Goal: Task Accomplishment & Management: Use online tool/utility

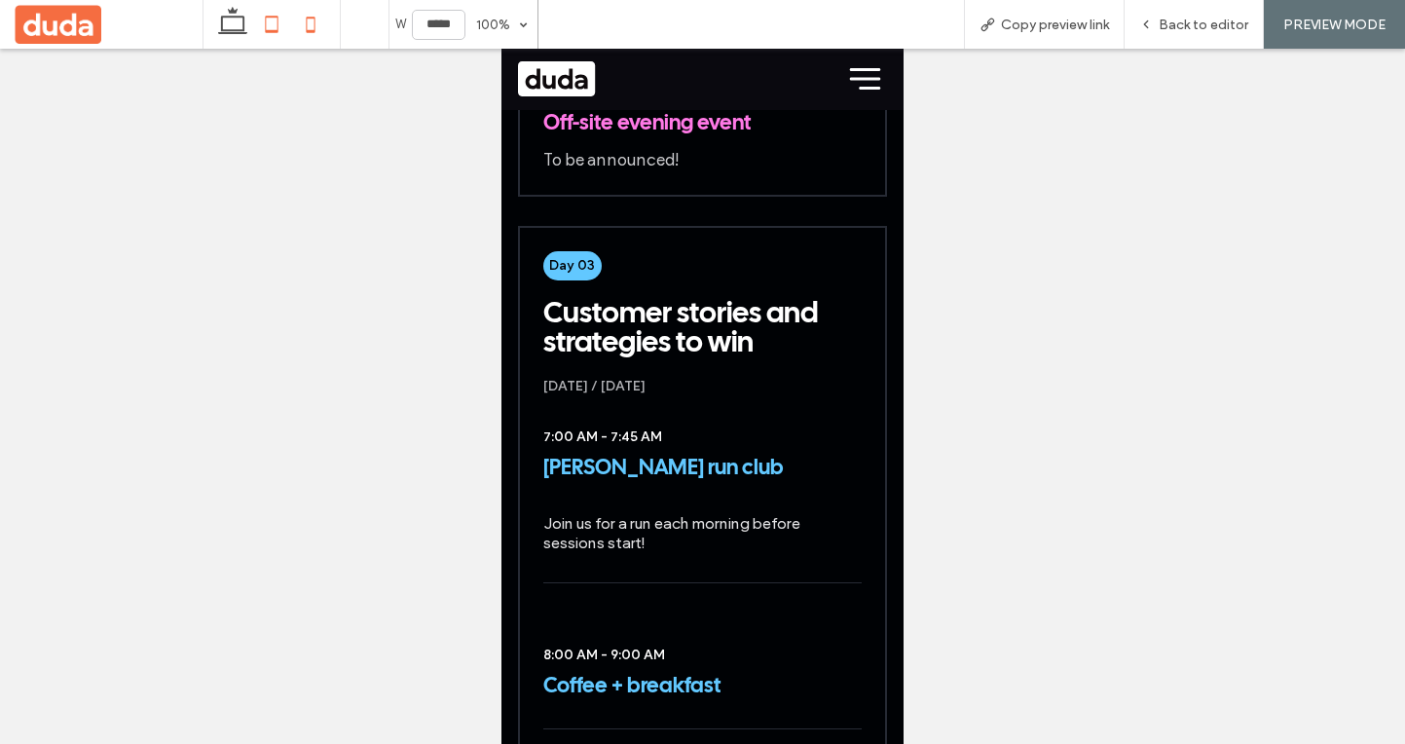
click at [276, 24] on icon at bounding box center [271, 24] width 39 height 39
type input "*****"
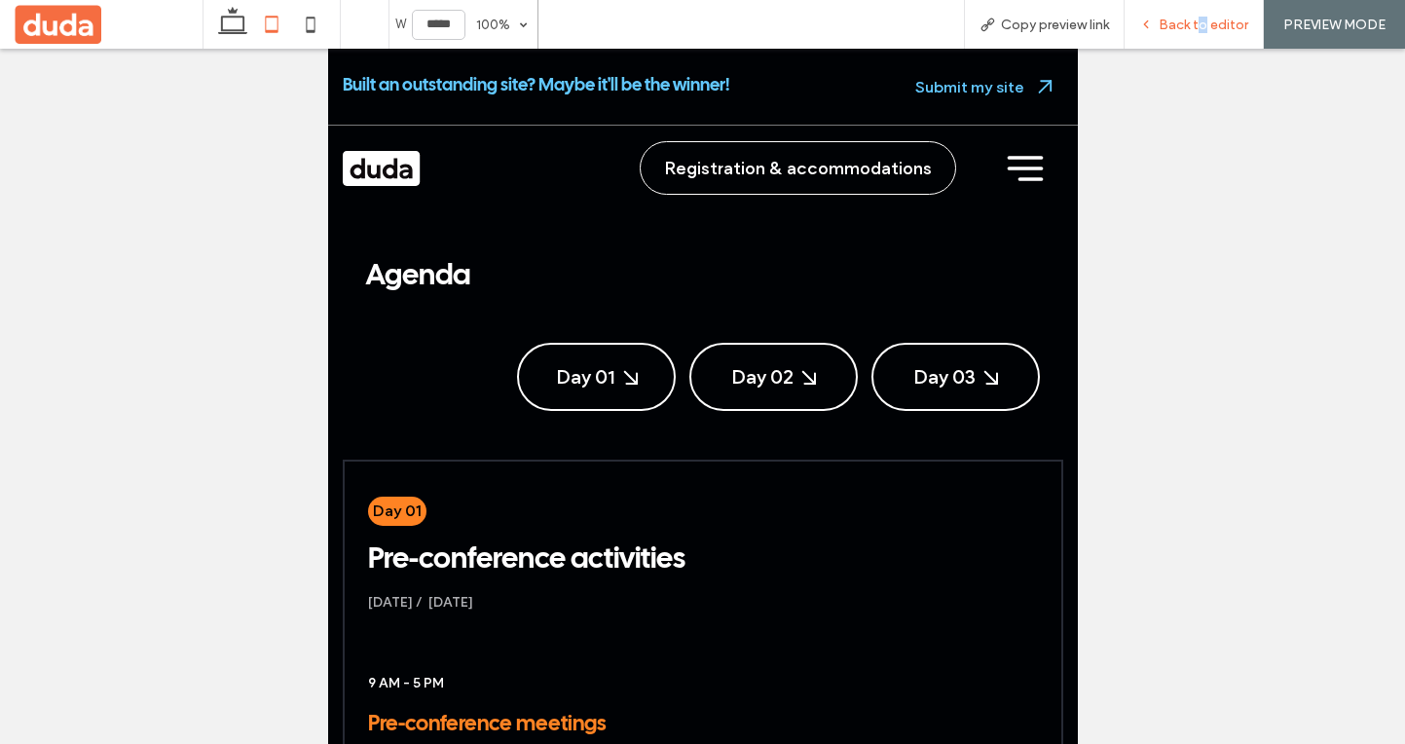
click at [1204, 32] on span "Back to editor" at bounding box center [1203, 25] width 90 height 17
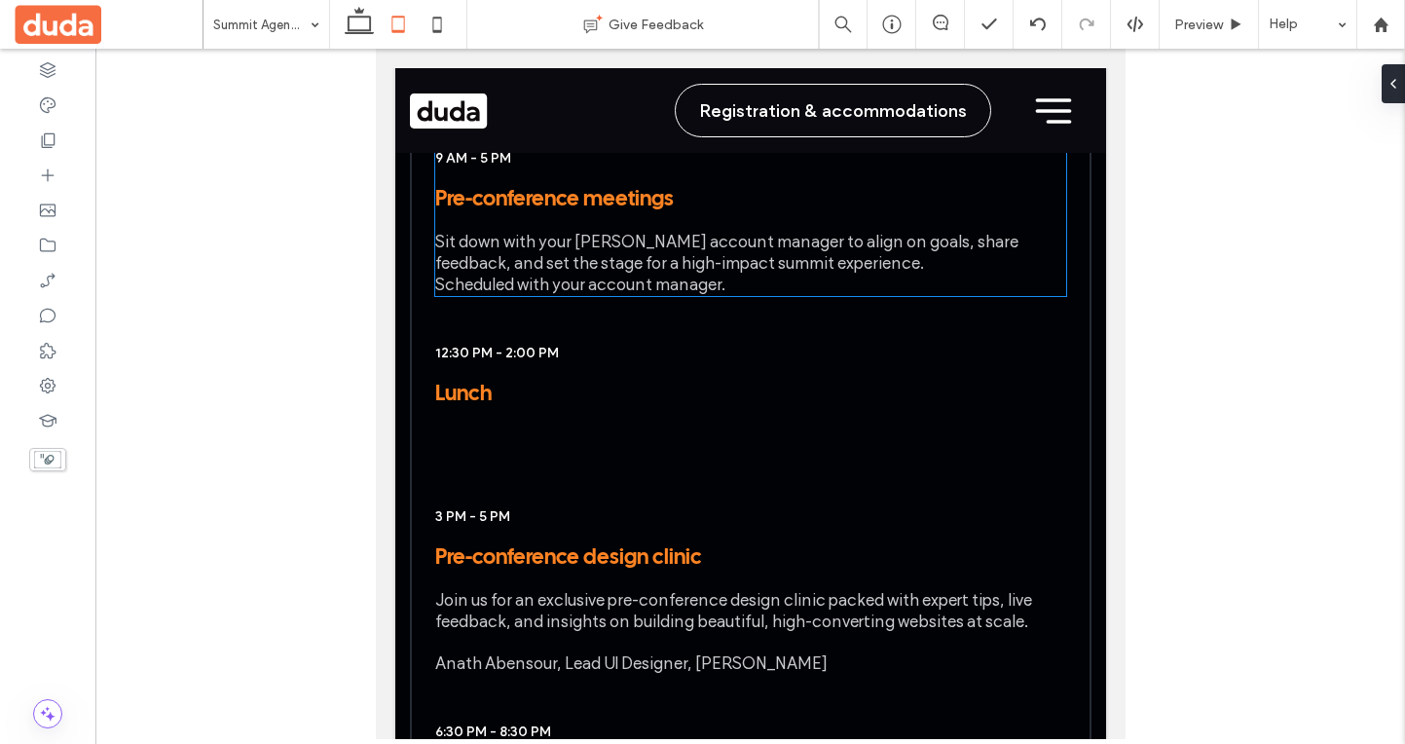
scroll to position [479, 0]
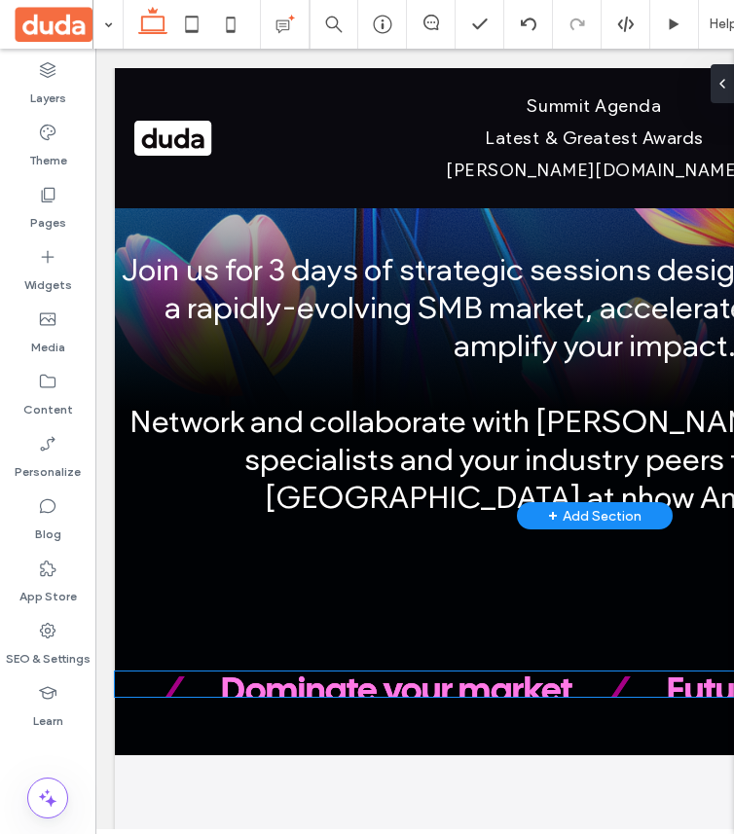
scroll to position [1615, 0]
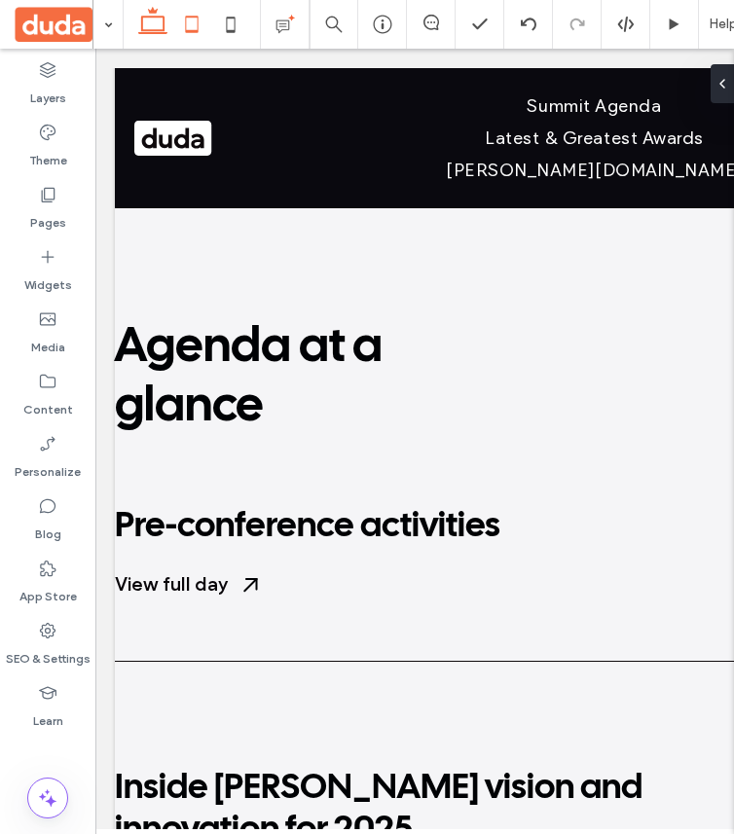
click at [185, 10] on icon at bounding box center [191, 24] width 39 height 39
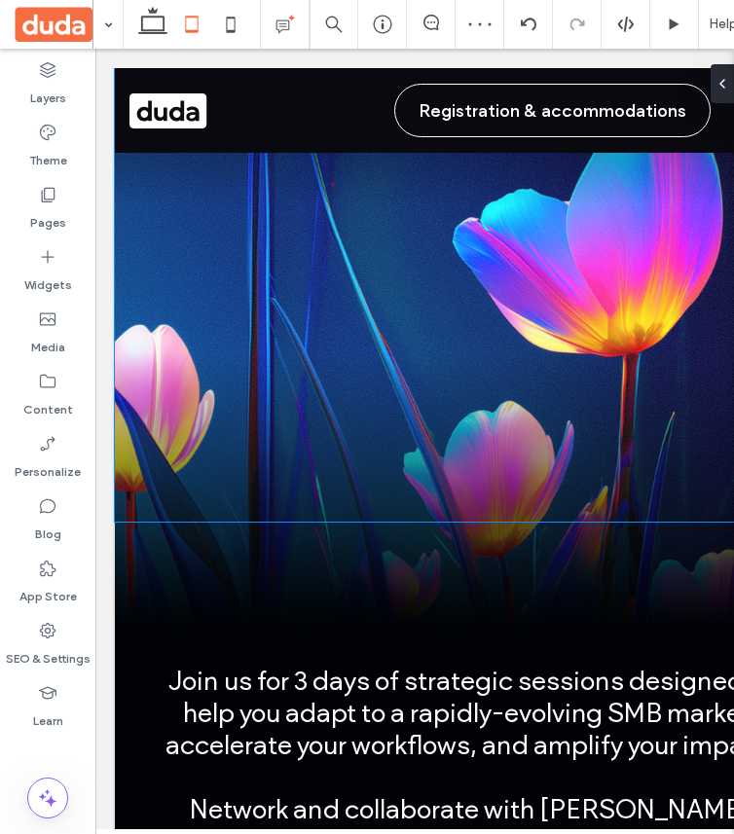
scroll to position [0, 0]
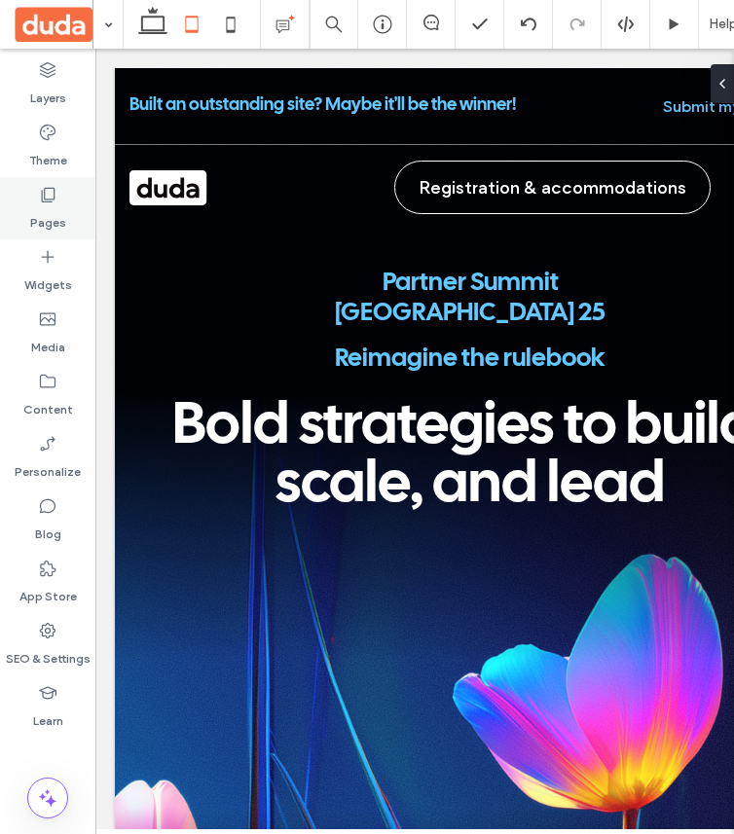
click at [59, 190] on div "Pages" at bounding box center [47, 208] width 95 height 62
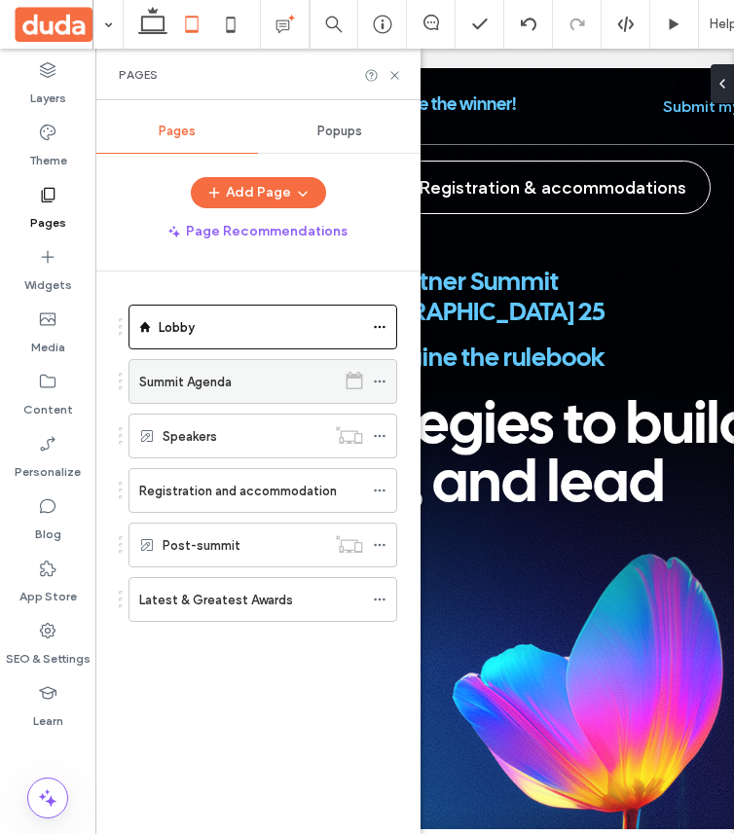
click at [257, 388] on div "Summit Agenda" at bounding box center [237, 382] width 197 height 20
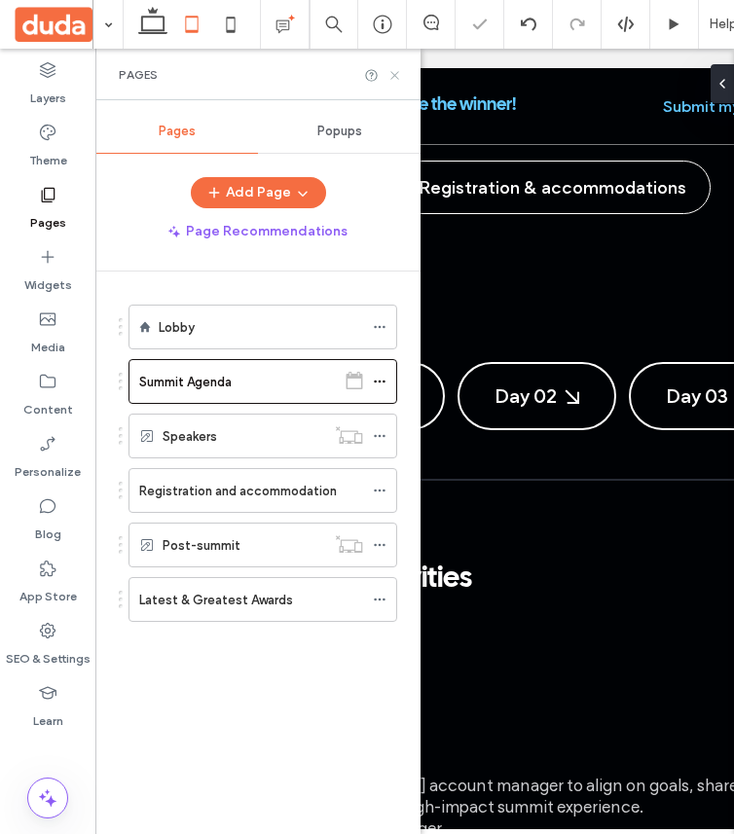
click at [392, 70] on icon at bounding box center [394, 75] width 15 height 15
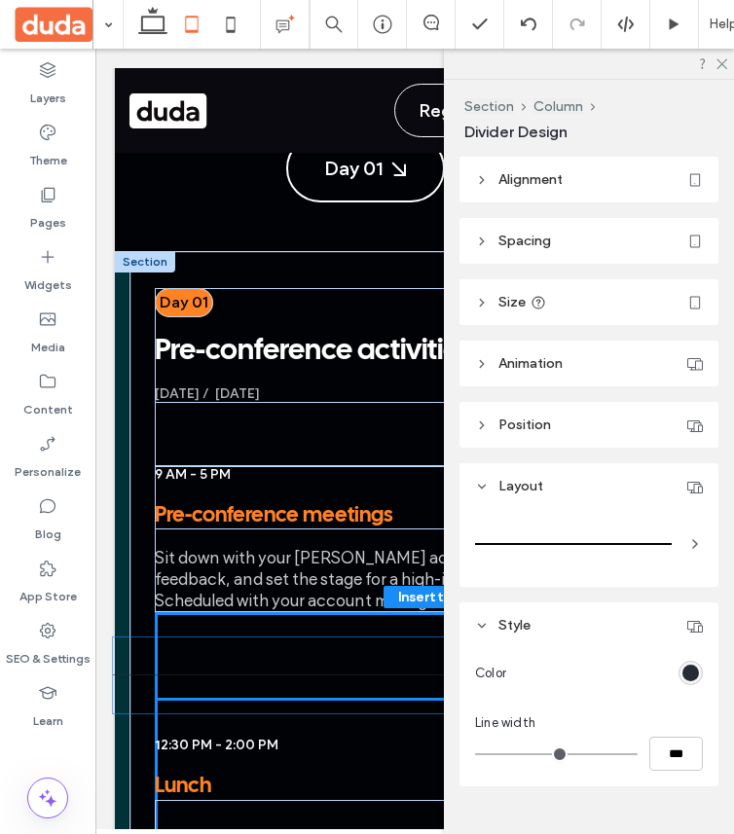
scroll to position [175, 0]
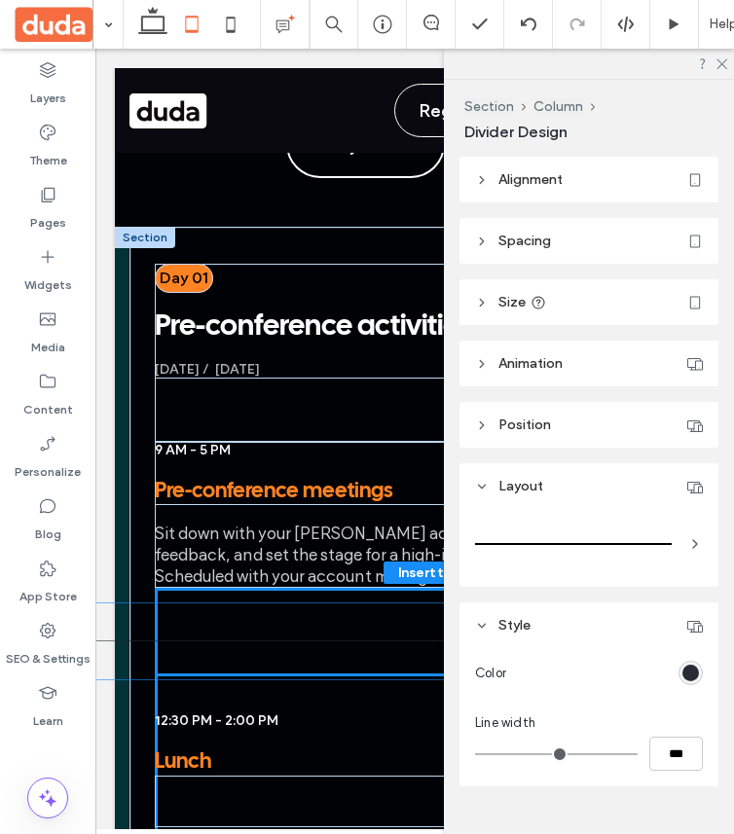
drag, startPoint x: 404, startPoint y: 428, endPoint x: 335, endPoint y: 648, distance: 230.6
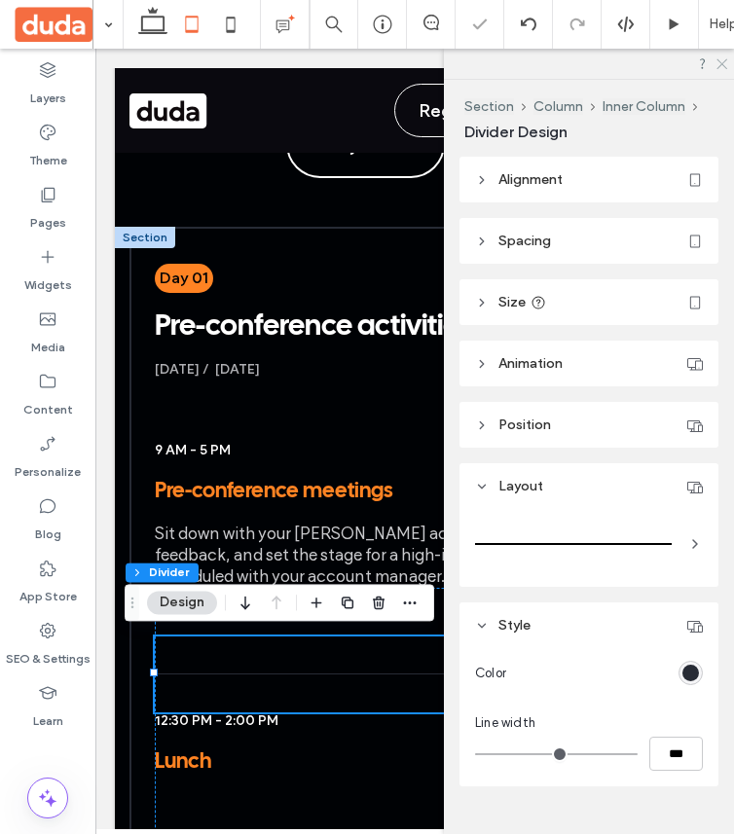
click at [721, 62] on icon at bounding box center [720, 62] width 13 height 13
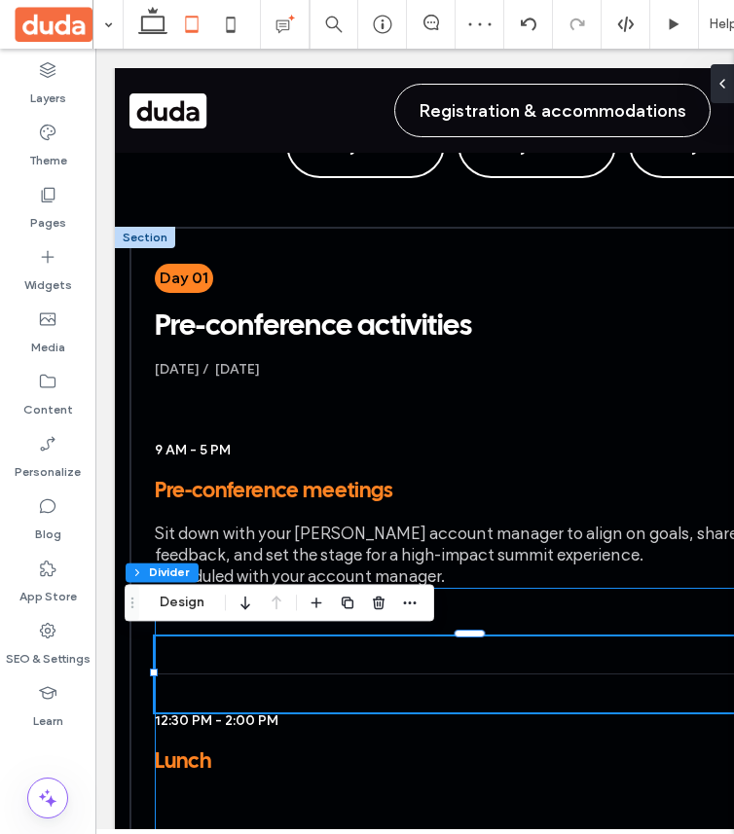
click at [493, 567] on p "Scheduled with your account manager." at bounding box center [471, 577] width 632 height 21
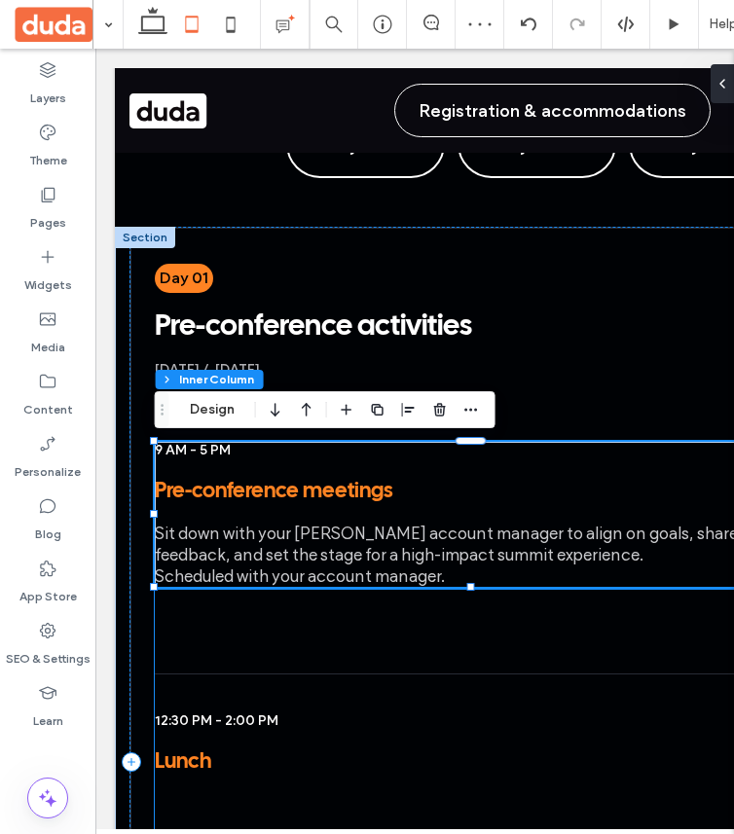
click at [432, 625] on div "12:30 PM - 2:00 PM Lunch" at bounding box center [470, 731] width 630 height 287
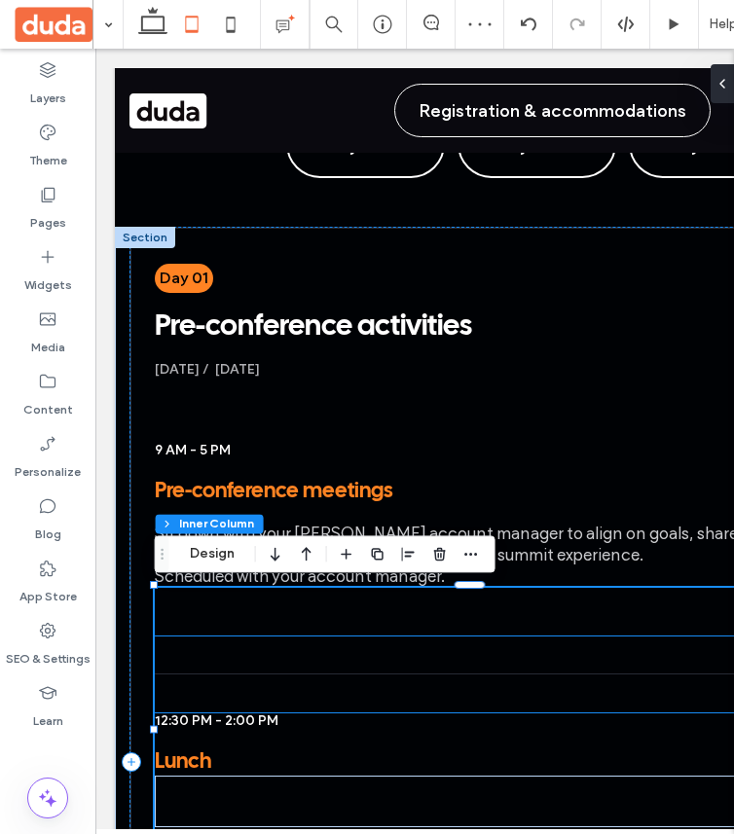
click at [391, 658] on div at bounding box center [470, 675] width 630 height 76
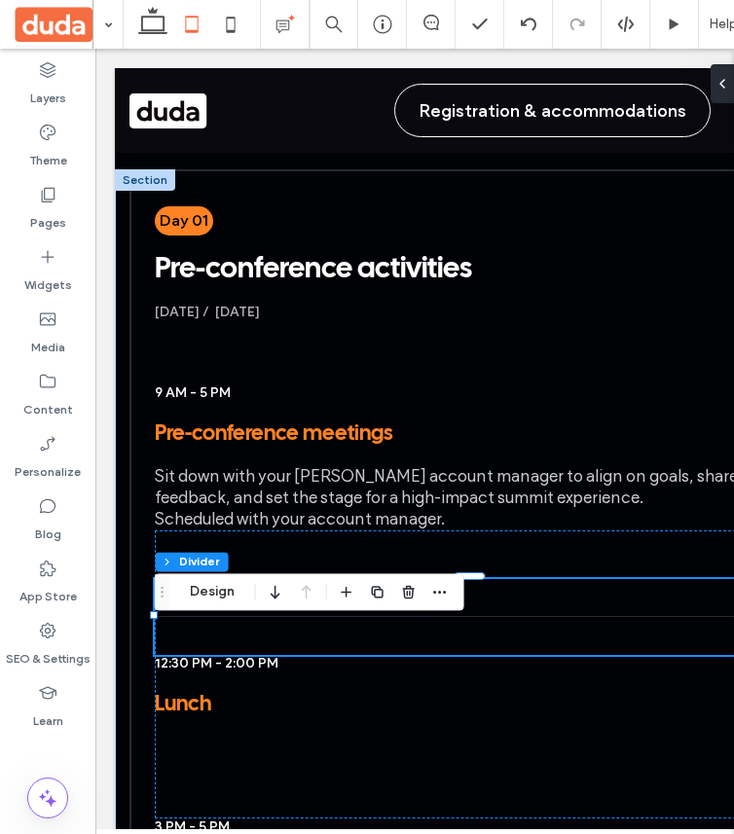
scroll to position [255, 0]
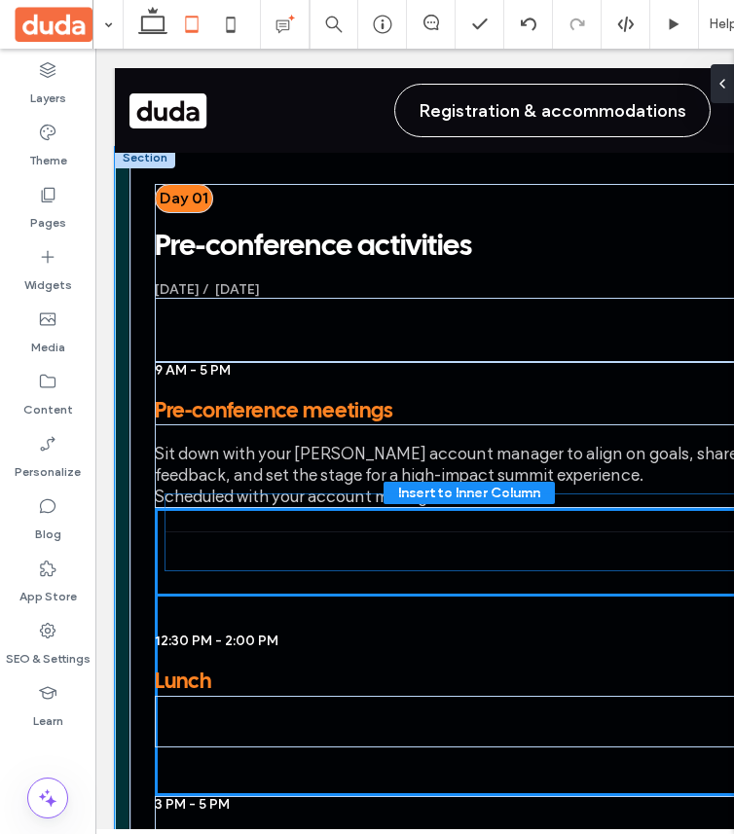
drag, startPoint x: 344, startPoint y: 598, endPoint x: 354, endPoint y: 537, distance: 61.3
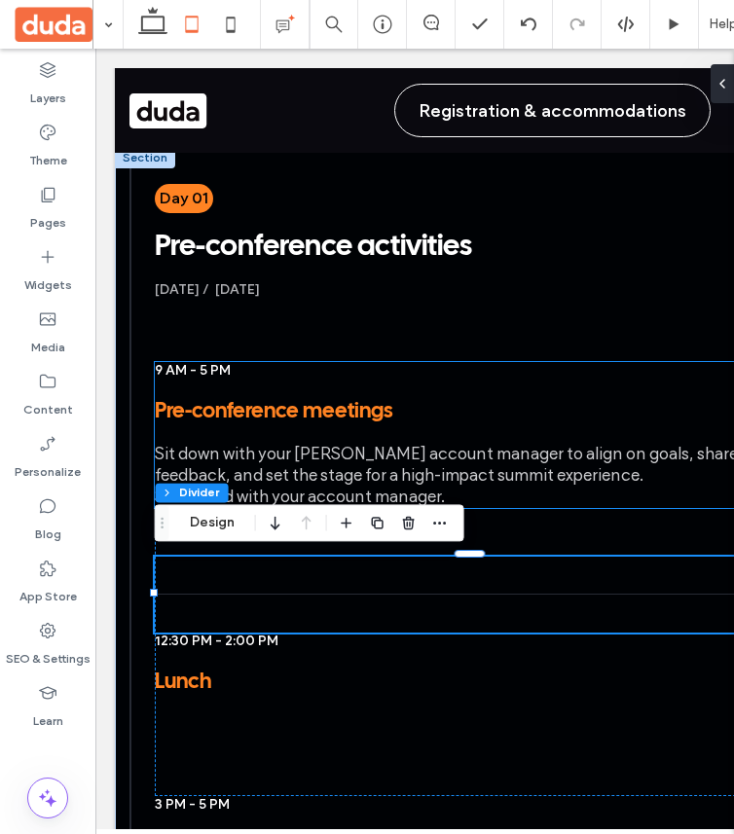
click at [604, 429] on div "Sit down with your [PERSON_NAME] account manager to align on goals, share feedb…" at bounding box center [471, 466] width 632 height 84
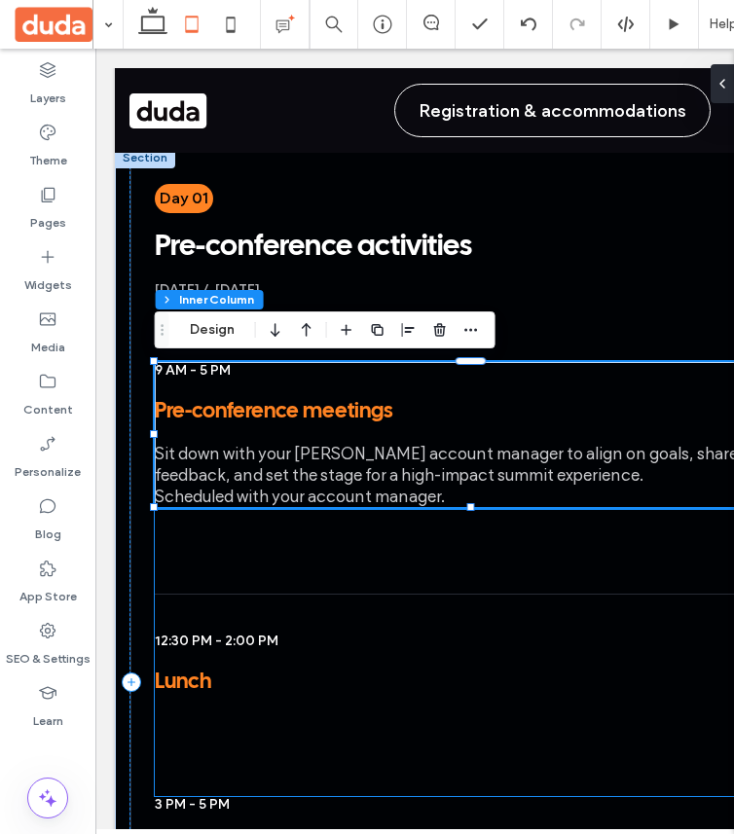
click at [414, 541] on div "12:30 PM - 2:00 PM Lunch" at bounding box center [470, 651] width 630 height 287
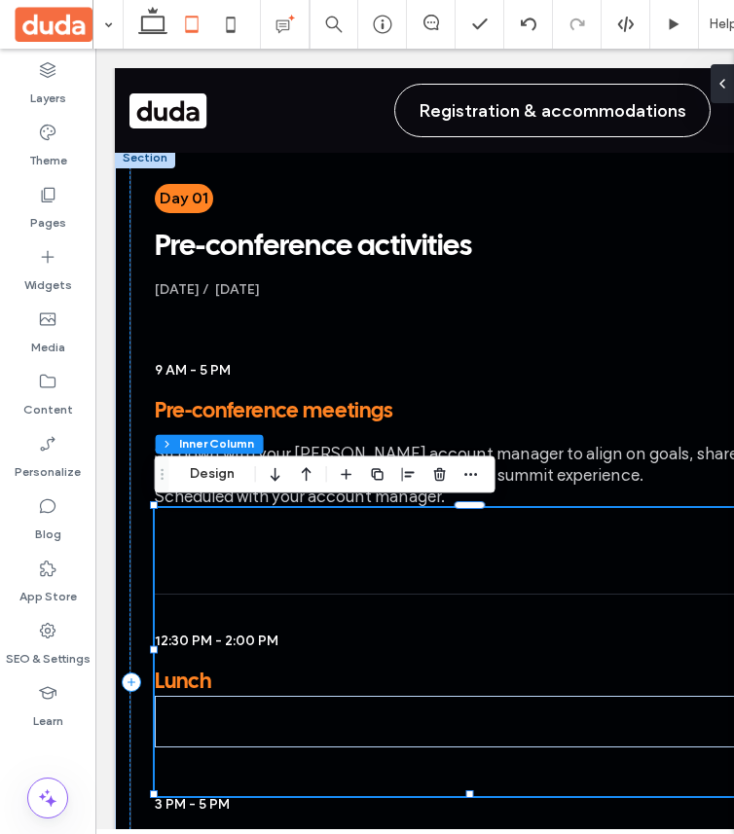
click at [414, 541] on div "12:30 PM - 2:00 PM Lunch" at bounding box center [470, 651] width 630 height 287
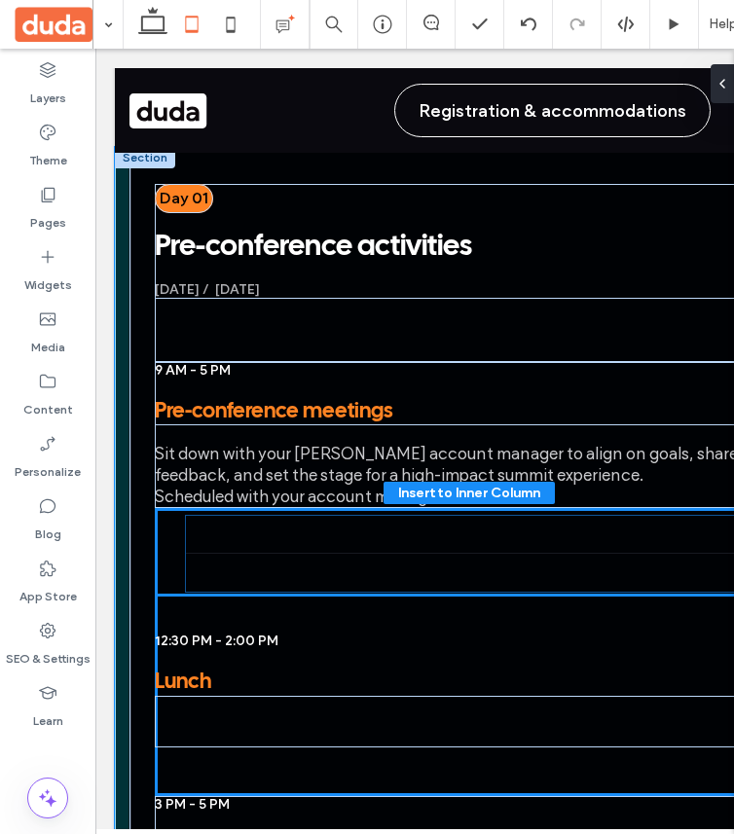
drag, startPoint x: 387, startPoint y: 589, endPoint x: 419, endPoint y: 552, distance: 48.4
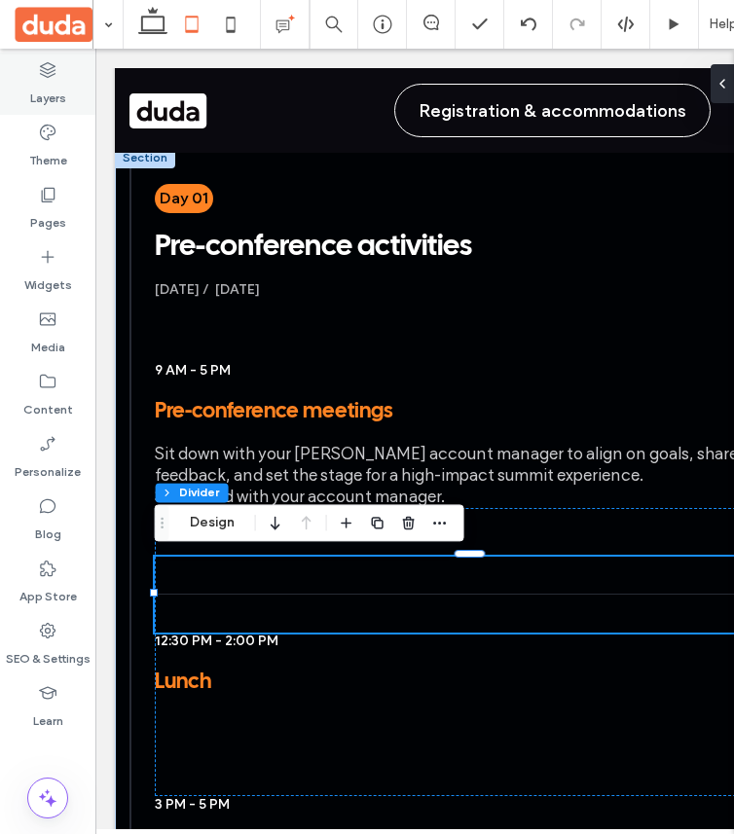
click at [63, 91] on label "Layers" at bounding box center [48, 93] width 36 height 27
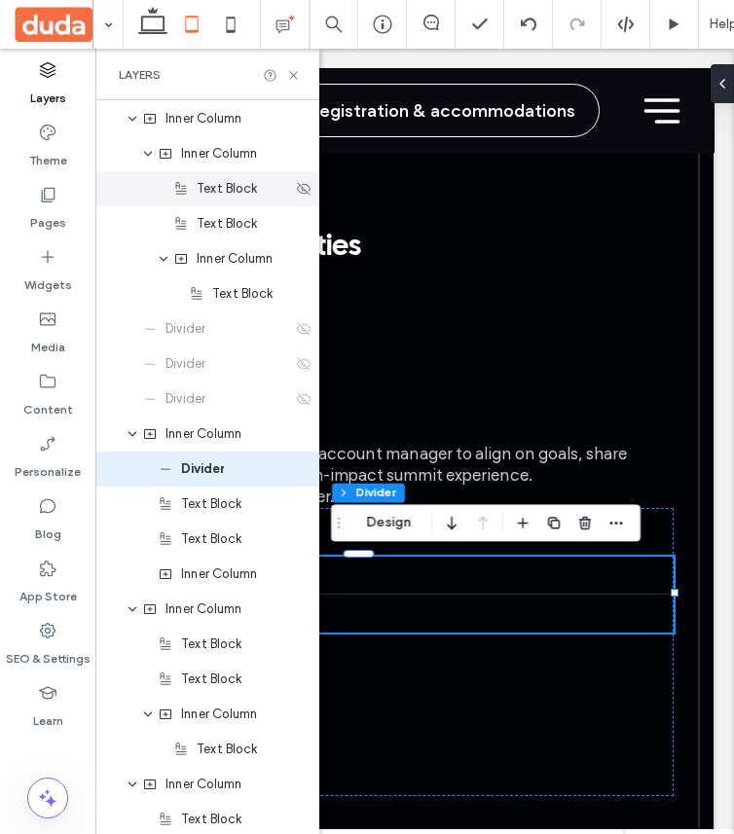
scroll to position [1613, 0]
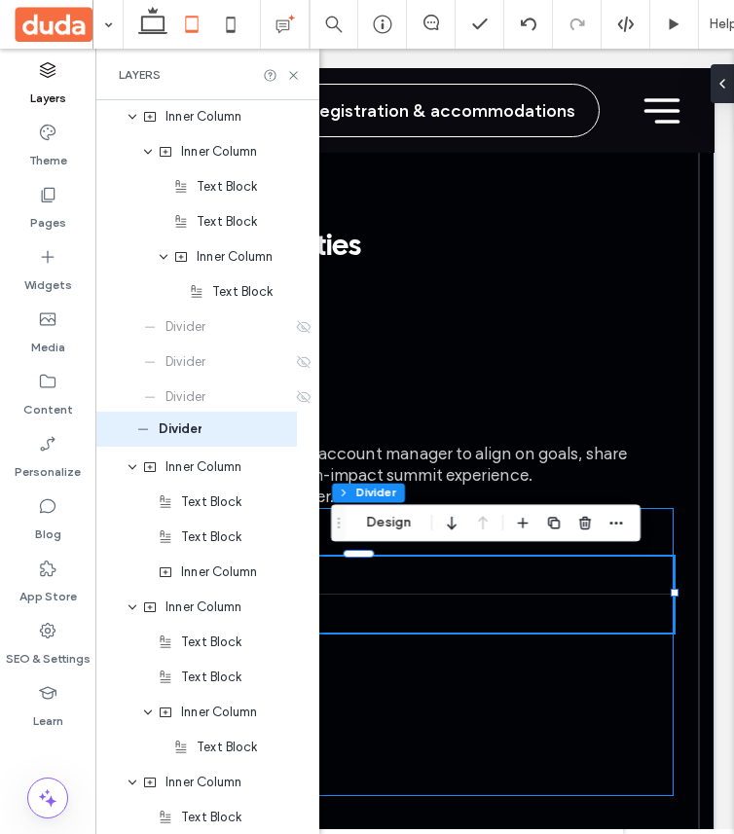
drag, startPoint x: 206, startPoint y: 467, endPoint x: 184, endPoint y: 429, distance: 44.1
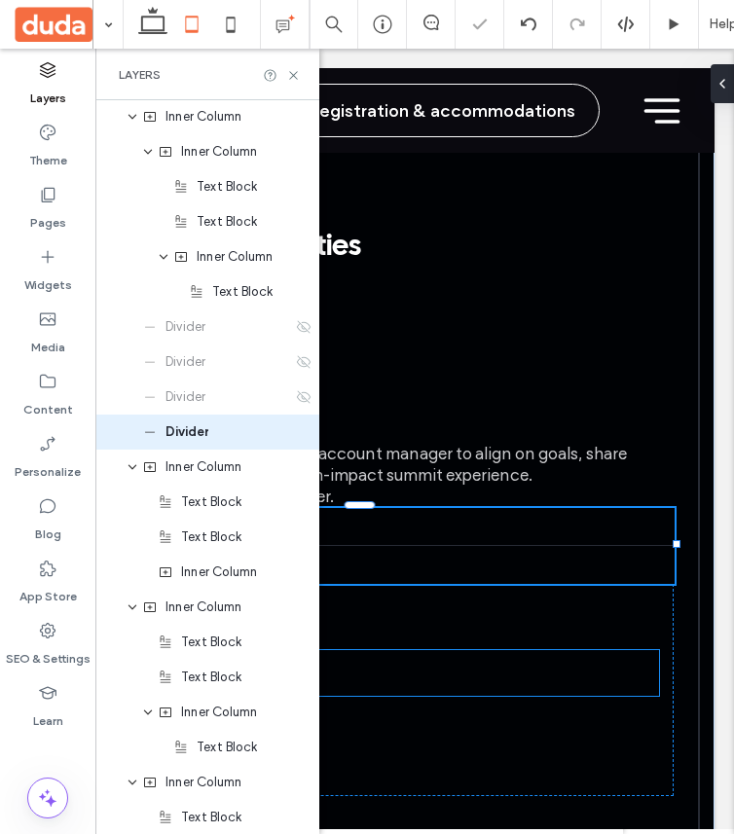
scroll to position [1578, 0]
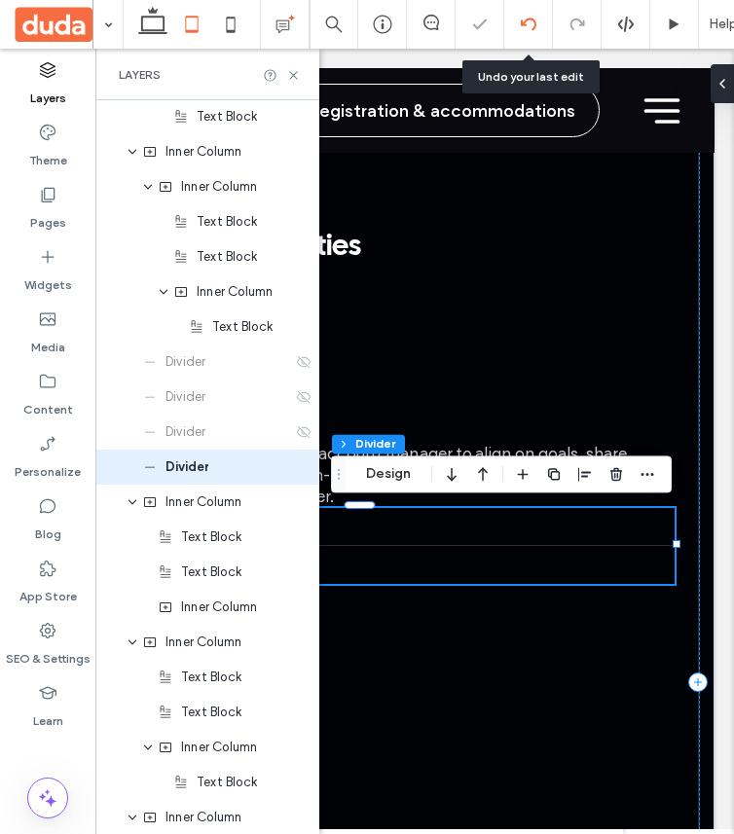
click at [522, 34] on div at bounding box center [528, 24] width 49 height 49
click at [542, 18] on div at bounding box center [528, 25] width 48 height 16
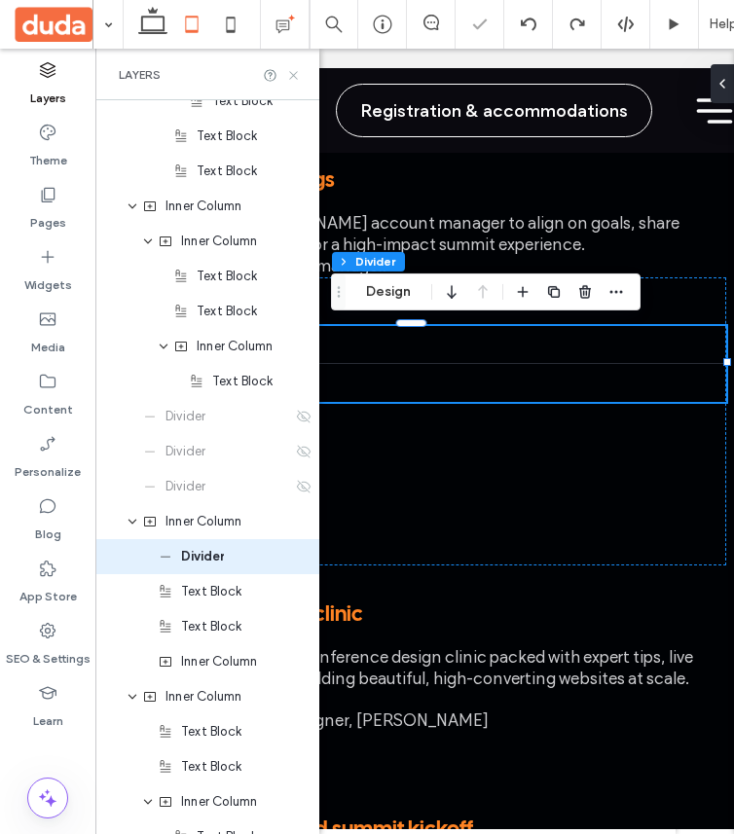
scroll to position [1590, 0]
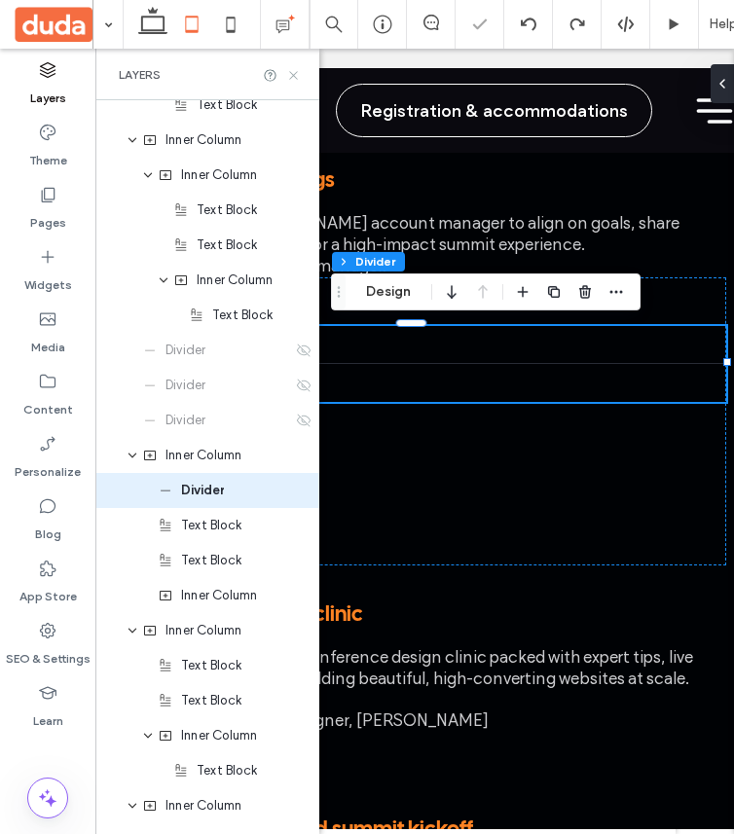
click at [294, 74] on icon at bounding box center [293, 75] width 15 height 15
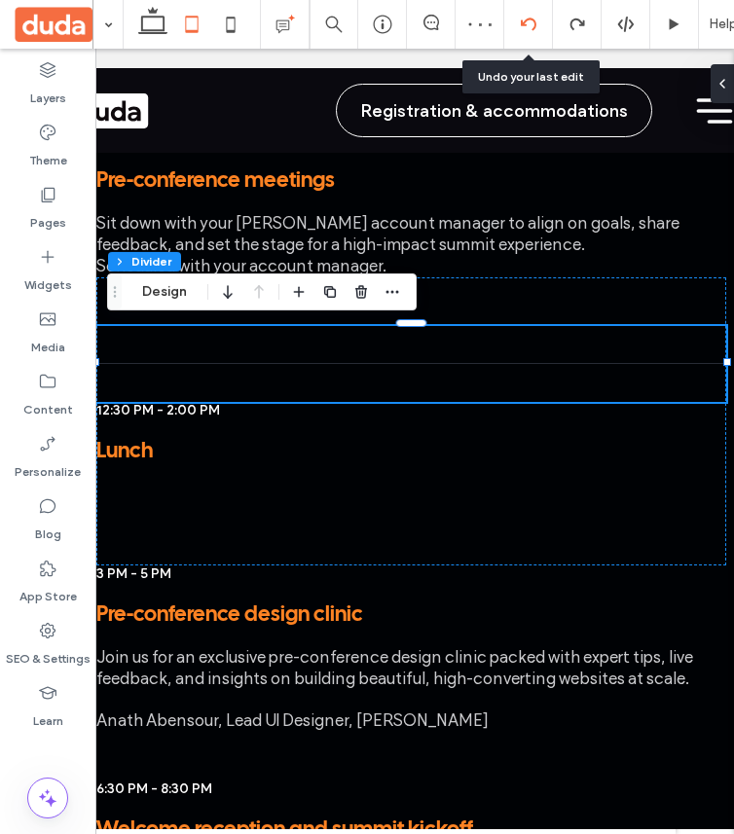
click at [508, 23] on div at bounding box center [528, 25] width 48 height 16
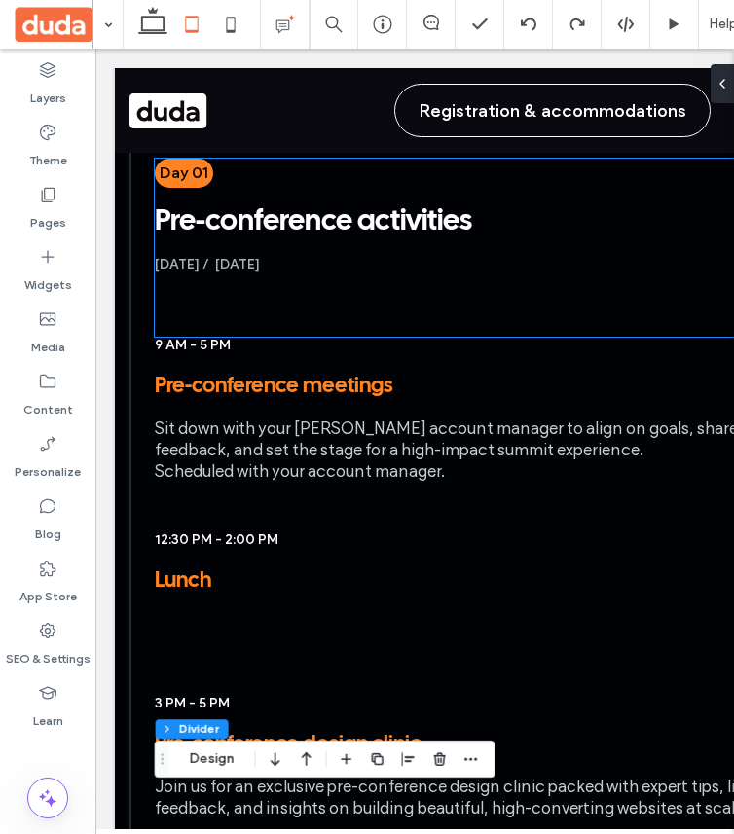
scroll to position [284, 0]
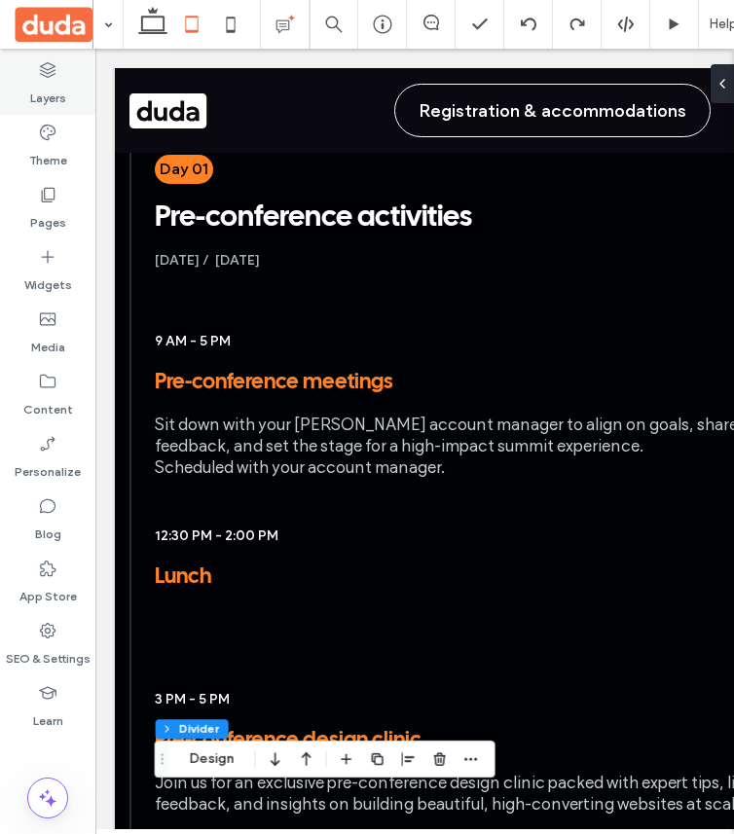
click at [39, 72] on icon at bounding box center [47, 69] width 19 height 19
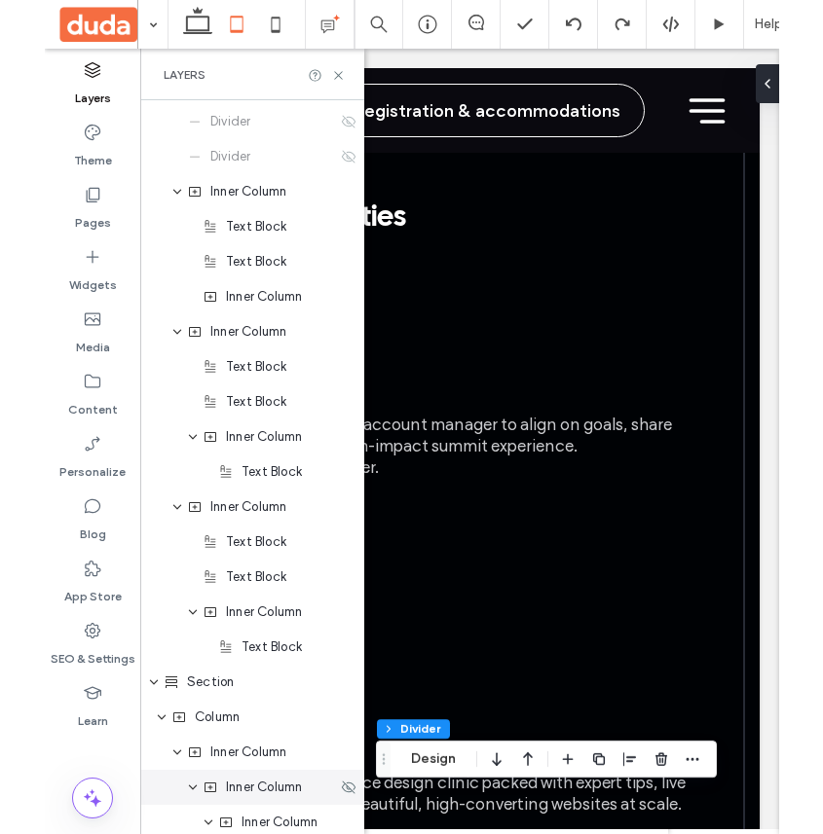
scroll to position [1638, 0]
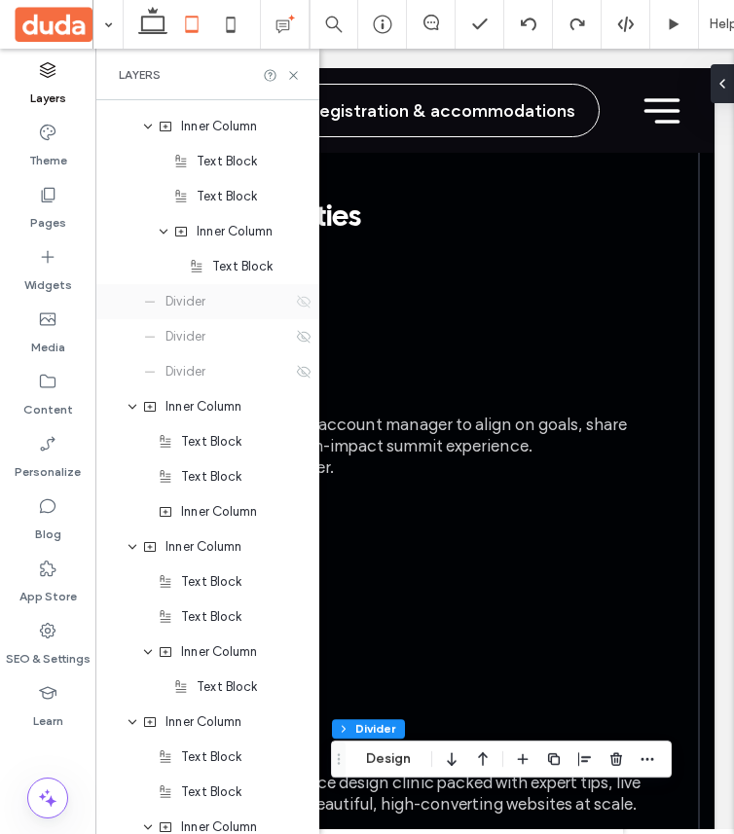
click at [300, 299] on use at bounding box center [304, 301] width 14 height 13
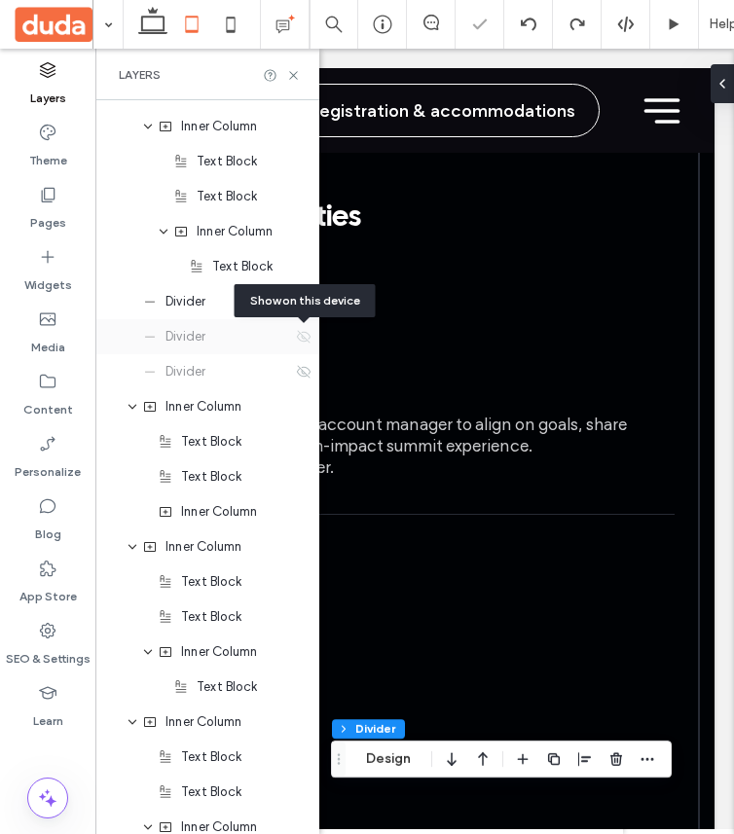
click at [304, 334] on icon at bounding box center [304, 337] width 16 height 16
click at [304, 363] on div "Divider" at bounding box center [207, 371] width 224 height 35
click at [304, 373] on use at bounding box center [304, 371] width 14 height 13
click at [293, 83] on div "Layers" at bounding box center [207, 75] width 224 height 52
click at [291, 70] on icon at bounding box center [293, 75] width 15 height 15
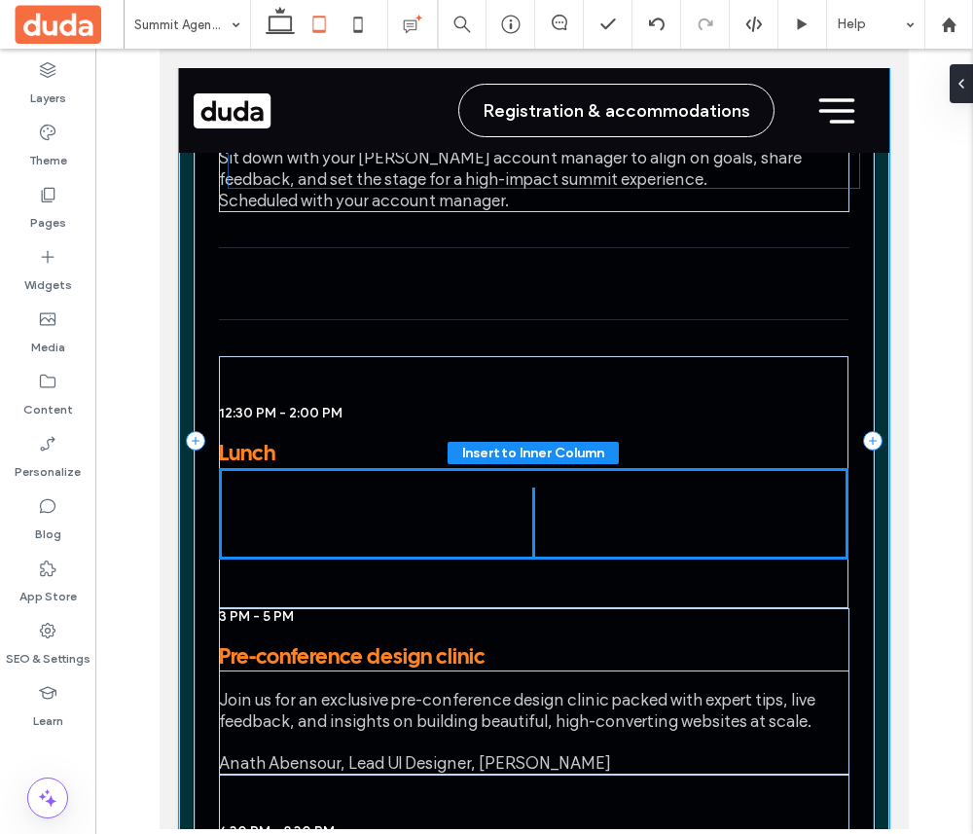
scroll to position [546, 0]
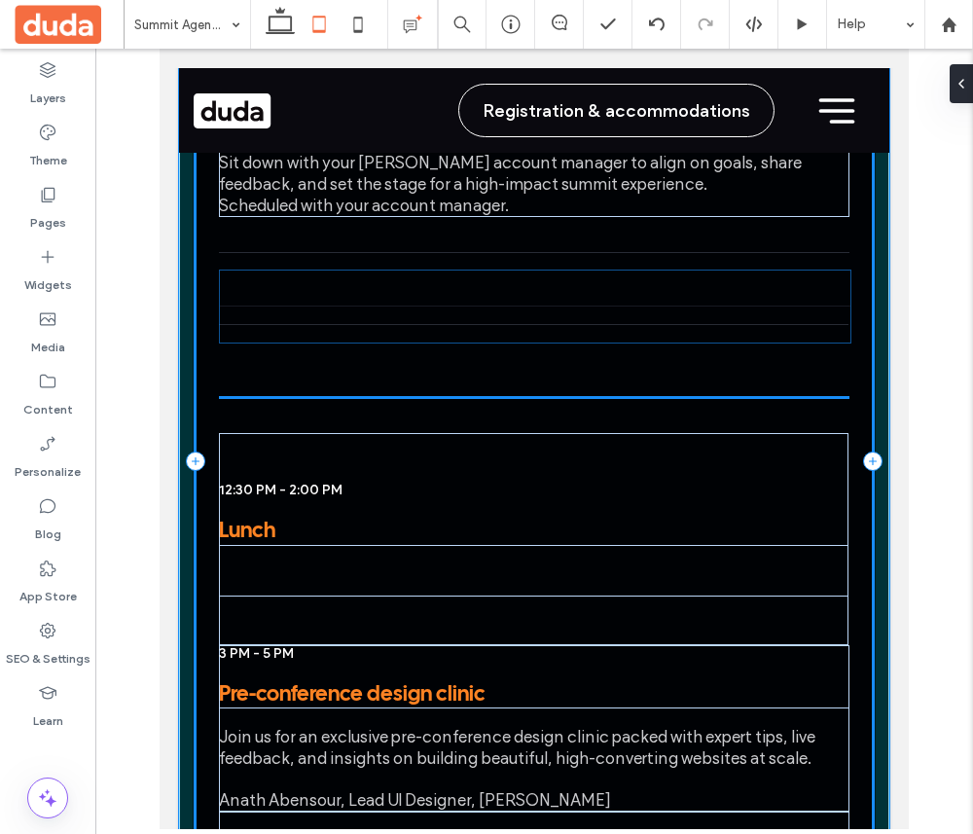
drag, startPoint x: 431, startPoint y: 312, endPoint x: 432, endPoint y: 326, distance: 13.7
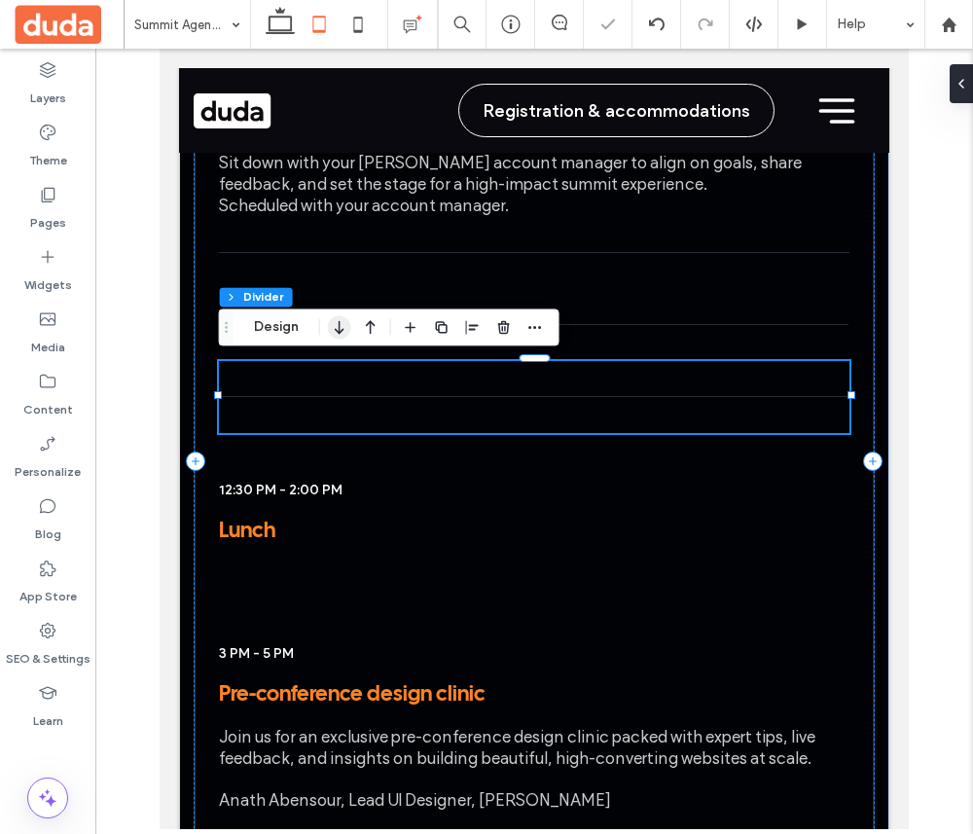
click at [349, 330] on icon "button" at bounding box center [339, 327] width 23 height 35
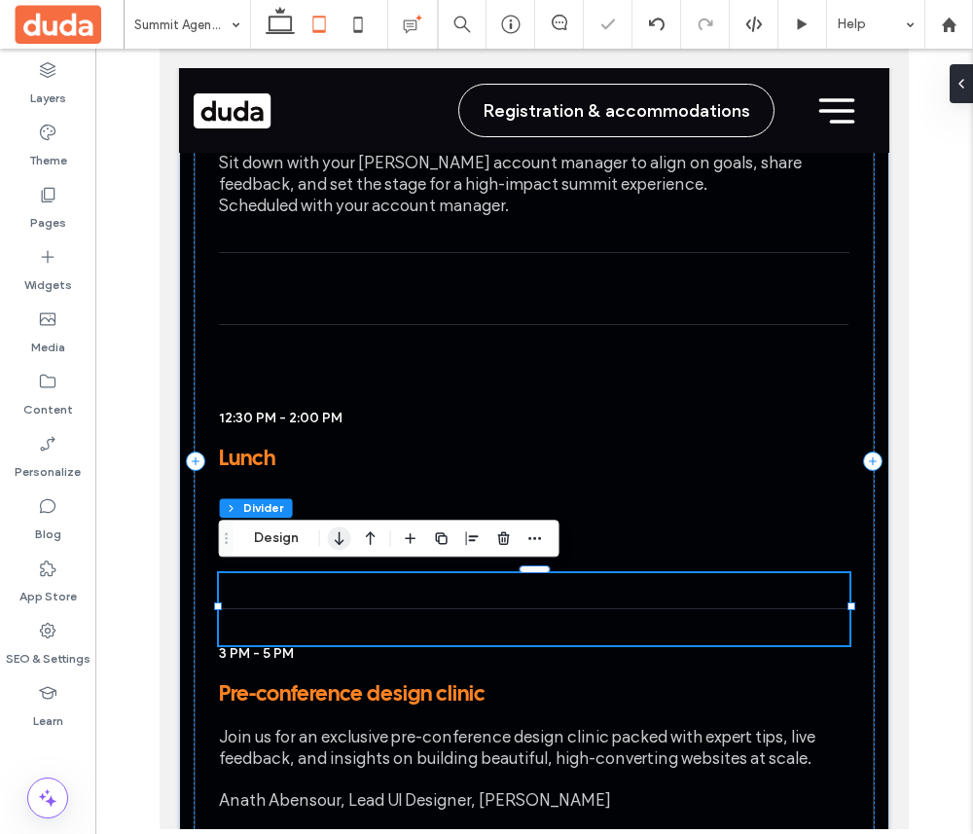
click at [339, 544] on use "button" at bounding box center [339, 539] width 9 height 14
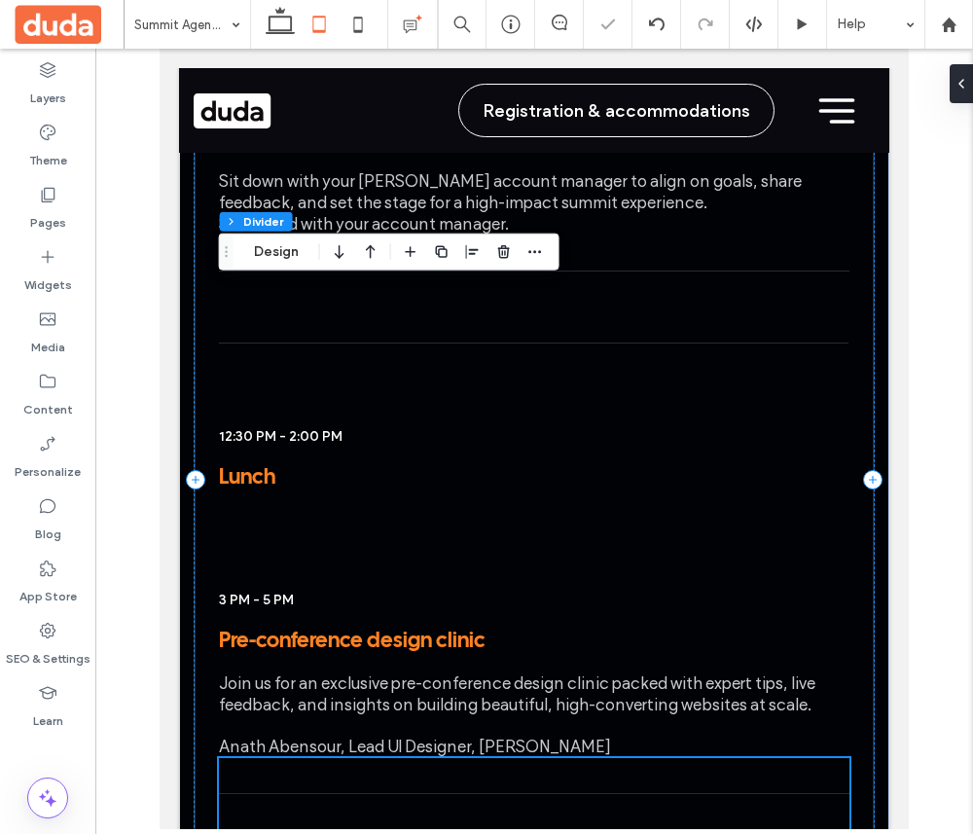
scroll to position [412, 0]
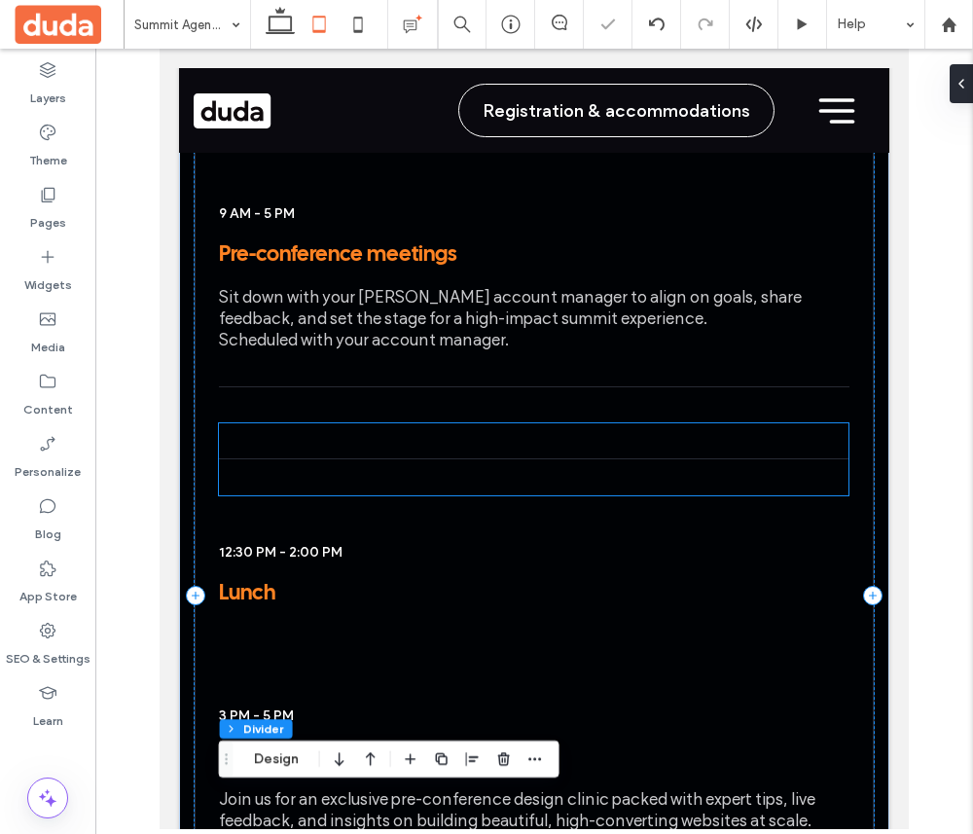
click at [335, 467] on div at bounding box center [534, 459] width 630 height 72
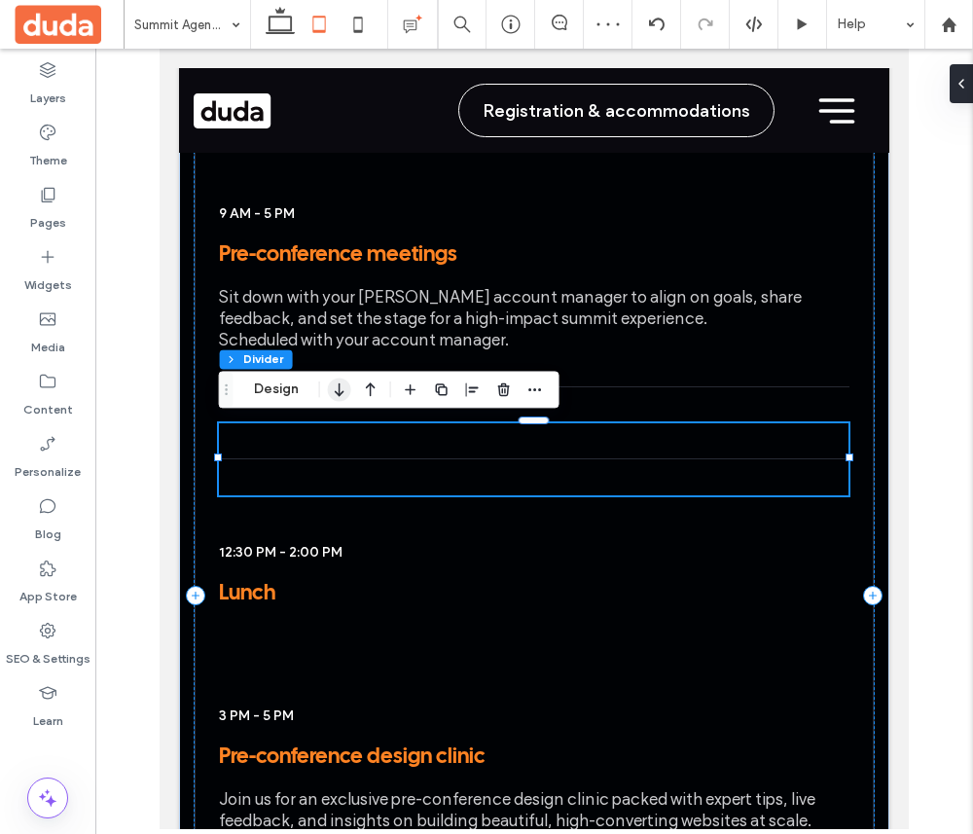
click at [331, 384] on icon "button" at bounding box center [339, 389] width 23 height 35
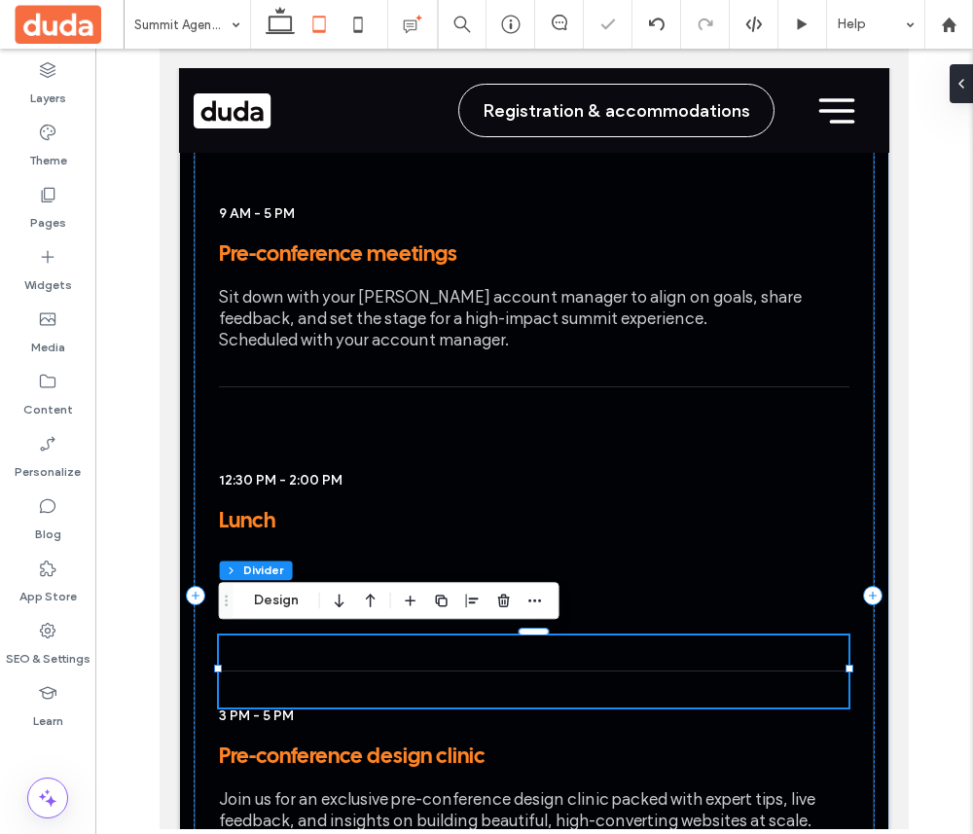
click at [733, 544] on div at bounding box center [534, 439] width 878 height 781
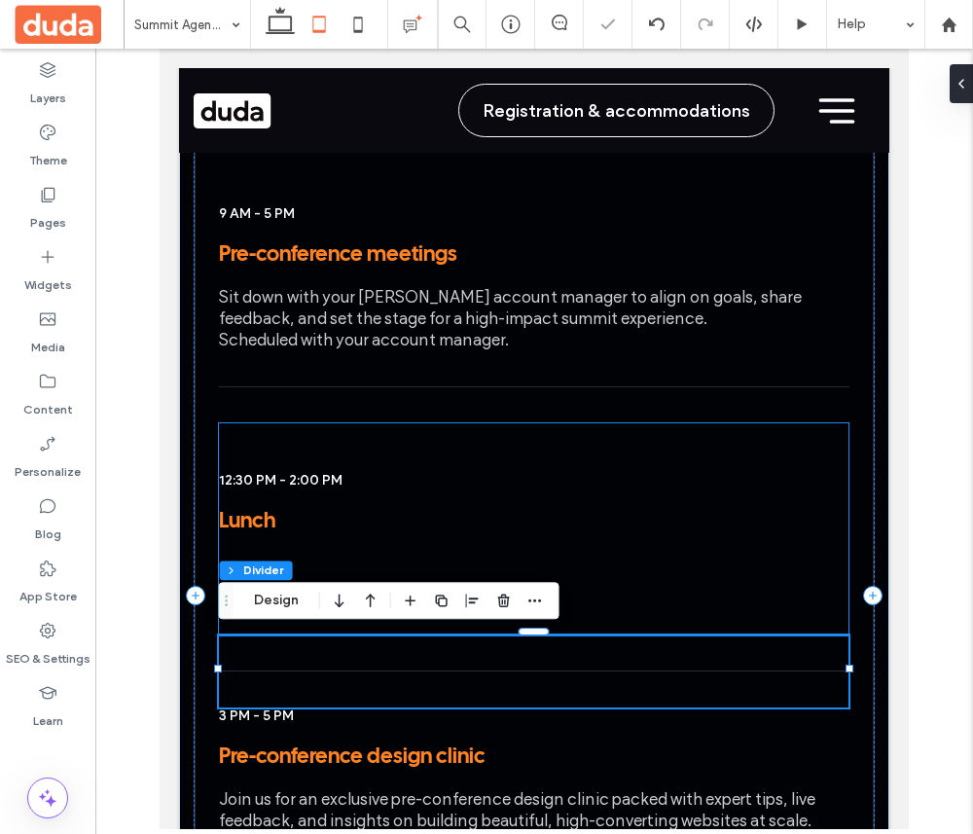
click at [733, 475] on div "12:30 PM - 2:00 PM Lunch" at bounding box center [534, 528] width 630 height 211
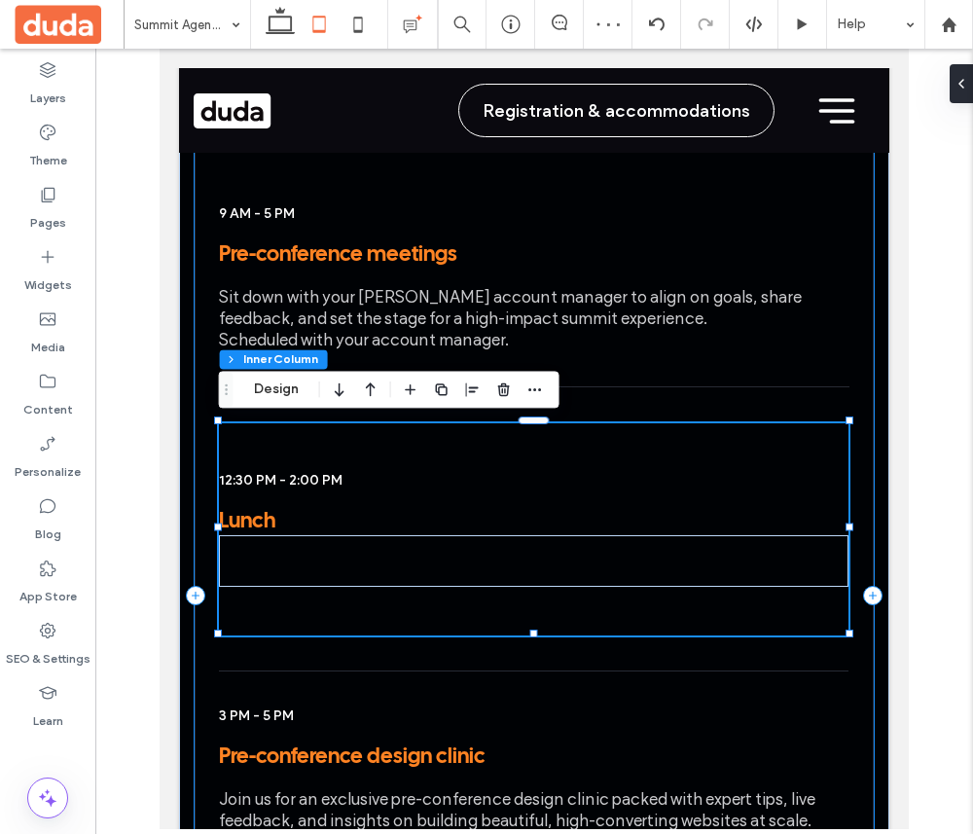
click at [733, 477] on div "Day 01 Pre-conference activities [DATE] / [DATE] 9 AM - 5 PM Pre-conference mee…" at bounding box center [535, 596] width 682 height 1212
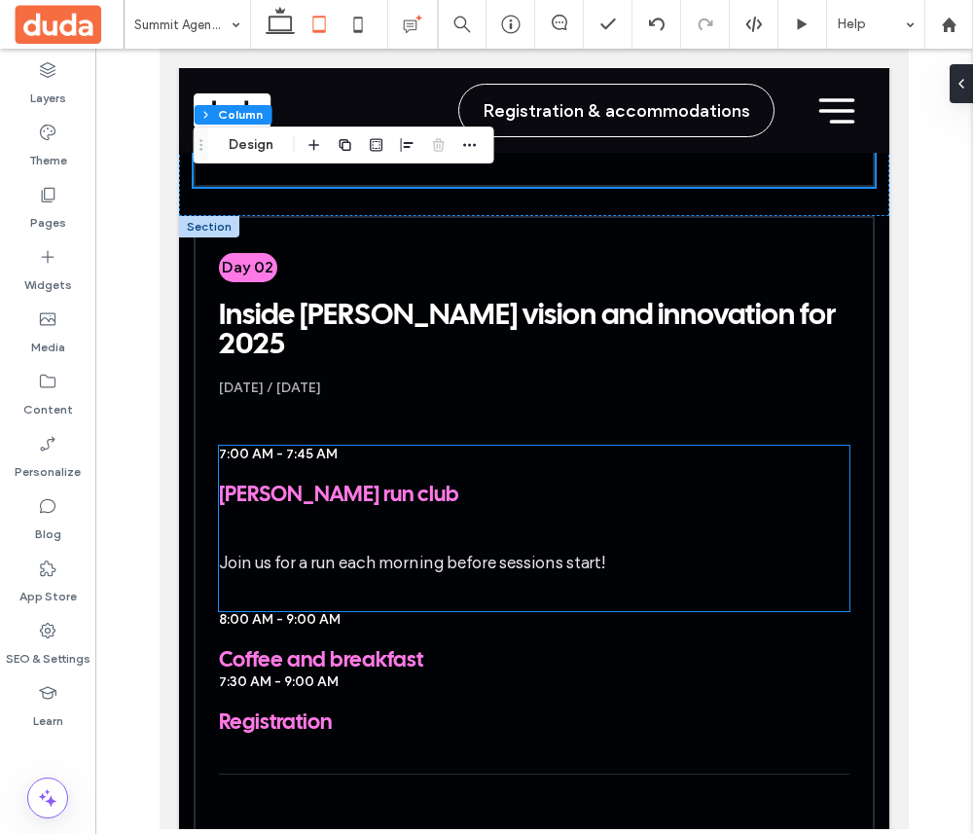
scroll to position [1432, 0]
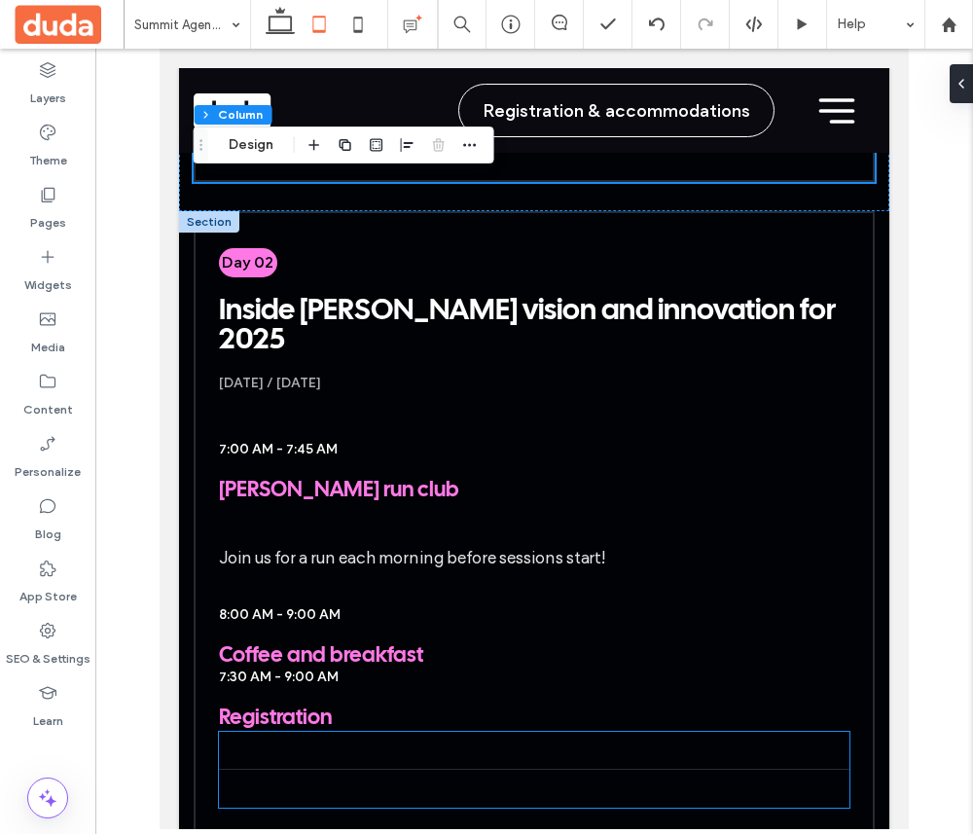
click at [598, 742] on div at bounding box center [535, 770] width 632 height 76
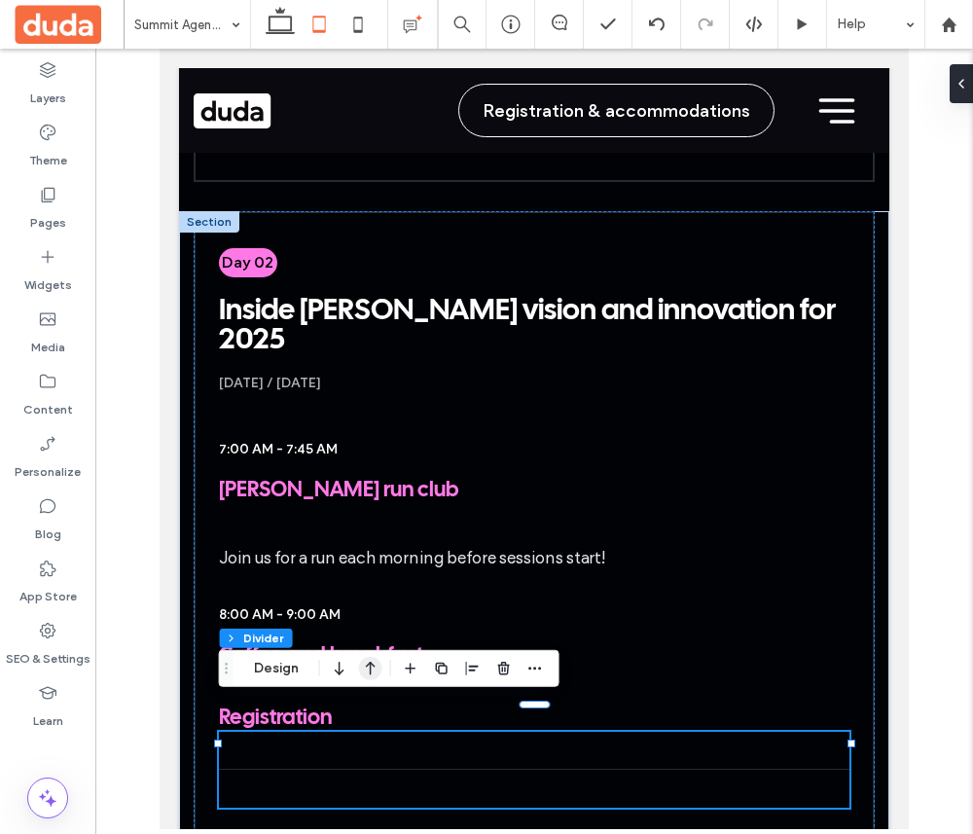
click at [361, 671] on icon "button" at bounding box center [370, 668] width 23 height 35
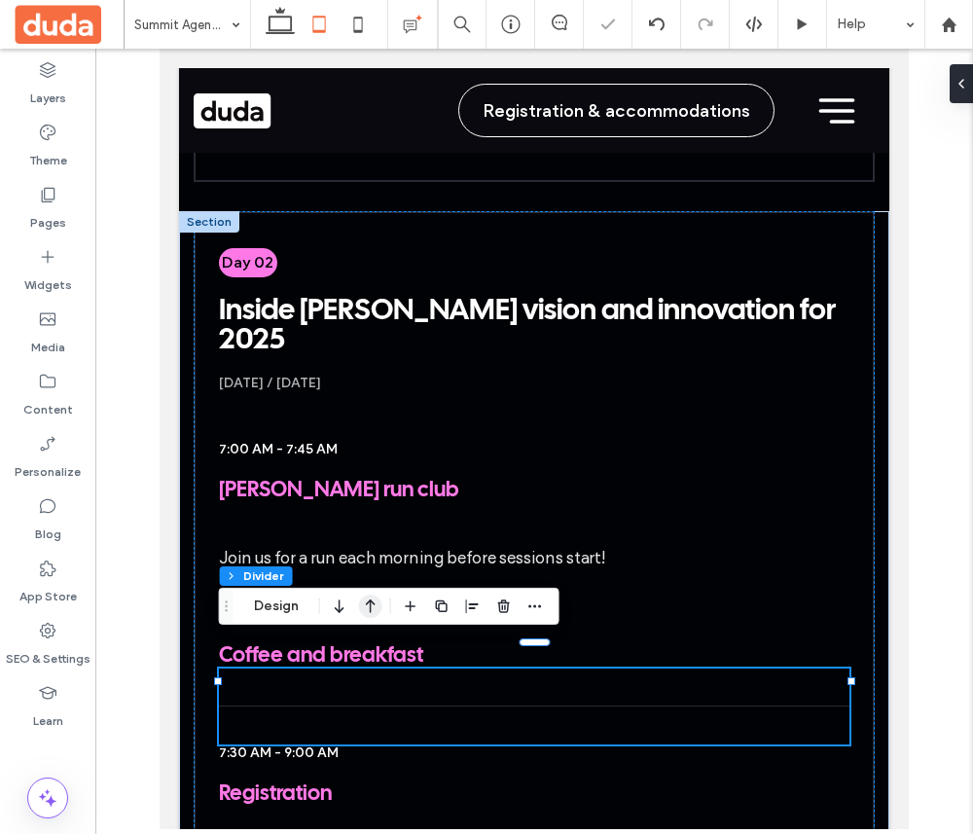
click at [373, 604] on icon "button" at bounding box center [370, 606] width 23 height 35
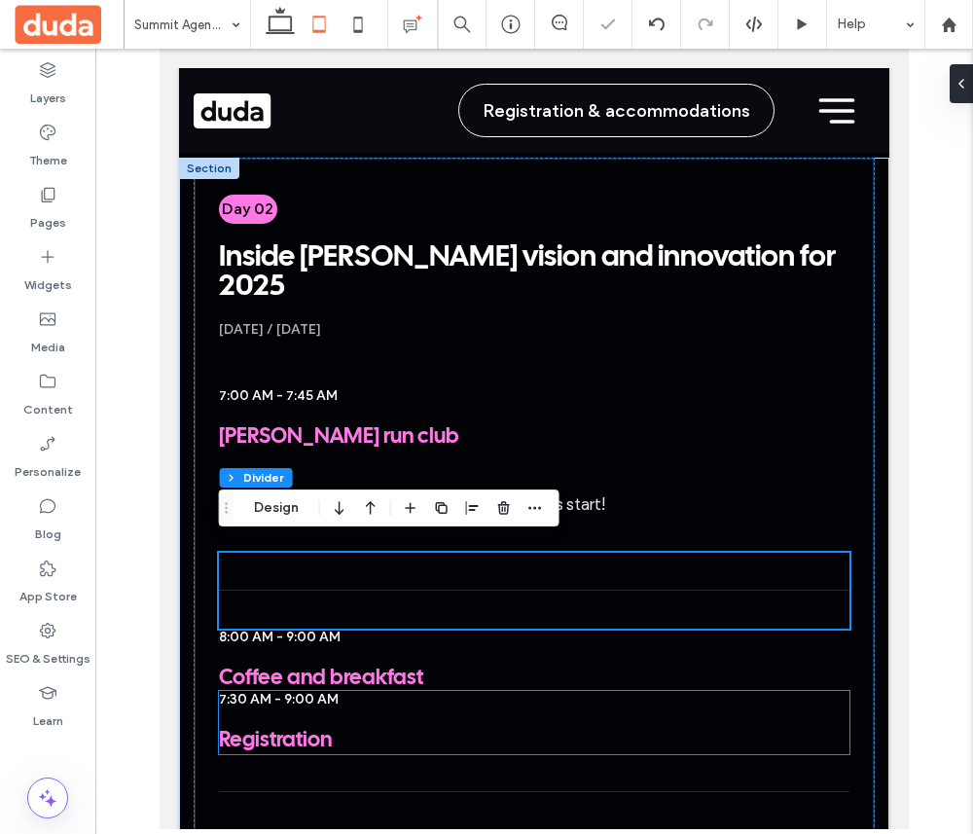
scroll to position [1486, 0]
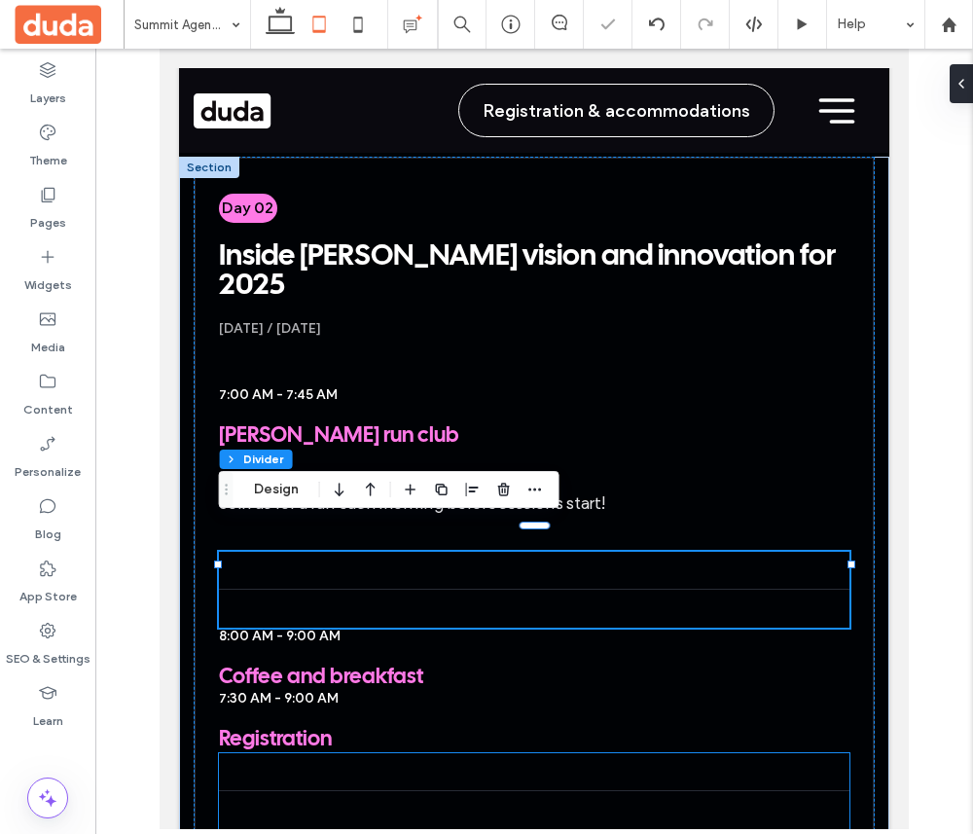
click at [412, 753] on div at bounding box center [535, 791] width 632 height 76
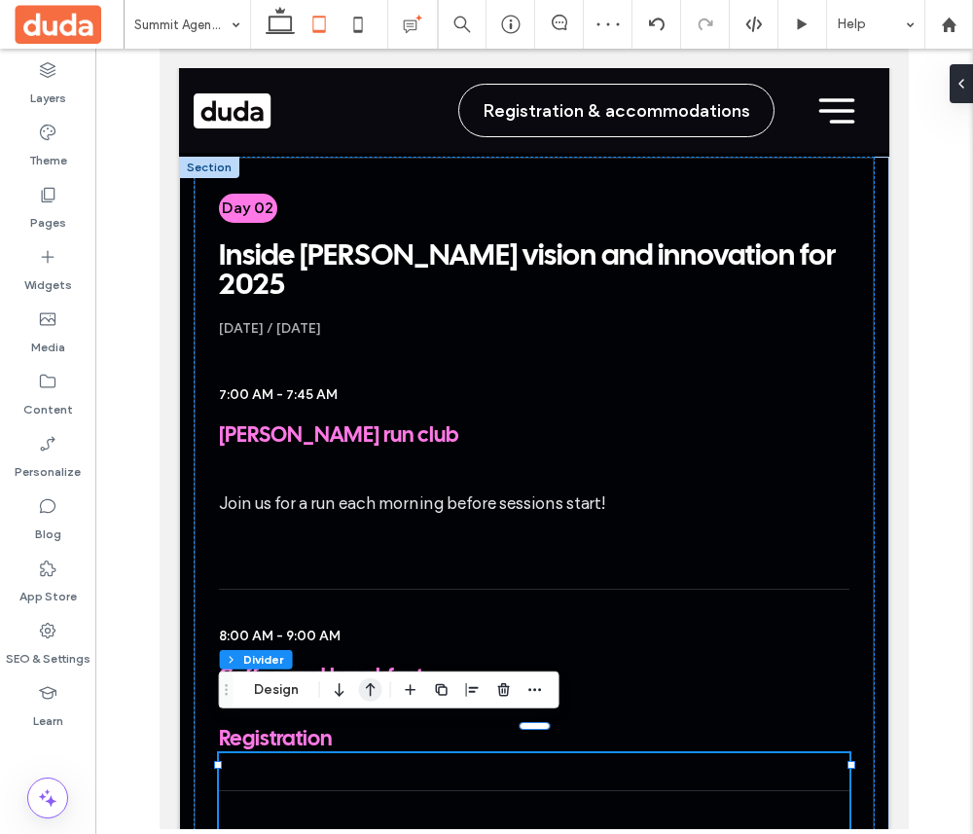
click at [373, 684] on icon "button" at bounding box center [370, 690] width 23 height 35
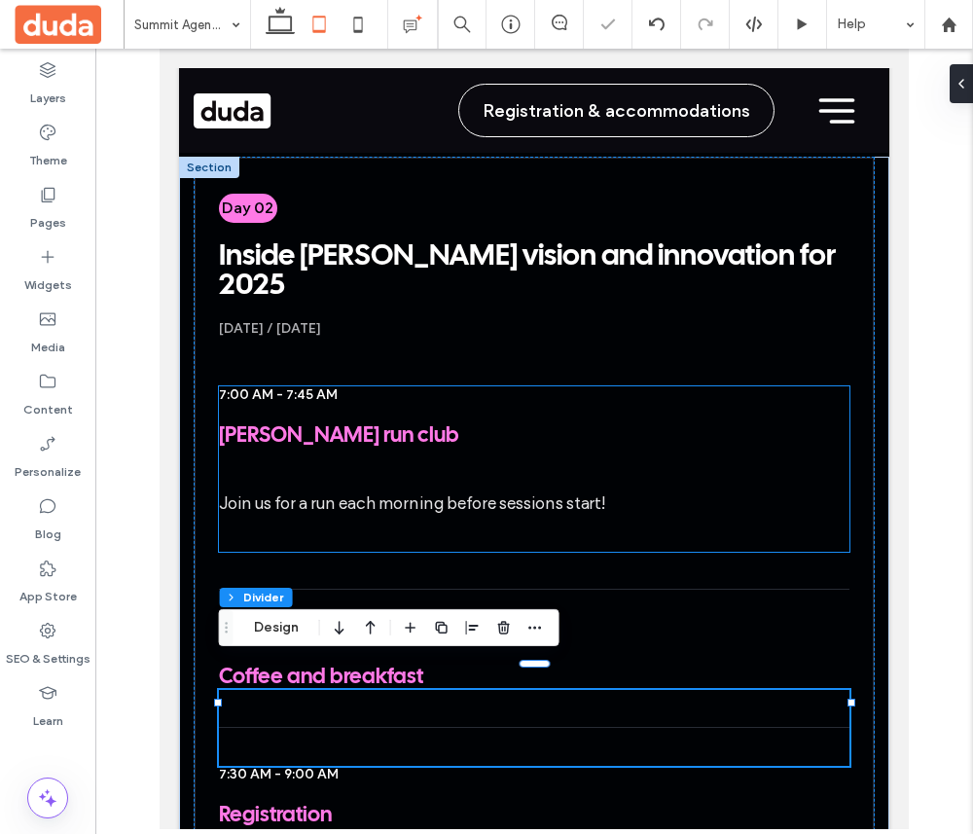
scroll to position [1430, 0]
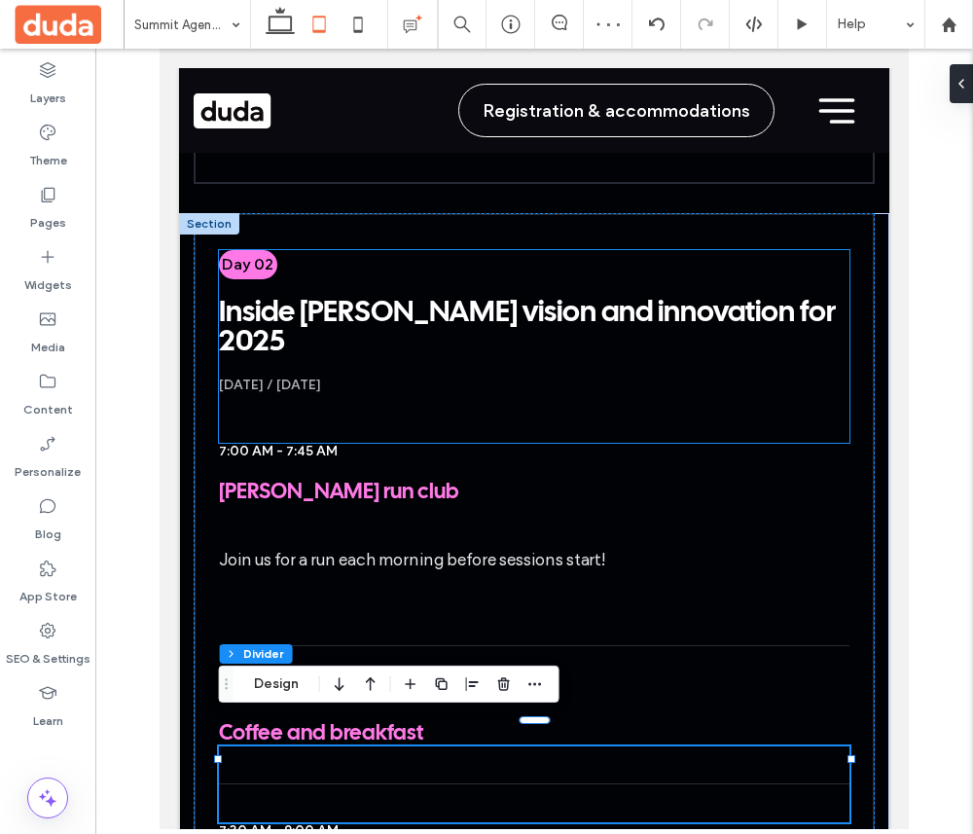
click at [733, 372] on div "Day 02 Inside [PERSON_NAME] vision and innovation for [DATE] / [DATE]" at bounding box center [535, 346] width 632 height 193
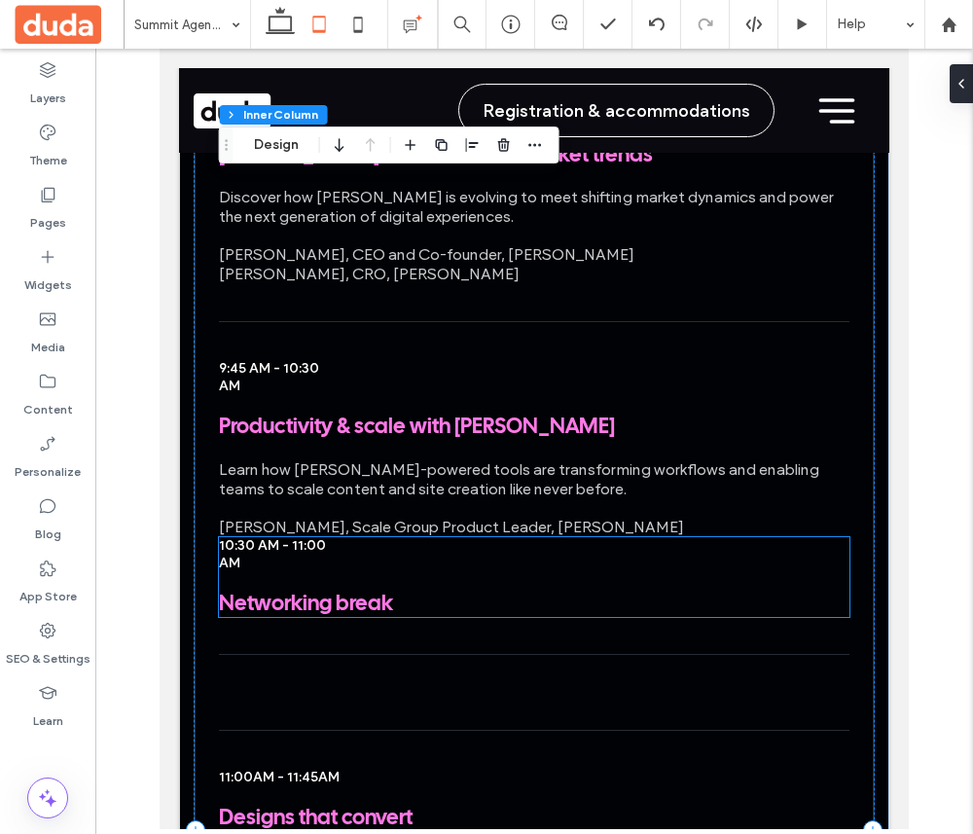
scroll to position [2293, 0]
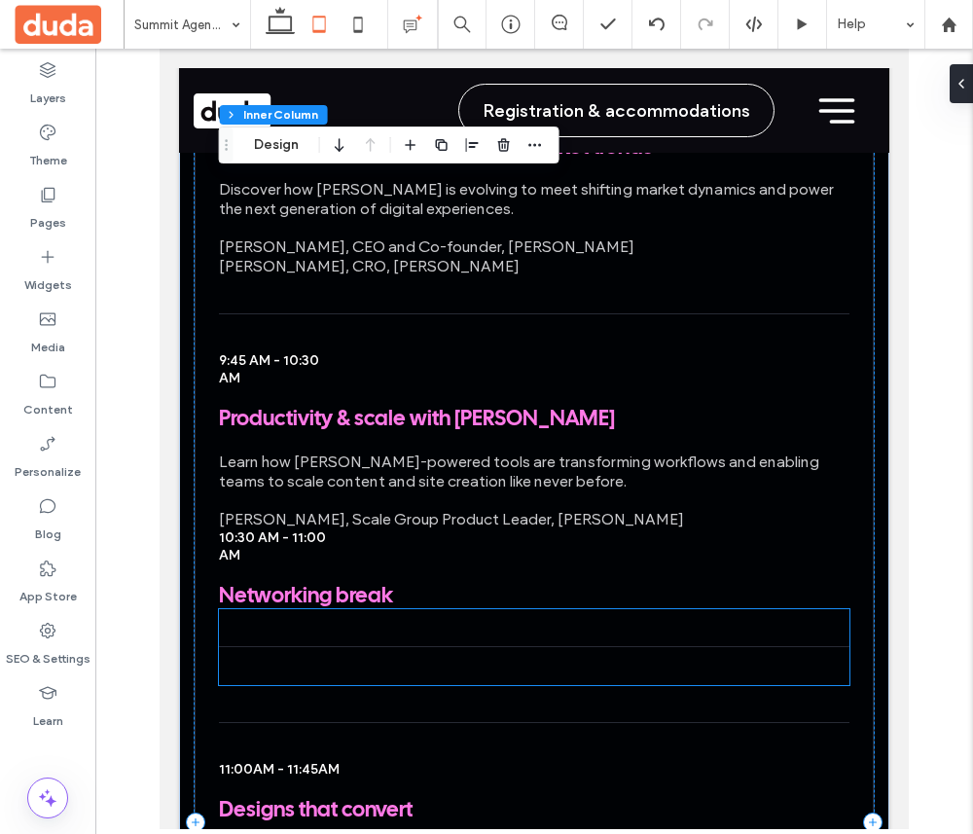
click at [502, 646] on hr at bounding box center [535, 647] width 632 height 2
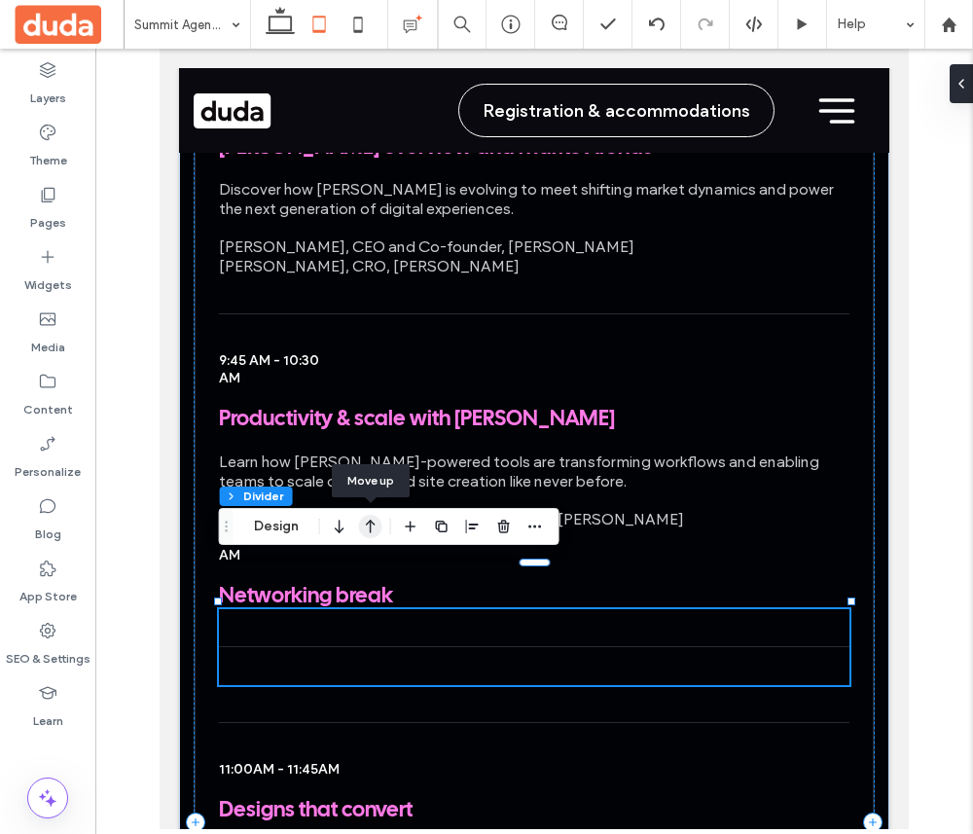
click at [367, 525] on icon "button" at bounding box center [370, 526] width 23 height 35
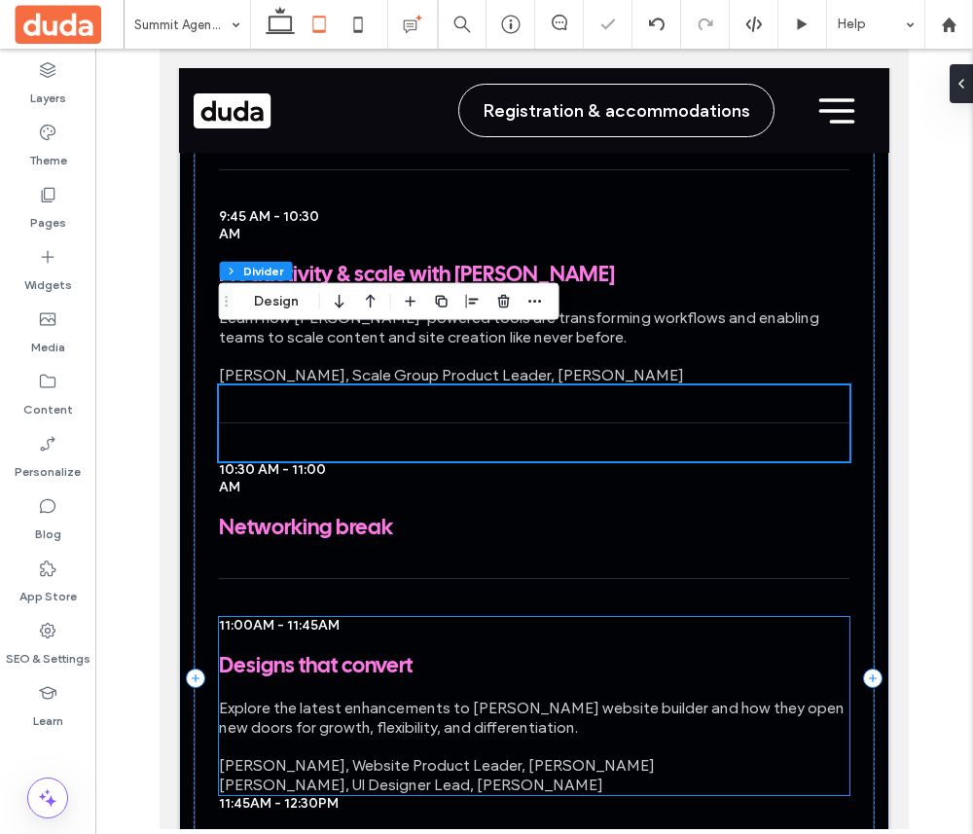
scroll to position [2439, 0]
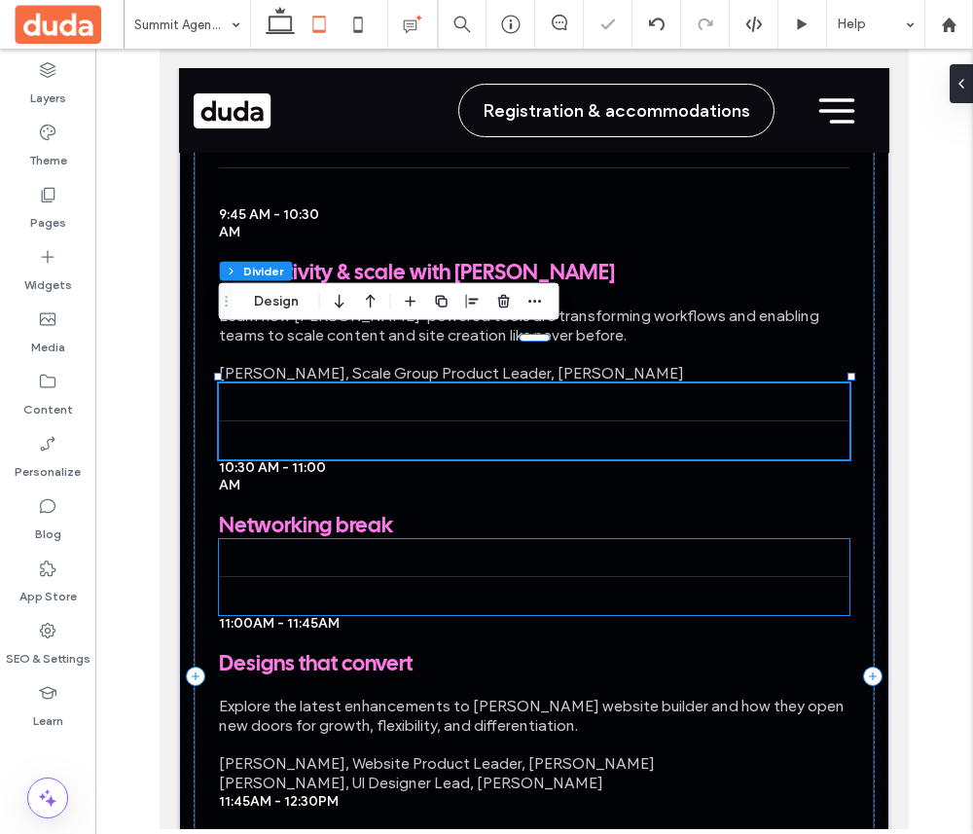
click at [434, 539] on div at bounding box center [535, 577] width 632 height 76
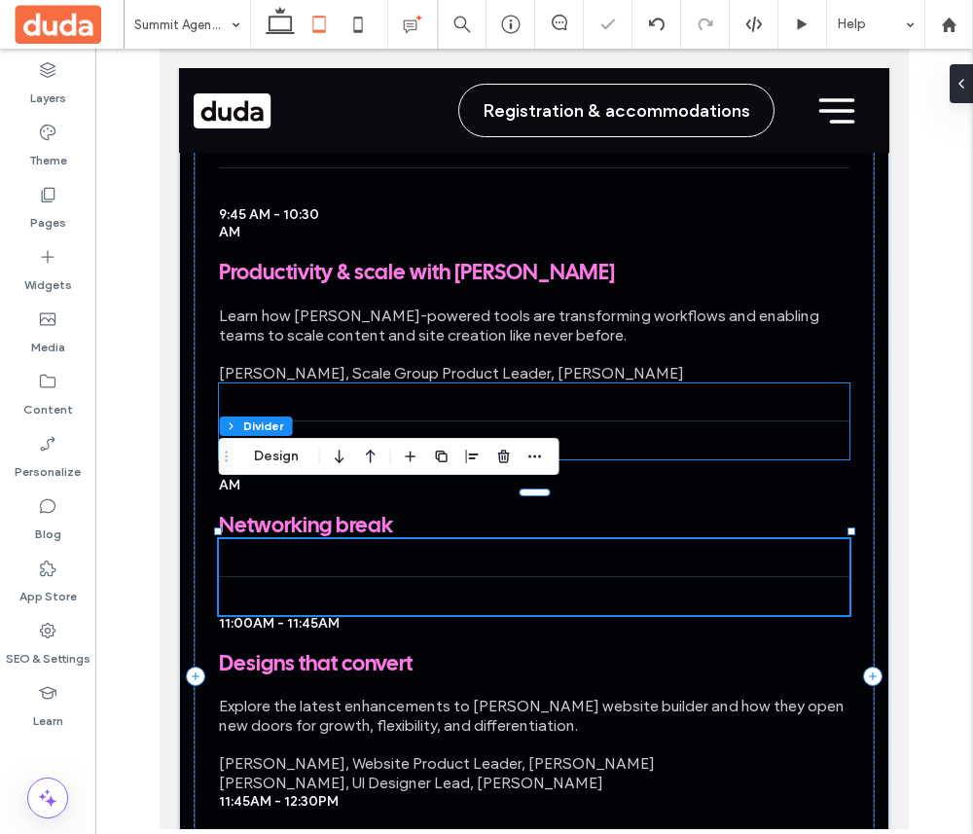
click at [369, 459] on div "10:30 AM - 11:00 AM Networking break" at bounding box center [535, 499] width 632 height 80
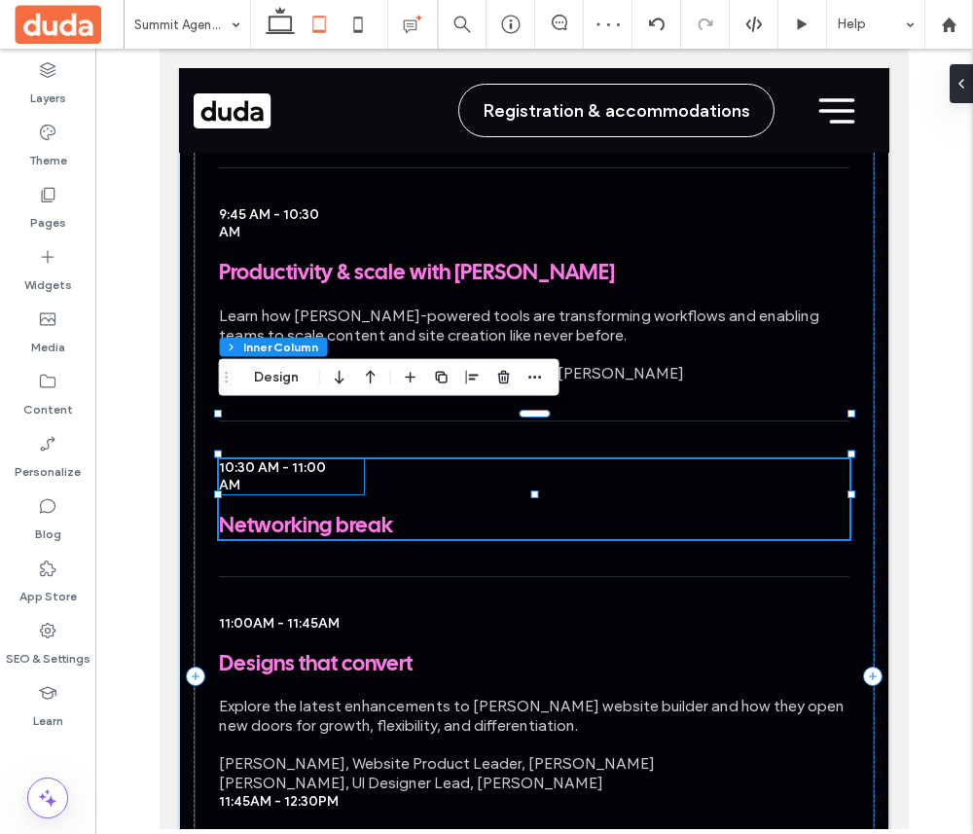
click at [298, 459] on span "10:30 AM - 11:00 AM" at bounding box center [272, 476] width 107 height 34
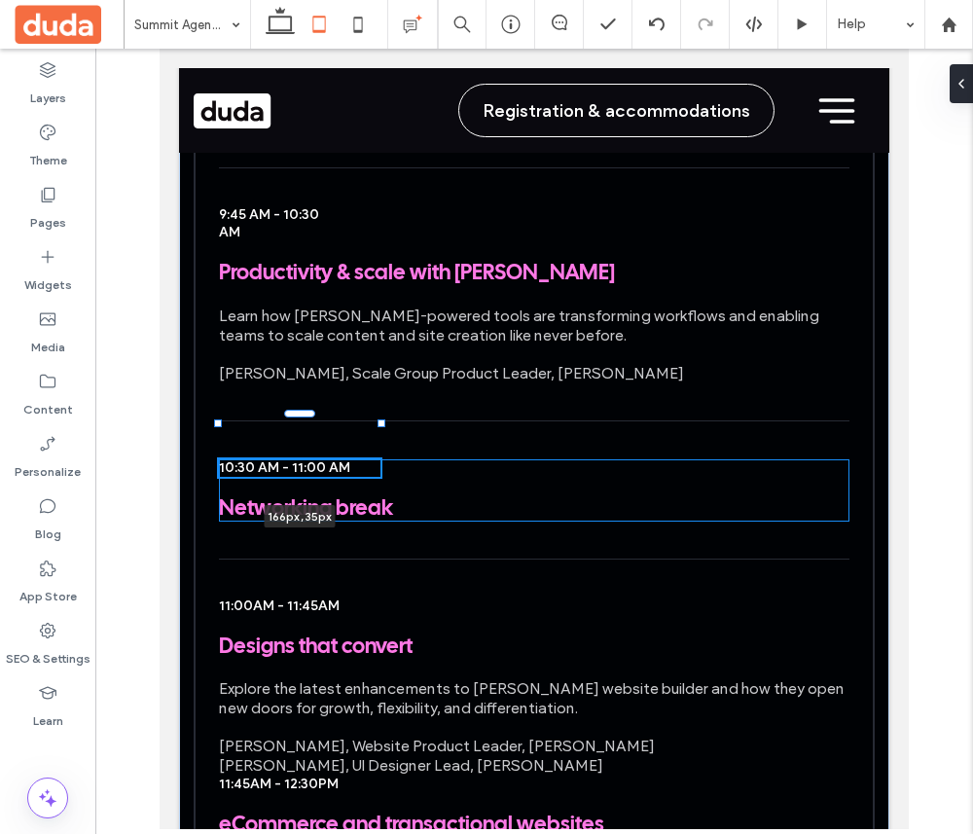
drag, startPoint x: 365, startPoint y: 425, endPoint x: 382, endPoint y: 425, distance: 16.5
click at [382, 425] on div "Day 02 Inside [PERSON_NAME] vision and innovation for [DATE] / [DATE] 7:00 AM -…" at bounding box center [534, 683] width 711 height 2958
type input "***"
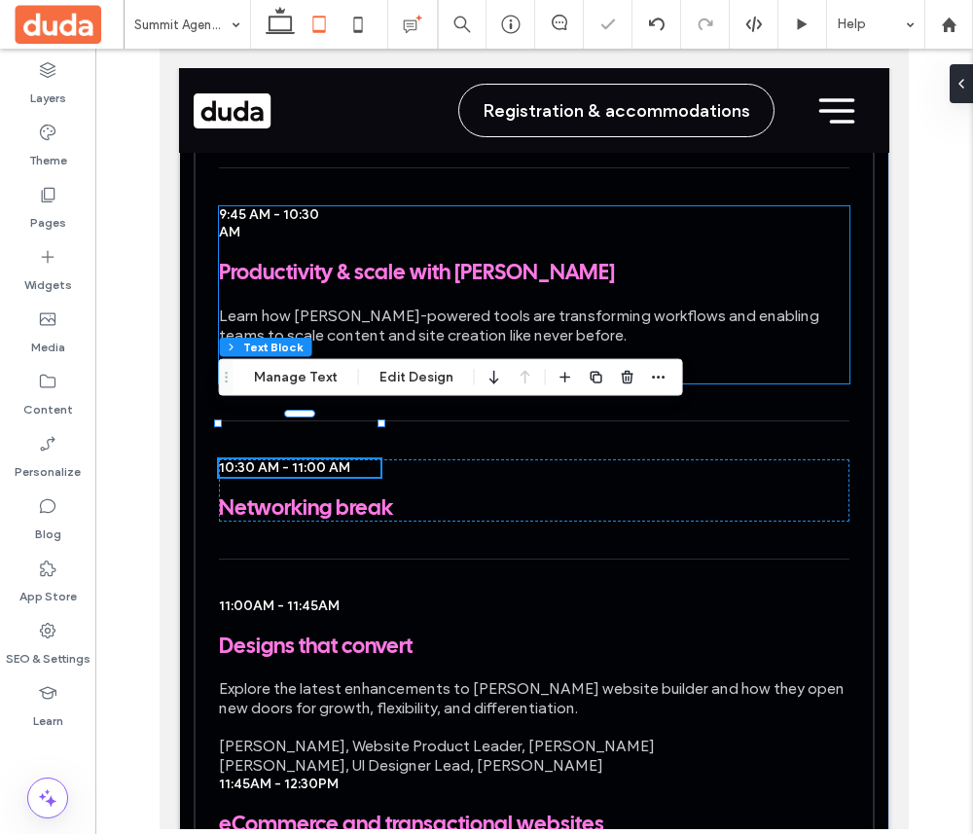
click at [471, 307] on div "Learn how [PERSON_NAME]-powered tools are transforming workflows and enabling t…" at bounding box center [535, 345] width 632 height 77
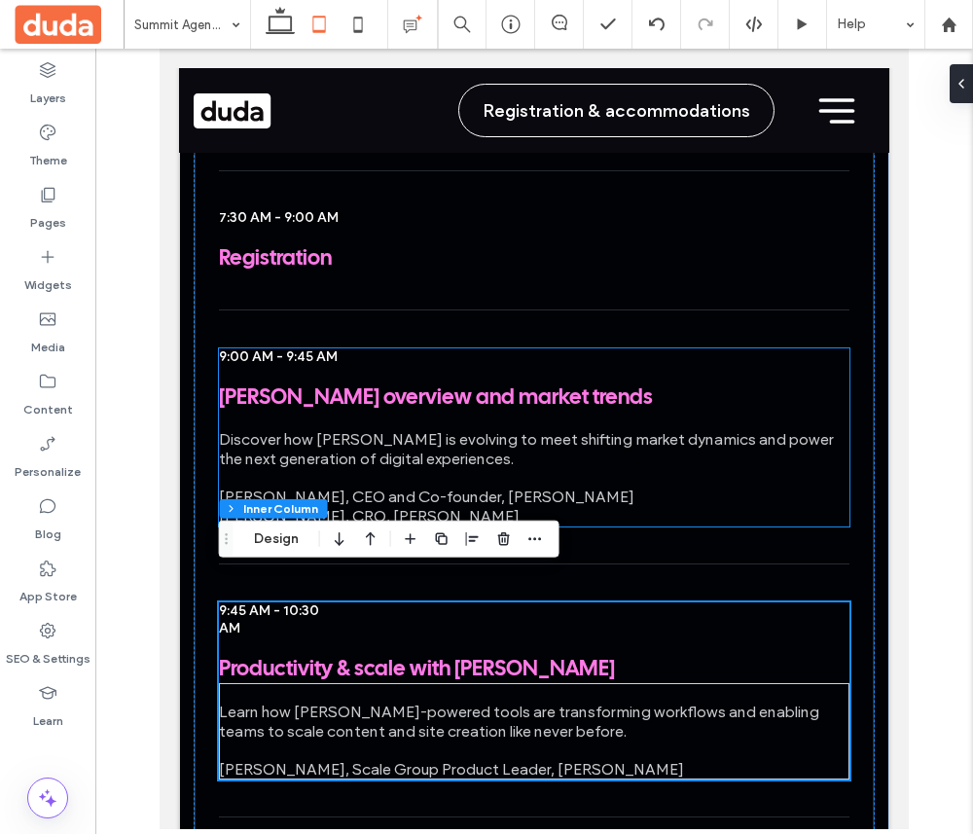
scroll to position [2044, 0]
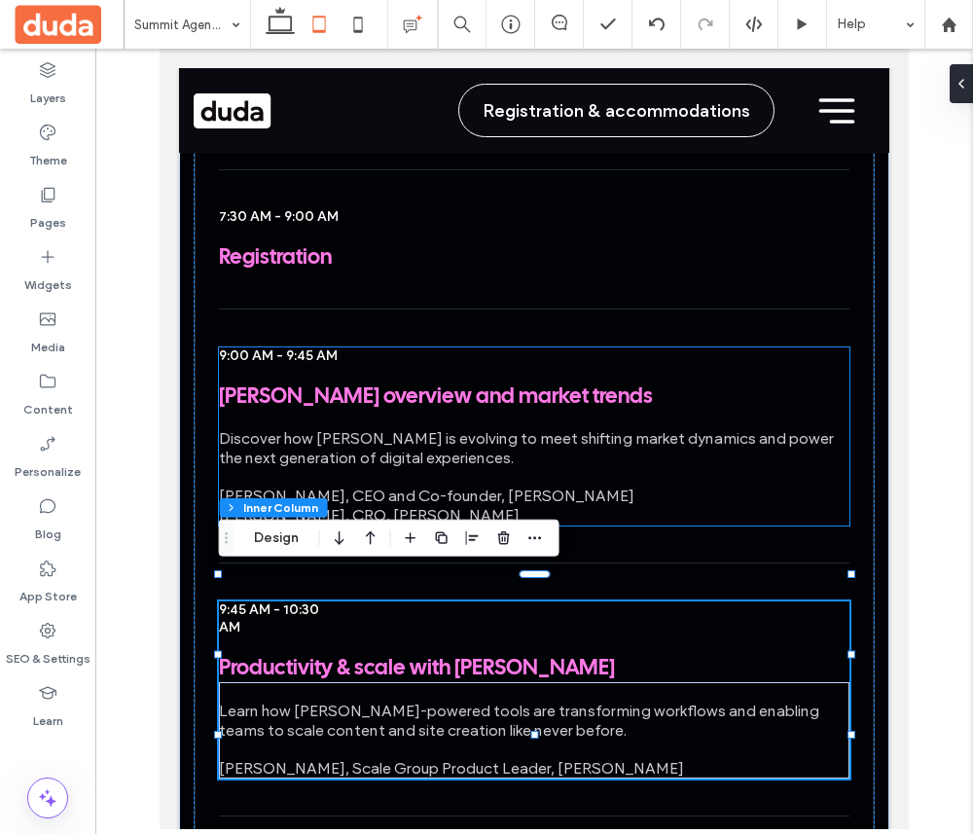
click at [567, 429] on p "Discover how [PERSON_NAME] is evolving to meet shifting market dynamics and pow…" at bounding box center [535, 448] width 632 height 39
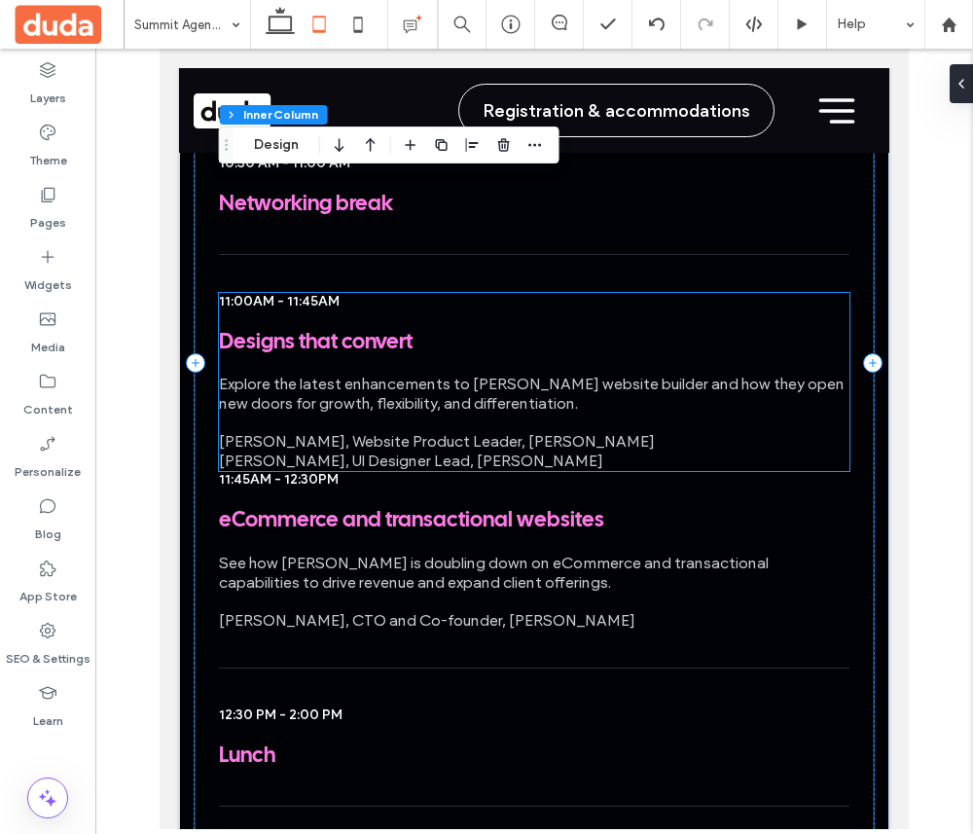
scroll to position [2748, 0]
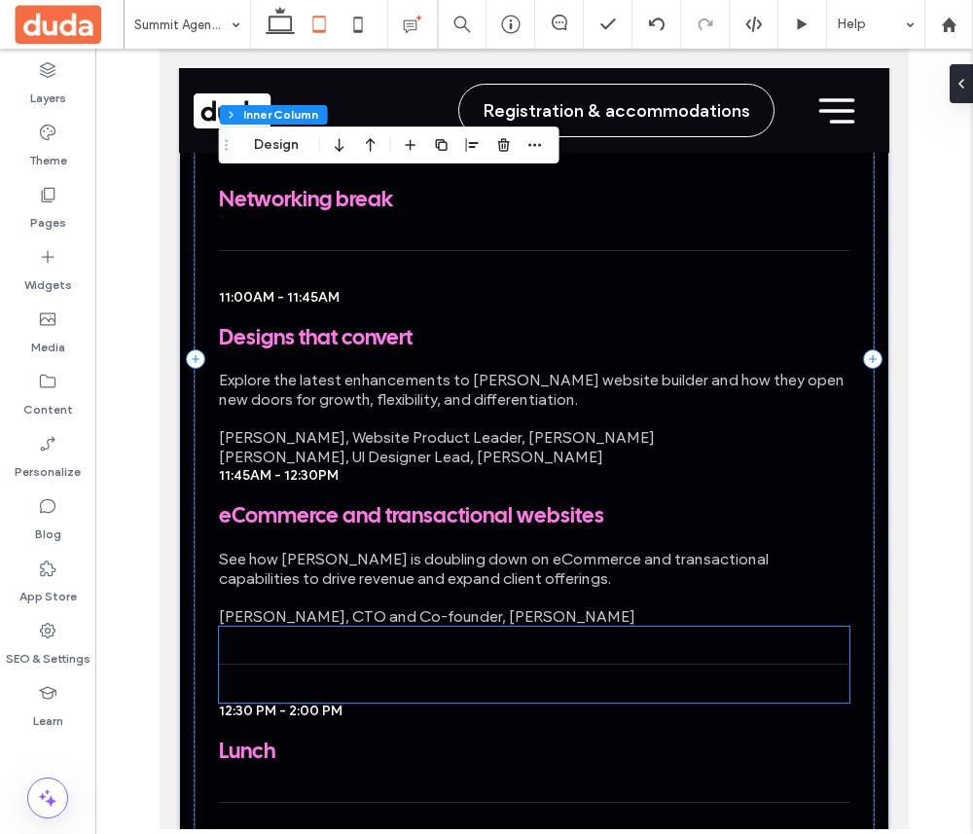
click at [423, 631] on div at bounding box center [535, 665] width 632 height 76
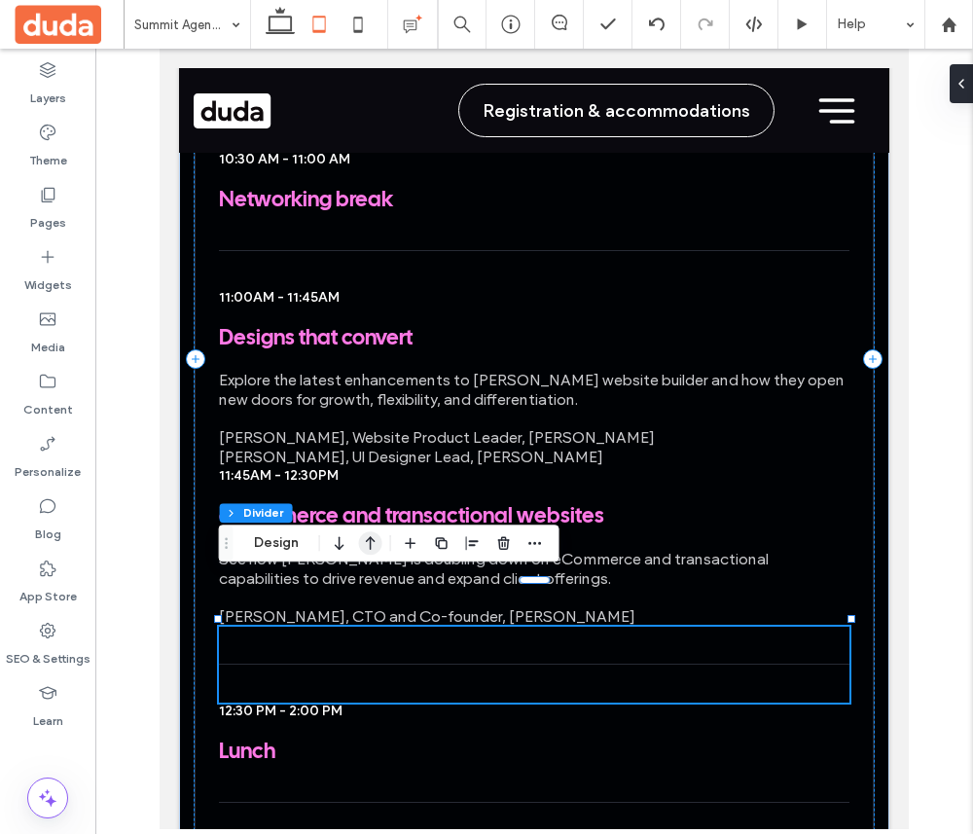
click at [371, 540] on icon "button" at bounding box center [370, 543] width 23 height 35
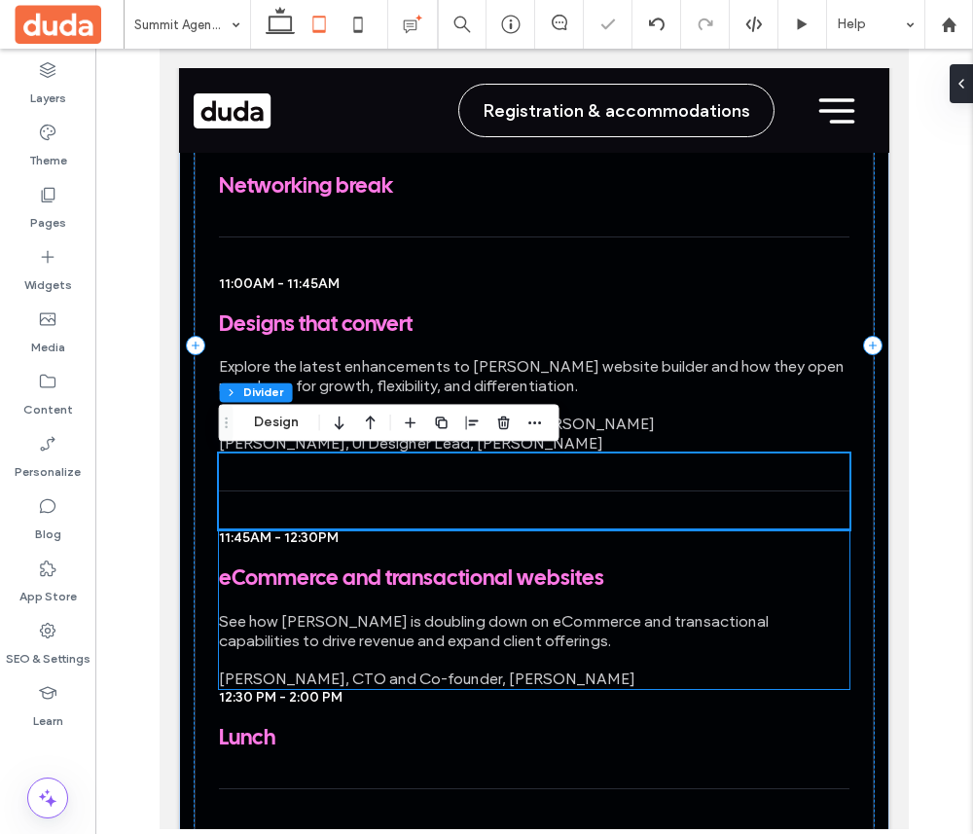
scroll to position [2770, 0]
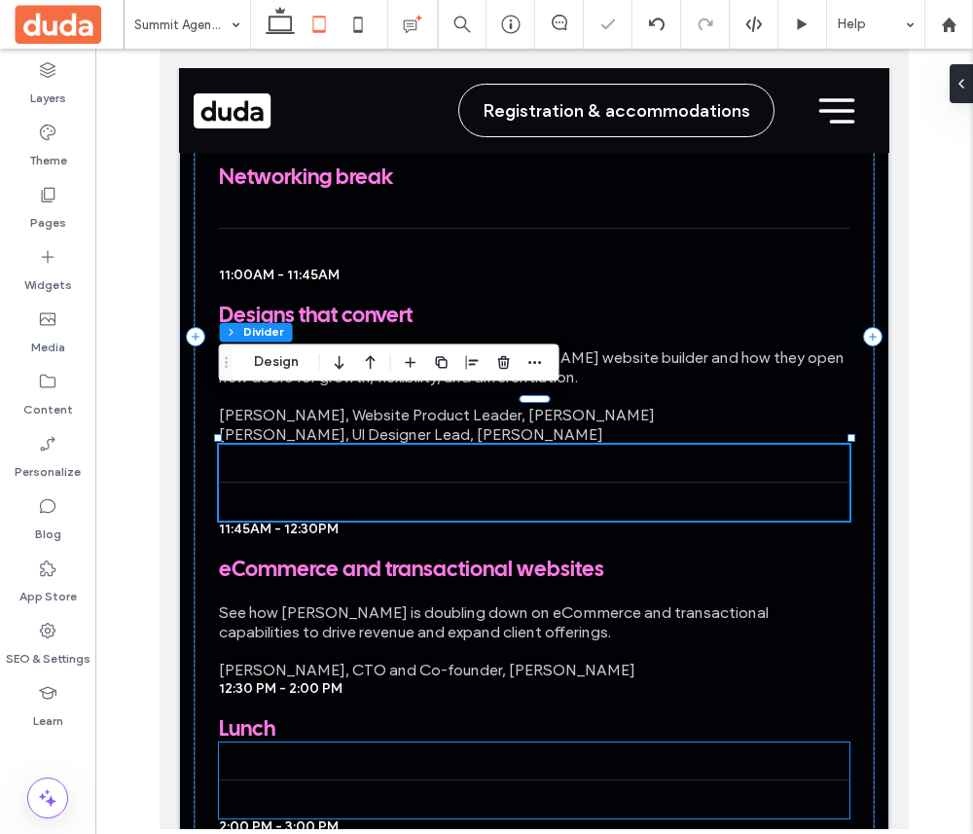
click at [419, 743] on div at bounding box center [535, 781] width 632 height 76
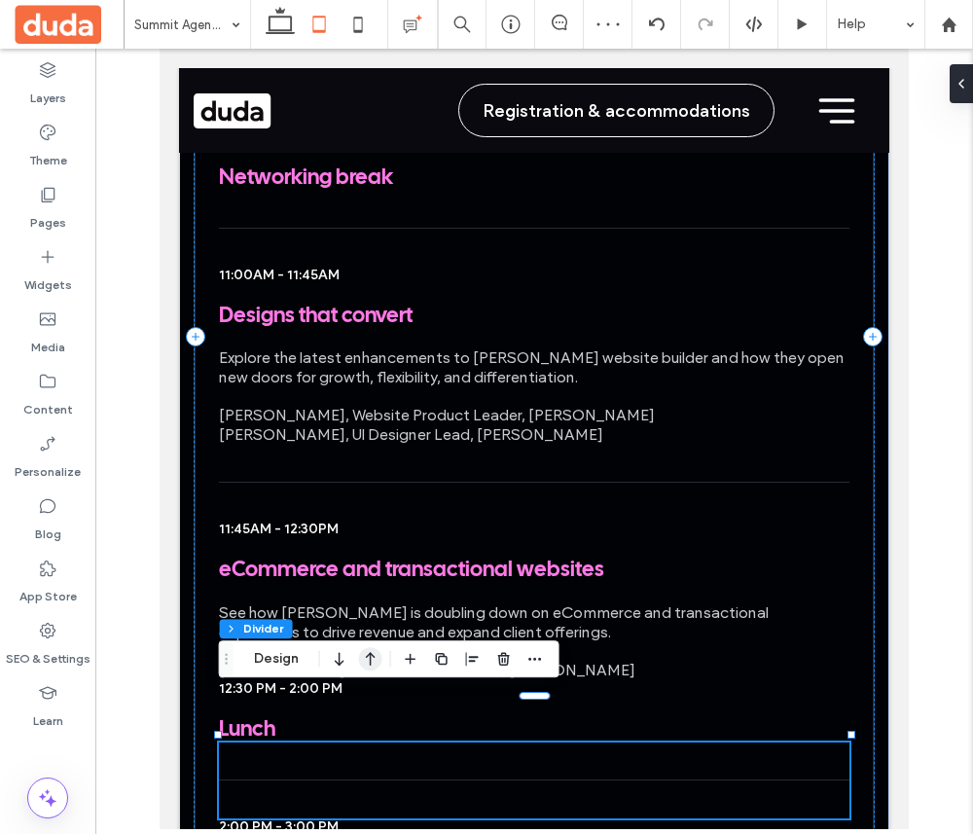
click at [374, 657] on use "button" at bounding box center [371, 659] width 10 height 14
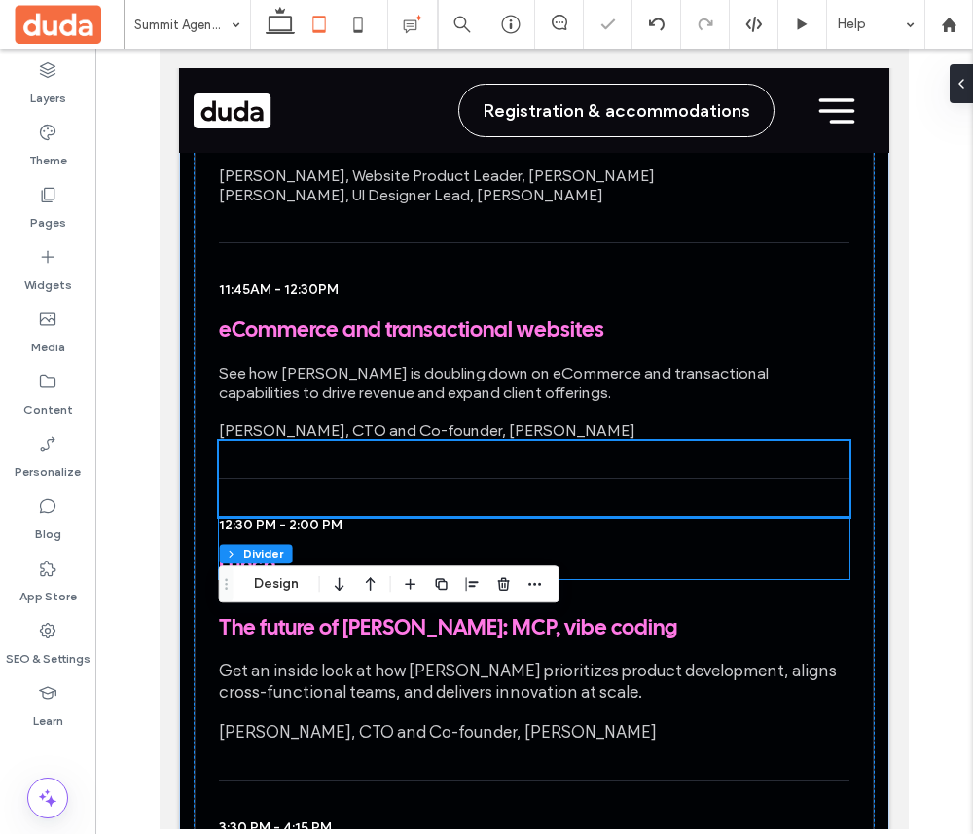
scroll to position [3018, 0]
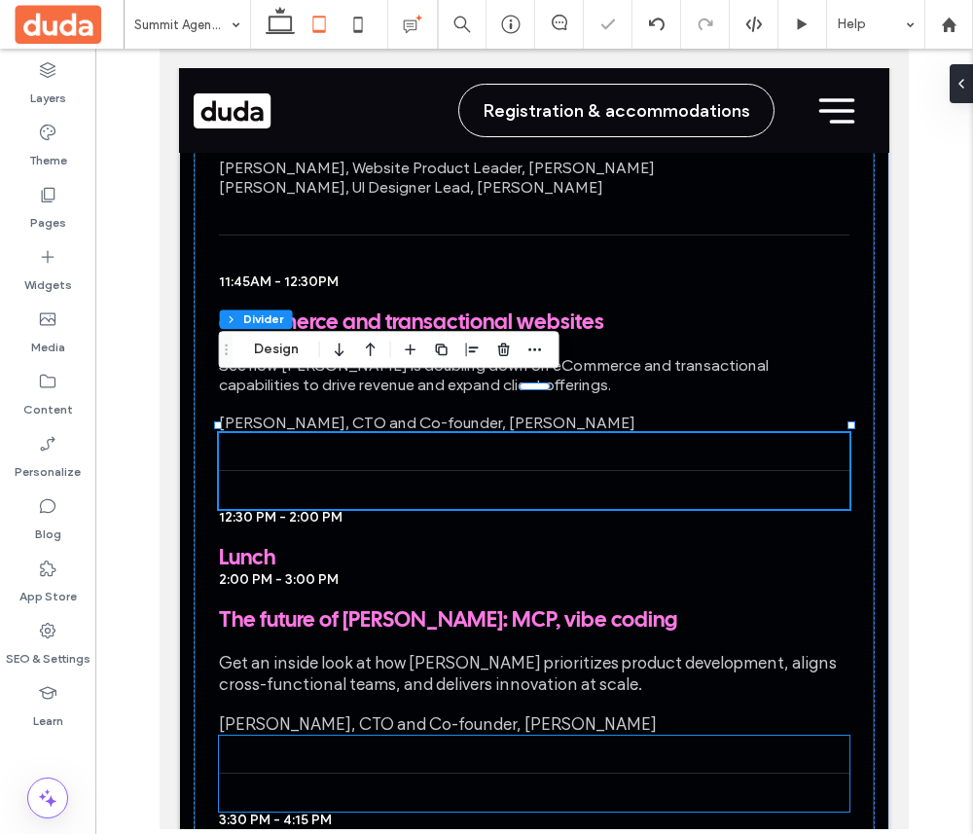
click at [437, 736] on div at bounding box center [535, 774] width 632 height 76
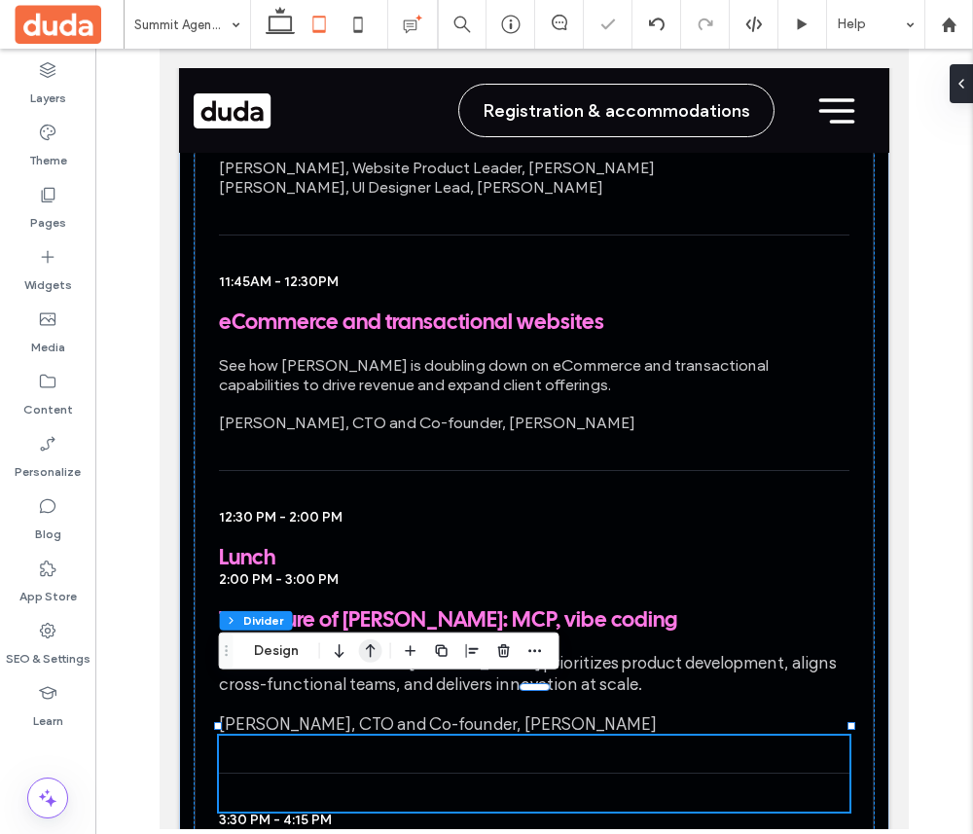
click at [368, 655] on icon "button" at bounding box center [370, 651] width 23 height 35
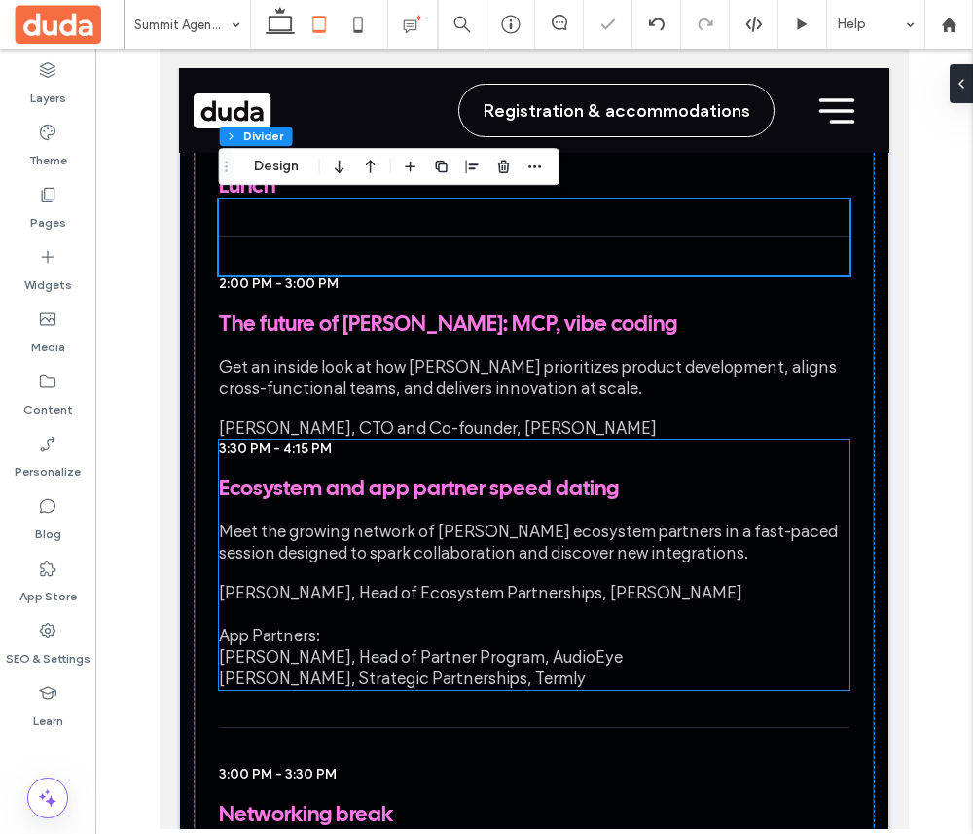
scroll to position [3401, 0]
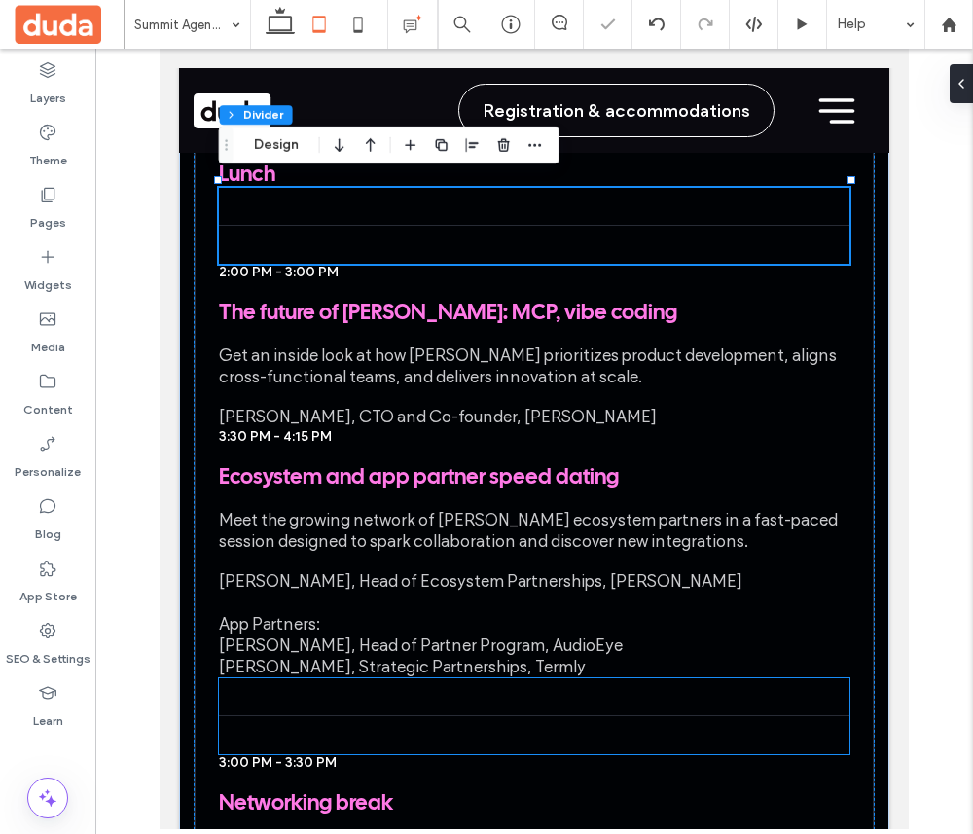
click at [354, 678] on div at bounding box center [535, 716] width 632 height 76
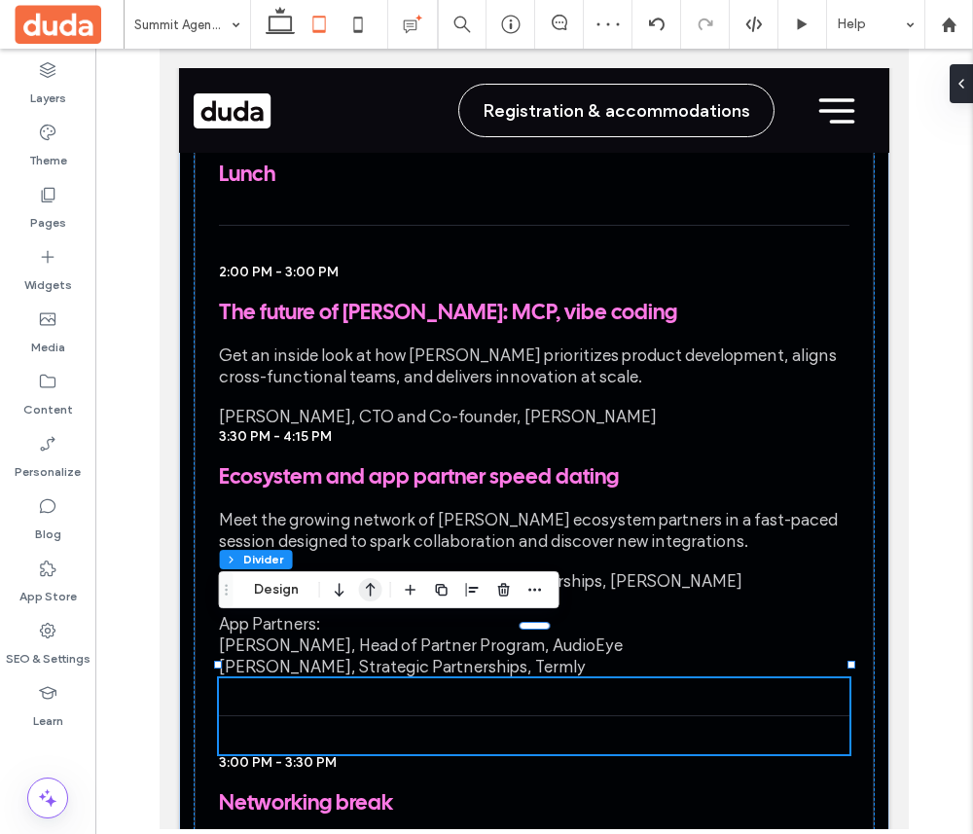
click at [364, 598] on icon "button" at bounding box center [370, 589] width 23 height 35
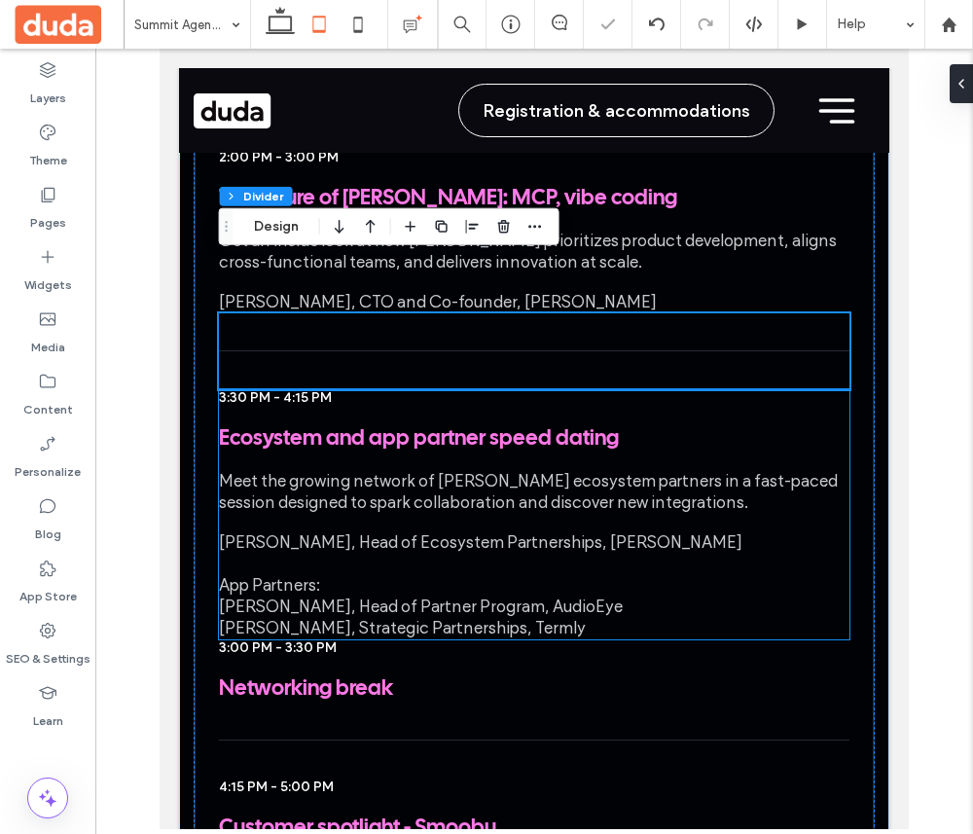
scroll to position [3520, 0]
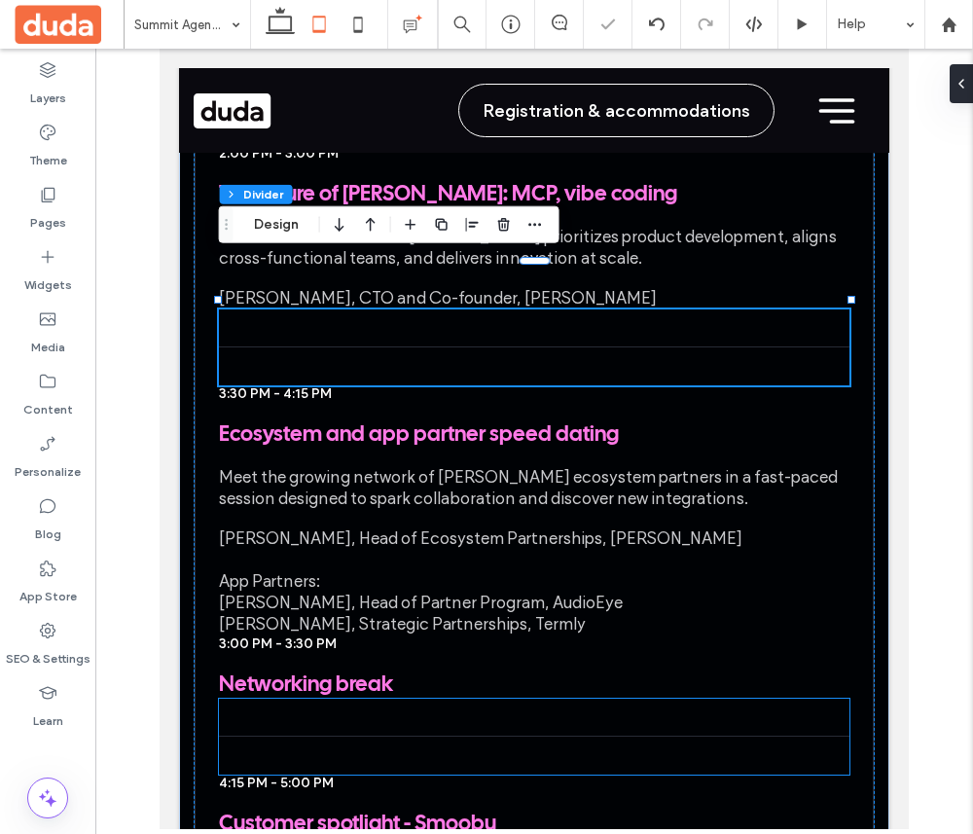
click at [391, 699] on div at bounding box center [535, 737] width 632 height 76
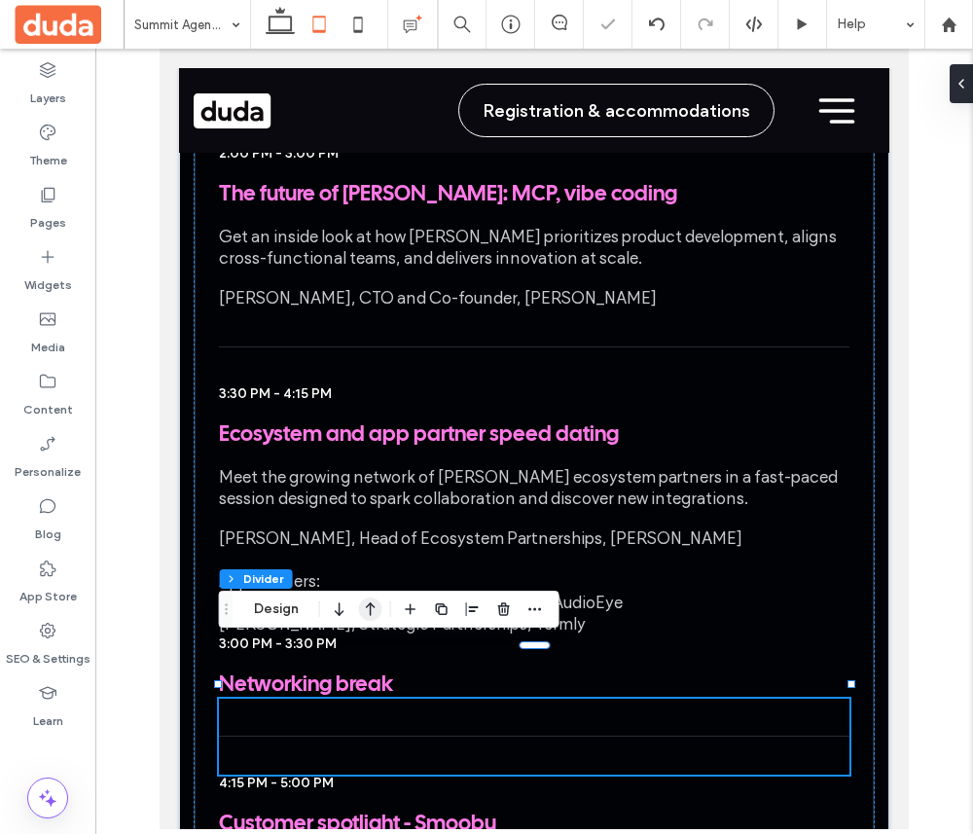
click at [362, 609] on icon "button" at bounding box center [370, 609] width 23 height 35
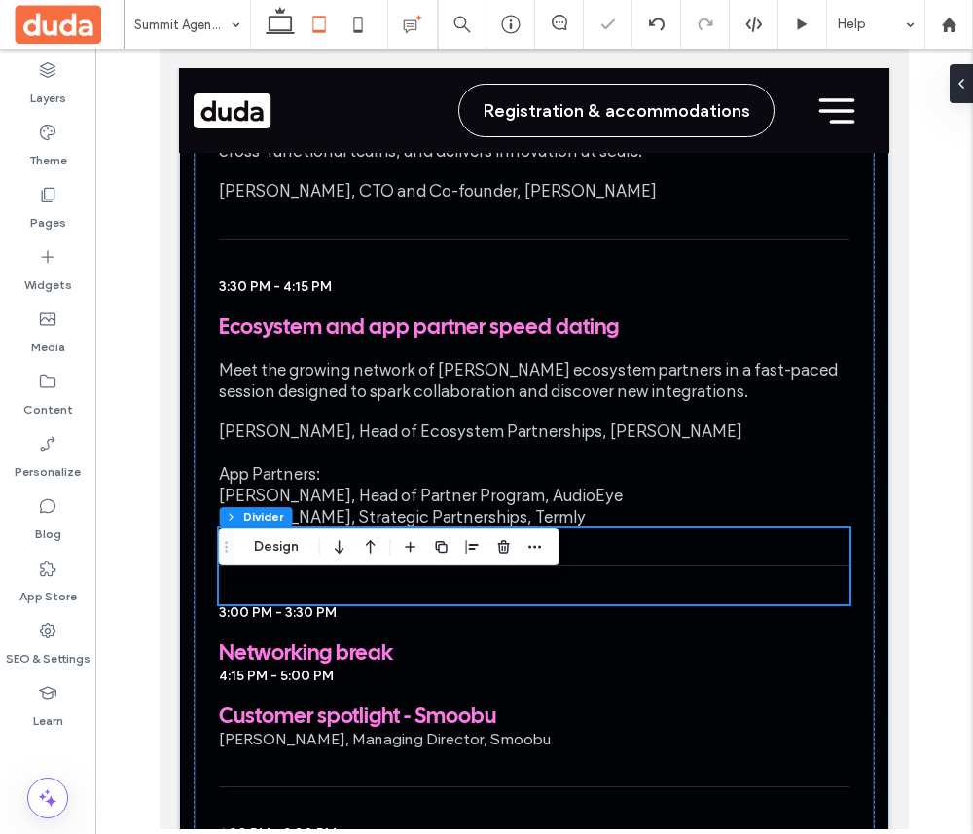
scroll to position [3669, 0]
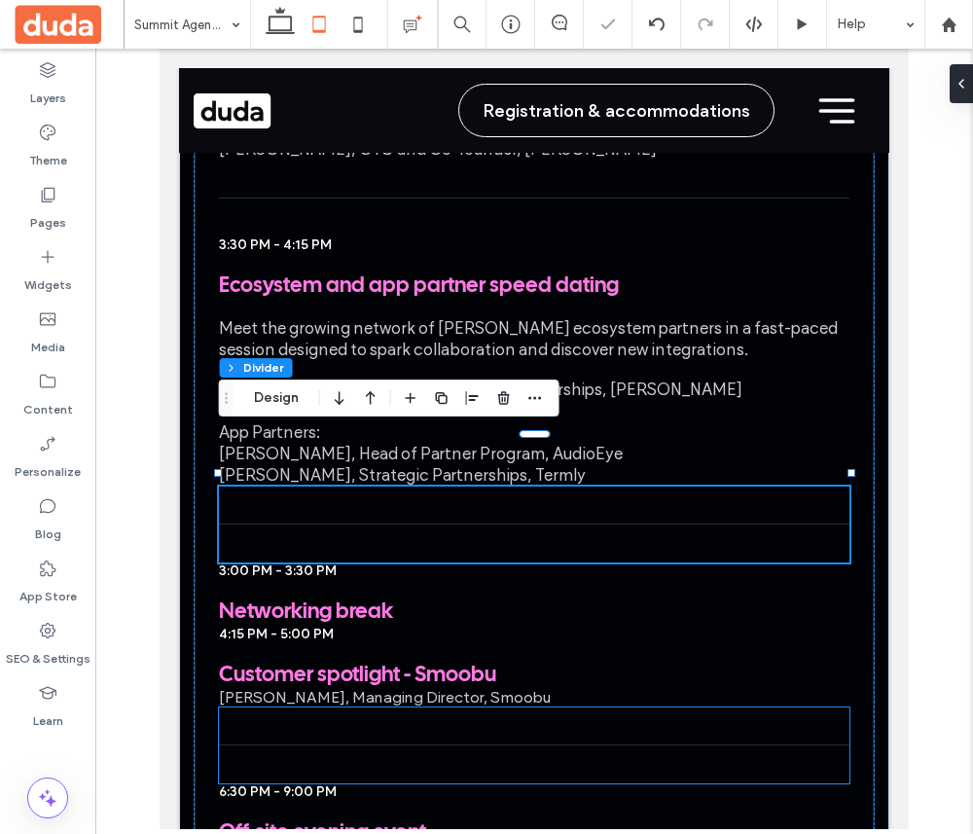
click at [354, 708] on div at bounding box center [535, 746] width 632 height 76
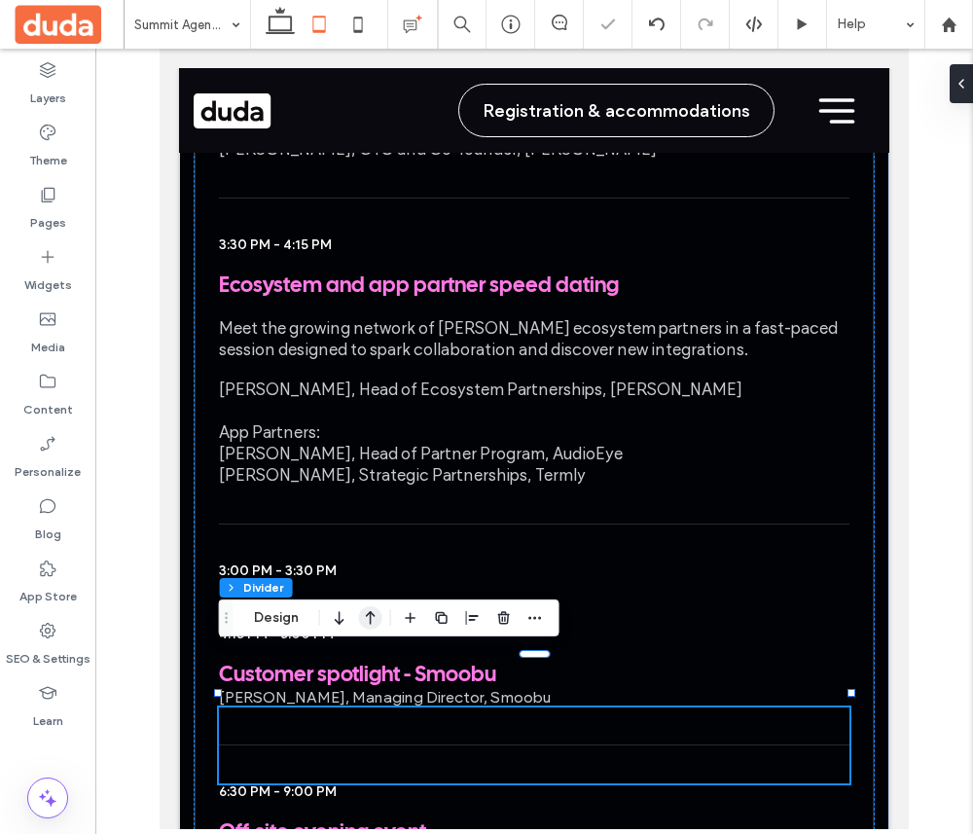
click at [367, 603] on icon "button" at bounding box center [370, 618] width 23 height 35
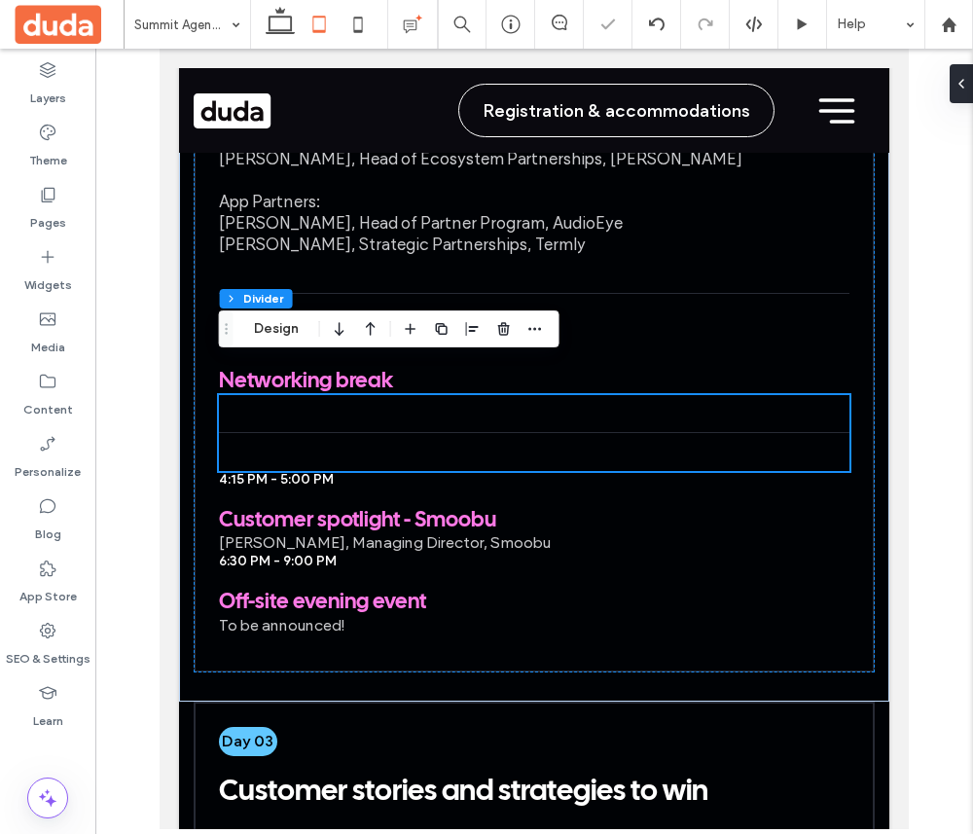
scroll to position [3911, 0]
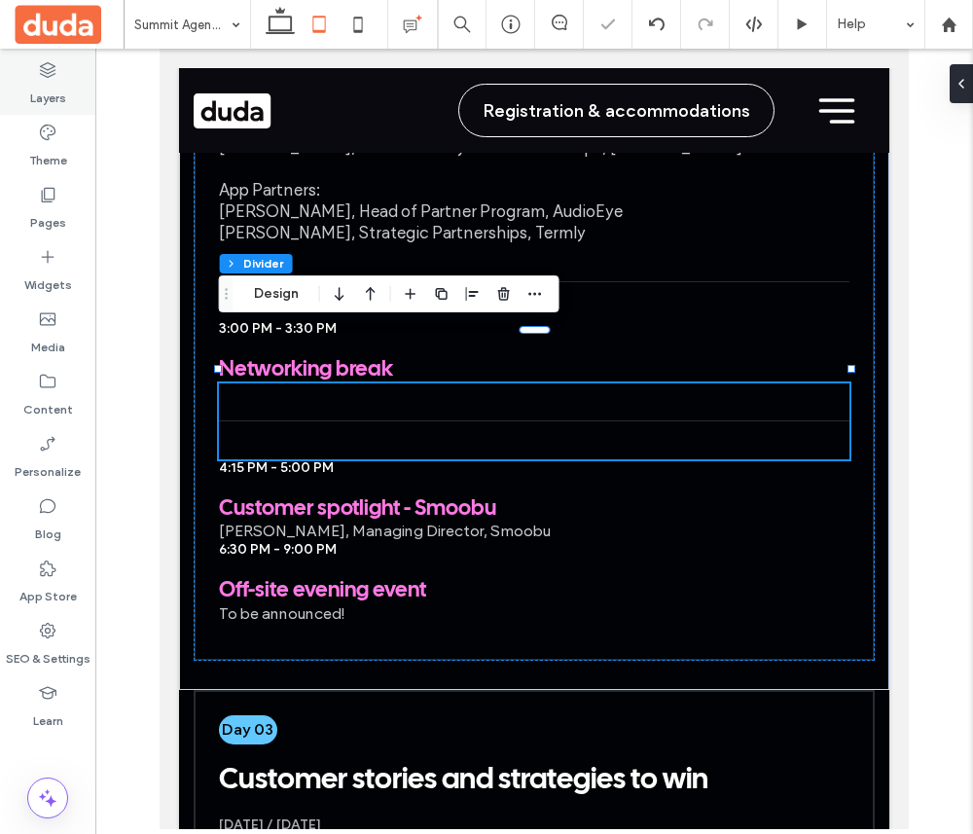
click at [38, 77] on icon at bounding box center [47, 69] width 19 height 19
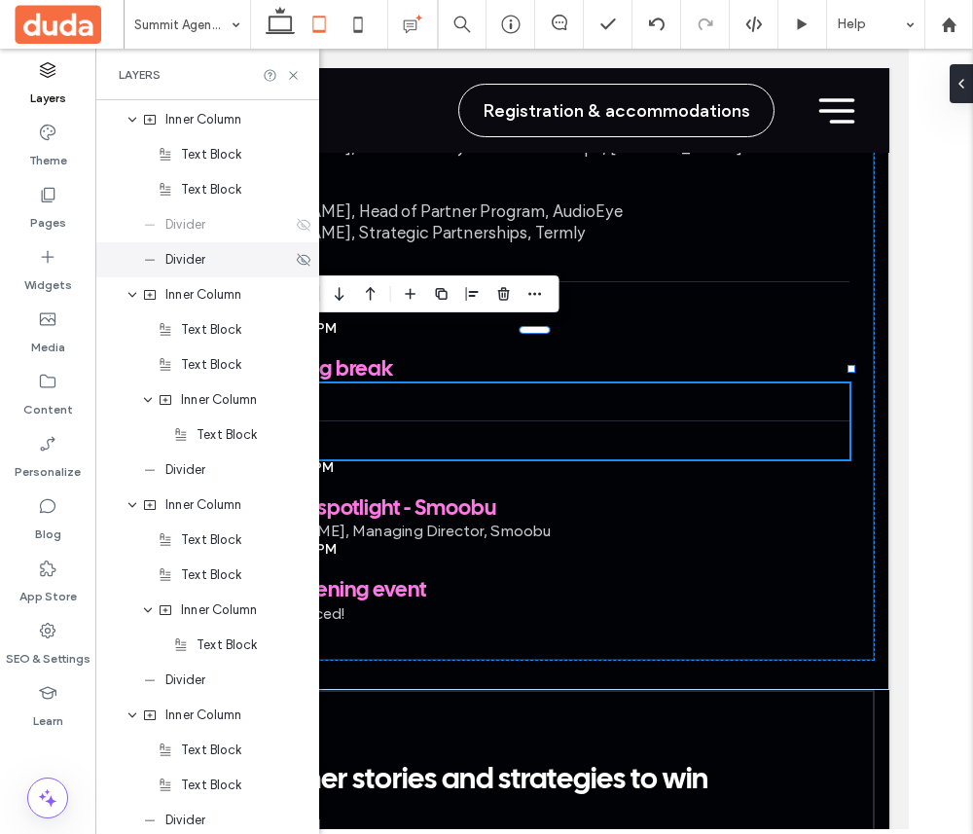
scroll to position [3582, 0]
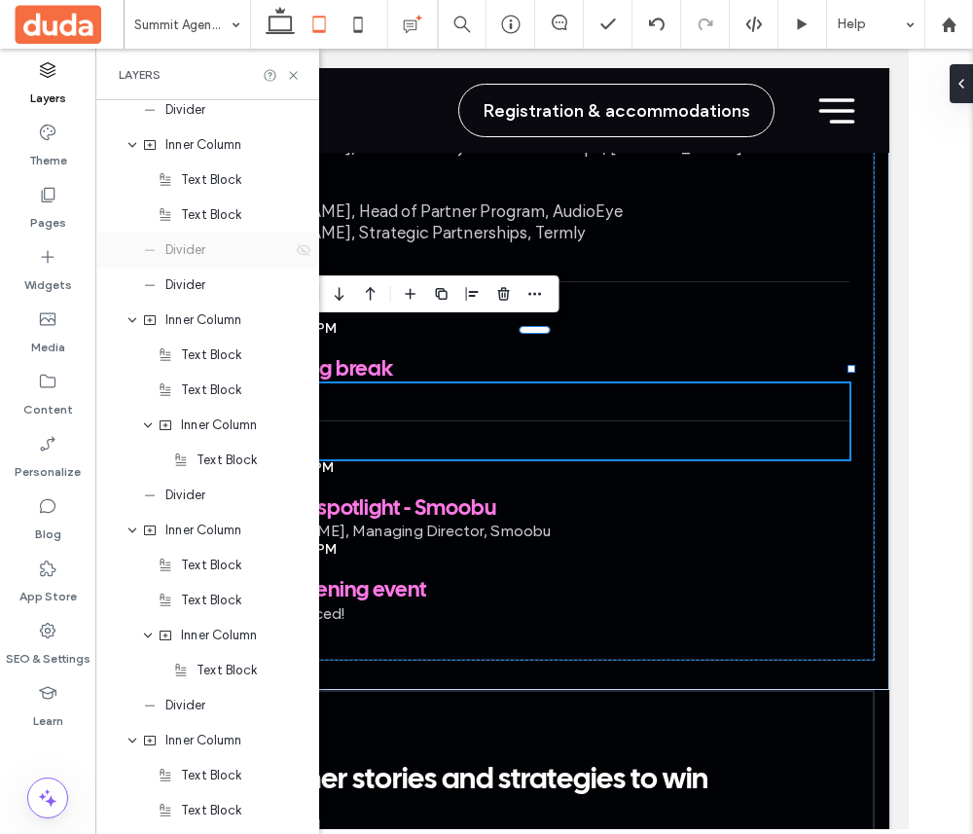
click at [297, 247] on icon at bounding box center [304, 250] width 16 height 16
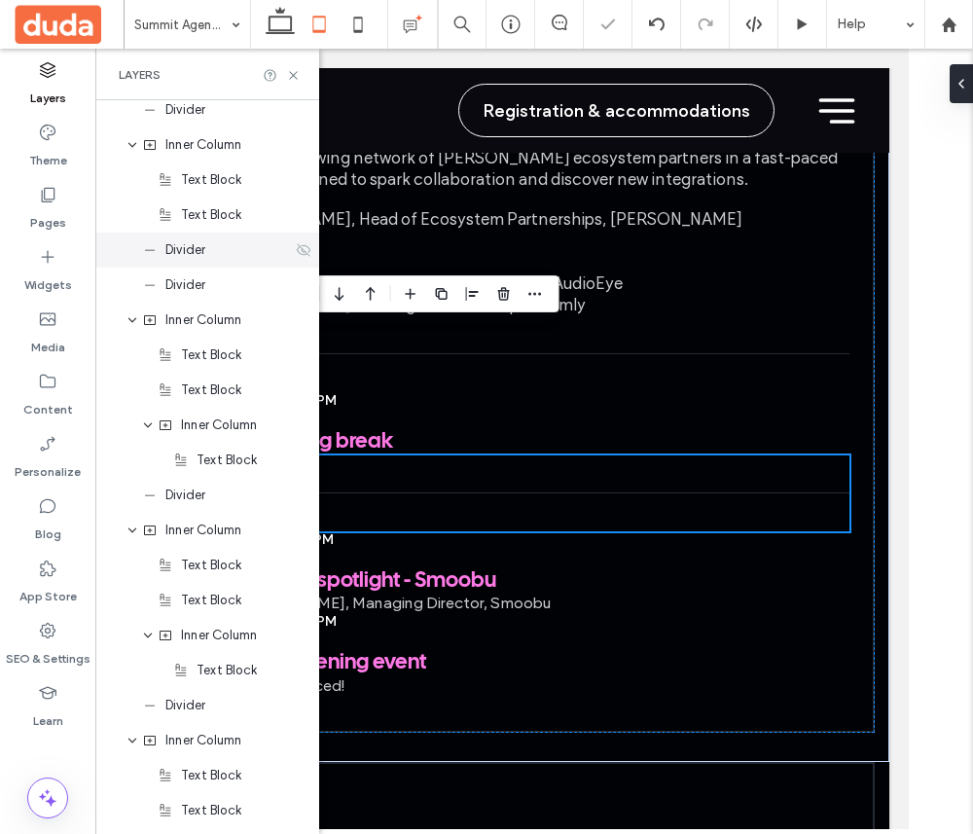
scroll to position [3983, 0]
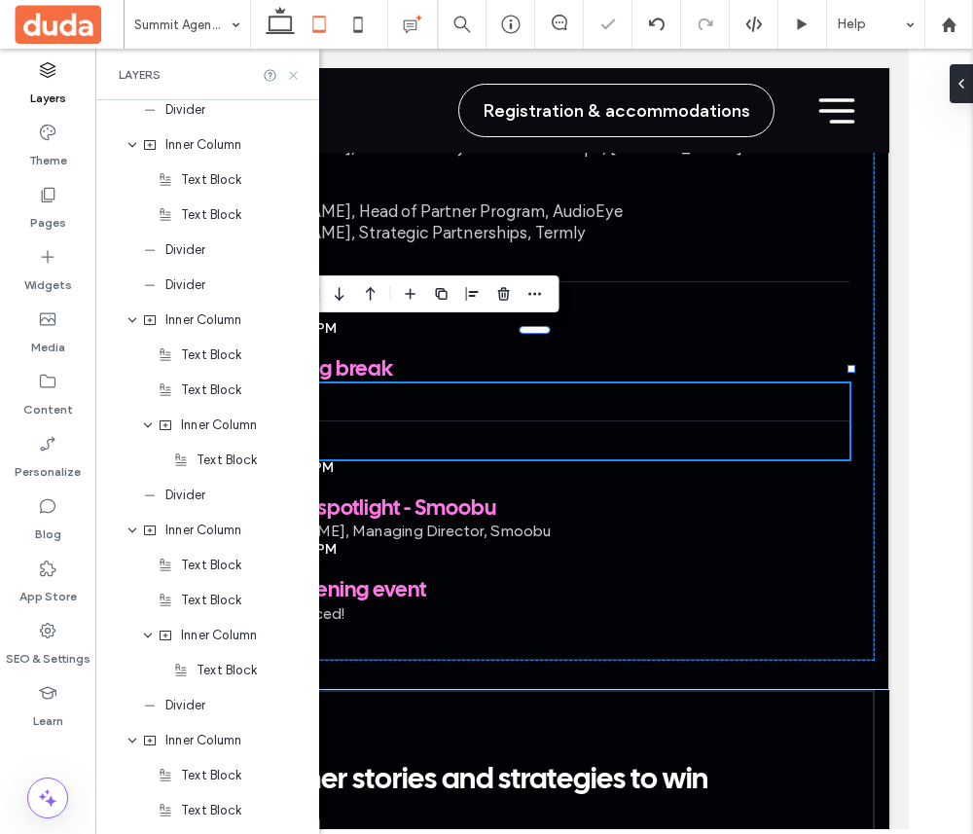
click at [292, 70] on icon at bounding box center [293, 75] width 15 height 15
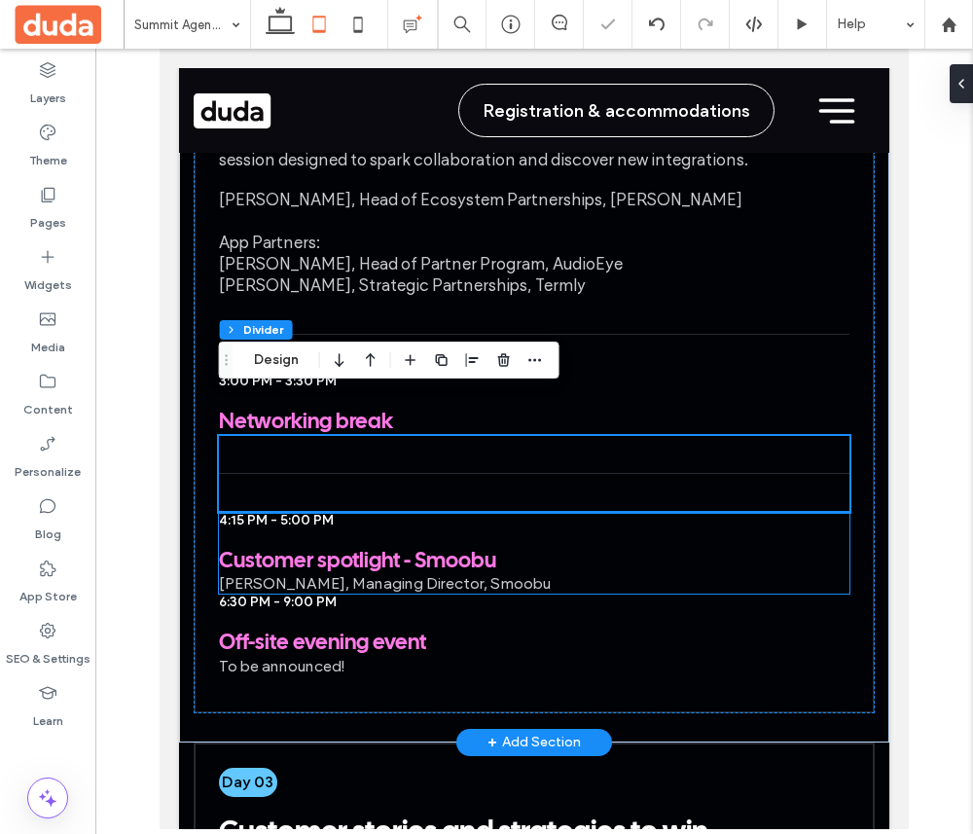
scroll to position [3915, 0]
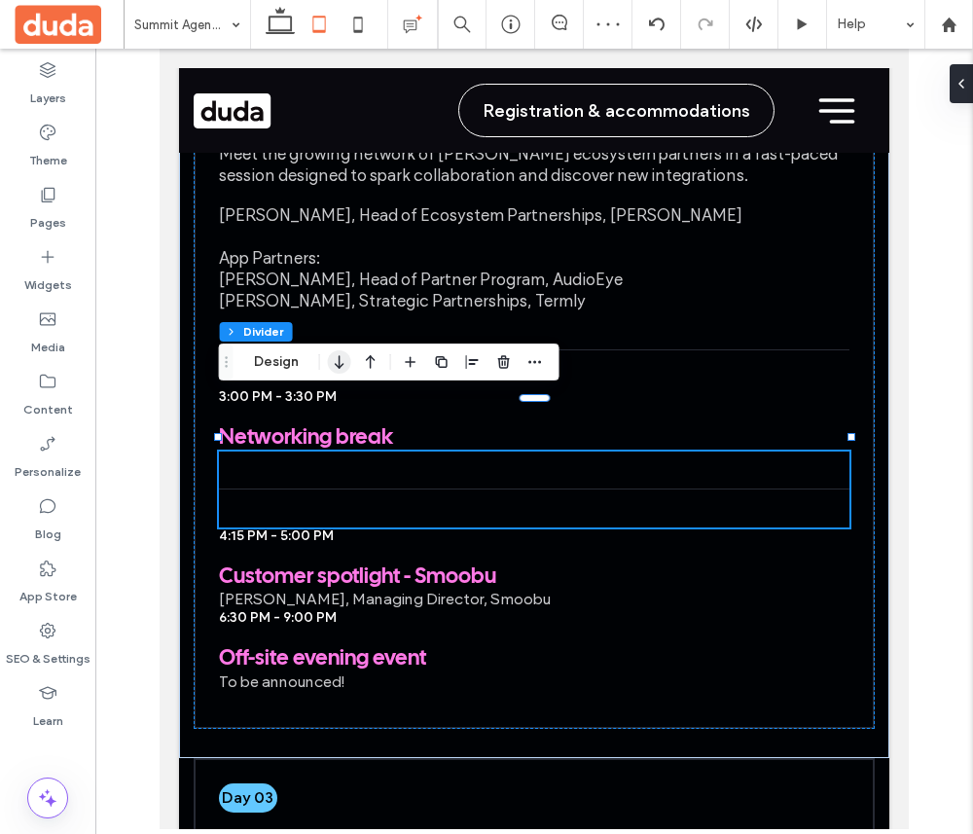
click at [336, 358] on icon "button" at bounding box center [339, 362] width 23 height 35
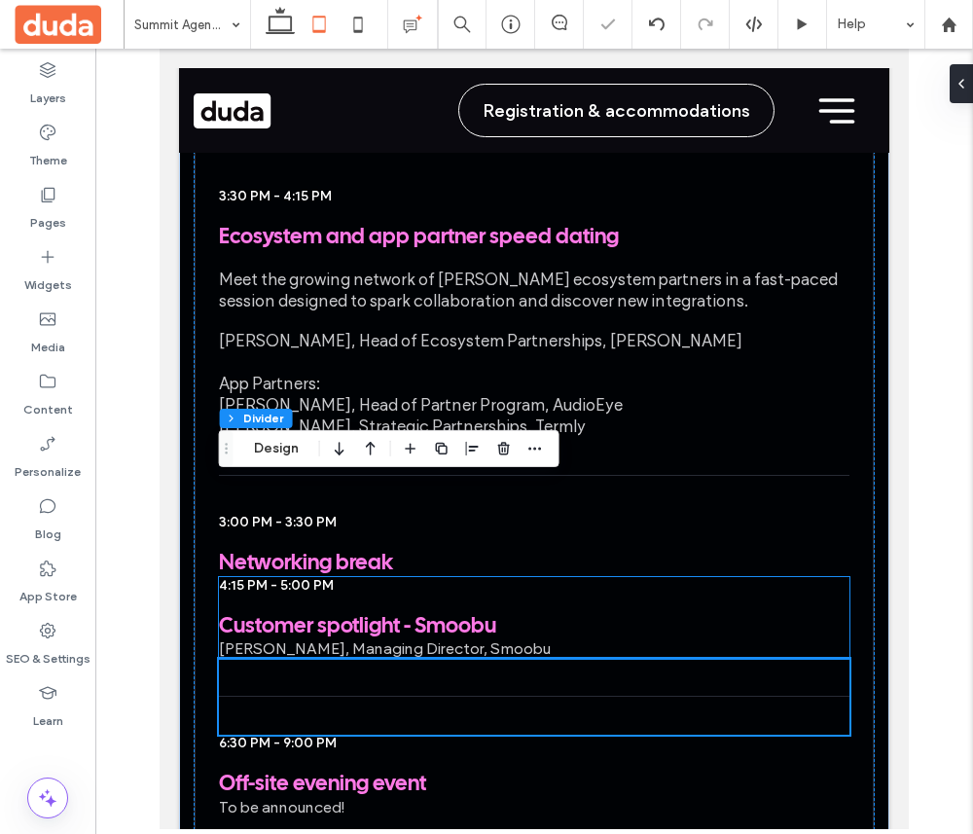
scroll to position [3785, 0]
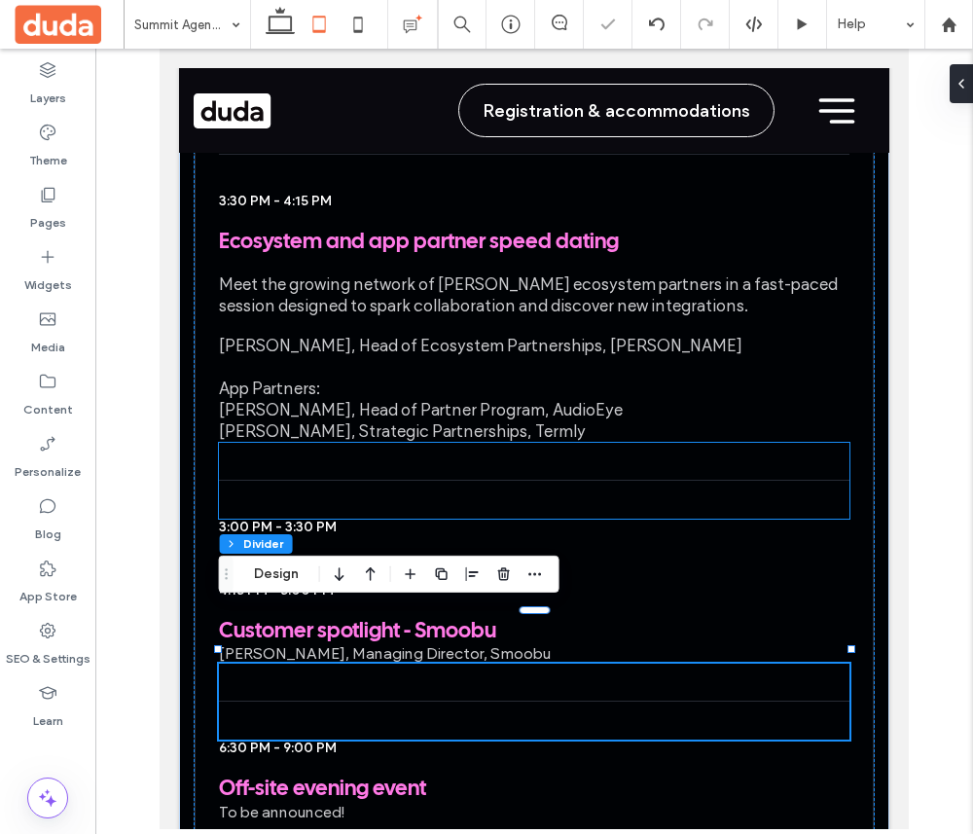
click at [383, 443] on div at bounding box center [535, 481] width 632 height 76
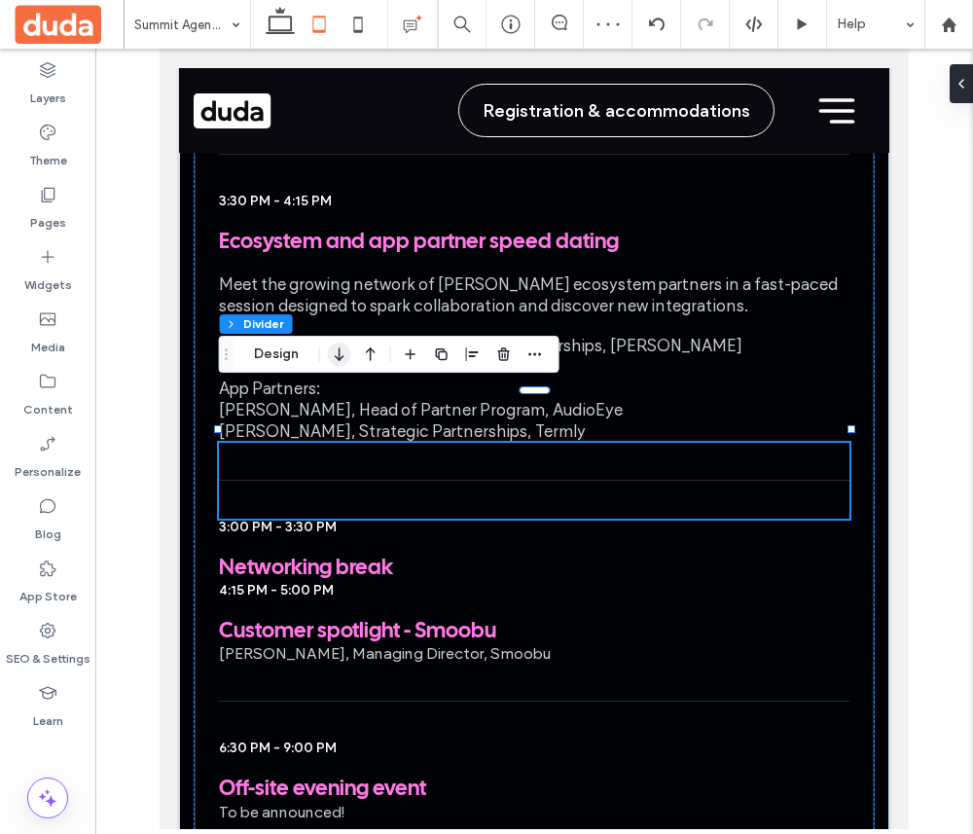
click at [343, 348] on icon "button" at bounding box center [339, 354] width 23 height 35
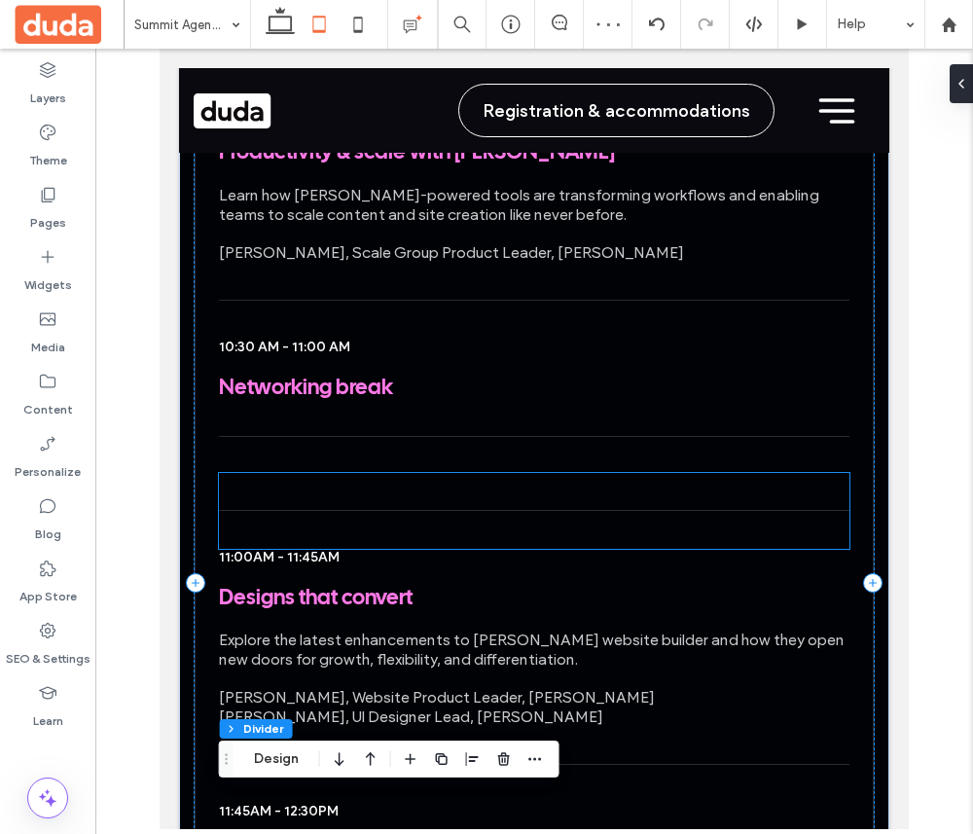
scroll to position [2553, 0]
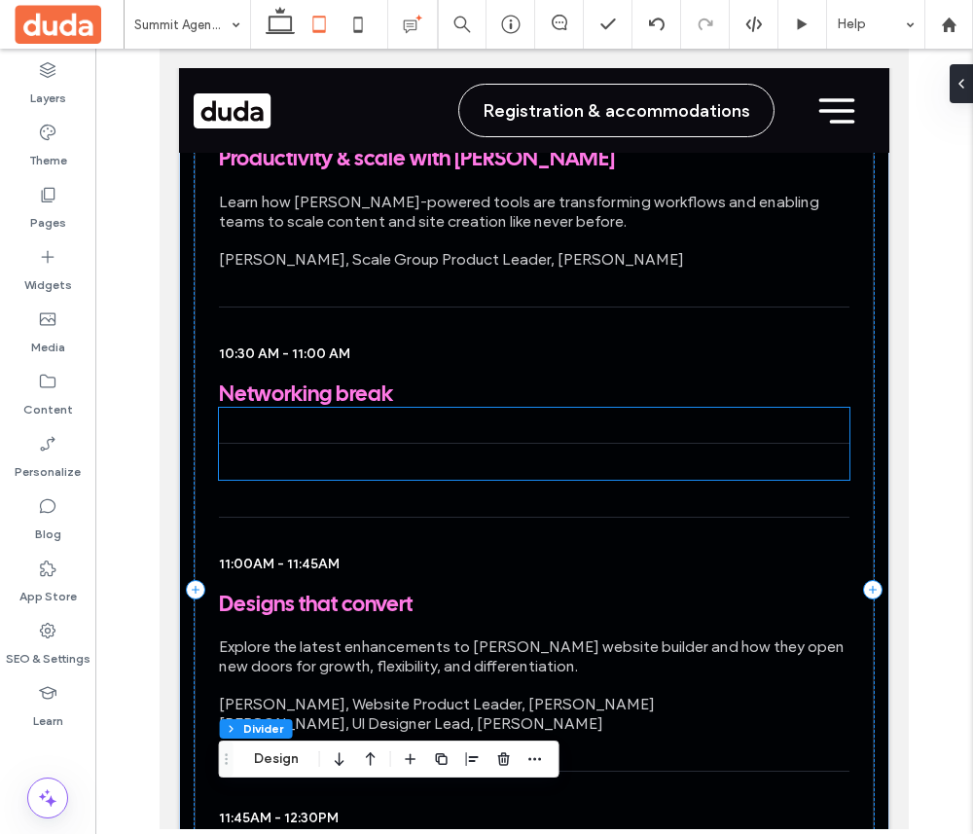
click at [343, 417] on div at bounding box center [535, 444] width 632 height 72
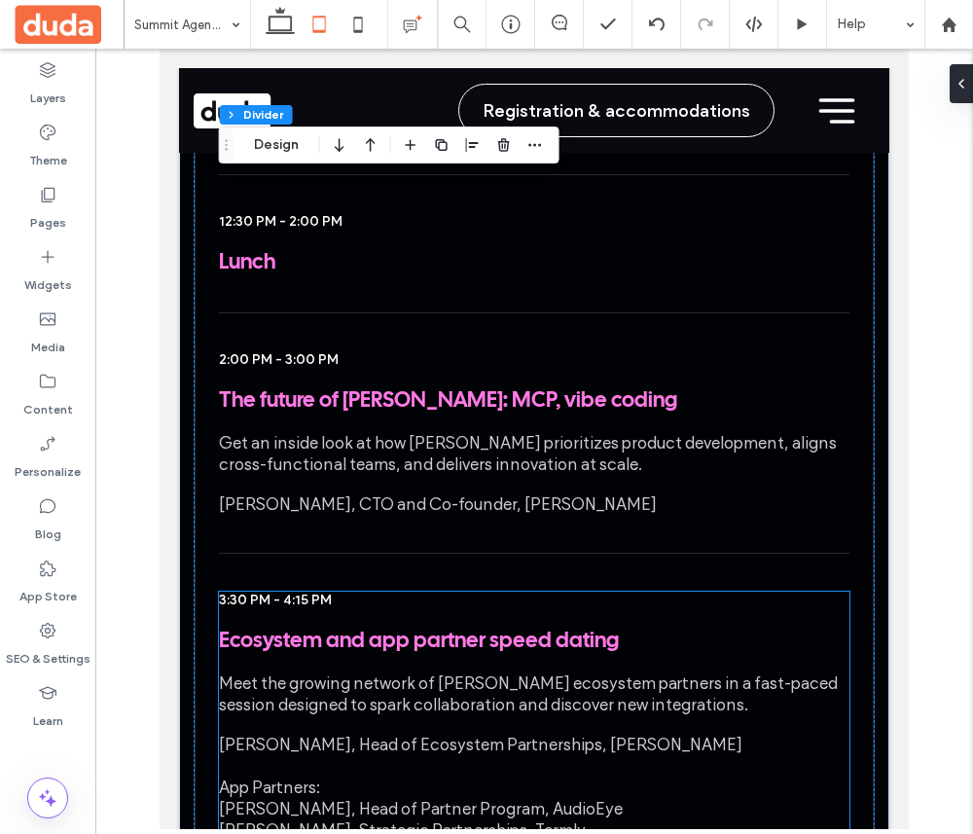
scroll to position [3275, 0]
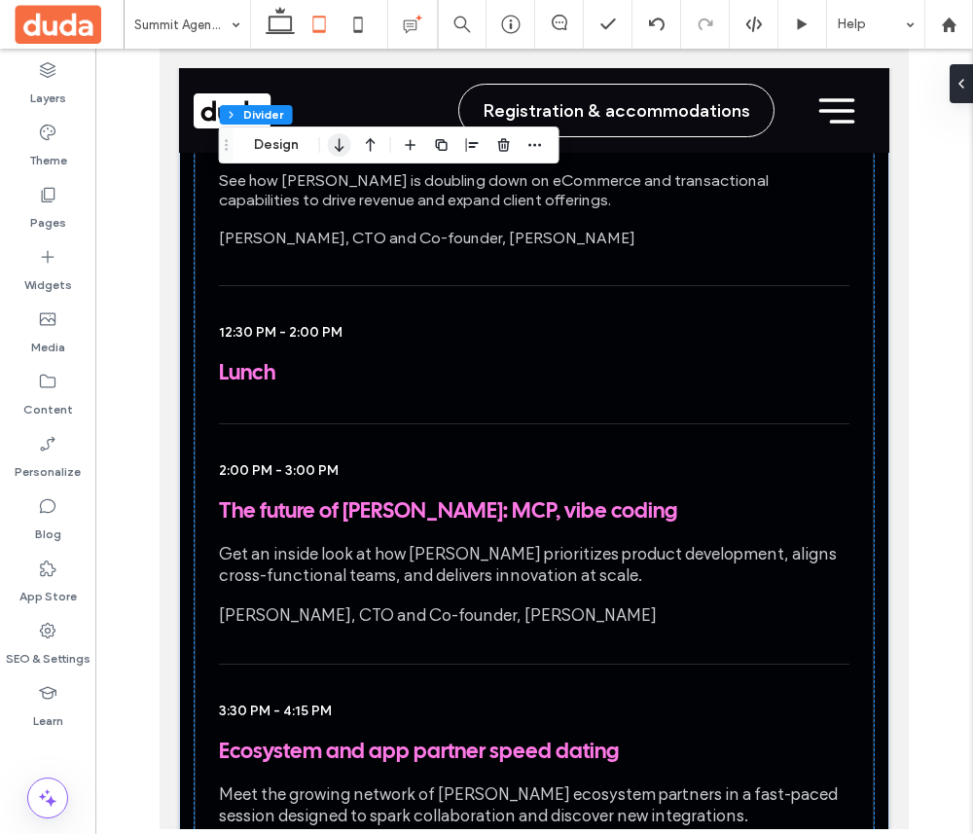
click at [333, 141] on icon "button" at bounding box center [339, 145] width 23 height 35
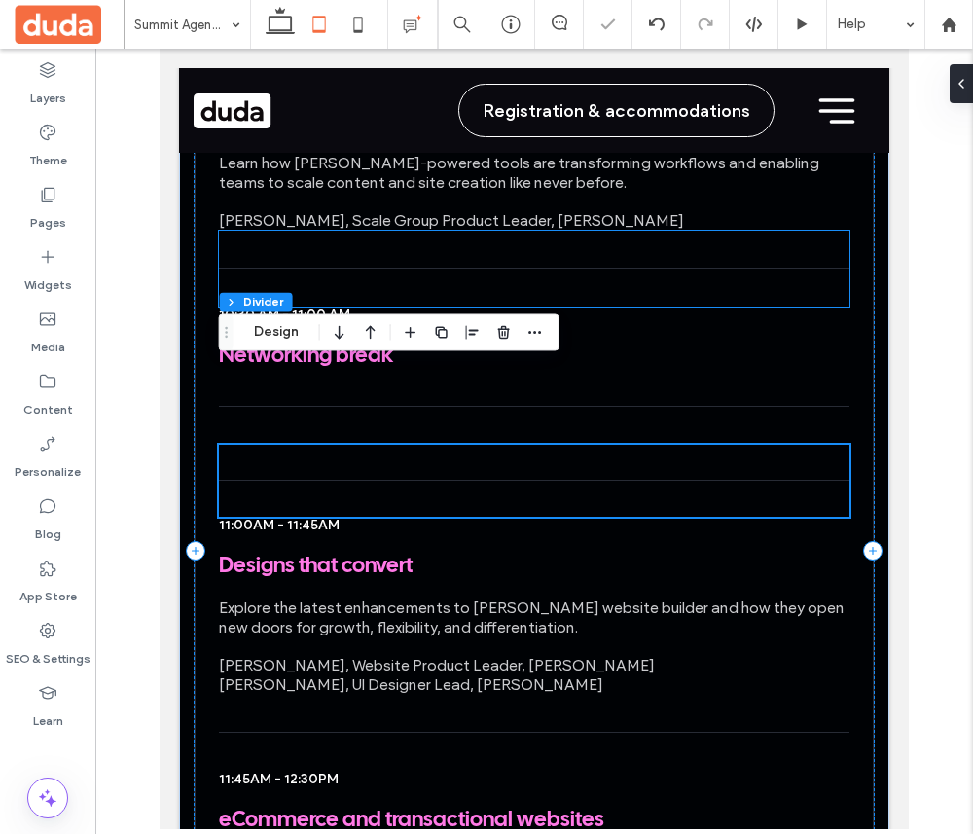
scroll to position [2583, 0]
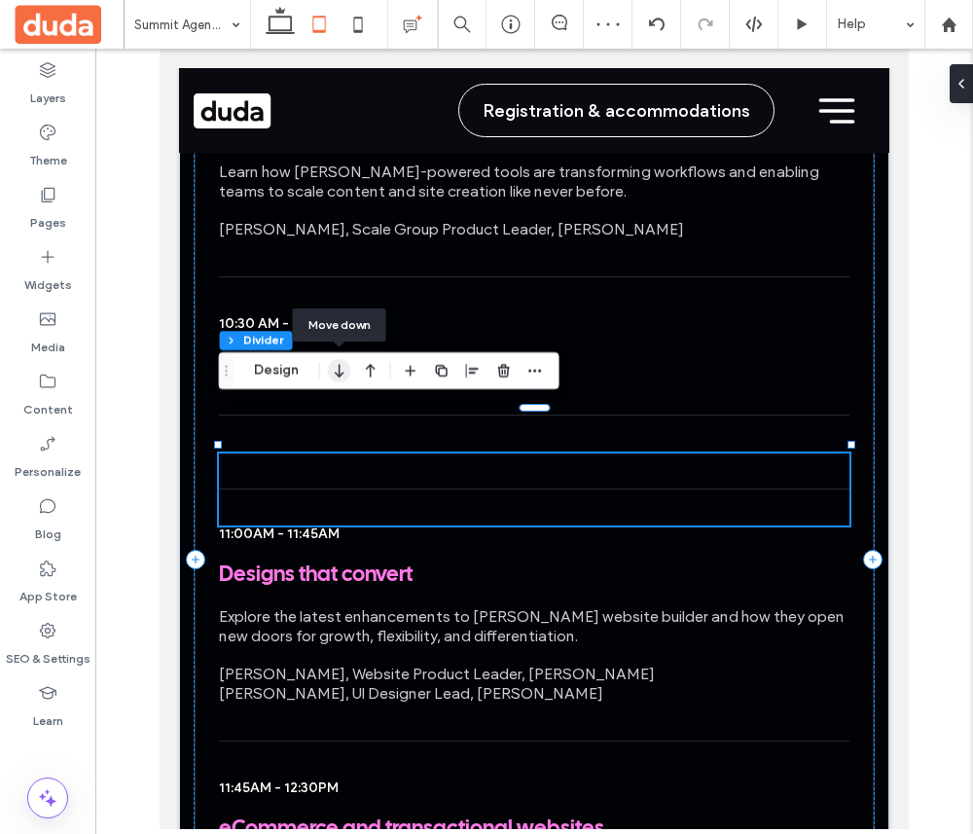
click at [337, 370] on icon "button" at bounding box center [339, 370] width 23 height 35
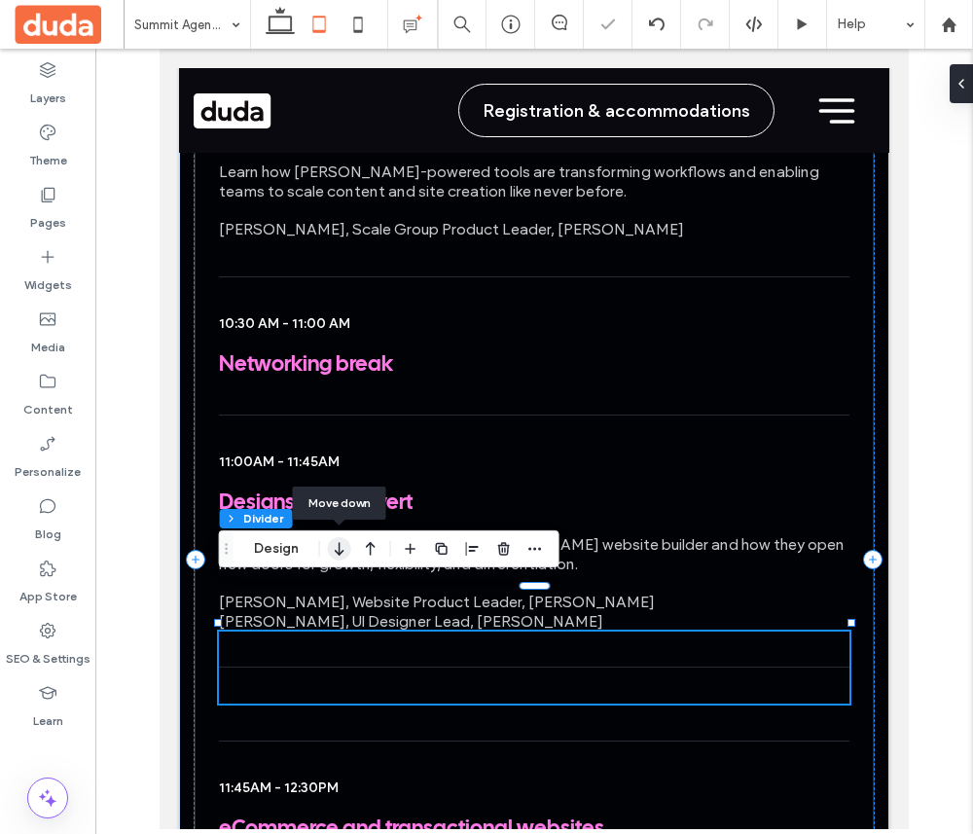
click at [342, 549] on icon "button" at bounding box center [339, 548] width 23 height 35
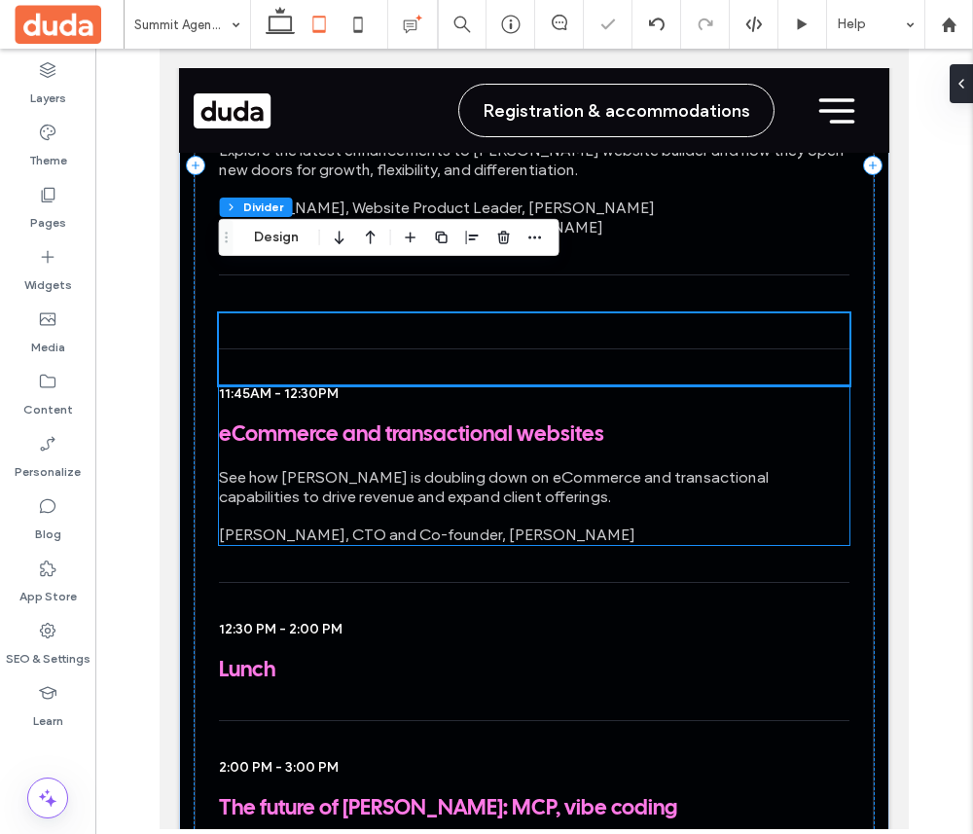
scroll to position [3006, 0]
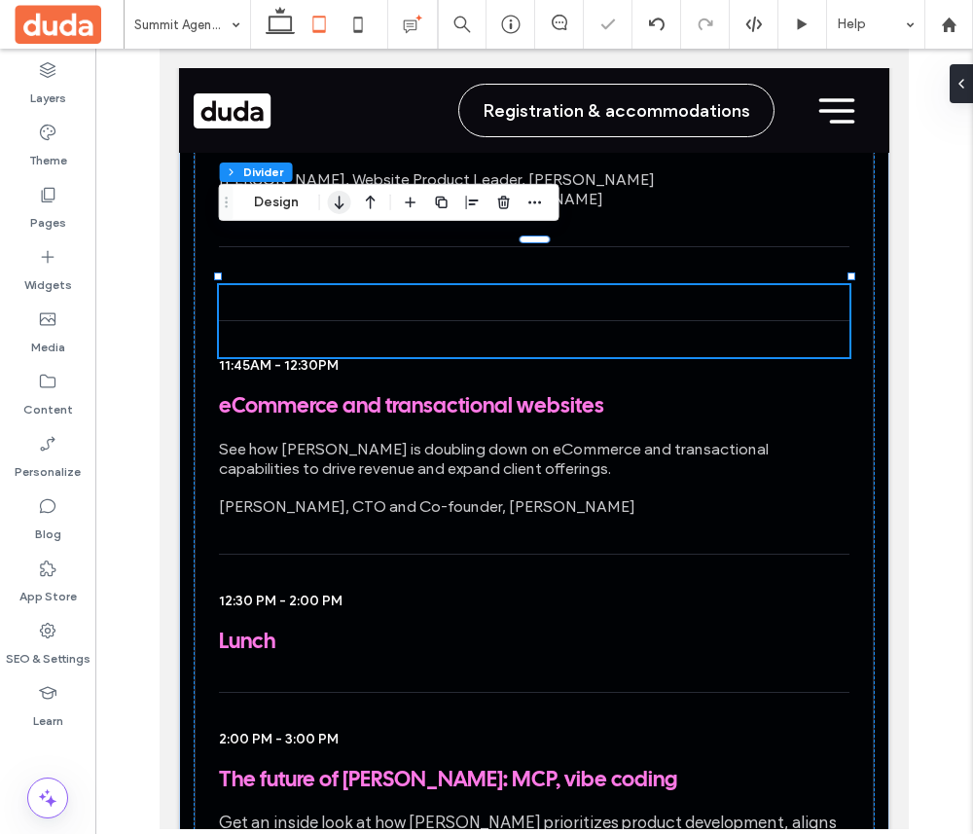
click at [339, 212] on icon "button" at bounding box center [339, 202] width 23 height 35
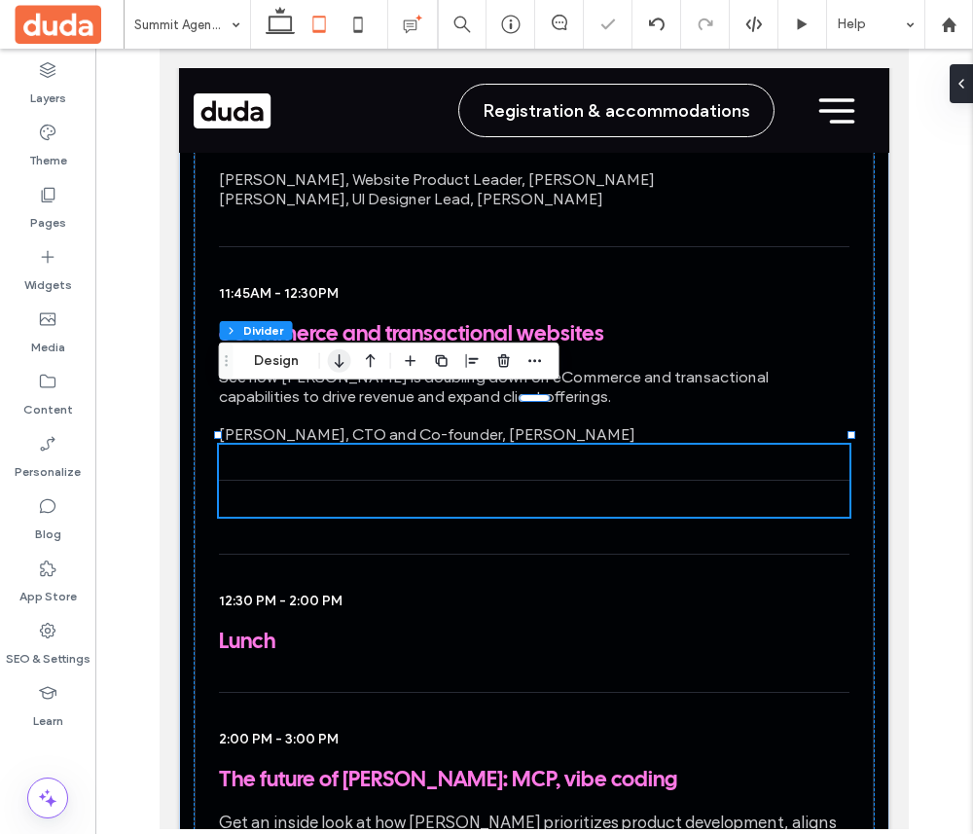
click at [345, 362] on icon "button" at bounding box center [339, 361] width 23 height 35
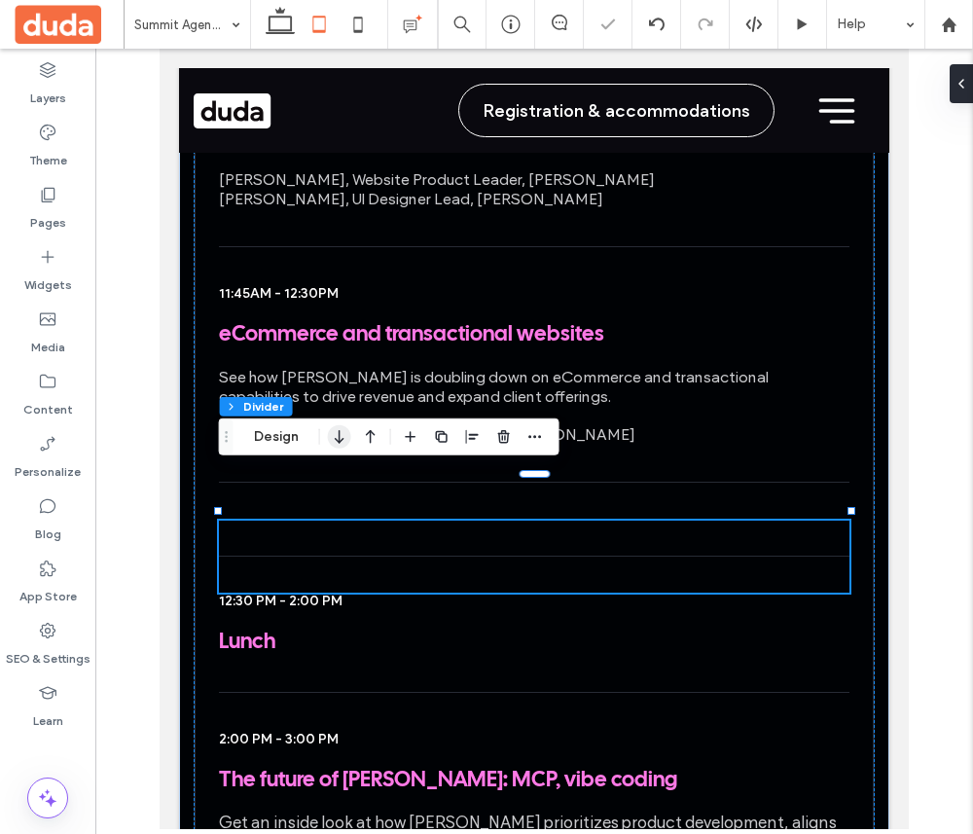
click at [343, 443] on icon "button" at bounding box center [339, 437] width 23 height 35
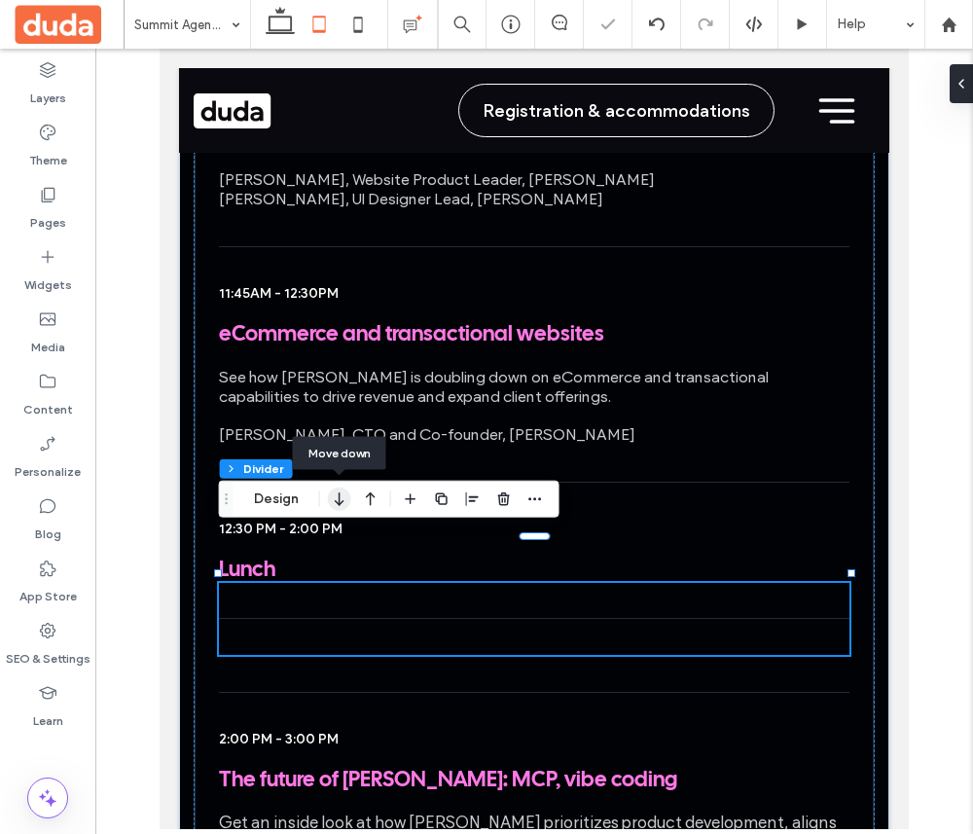
click at [335, 492] on icon "button" at bounding box center [339, 499] width 23 height 35
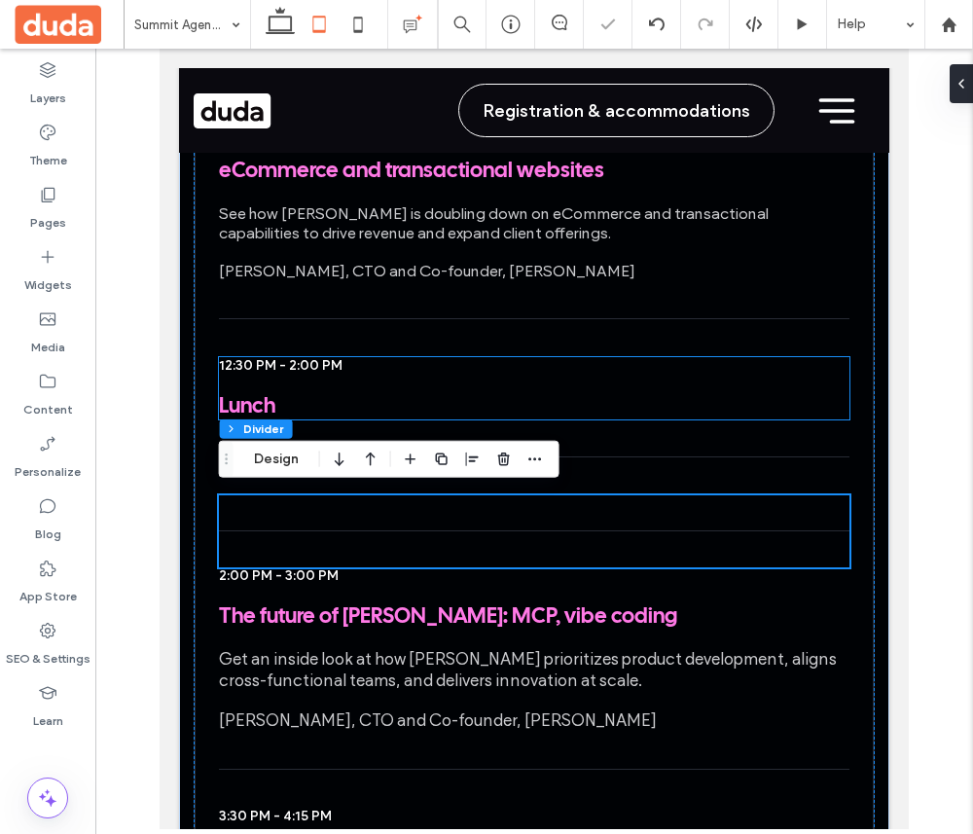
scroll to position [3173, 0]
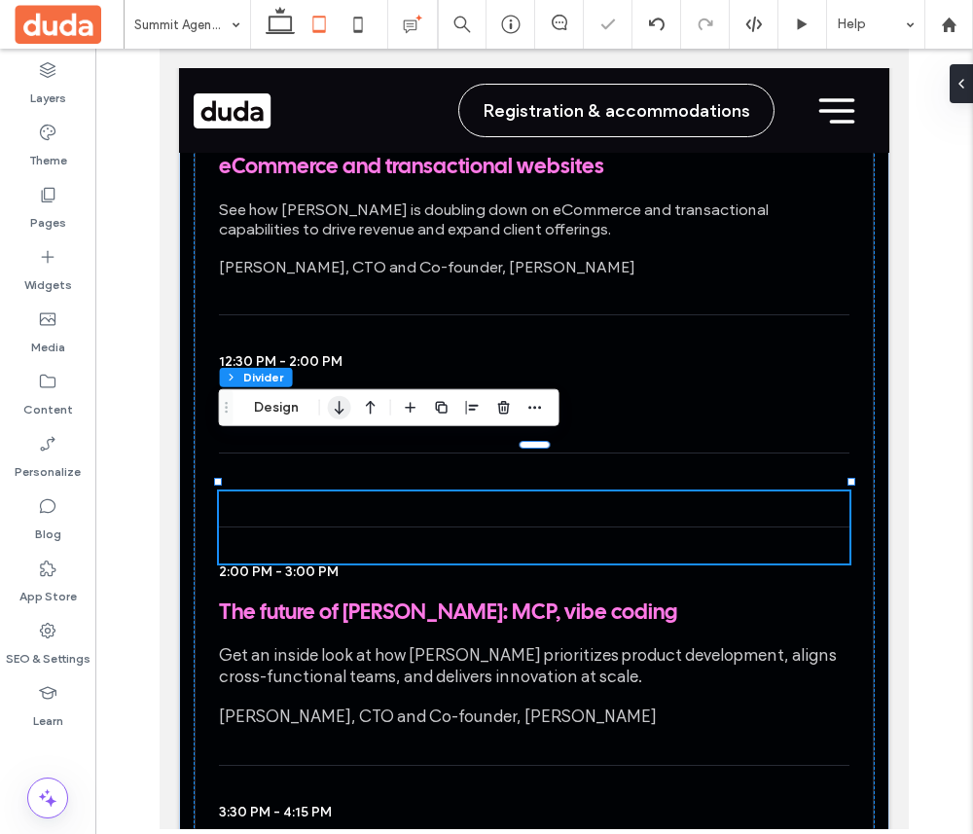
click at [335, 417] on icon "button" at bounding box center [339, 407] width 23 height 35
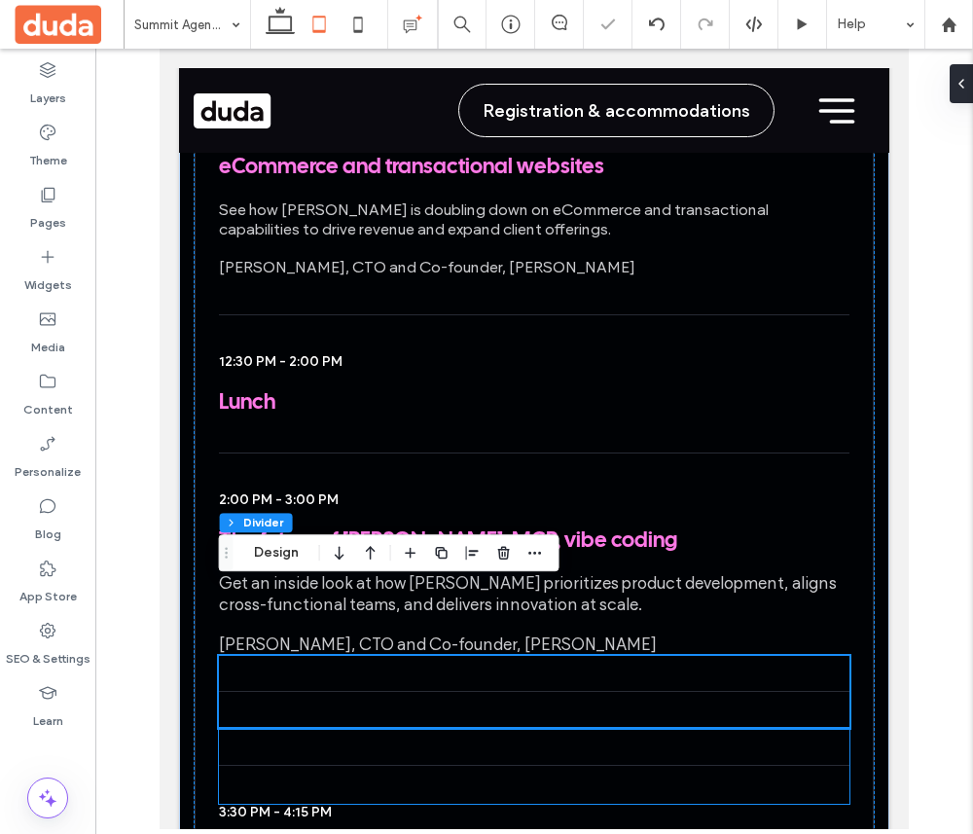
scroll to position [3344, 0]
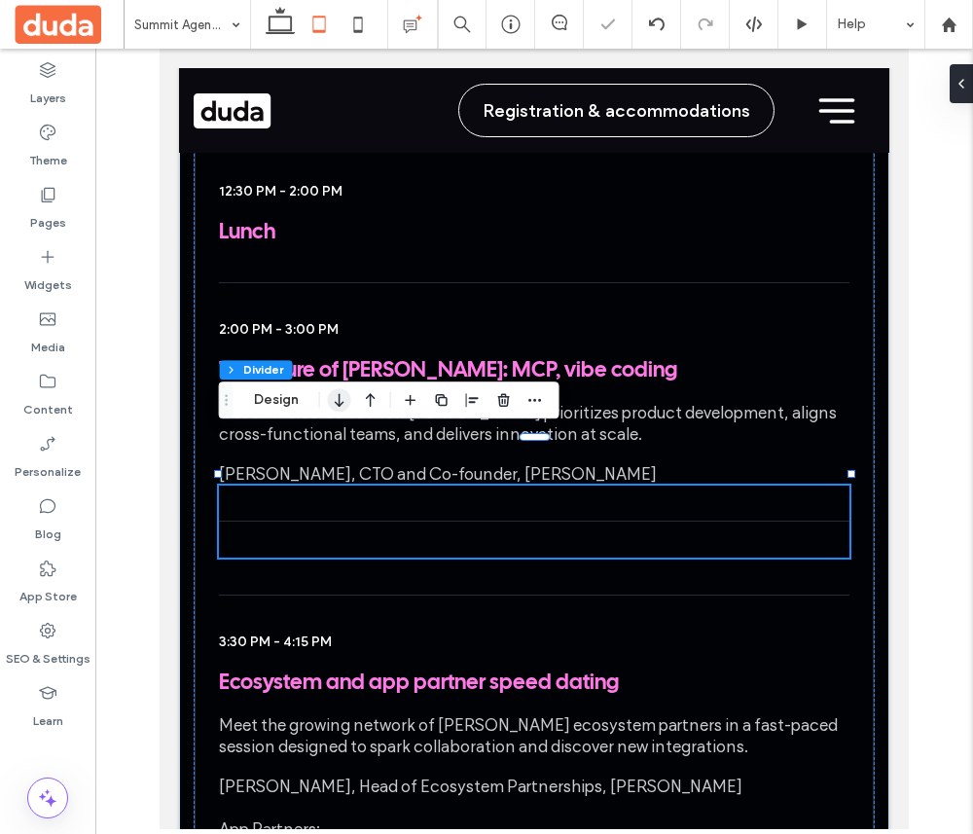
click at [329, 395] on icon "button" at bounding box center [339, 400] width 23 height 35
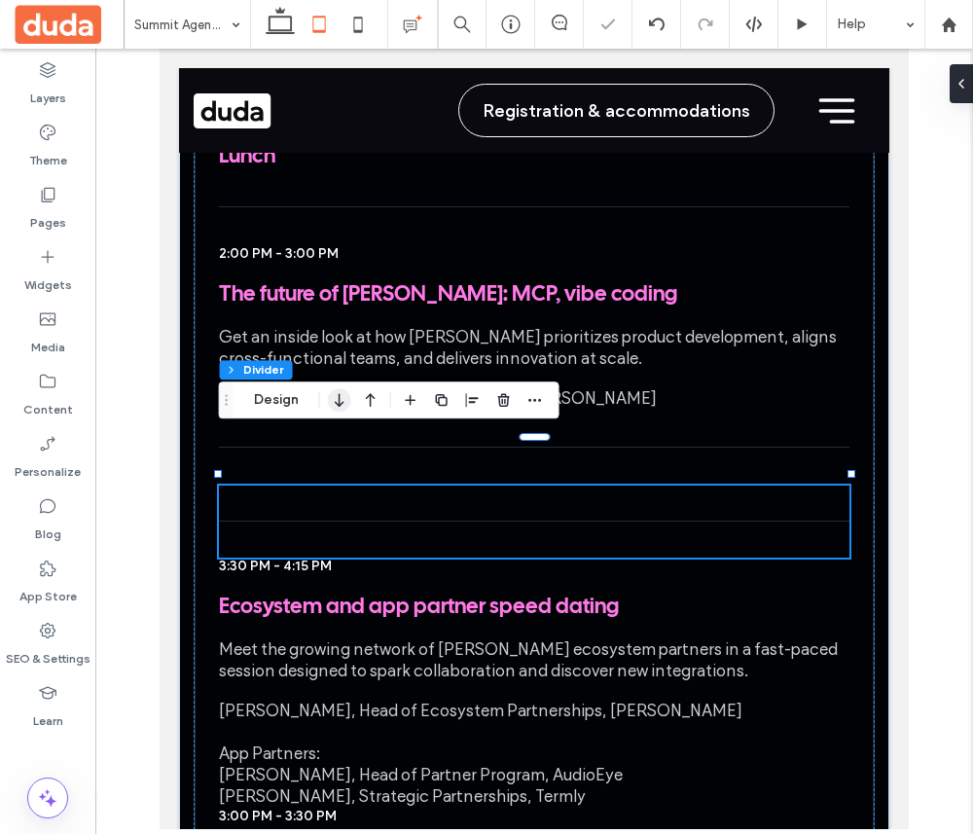
click at [341, 404] on use "button" at bounding box center [339, 400] width 9 height 14
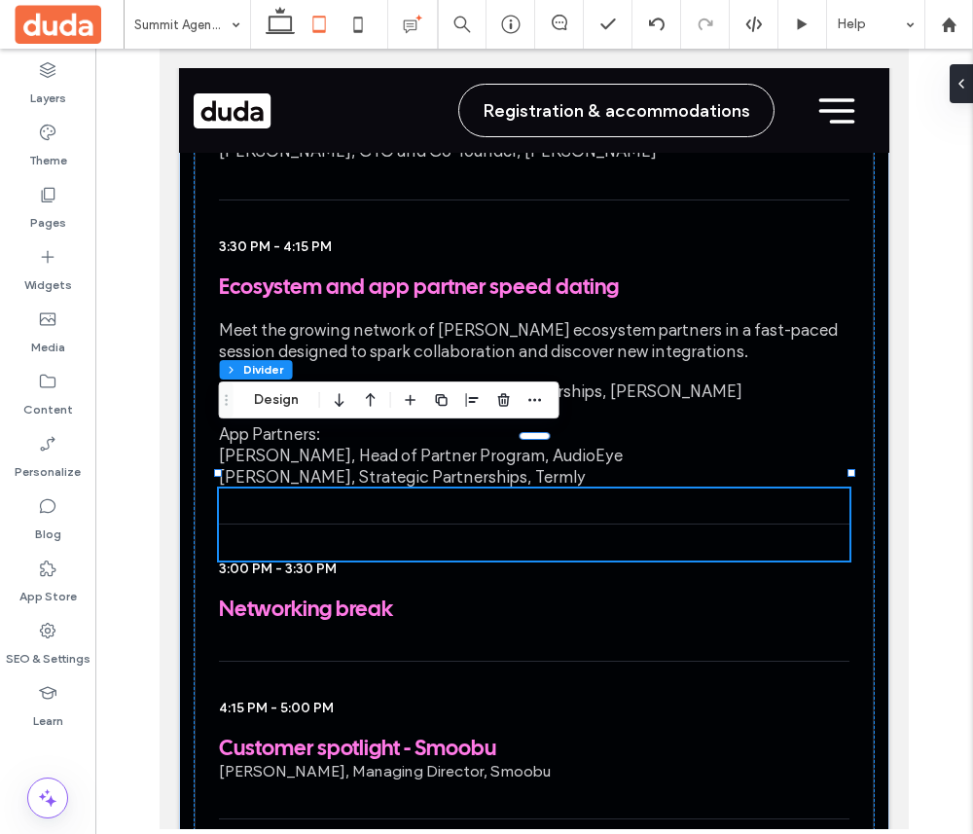
click at [733, 567] on div at bounding box center [534, 439] width 878 height 781
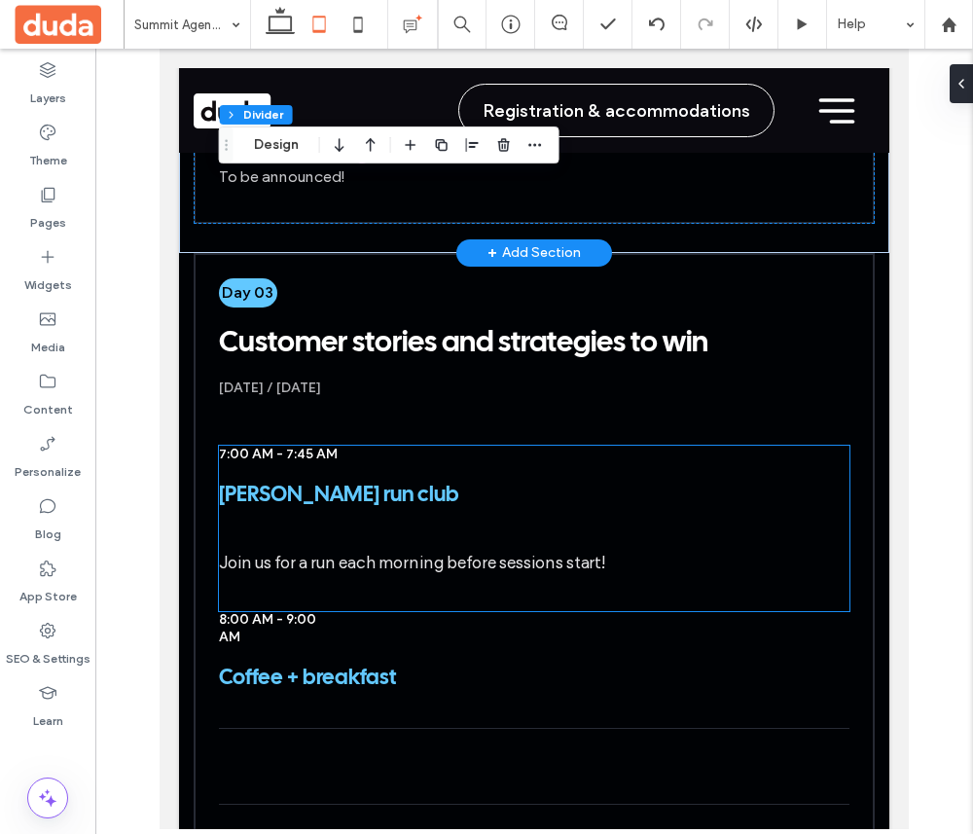
scroll to position [4421, 0]
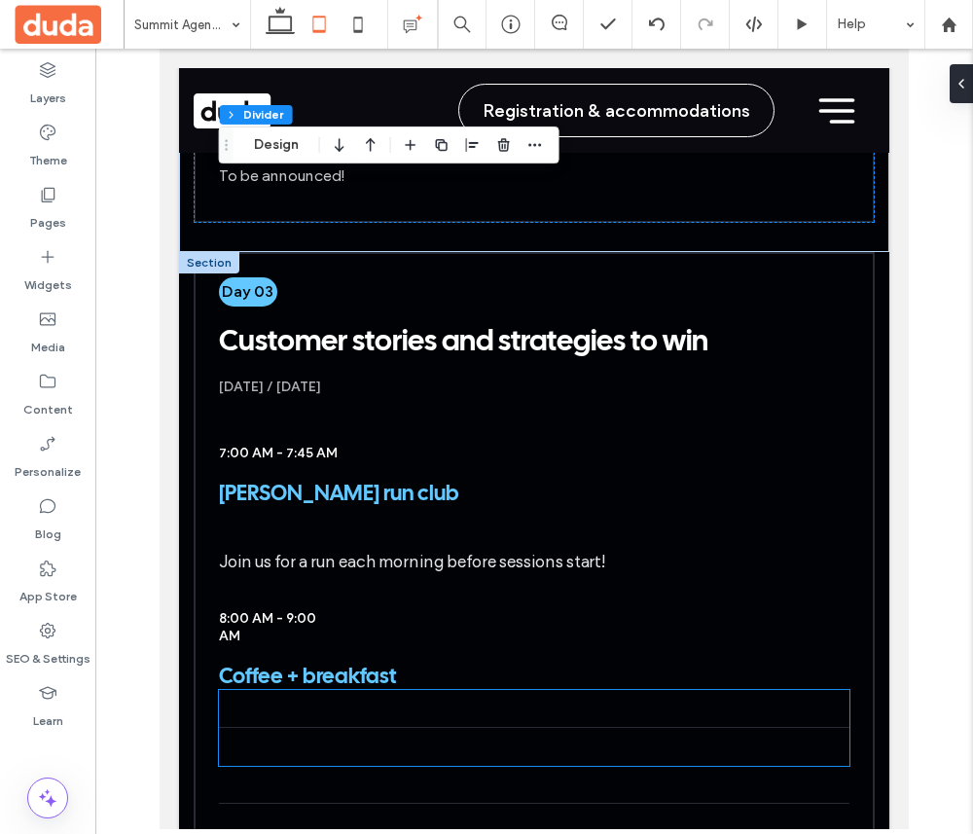
click at [525, 690] on div at bounding box center [535, 728] width 632 height 76
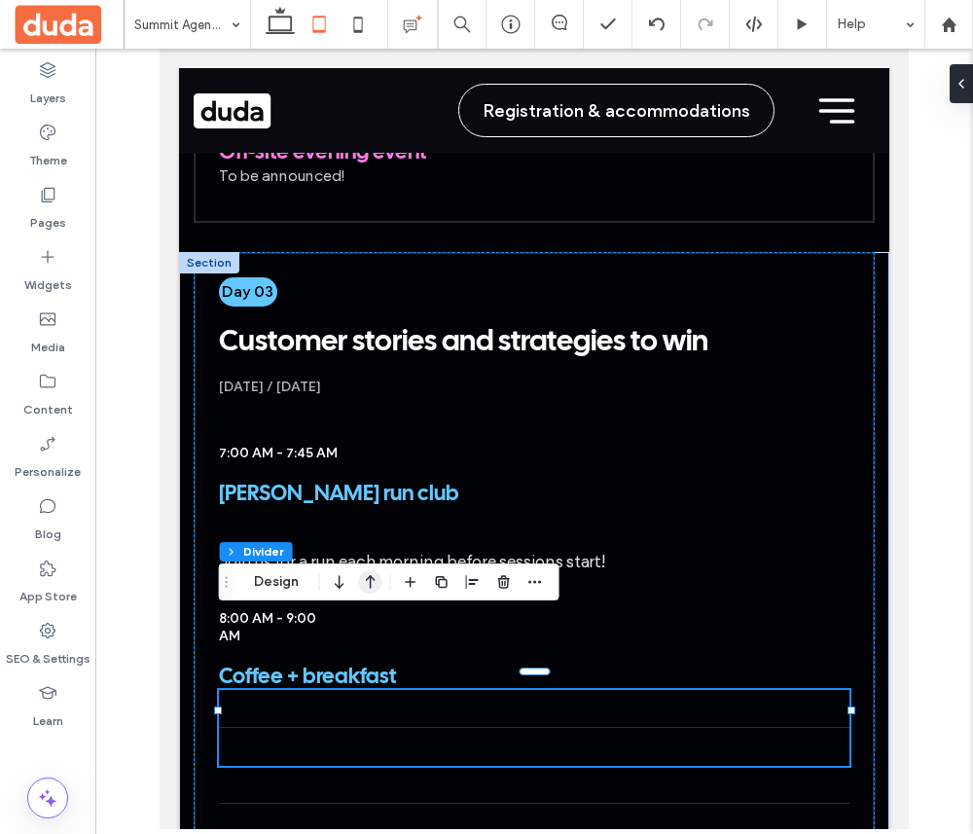
click at [364, 583] on icon "button" at bounding box center [370, 582] width 23 height 35
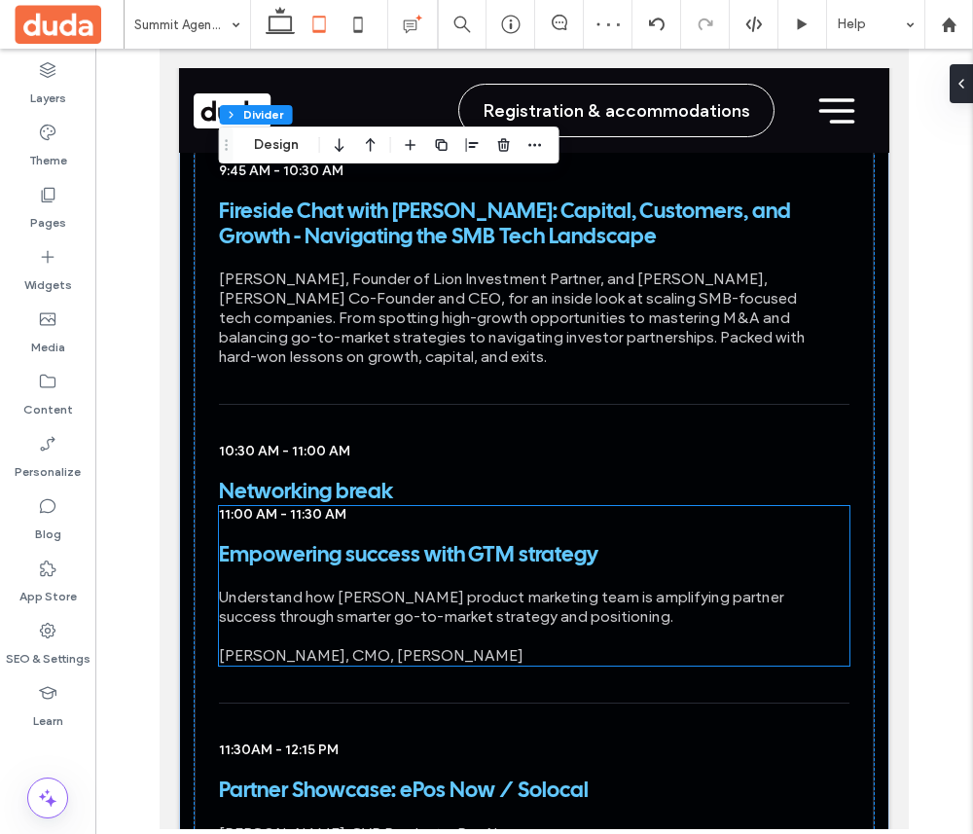
scroll to position [5416, 0]
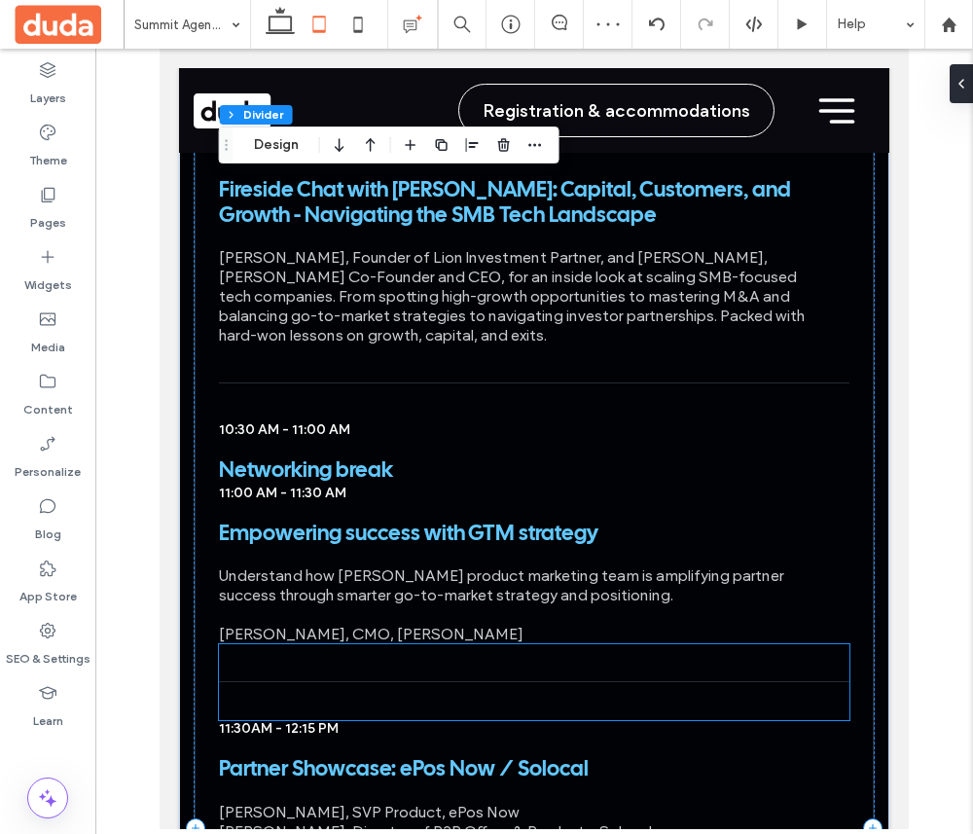
click at [367, 644] on div at bounding box center [535, 682] width 632 height 76
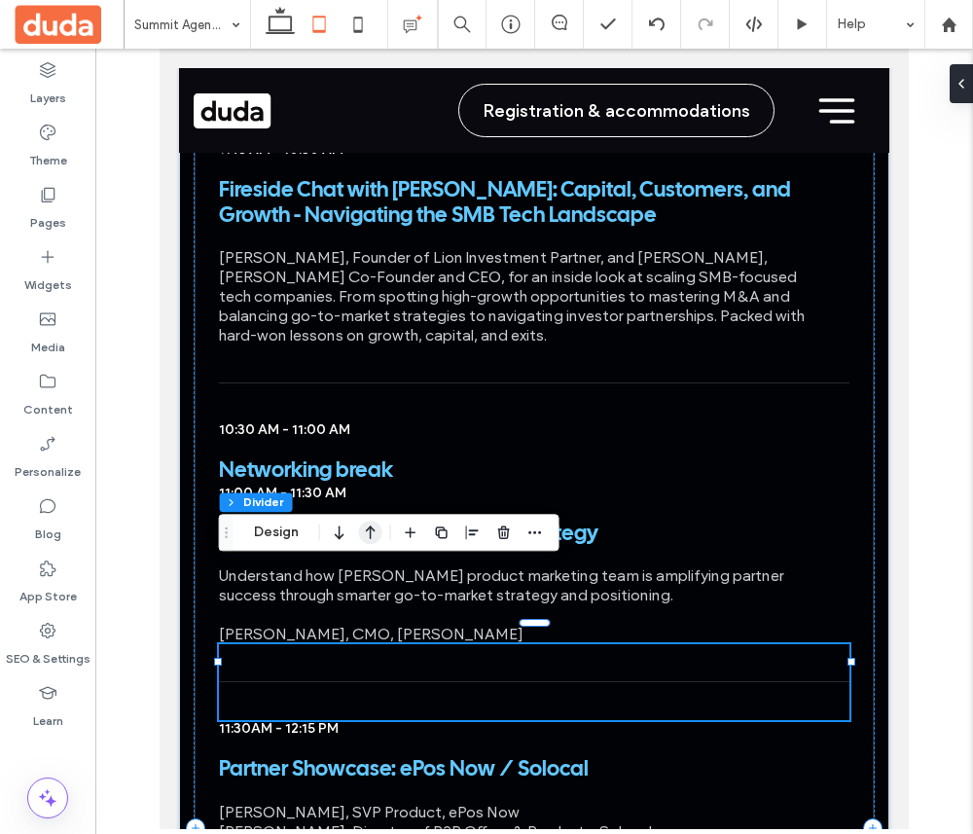
click at [366, 525] on icon "button" at bounding box center [370, 532] width 23 height 35
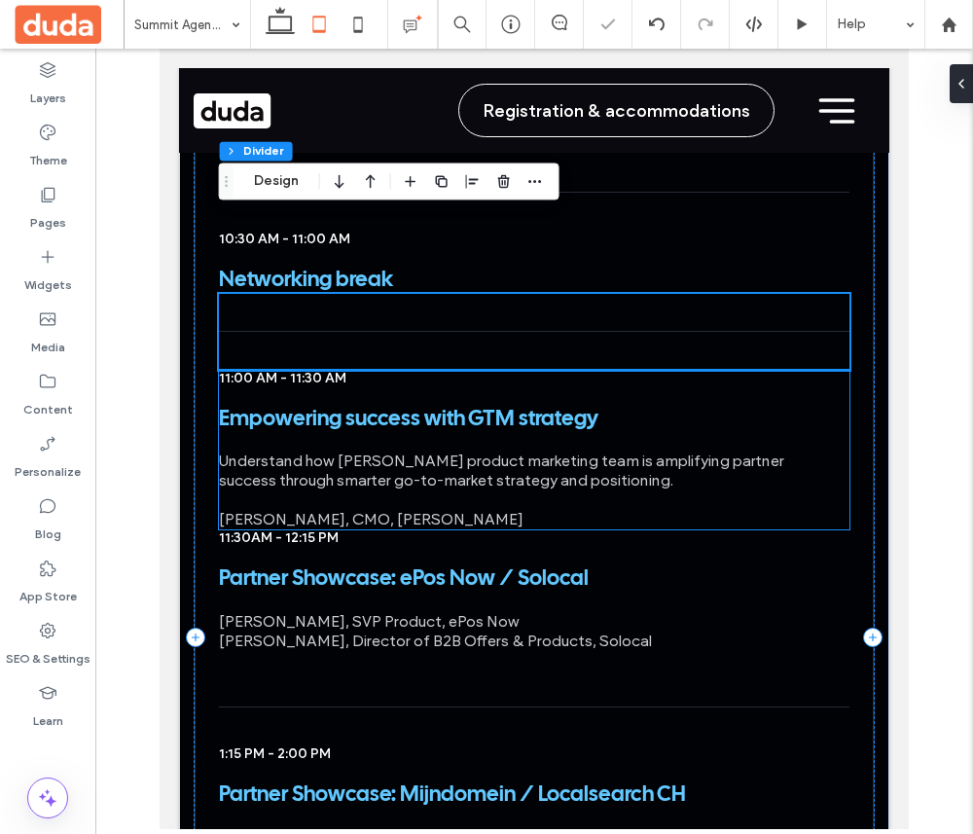
scroll to position [5609, 0]
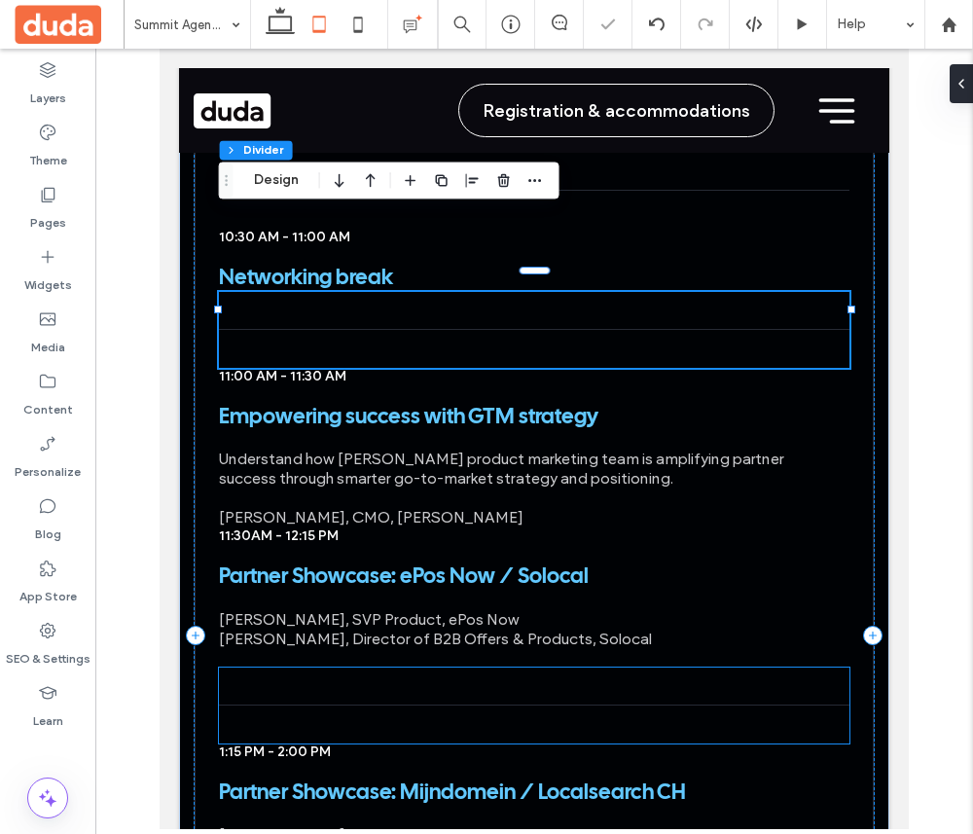
click at [411, 668] on div at bounding box center [535, 706] width 632 height 76
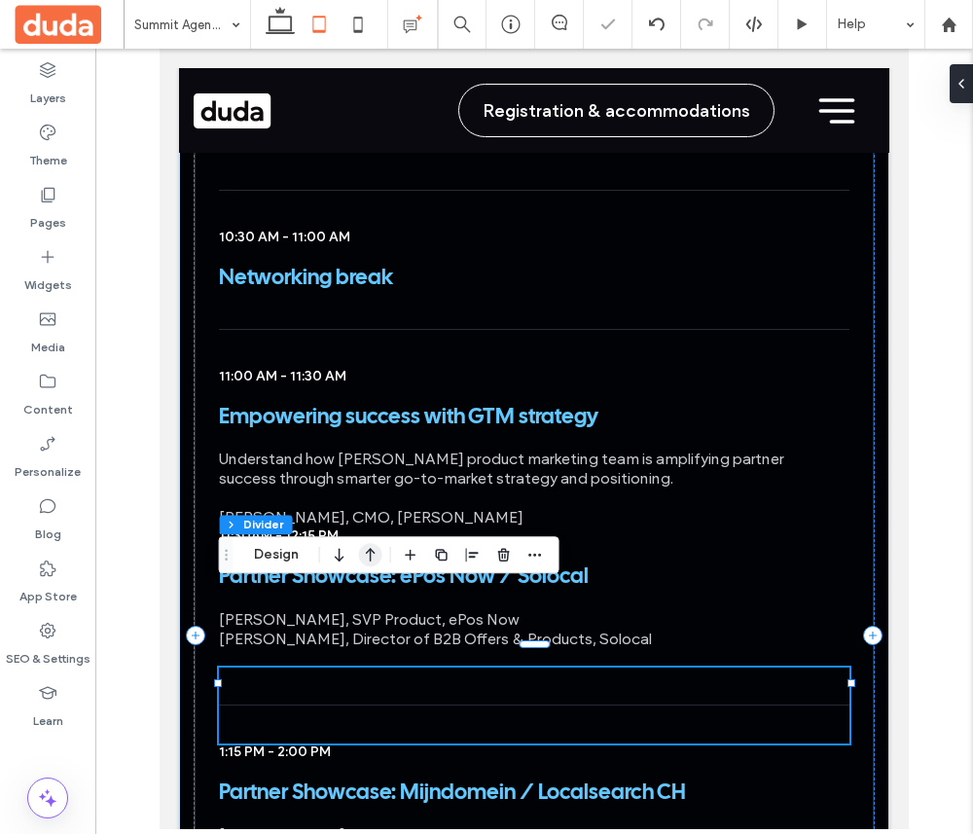
click at [369, 556] on use "button" at bounding box center [371, 556] width 10 height 14
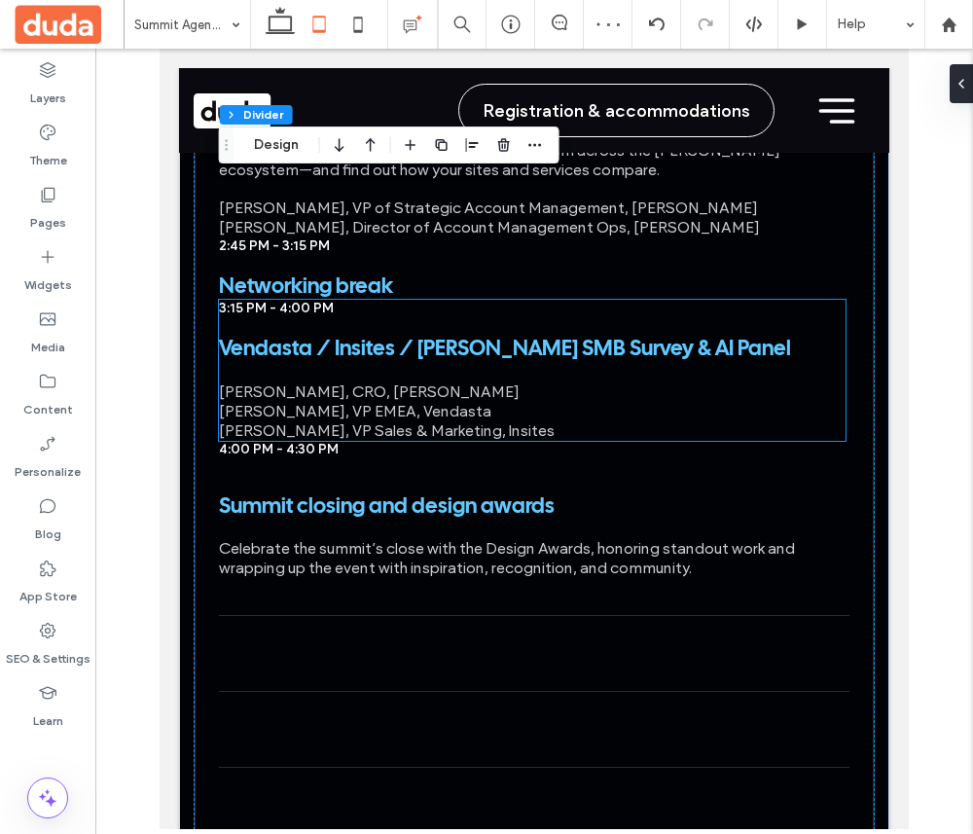
scroll to position [6573, 0]
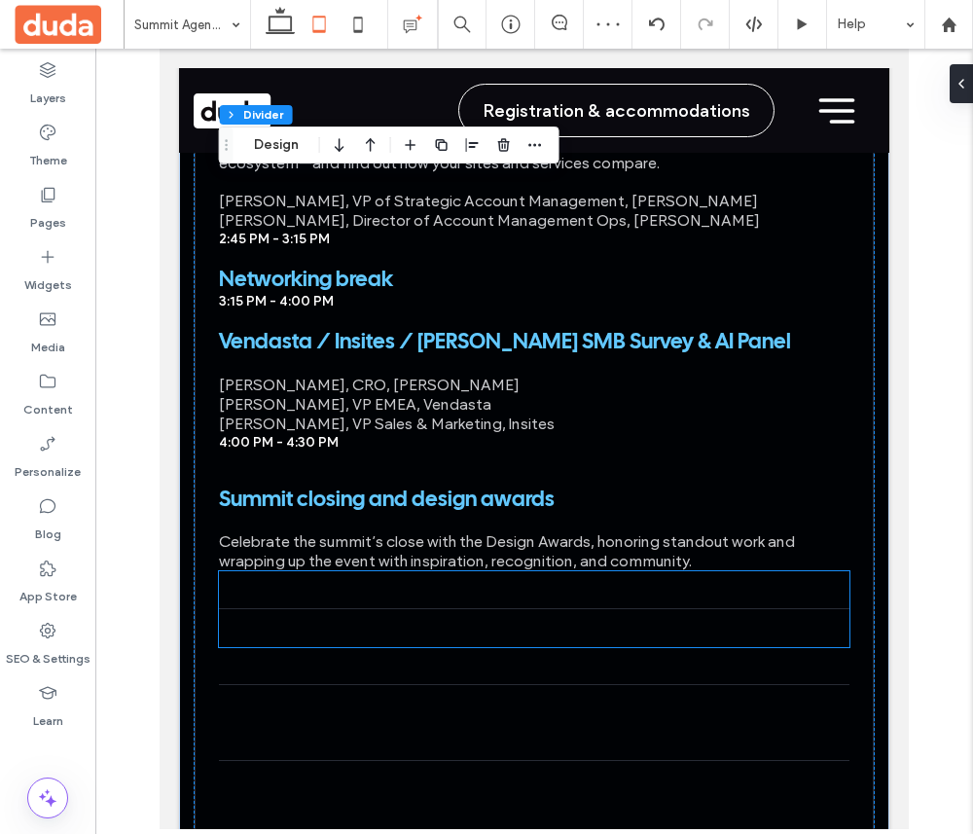
click at [387, 571] on div at bounding box center [535, 609] width 632 height 76
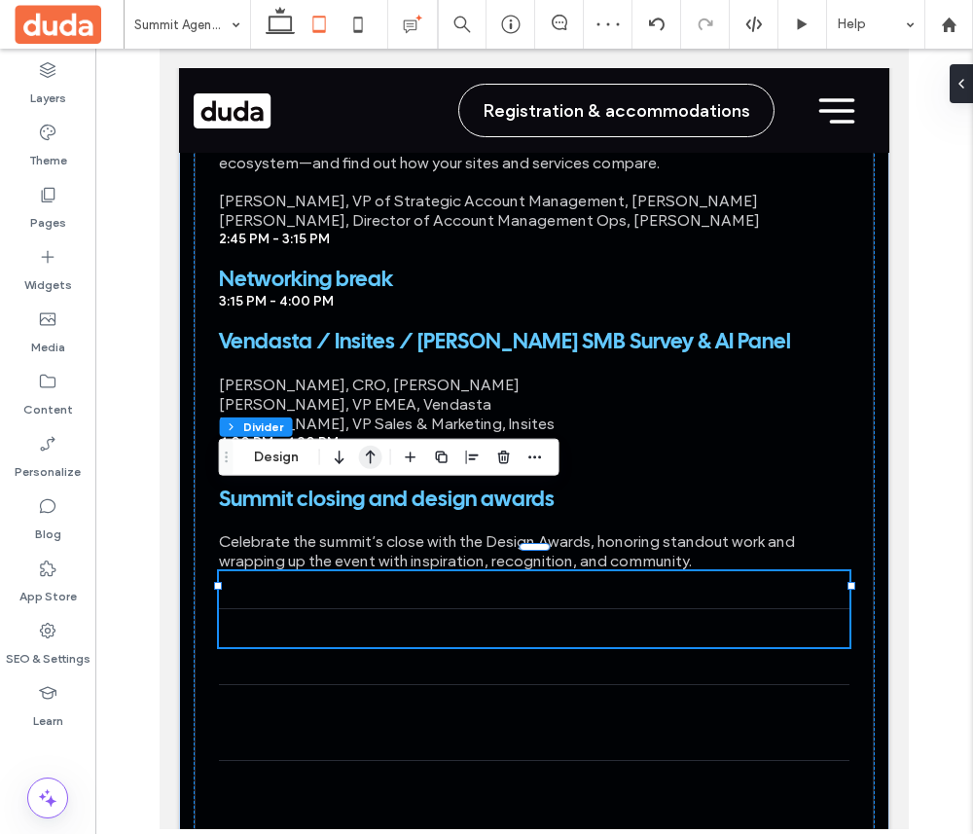
click at [361, 448] on icon "button" at bounding box center [370, 457] width 23 height 35
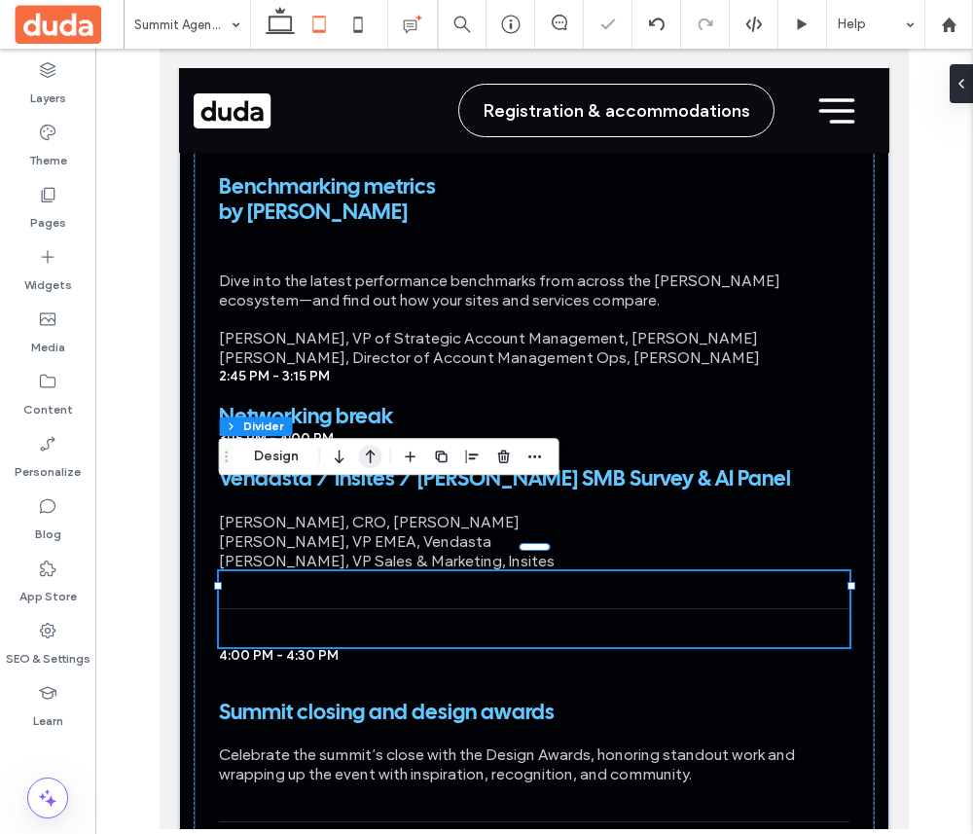
click at [373, 447] on icon "button" at bounding box center [370, 456] width 23 height 35
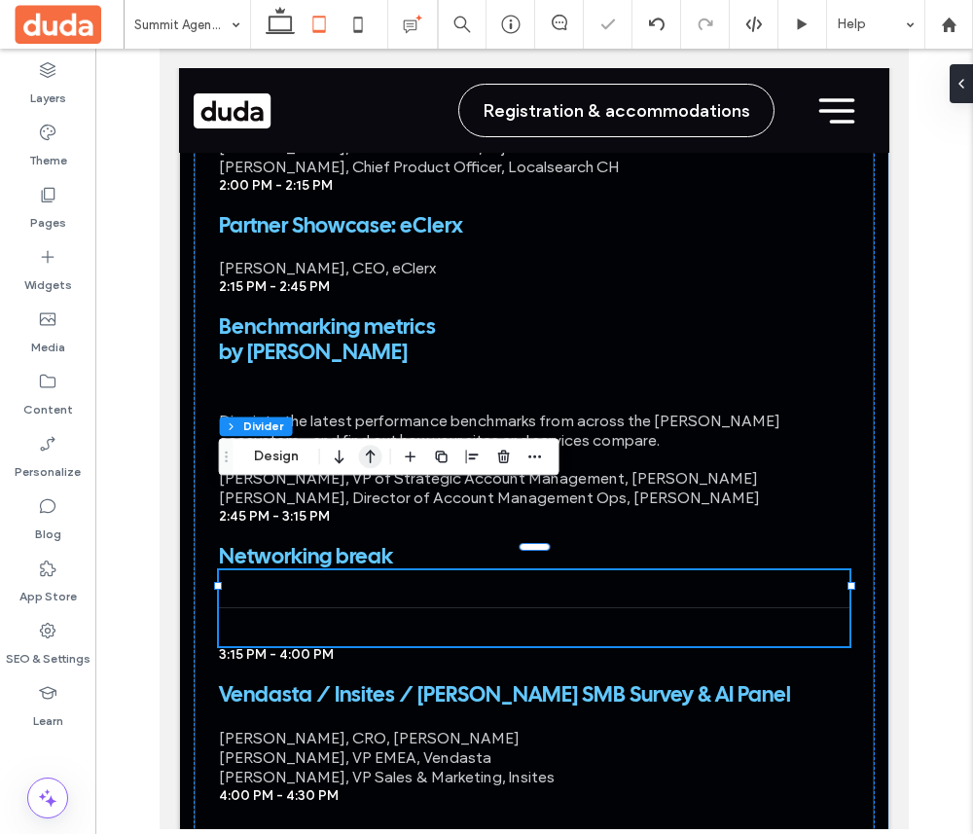
click at [373, 456] on icon "button" at bounding box center [370, 456] width 23 height 35
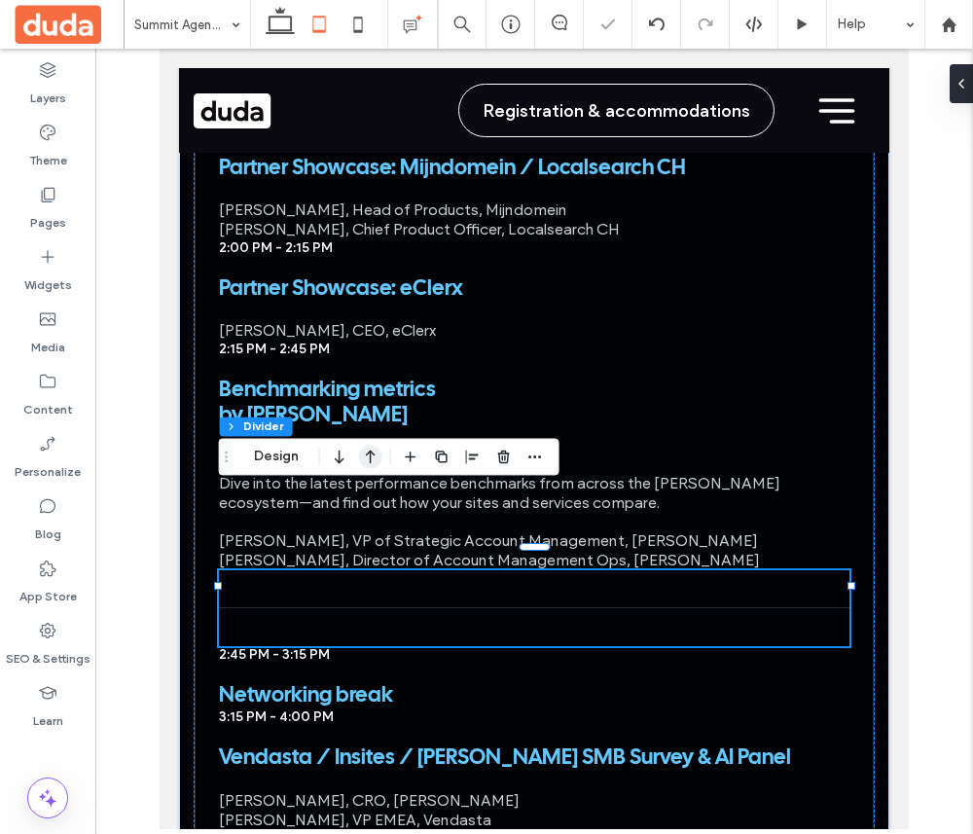
click at [369, 446] on icon "button" at bounding box center [370, 456] width 23 height 35
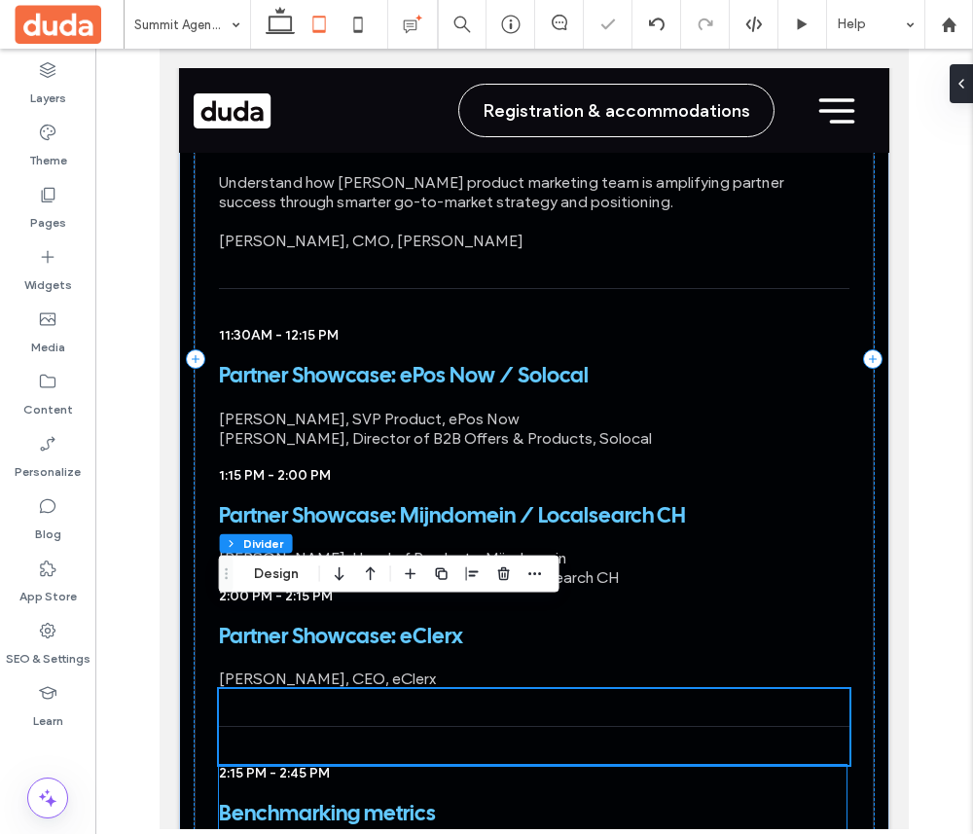
scroll to position [5881, 0]
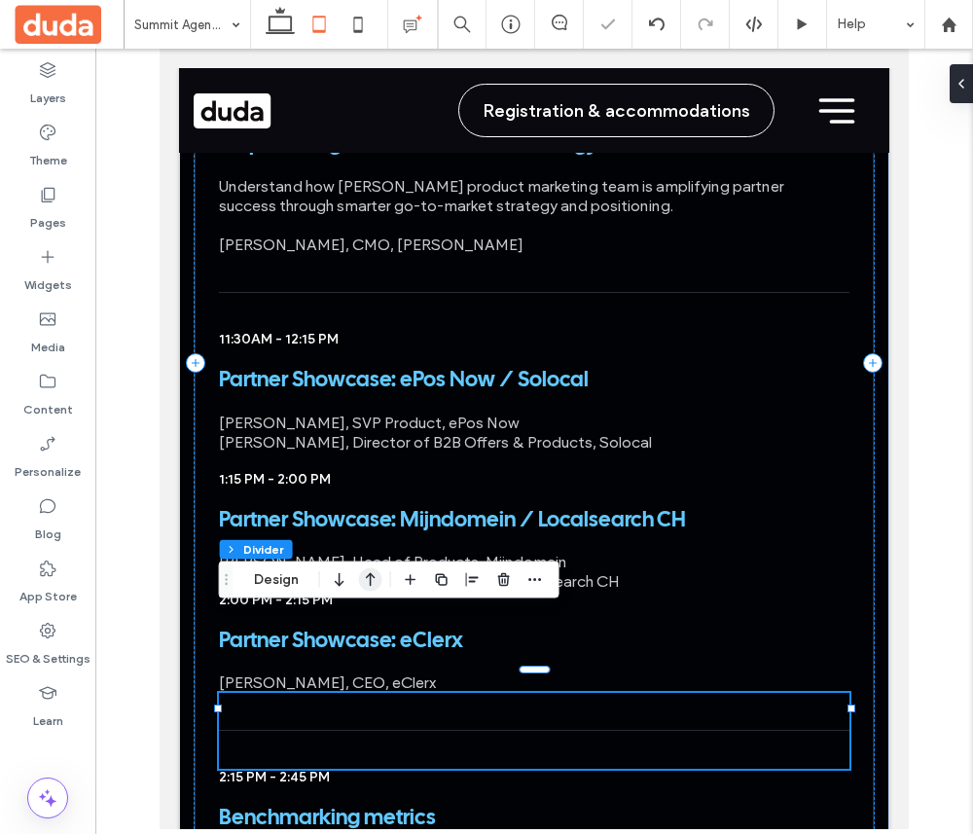
click at [377, 583] on icon "button" at bounding box center [370, 580] width 23 height 35
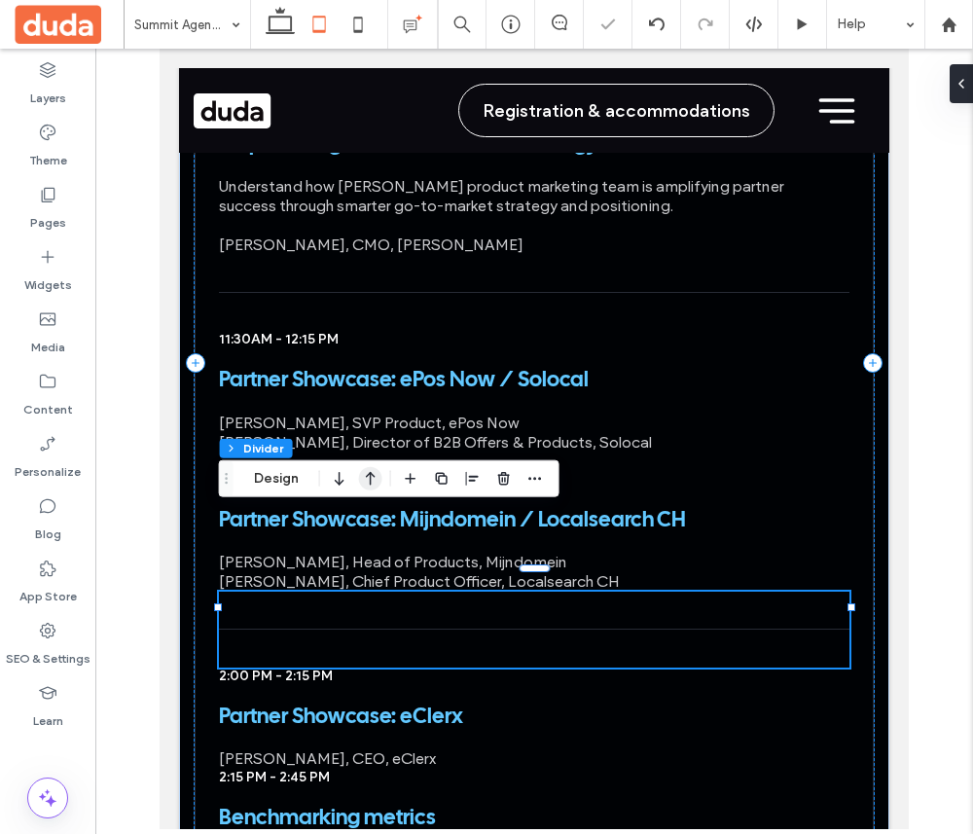
click at [374, 484] on icon "button" at bounding box center [370, 478] width 23 height 35
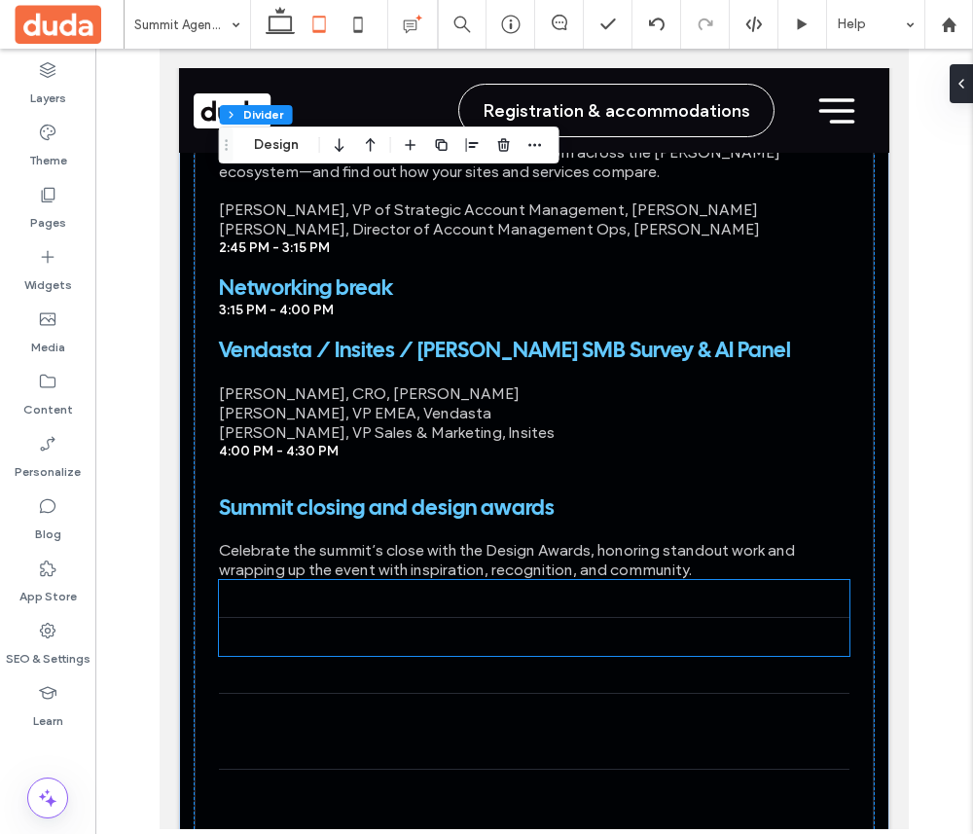
scroll to position [6644, 0]
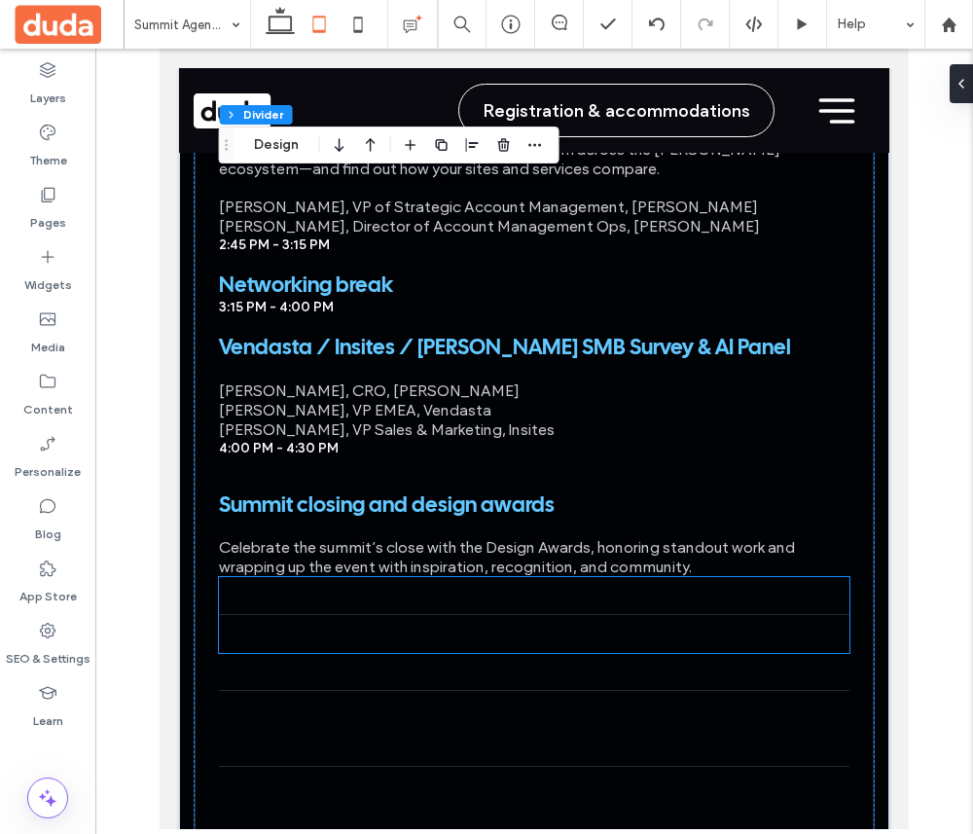
click at [400, 577] on div at bounding box center [535, 615] width 632 height 76
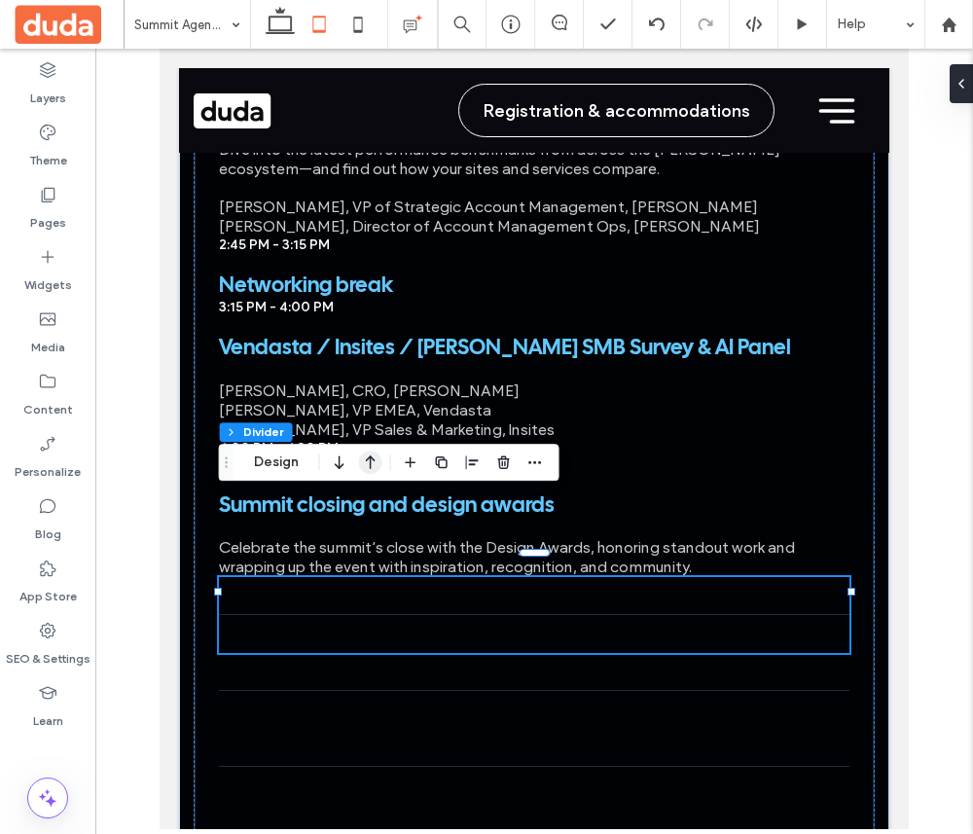
click at [371, 462] on icon "button" at bounding box center [370, 462] width 23 height 35
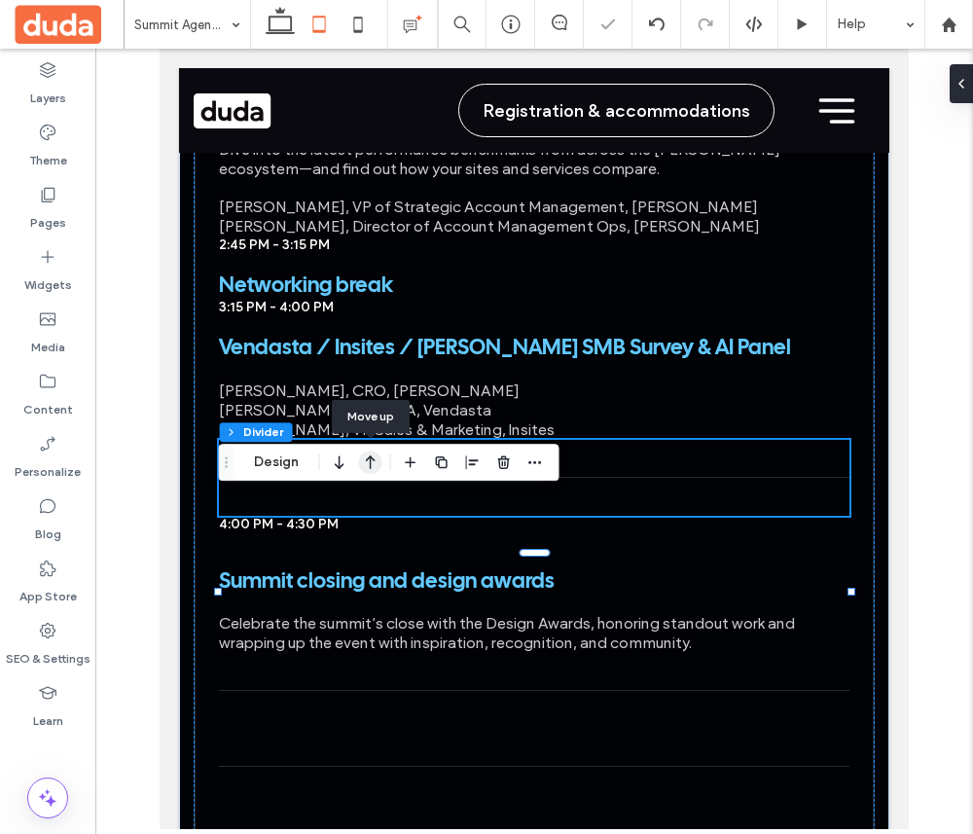
scroll to position [6507, 0]
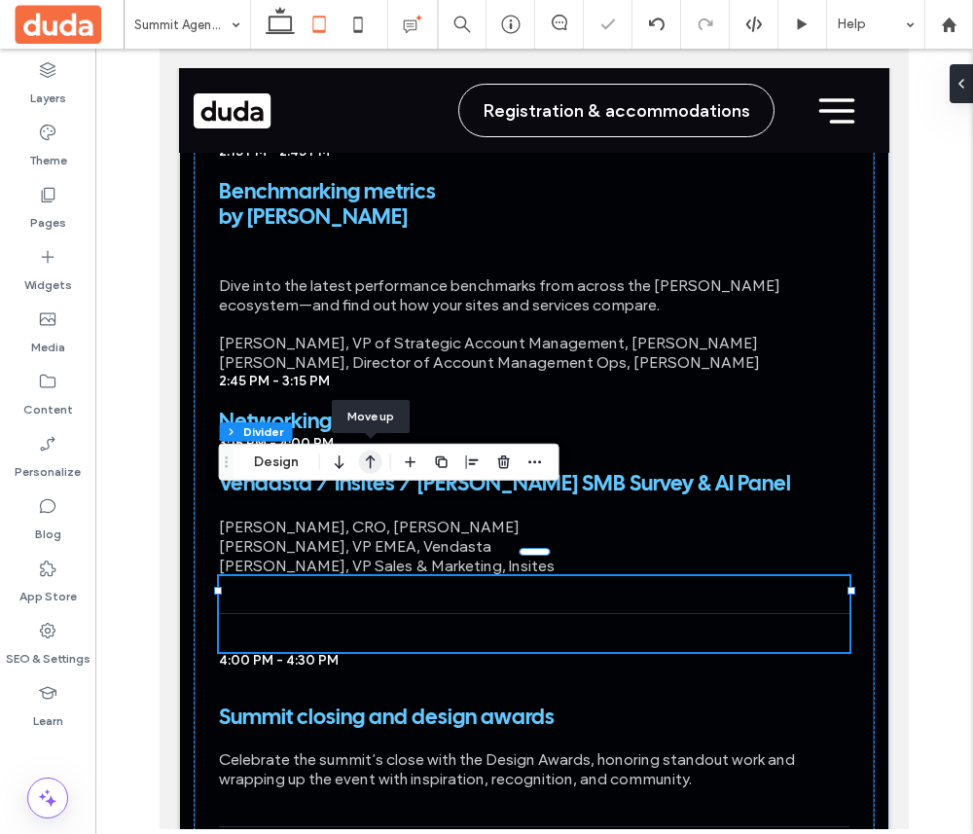
click at [368, 463] on icon "button" at bounding box center [370, 462] width 23 height 35
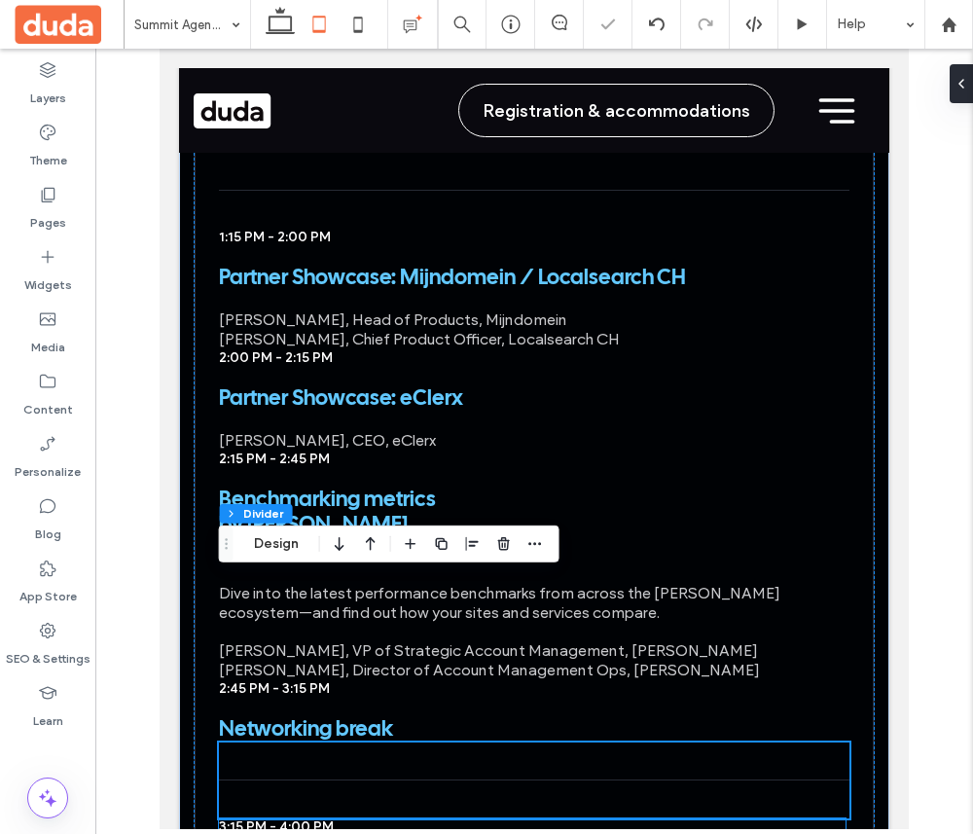
scroll to position [6183, 0]
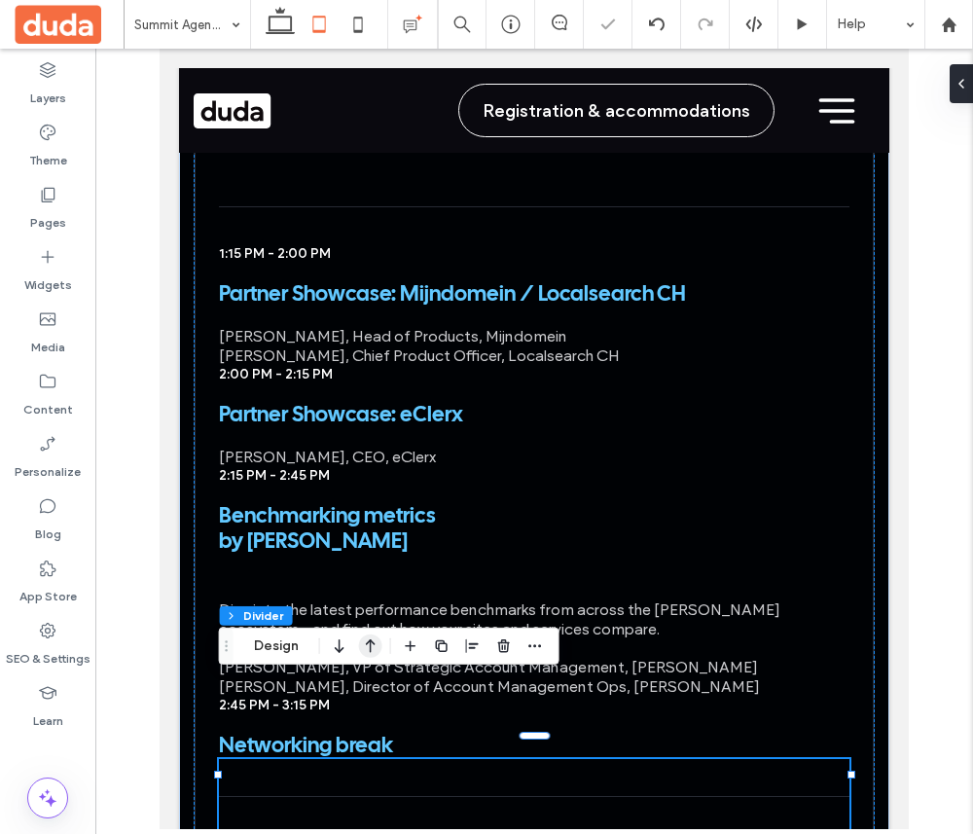
click at [372, 641] on icon "button" at bounding box center [370, 646] width 23 height 35
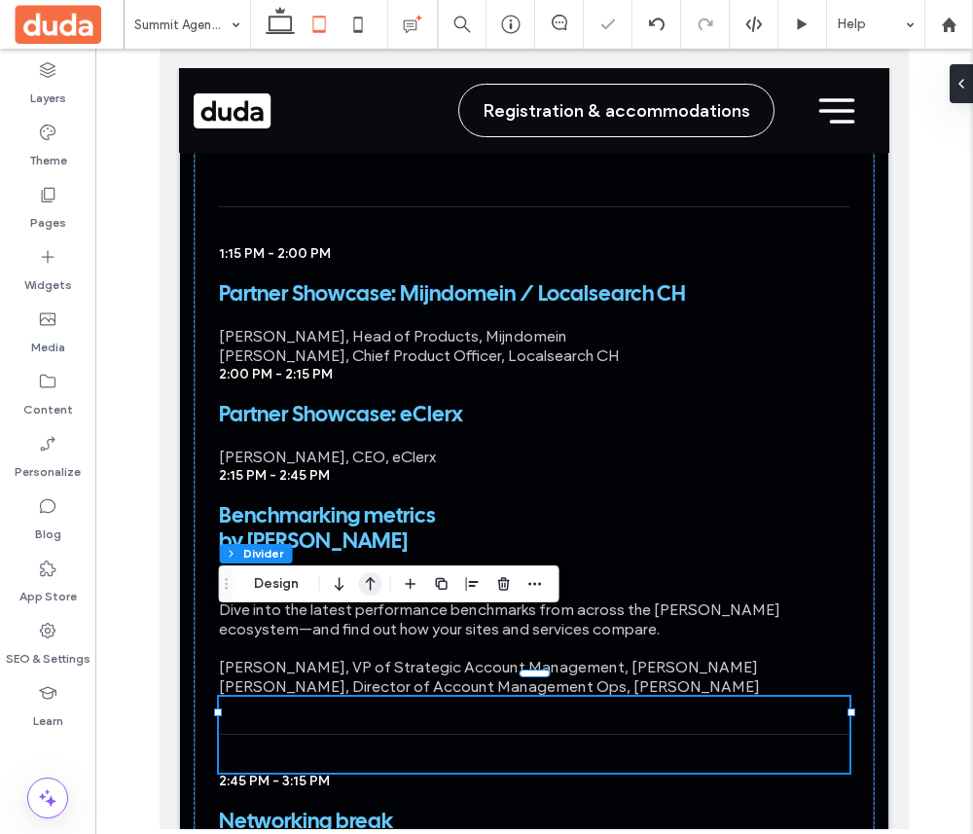
click at [367, 587] on icon "button" at bounding box center [370, 584] width 23 height 35
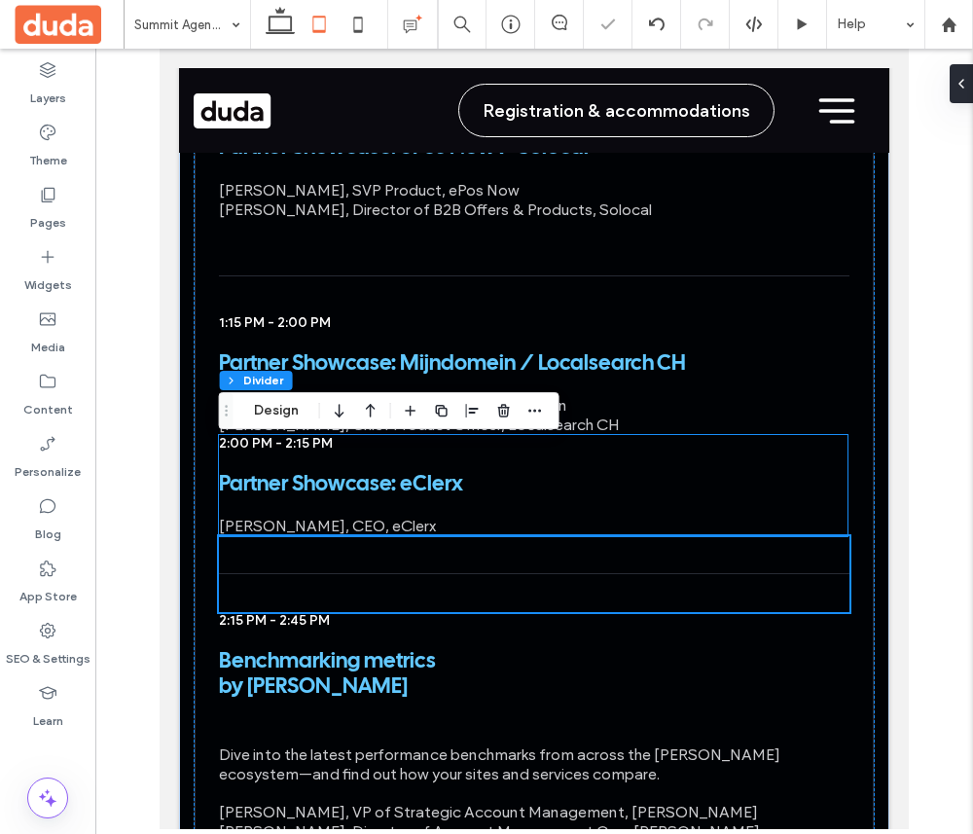
scroll to position [6097, 0]
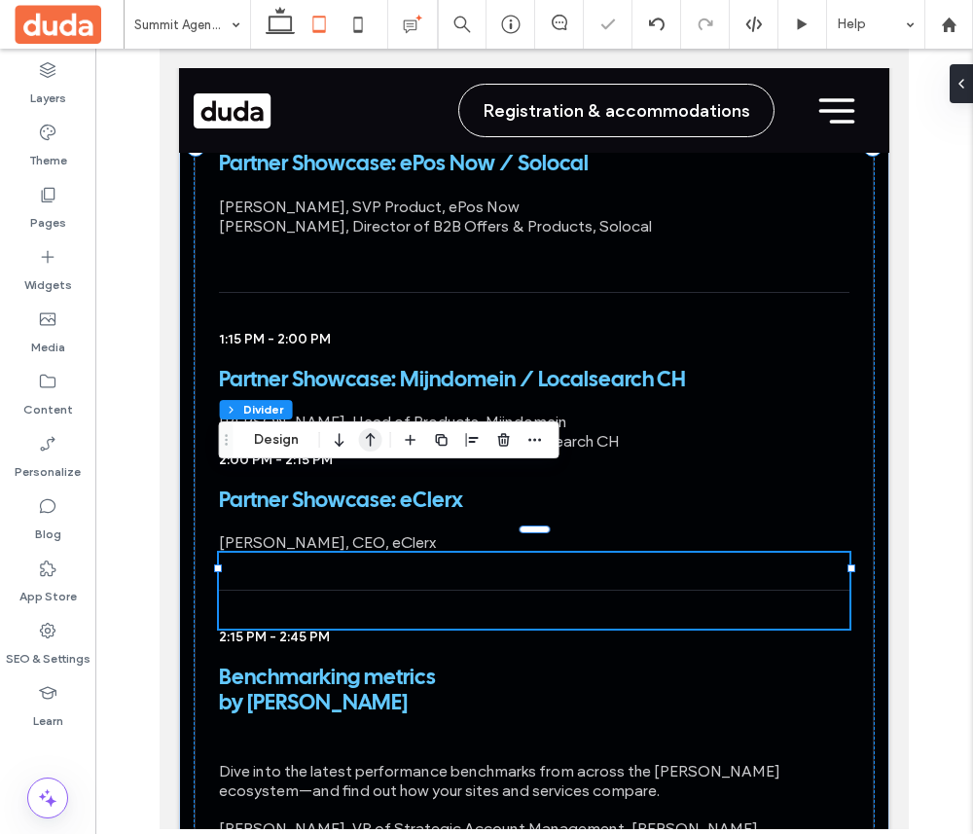
click at [368, 433] on icon "button" at bounding box center [370, 439] width 23 height 35
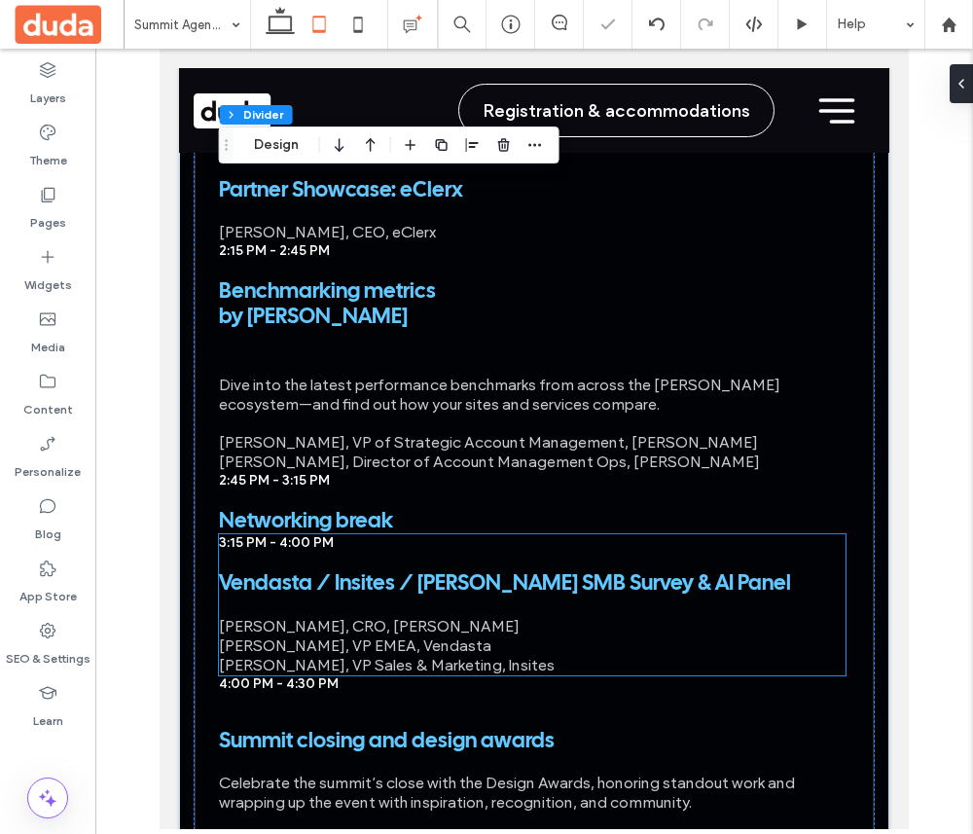
scroll to position [6640, 0]
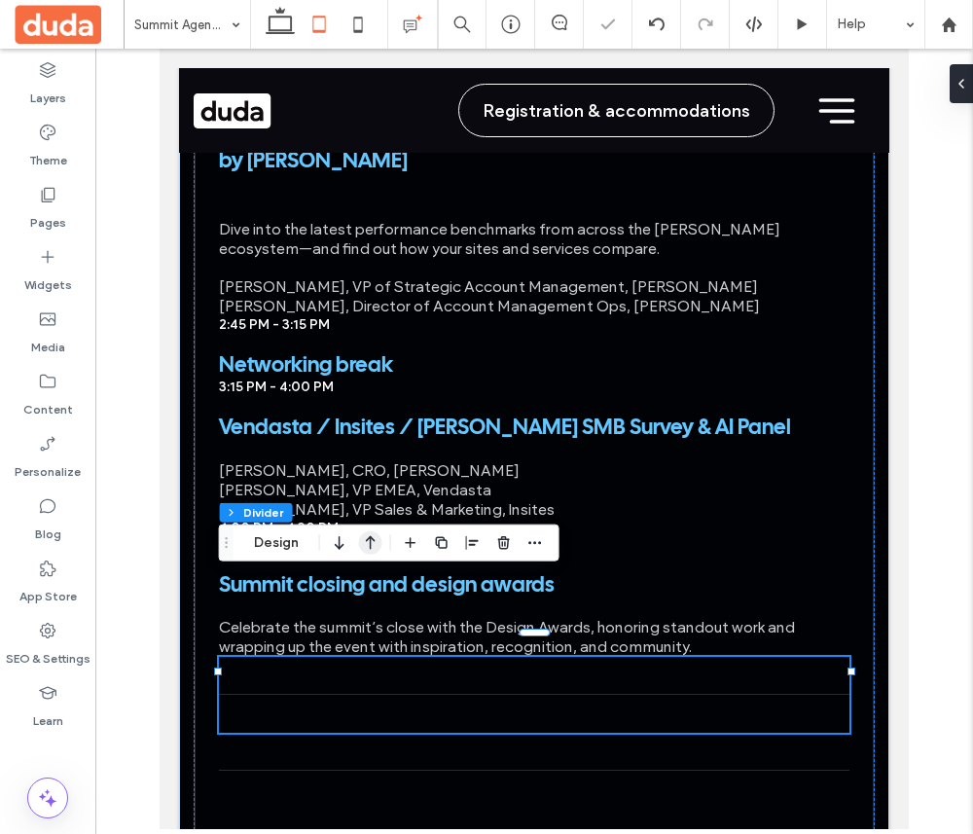
click at [359, 538] on icon "button" at bounding box center [370, 543] width 23 height 35
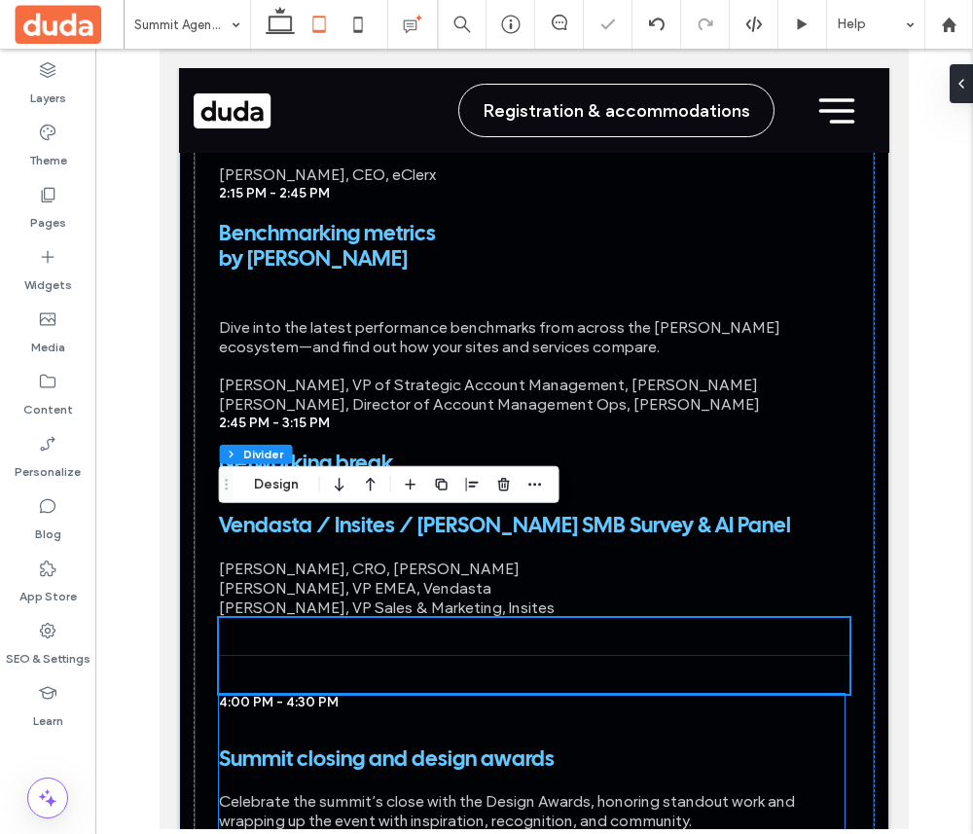
scroll to position [6539, 0]
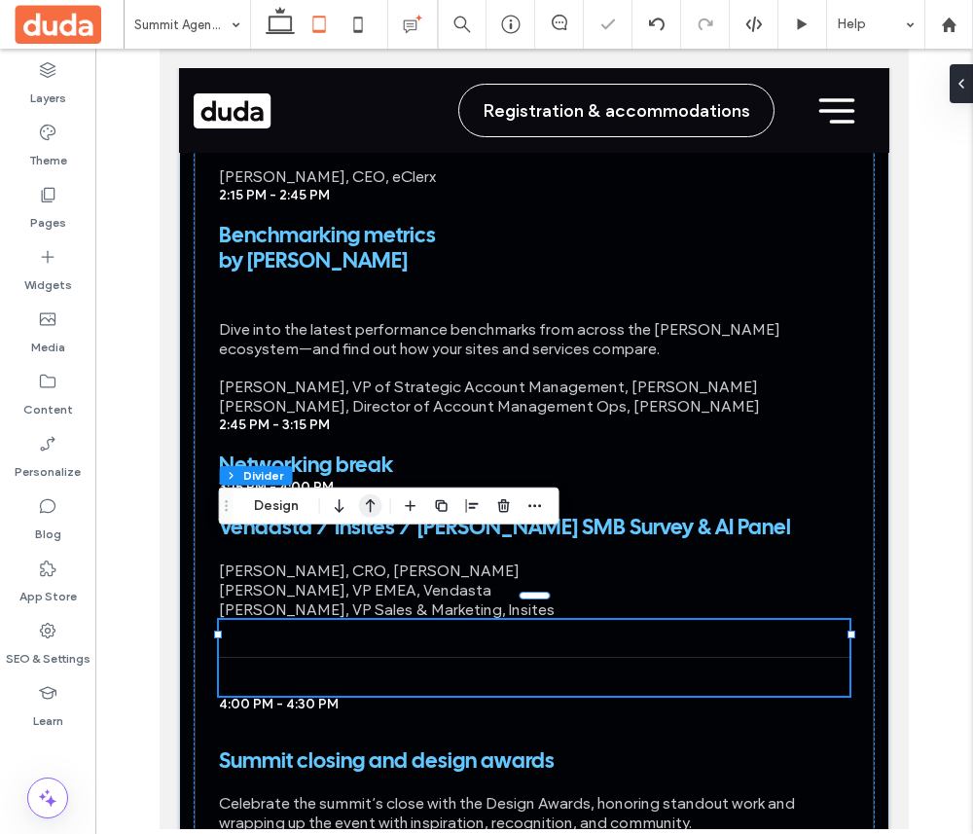
click at [370, 509] on use "button" at bounding box center [371, 506] width 10 height 14
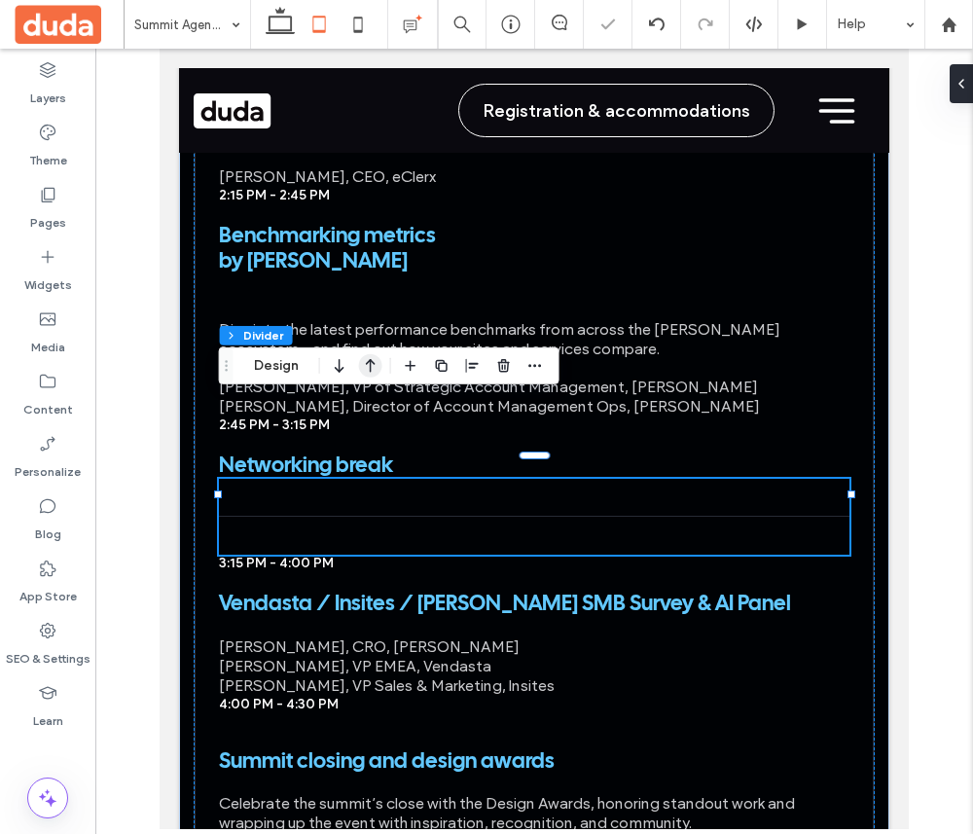
click at [364, 362] on icon "button" at bounding box center [370, 365] width 23 height 35
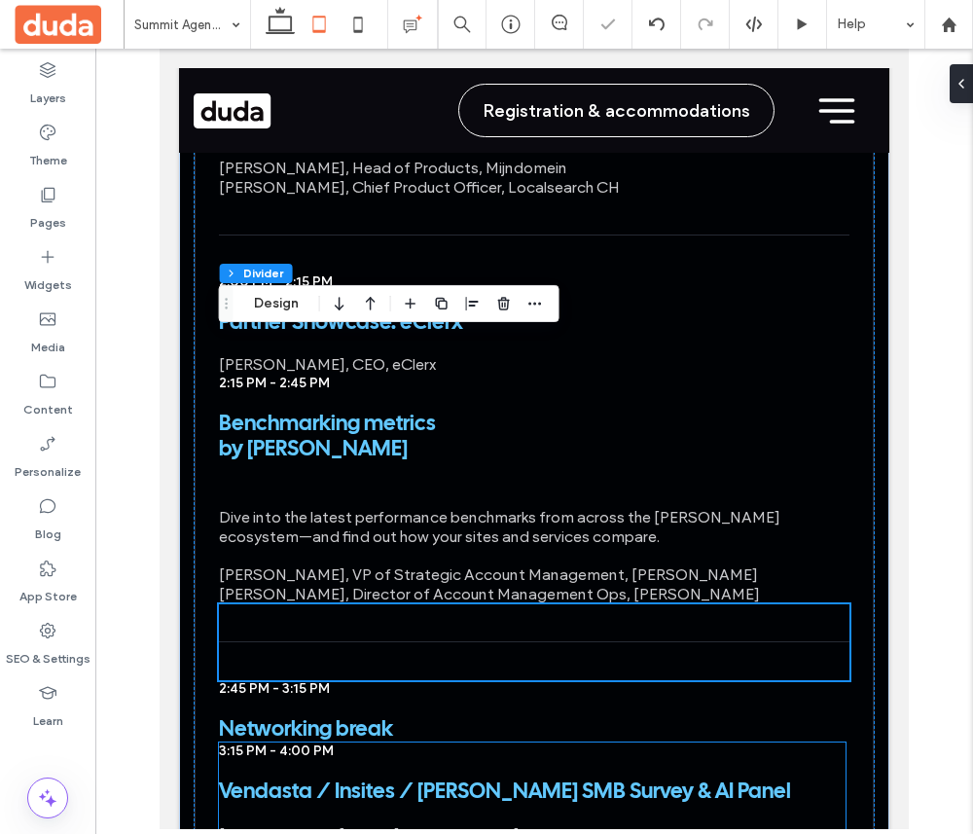
scroll to position [6332, 0]
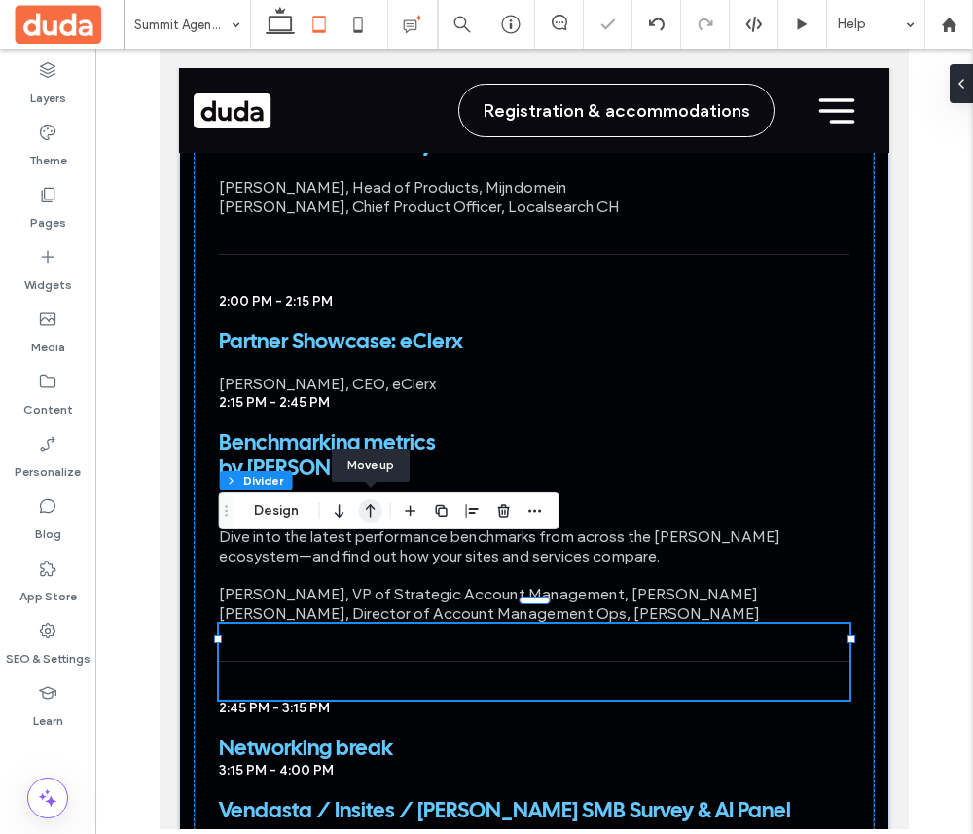
click at [371, 508] on icon "button" at bounding box center [370, 511] width 23 height 35
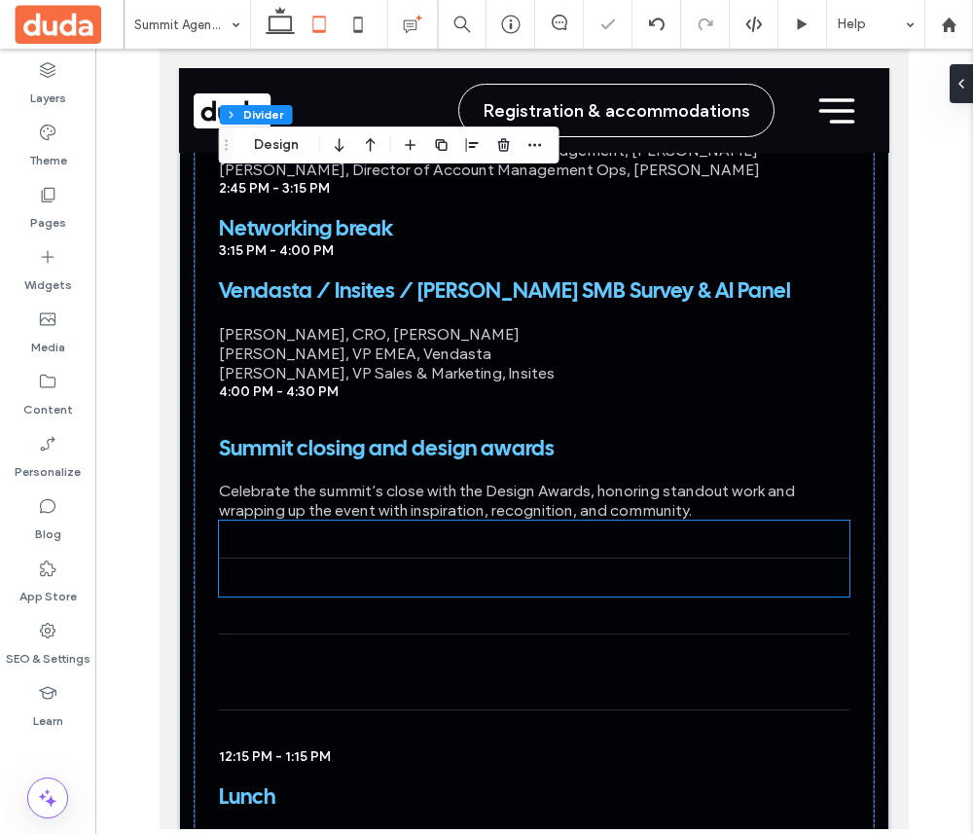
scroll to position [6854, 0]
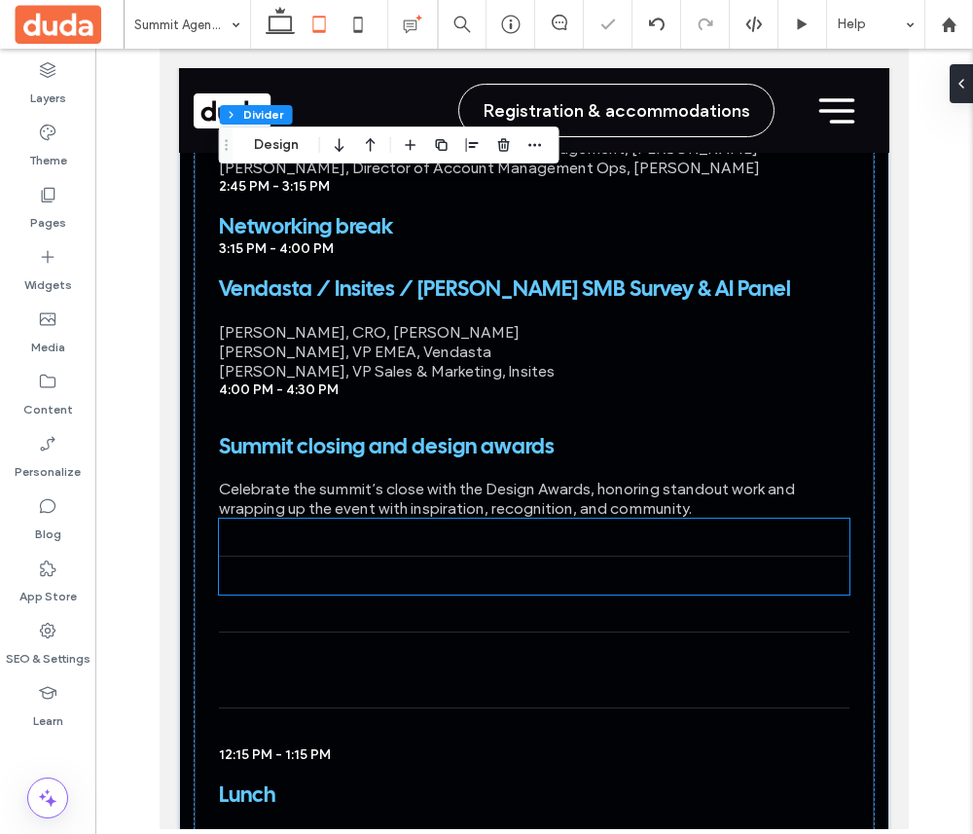
click at [432, 519] on div at bounding box center [535, 557] width 632 height 76
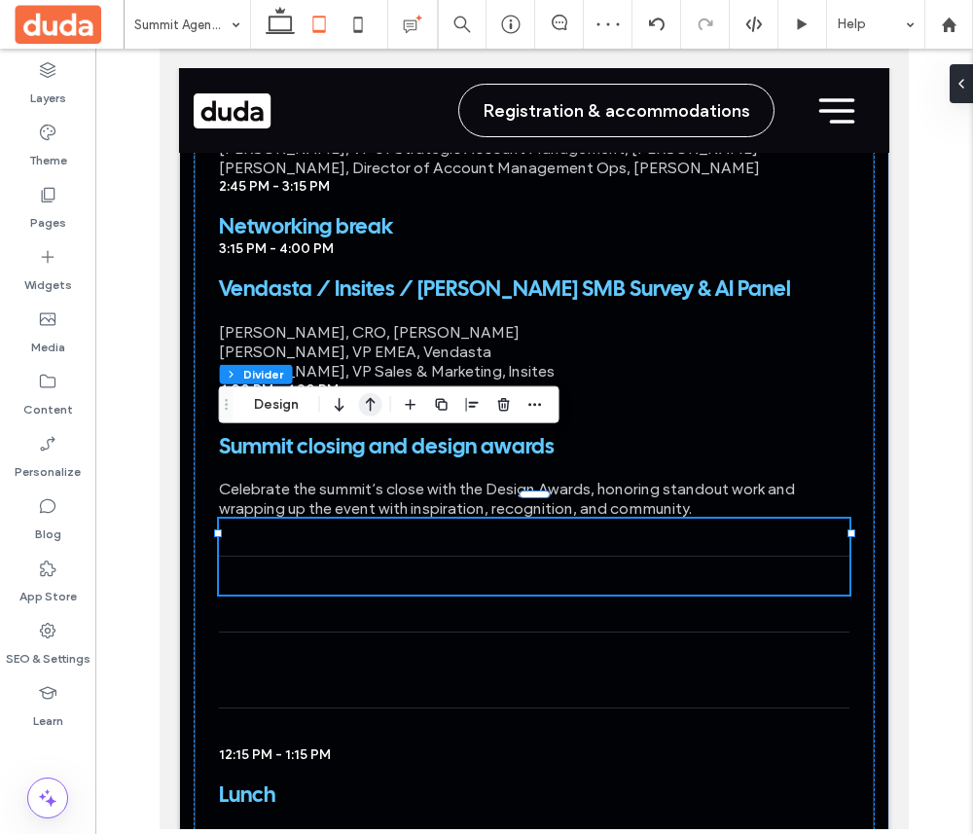
click at [367, 399] on icon "button" at bounding box center [370, 404] width 23 height 35
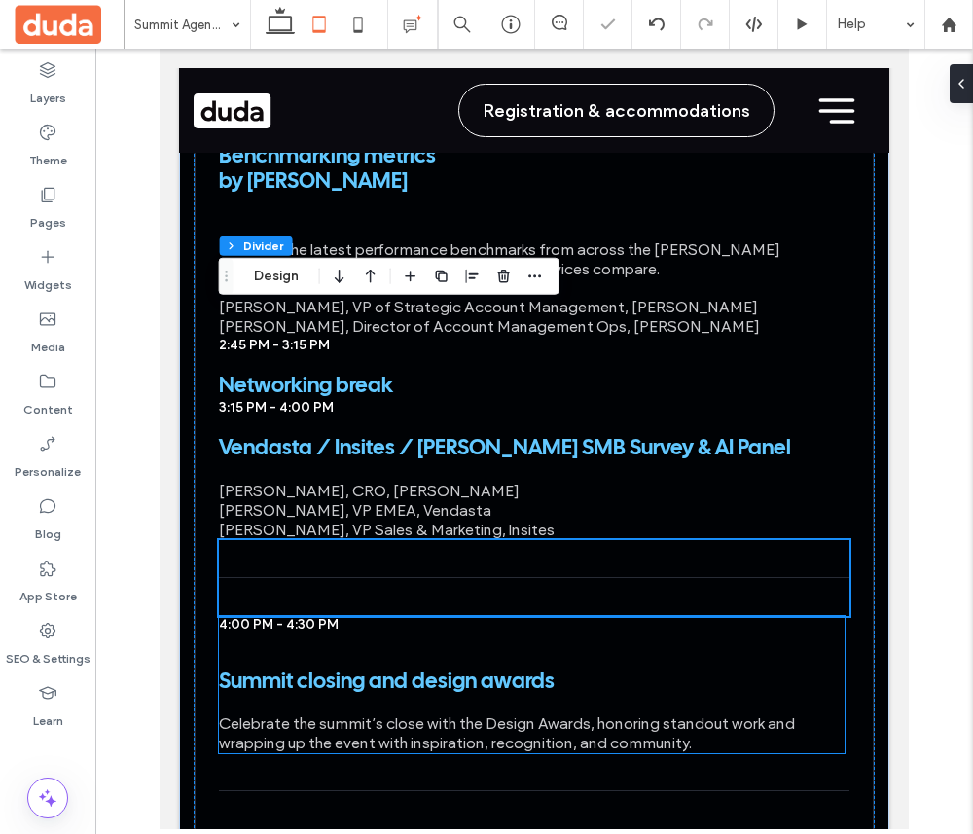
scroll to position [6688, 0]
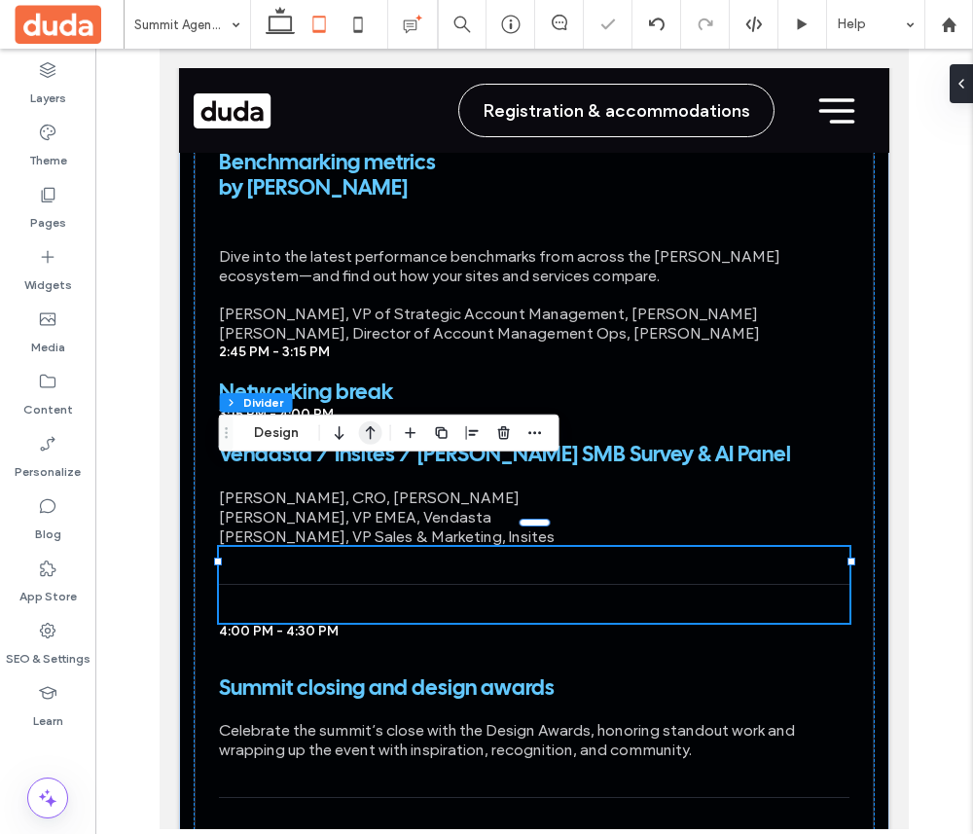
click at [372, 443] on icon "button" at bounding box center [370, 433] width 23 height 35
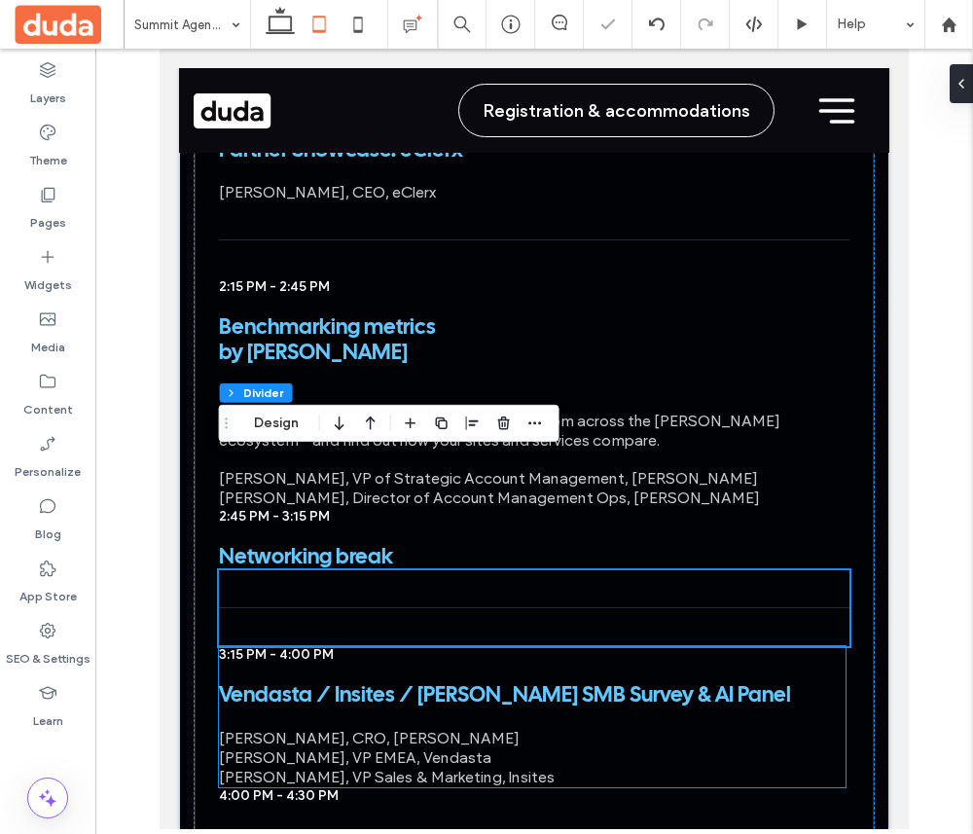
scroll to position [6518, 0]
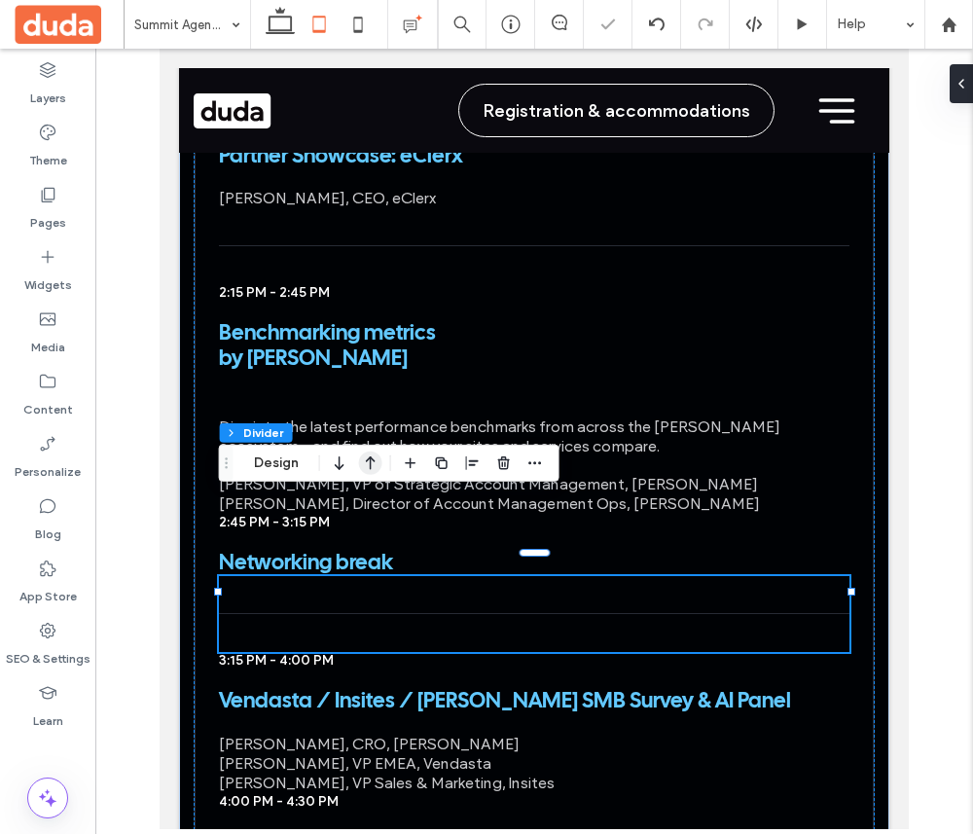
click at [370, 466] on use "button" at bounding box center [371, 464] width 10 height 14
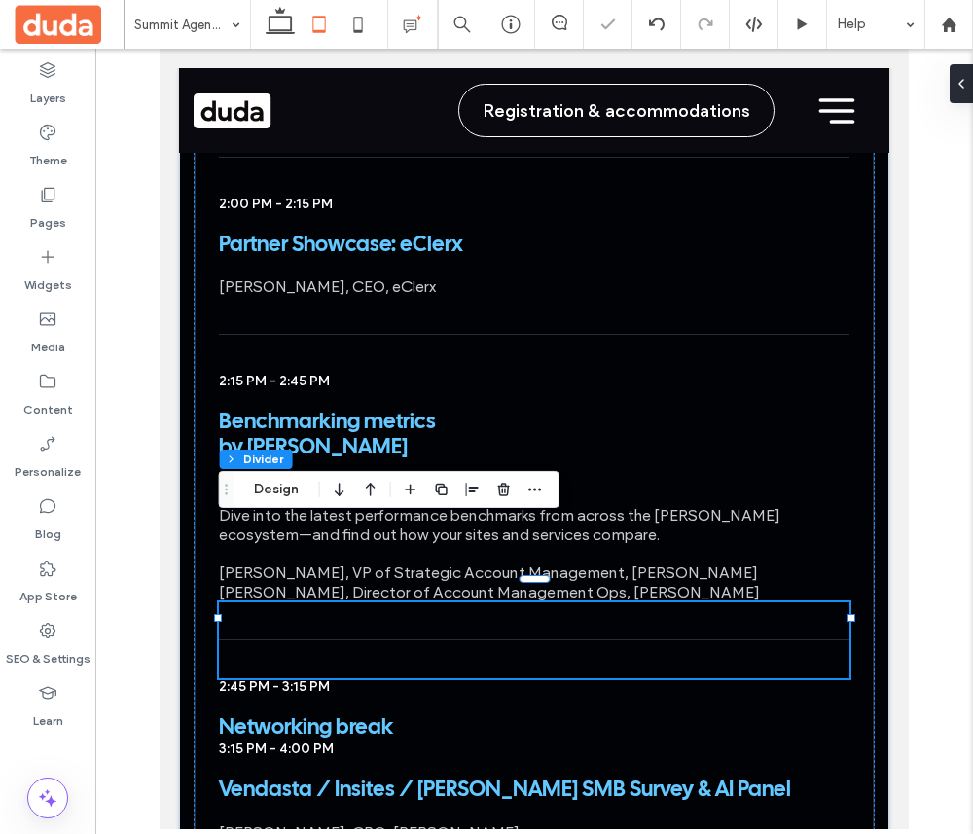
scroll to position [6871, 0]
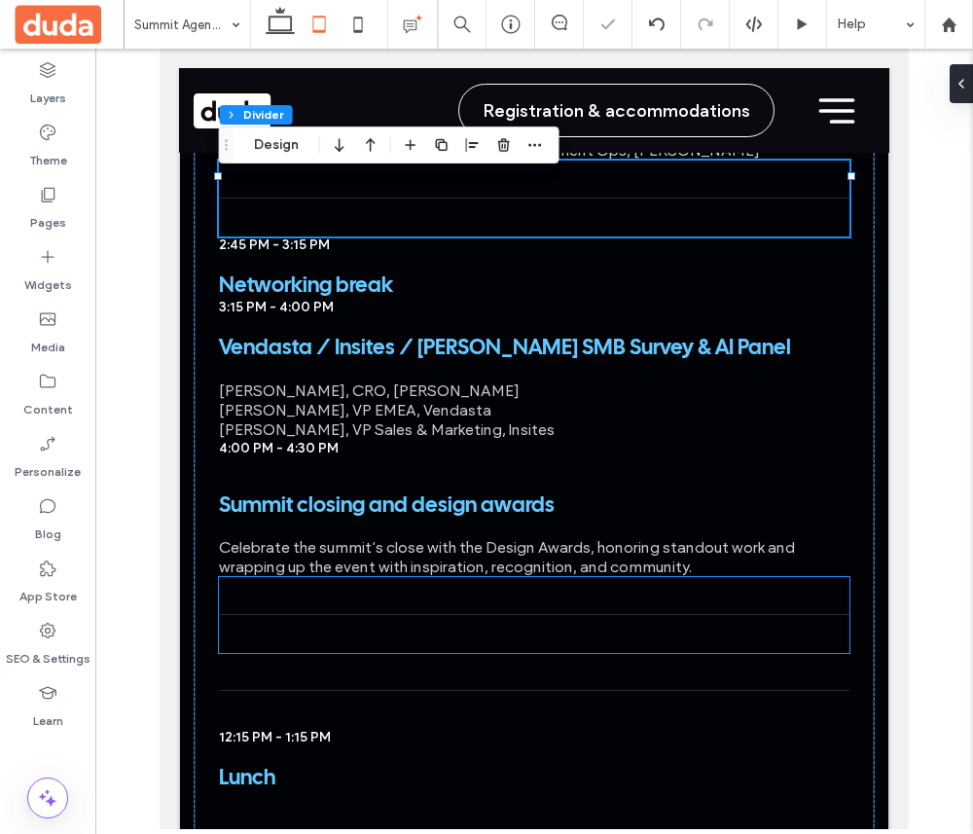
click at [370, 614] on hr at bounding box center [535, 615] width 632 height 2
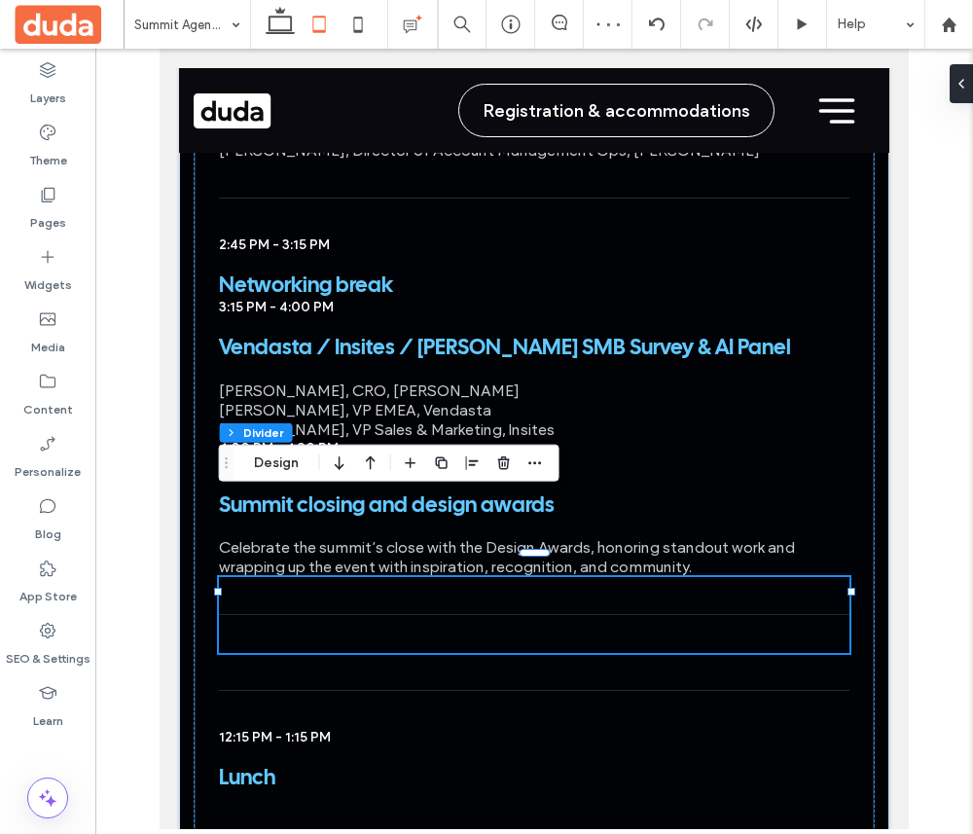
click at [354, 459] on div at bounding box center [355, 463] width 55 height 35
click at [361, 460] on icon "button" at bounding box center [370, 463] width 23 height 35
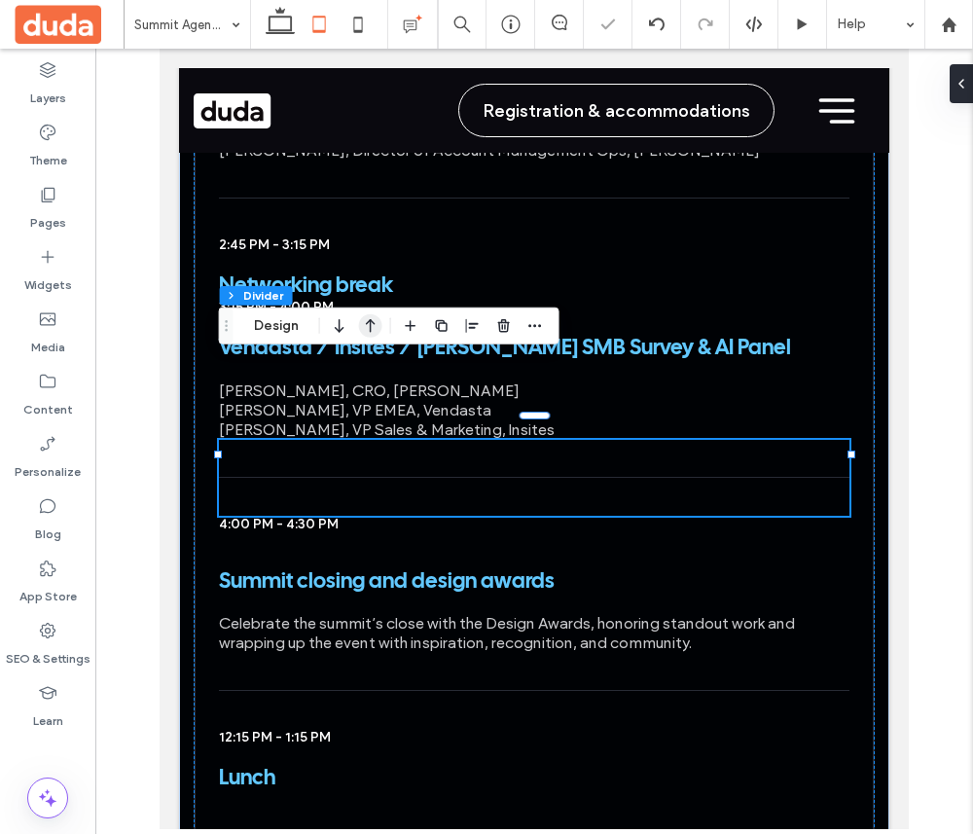
click at [366, 326] on icon "button" at bounding box center [370, 326] width 23 height 35
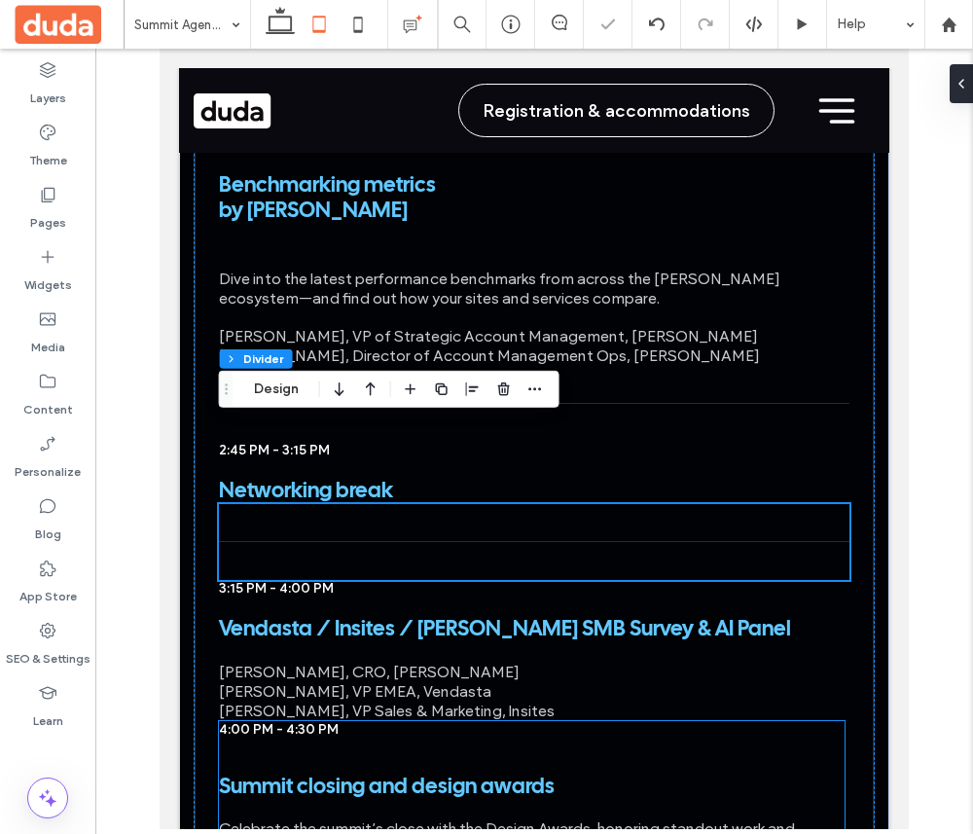
scroll to position [6673, 0]
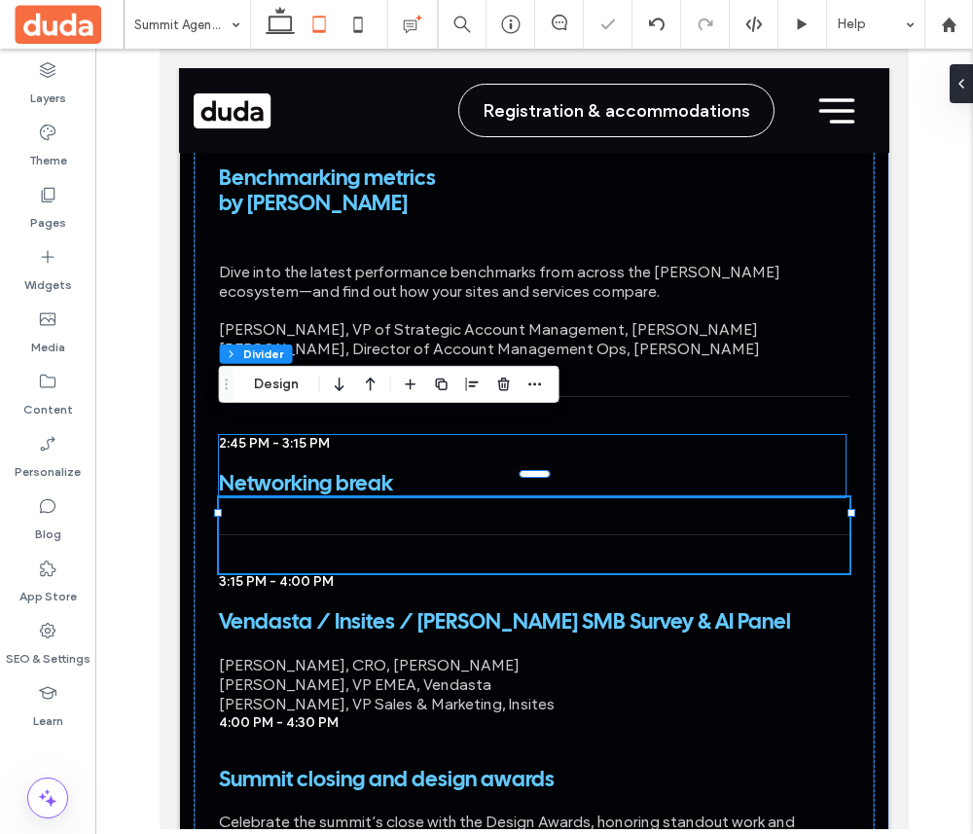
click at [616, 359] on div at bounding box center [535, 397] width 632 height 76
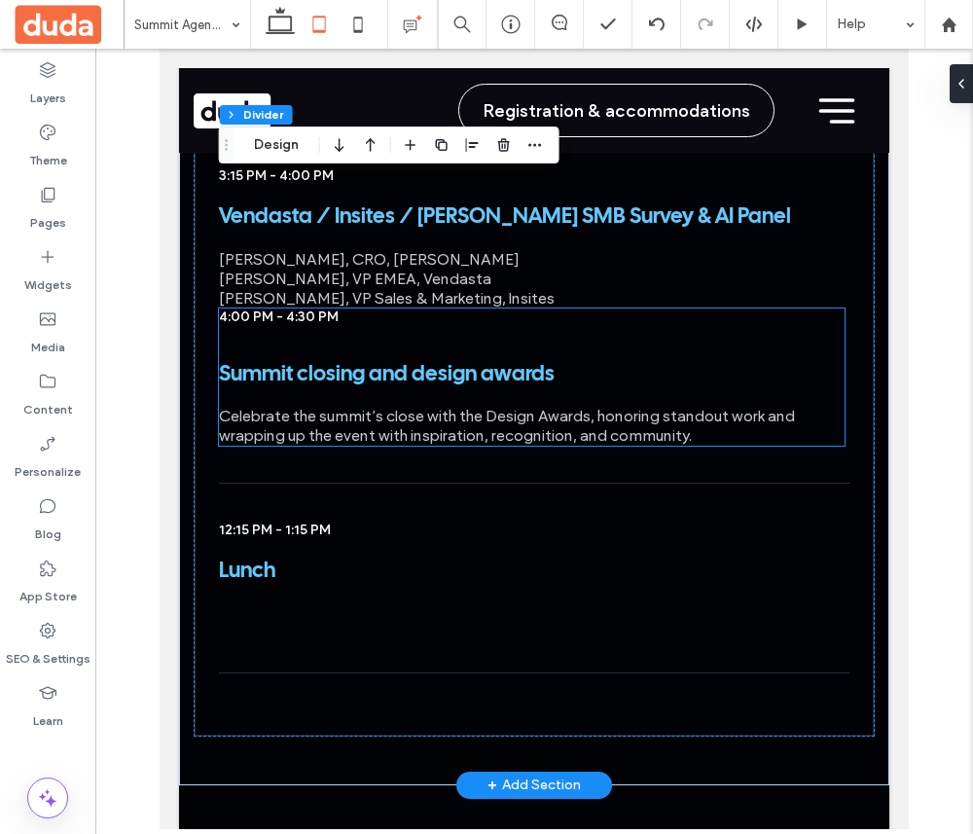
scroll to position [7081, 0]
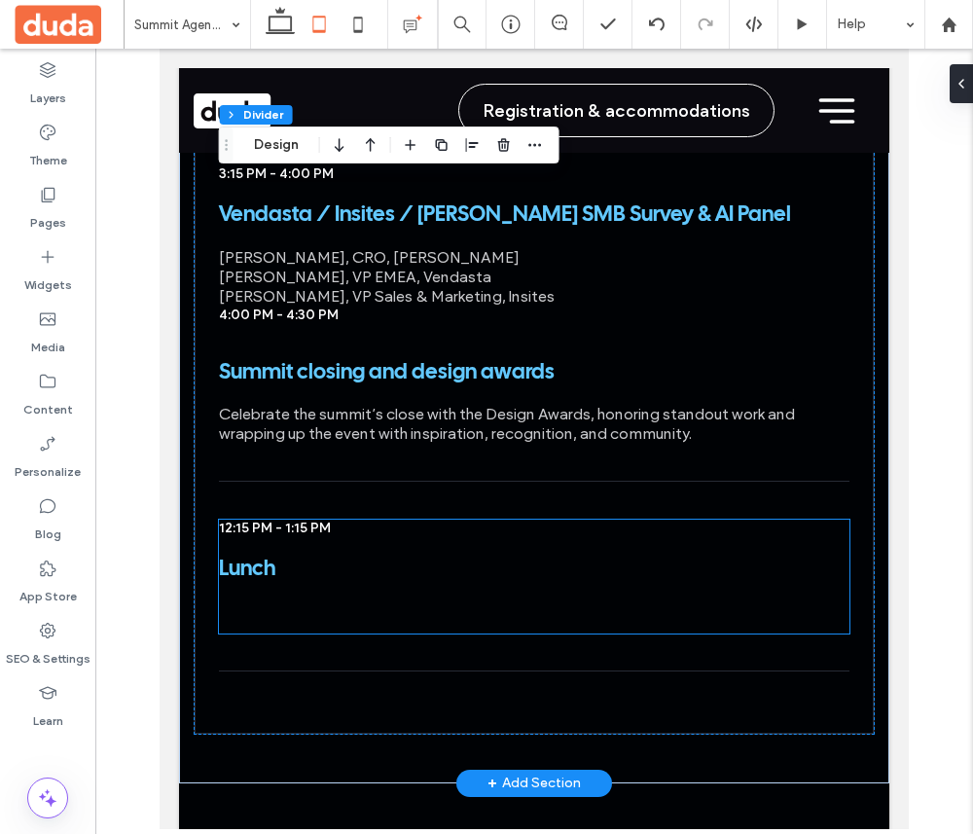
click at [543, 557] on p "Lunch" at bounding box center [517, 569] width 596 height 25
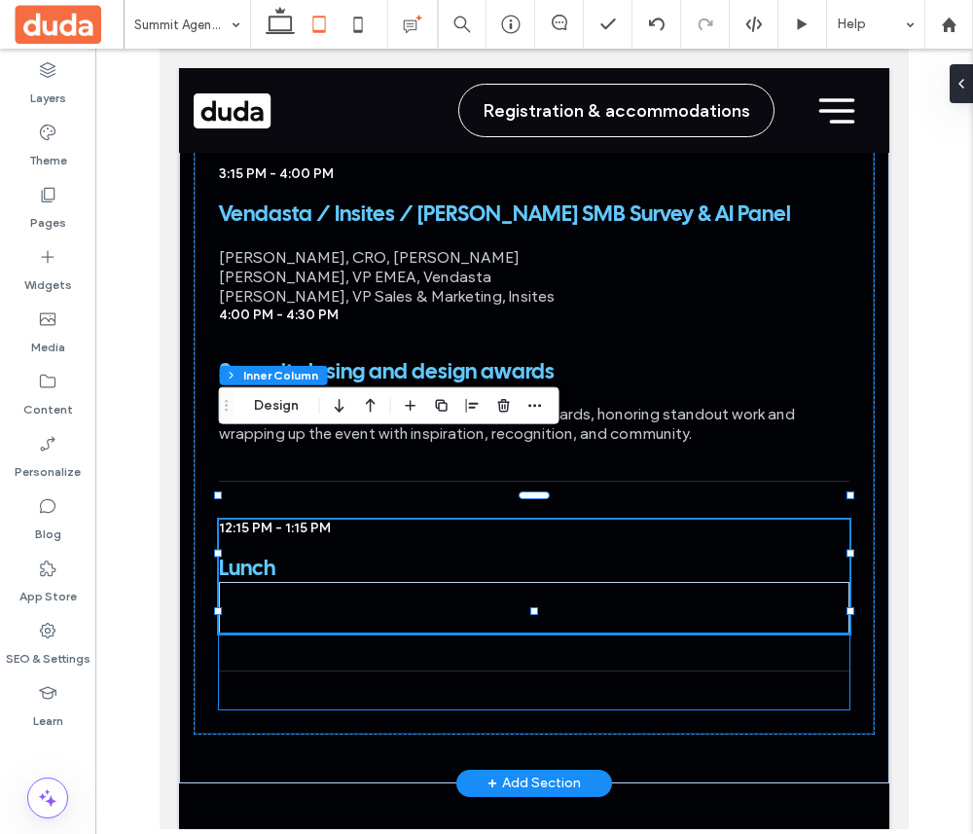
click at [470, 634] on div at bounding box center [535, 672] width 632 height 76
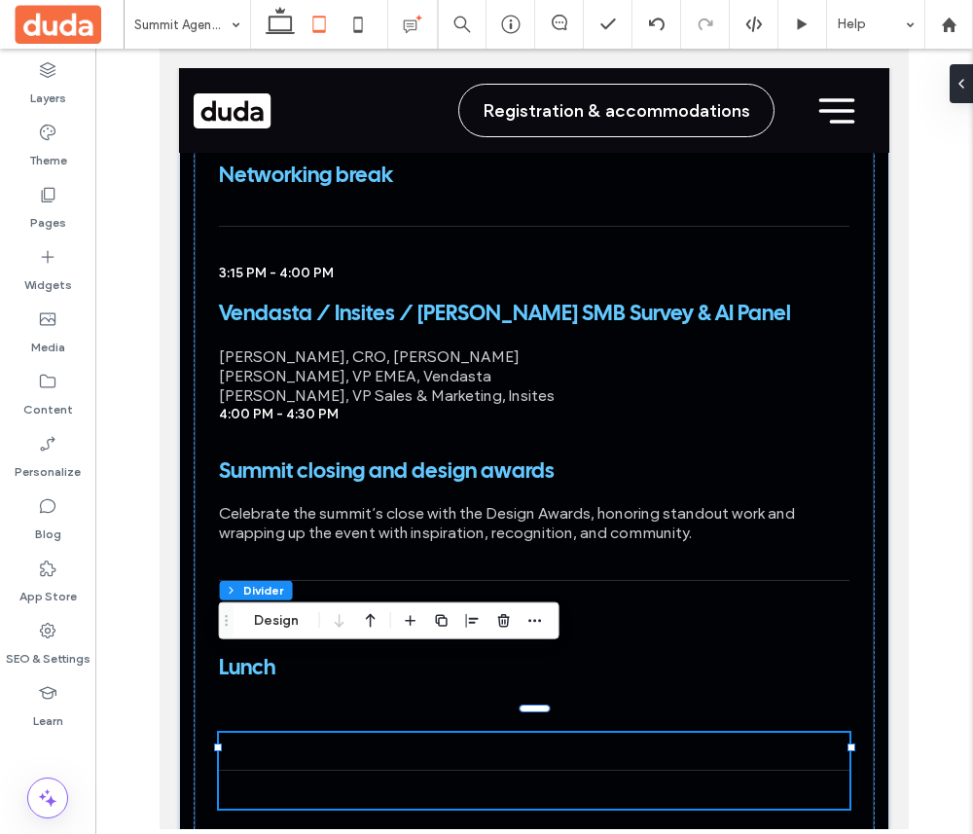
scroll to position [6982, 0]
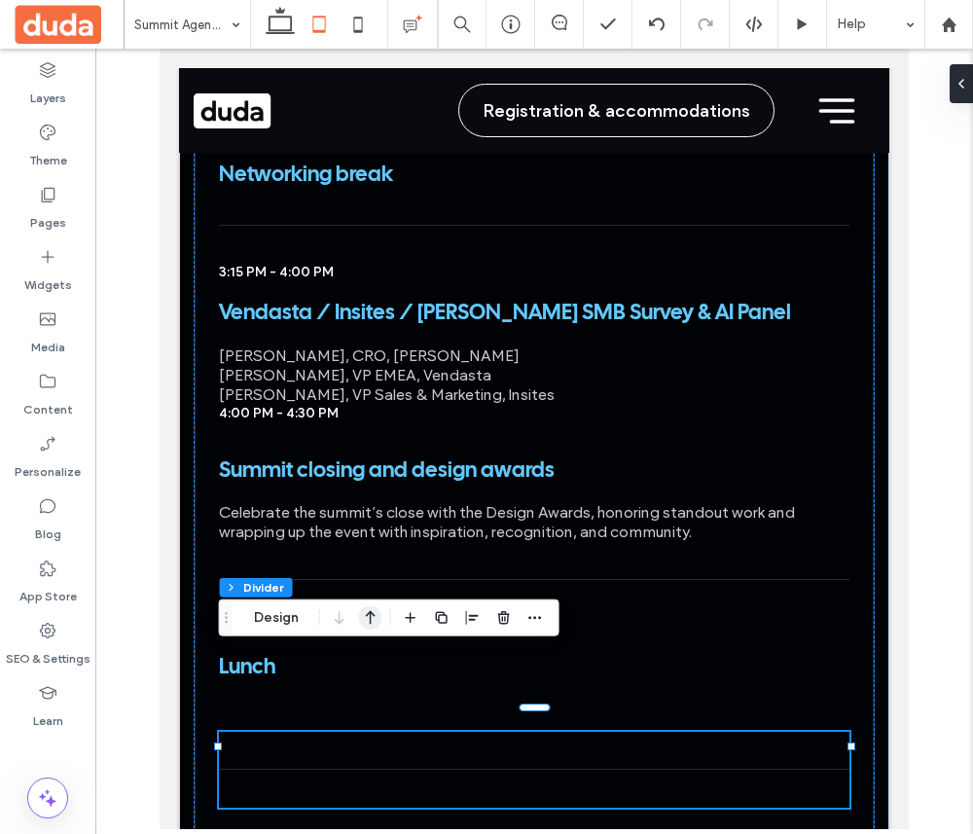
click at [369, 620] on icon "button" at bounding box center [370, 618] width 23 height 35
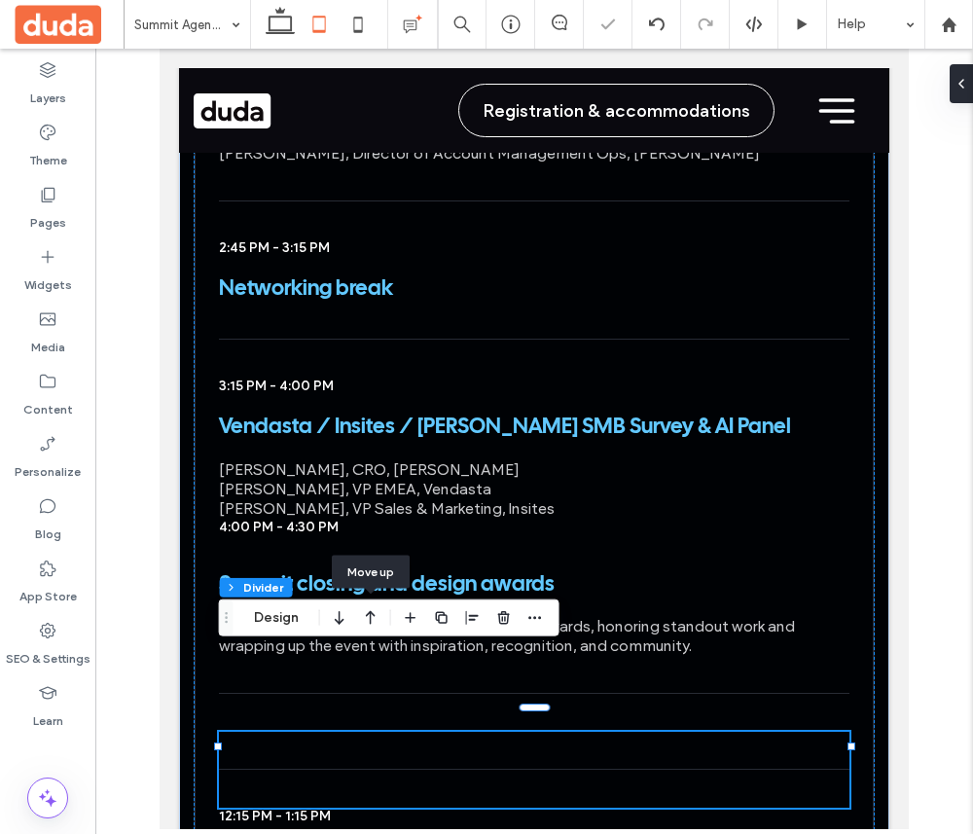
click at [369, 620] on icon "button" at bounding box center [370, 618] width 23 height 35
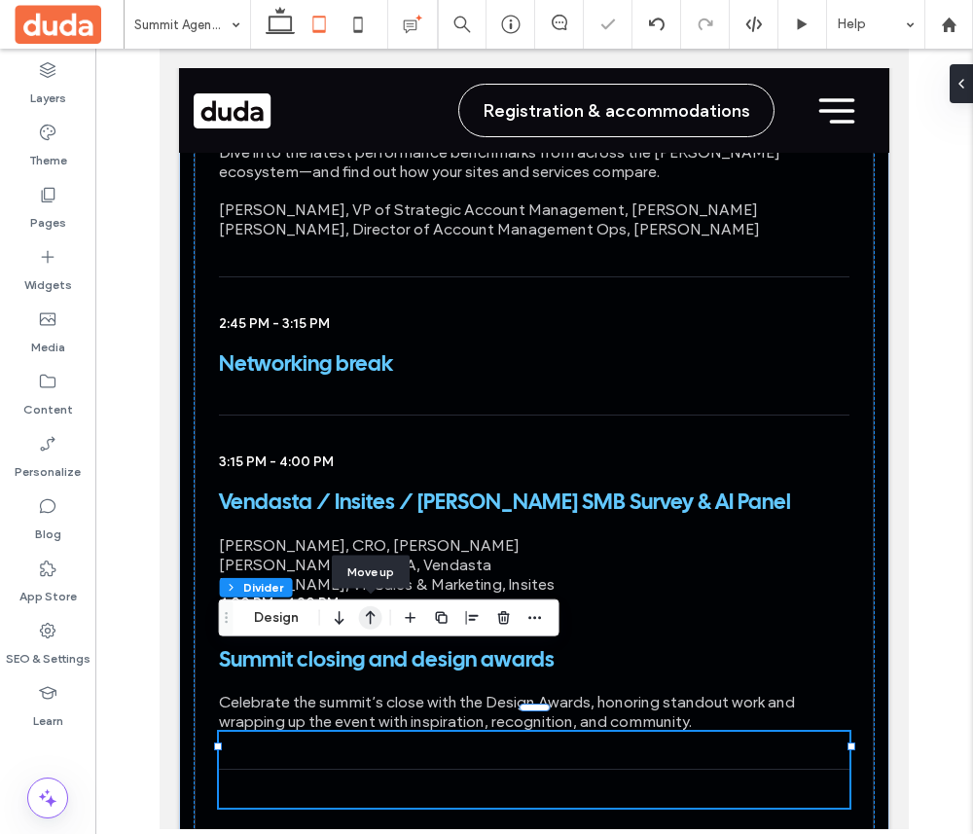
click at [368, 615] on icon "button" at bounding box center [370, 618] width 23 height 35
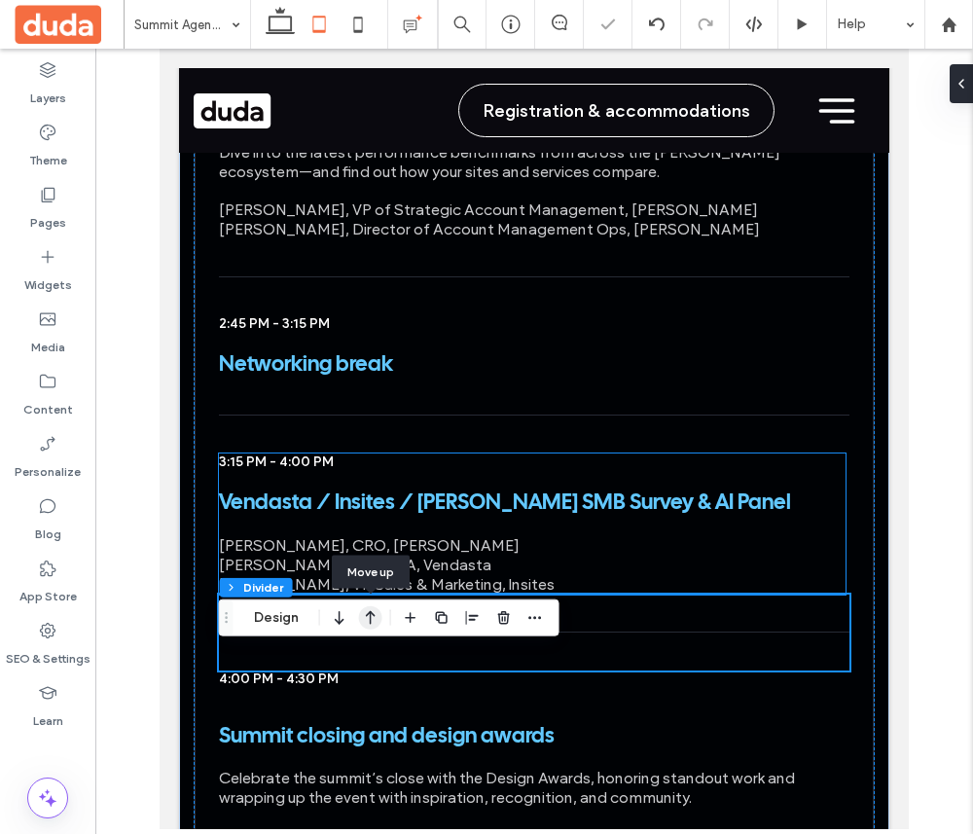
scroll to position [6655, 0]
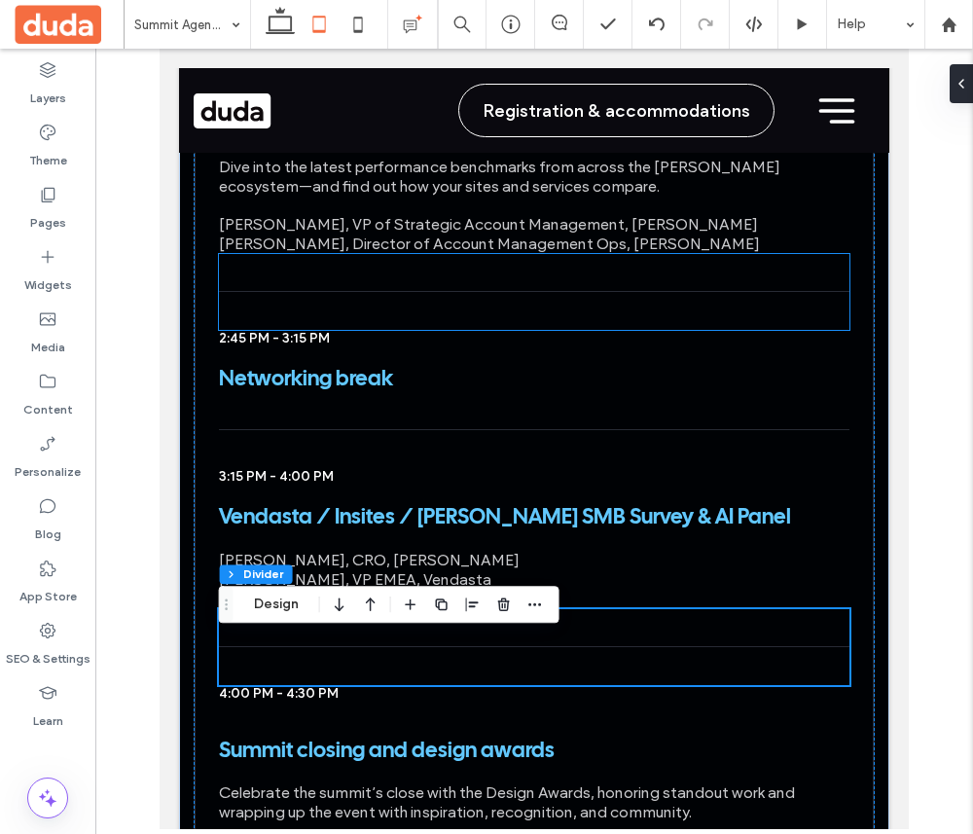
scroll to position [6882, 0]
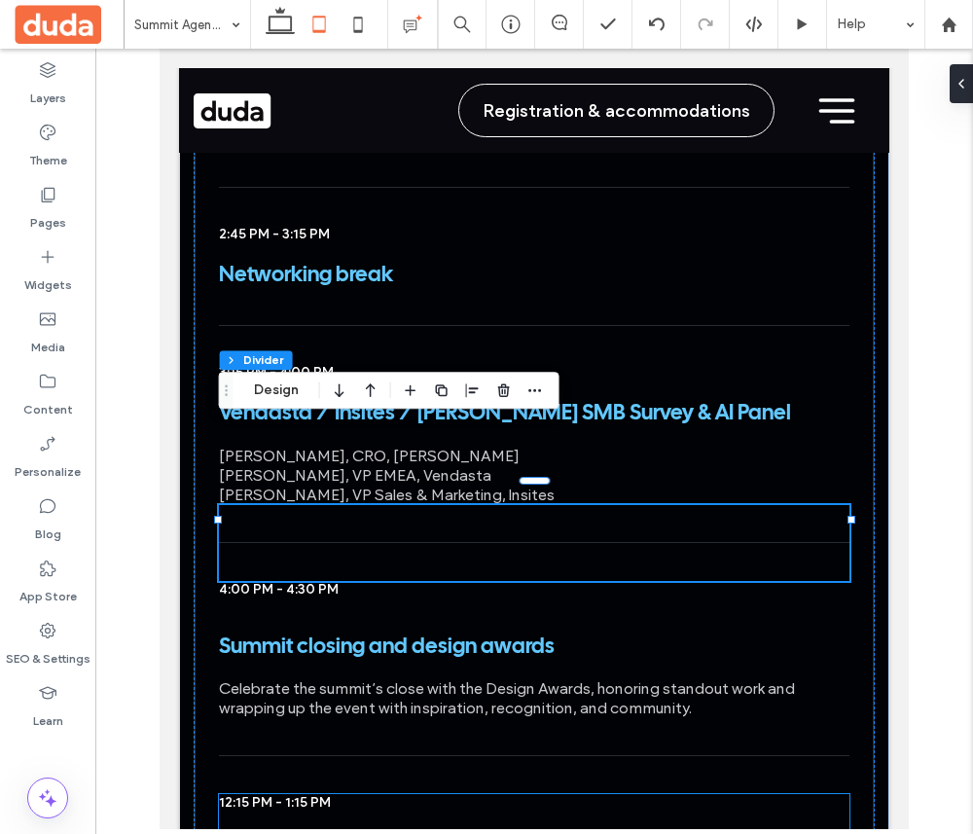
click at [383, 812] on div "Lunch" at bounding box center [526, 834] width 615 height 45
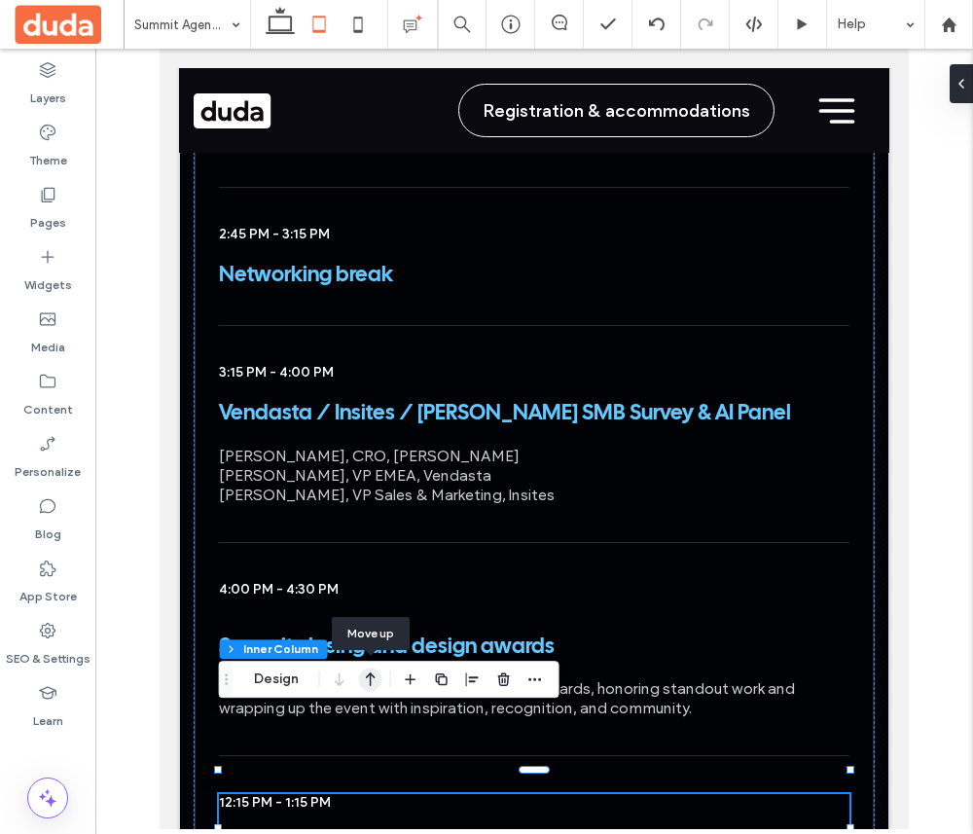
click at [366, 678] on icon "button" at bounding box center [370, 679] width 23 height 35
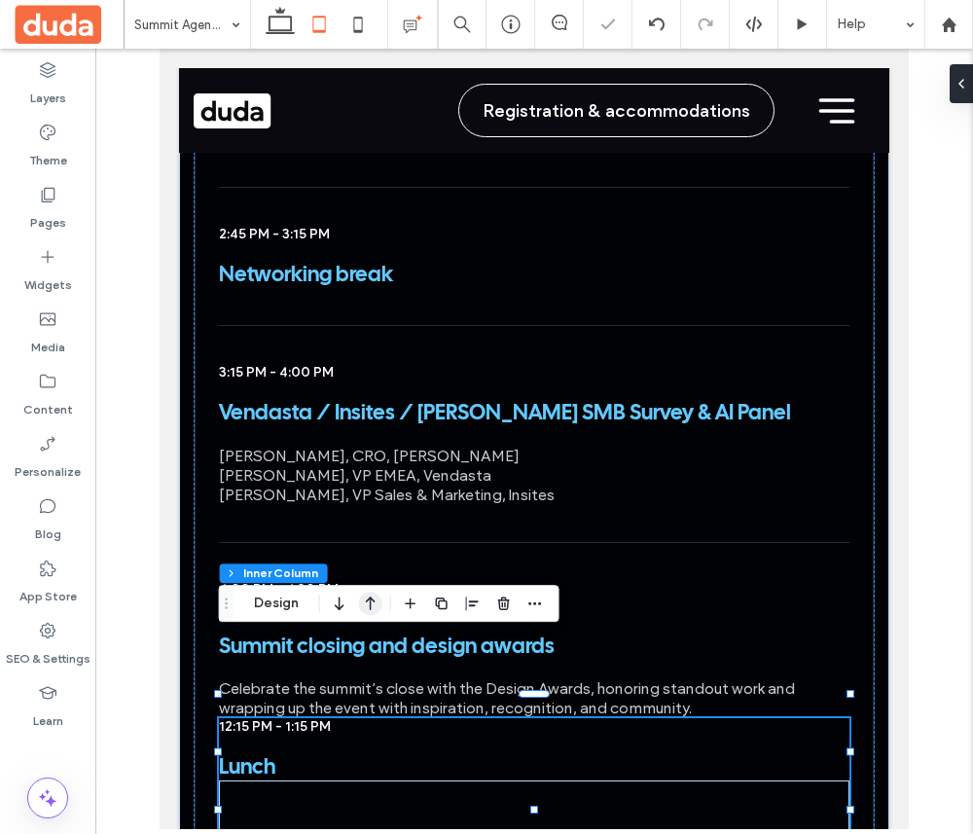
click at [367, 615] on icon "button" at bounding box center [370, 603] width 23 height 35
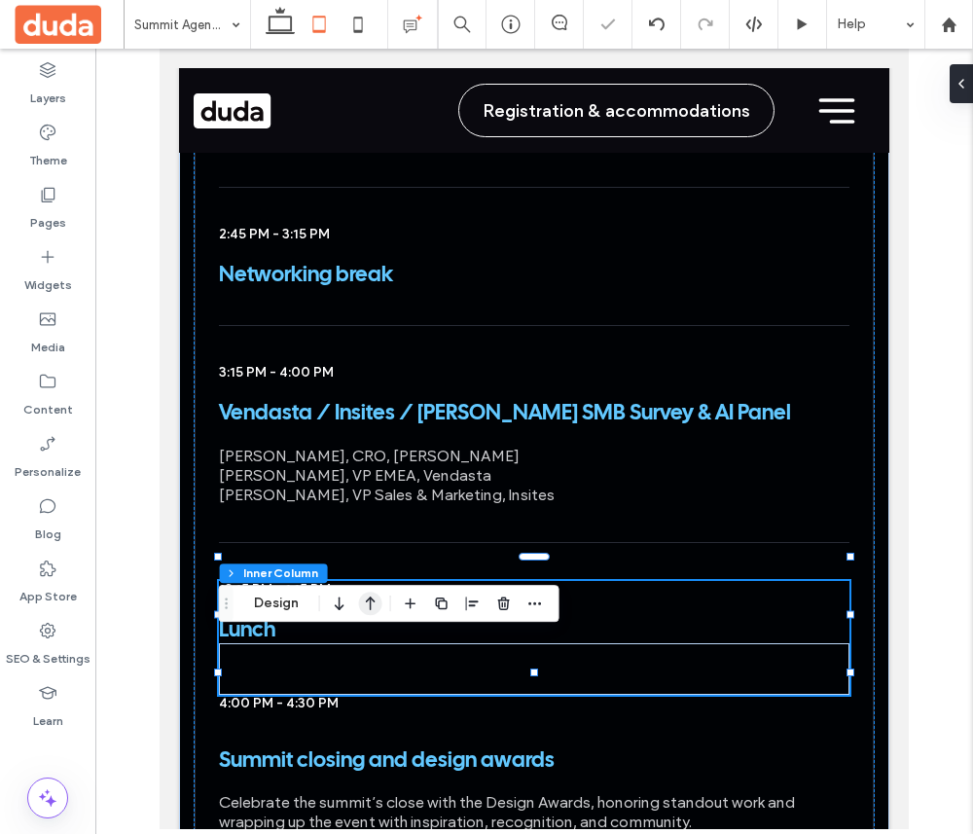
click at [367, 615] on icon "button" at bounding box center [370, 603] width 23 height 35
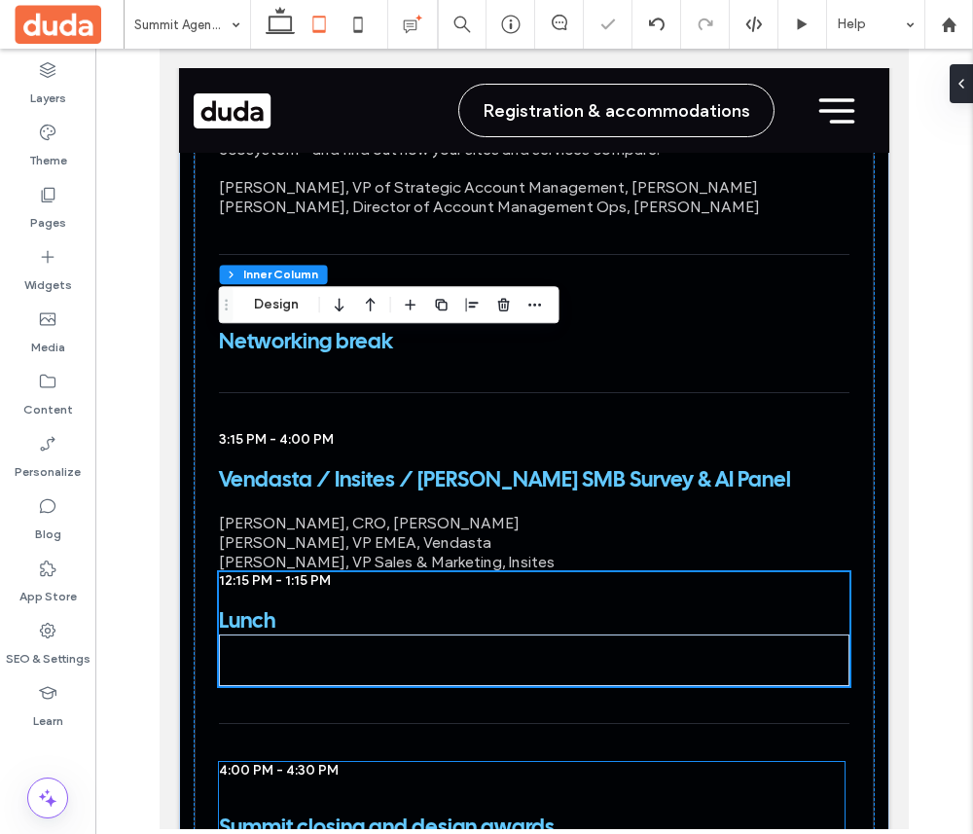
scroll to position [6804, 0]
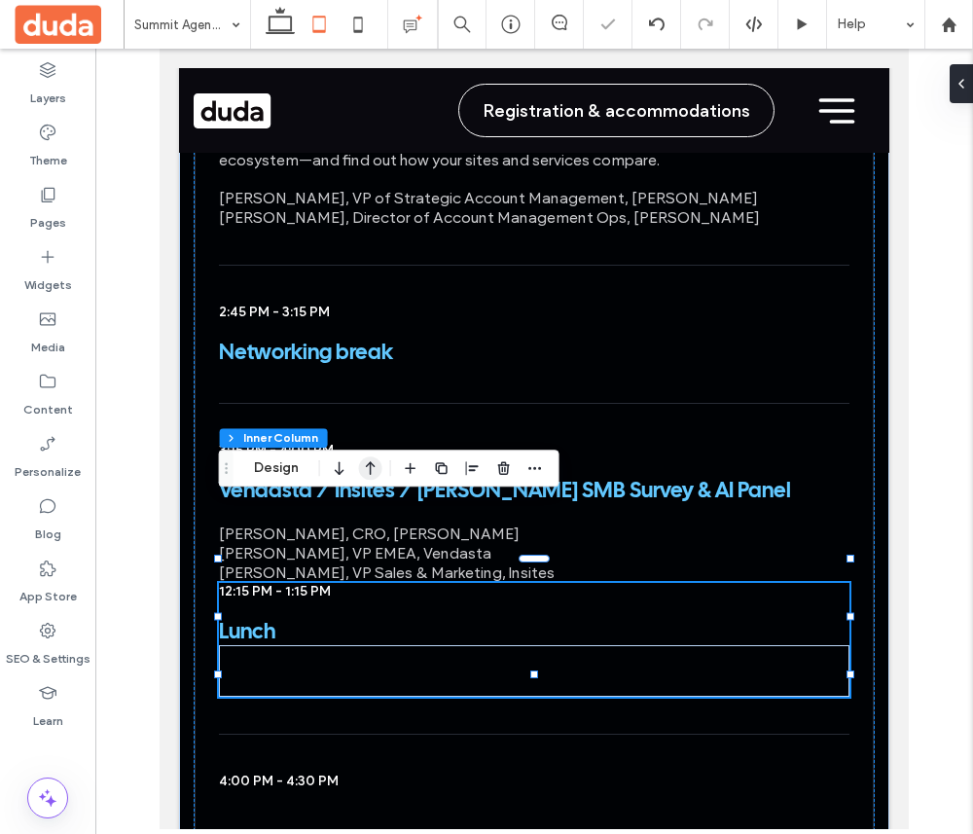
click at [375, 467] on icon "button" at bounding box center [370, 468] width 23 height 35
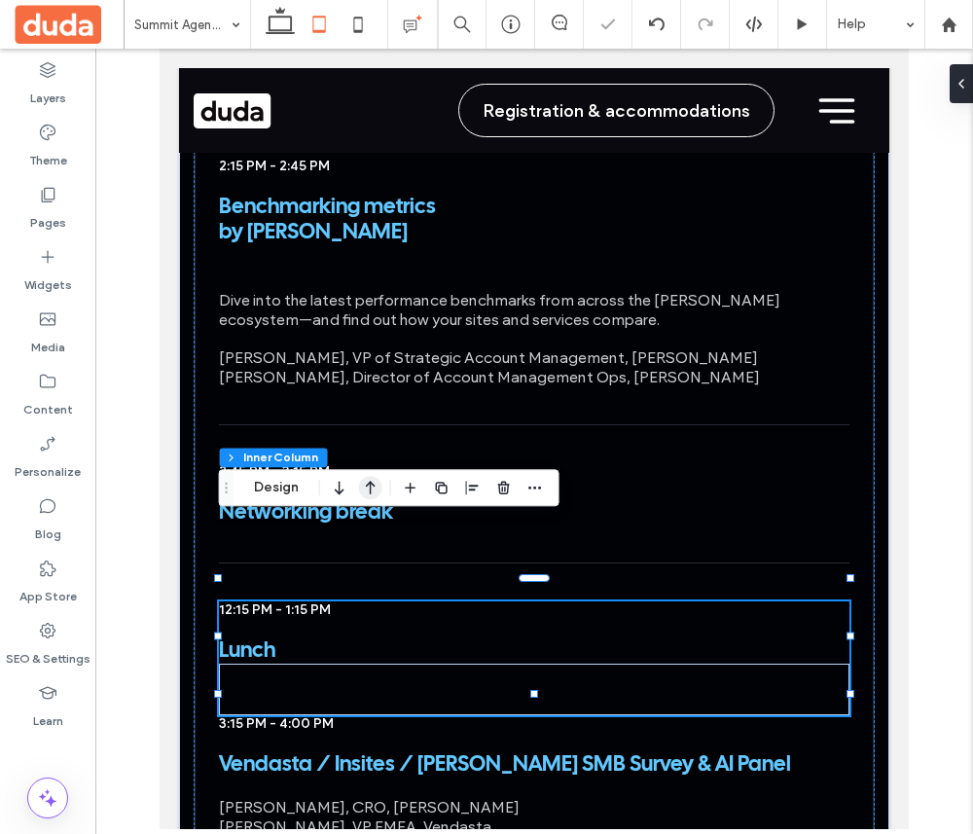
click at [371, 489] on icon "button" at bounding box center [370, 487] width 23 height 35
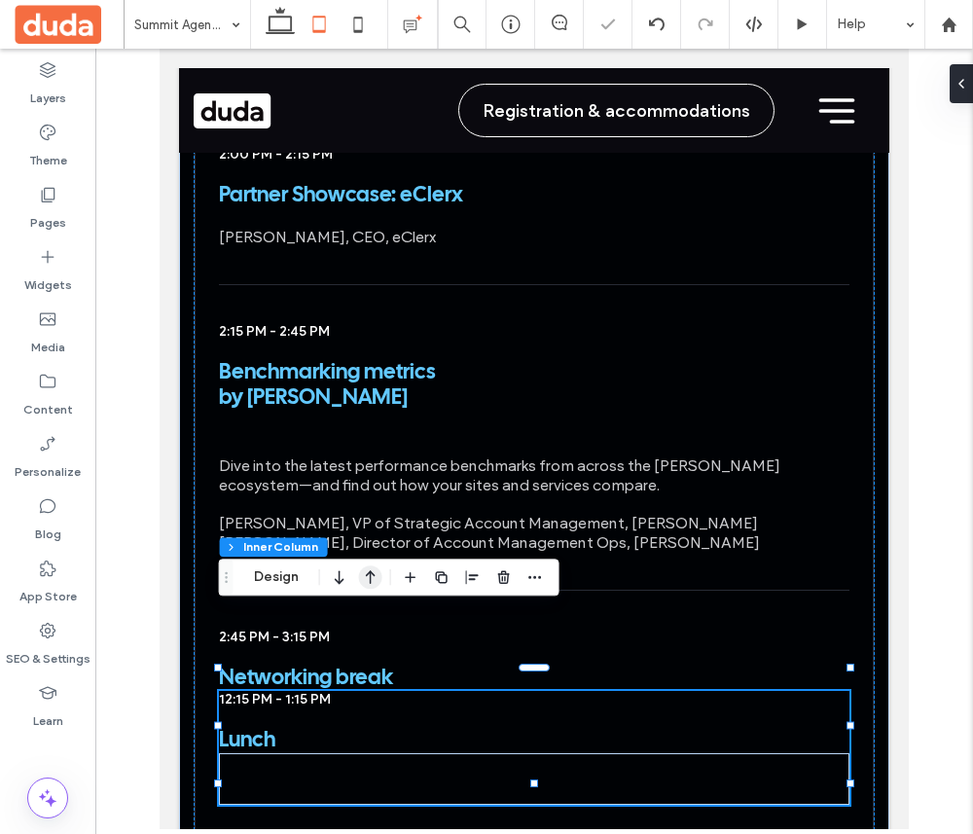
click at [371, 569] on icon "button" at bounding box center [370, 577] width 23 height 35
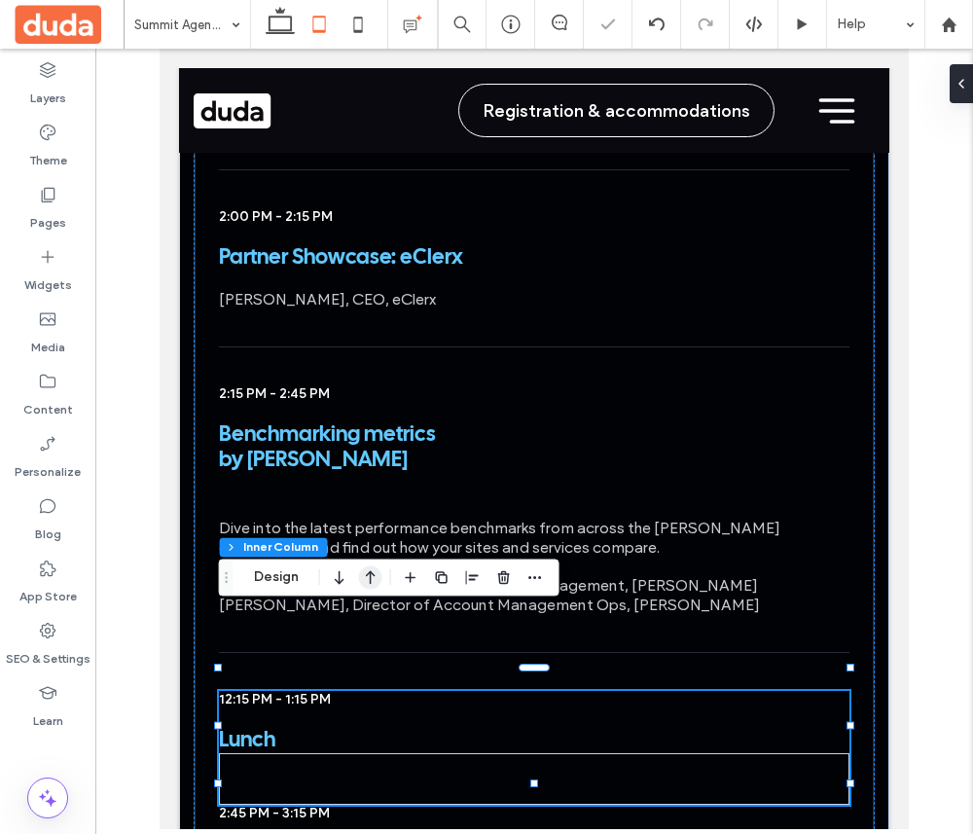
click at [371, 577] on use "button" at bounding box center [371, 578] width 10 height 14
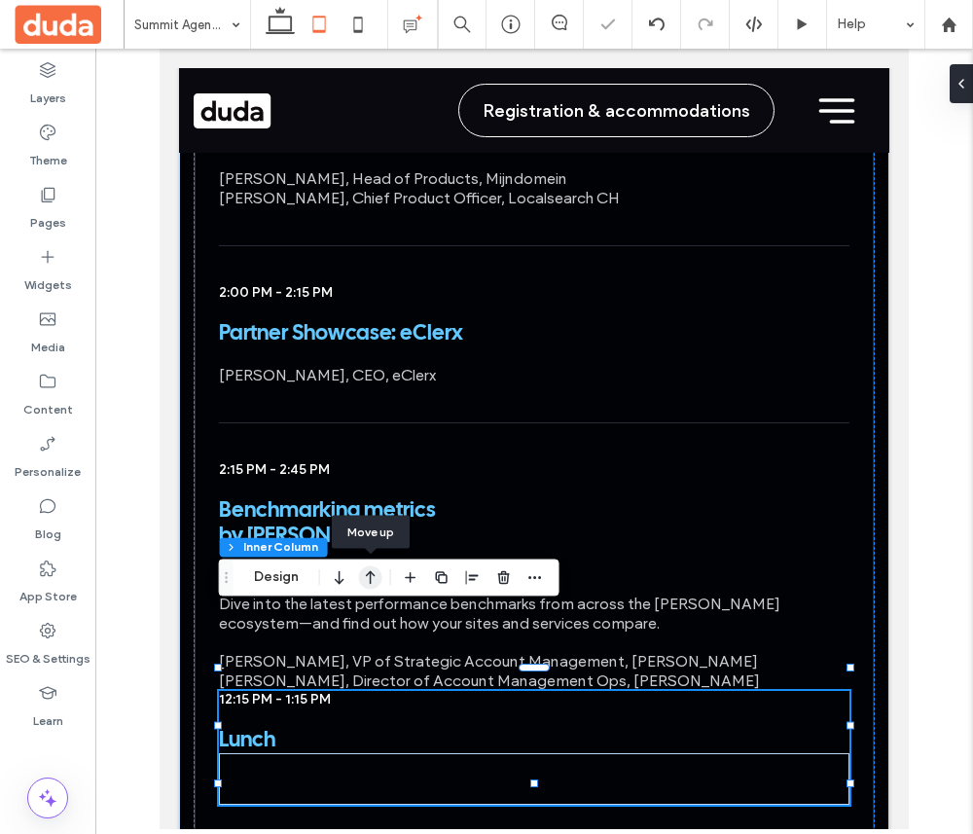
click at [368, 570] on icon "button" at bounding box center [370, 577] width 23 height 35
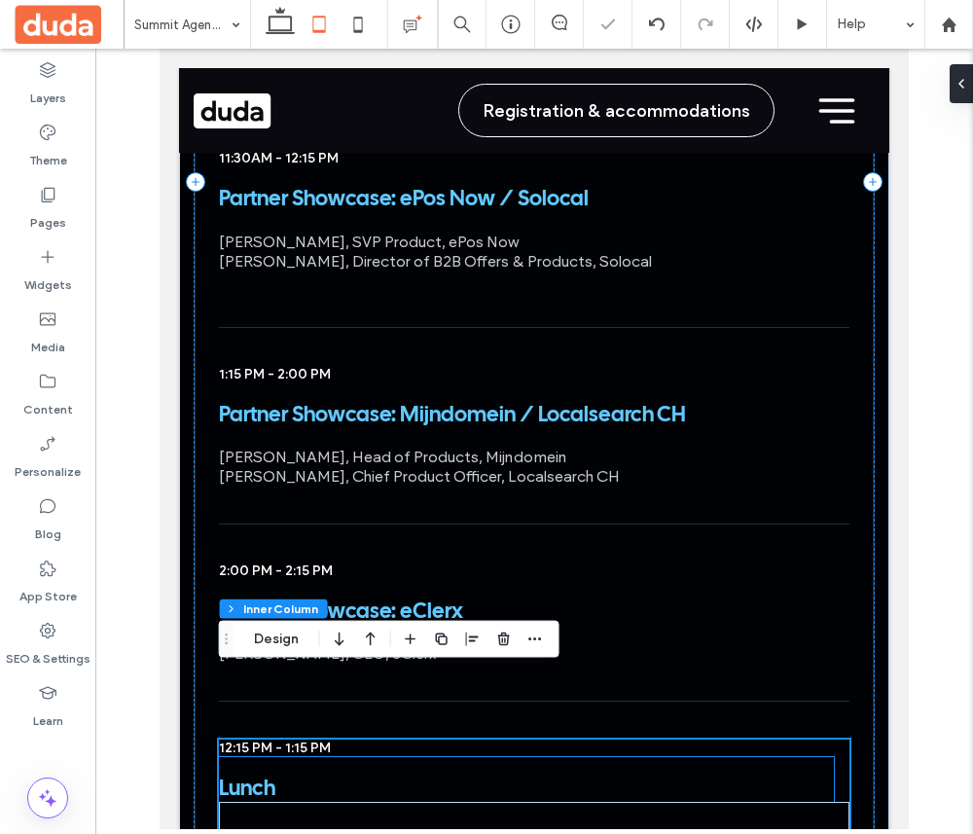
scroll to position [6039, 0]
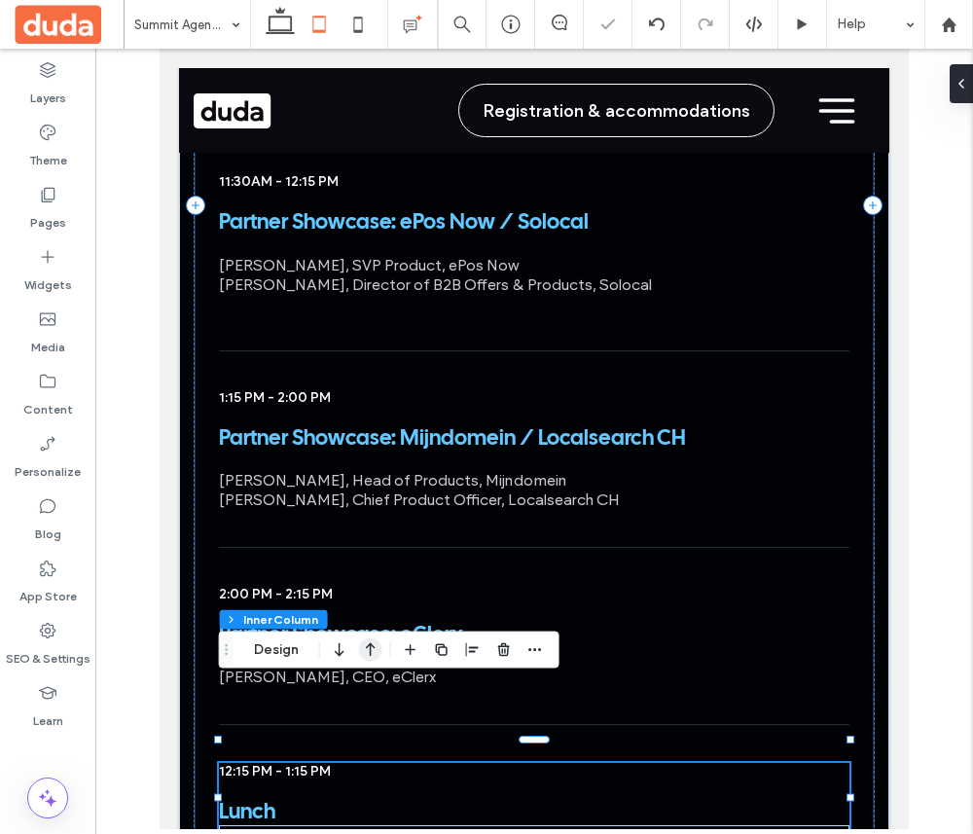
click at [367, 646] on use "button" at bounding box center [371, 650] width 10 height 14
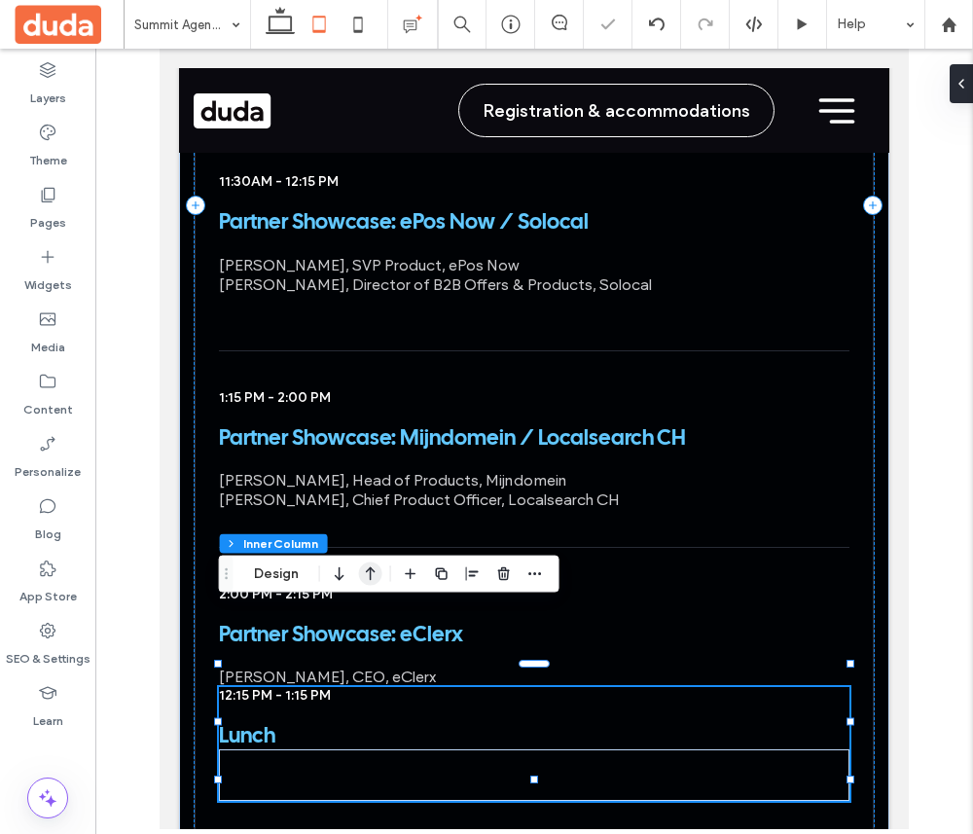
click at [368, 575] on icon "button" at bounding box center [370, 574] width 23 height 35
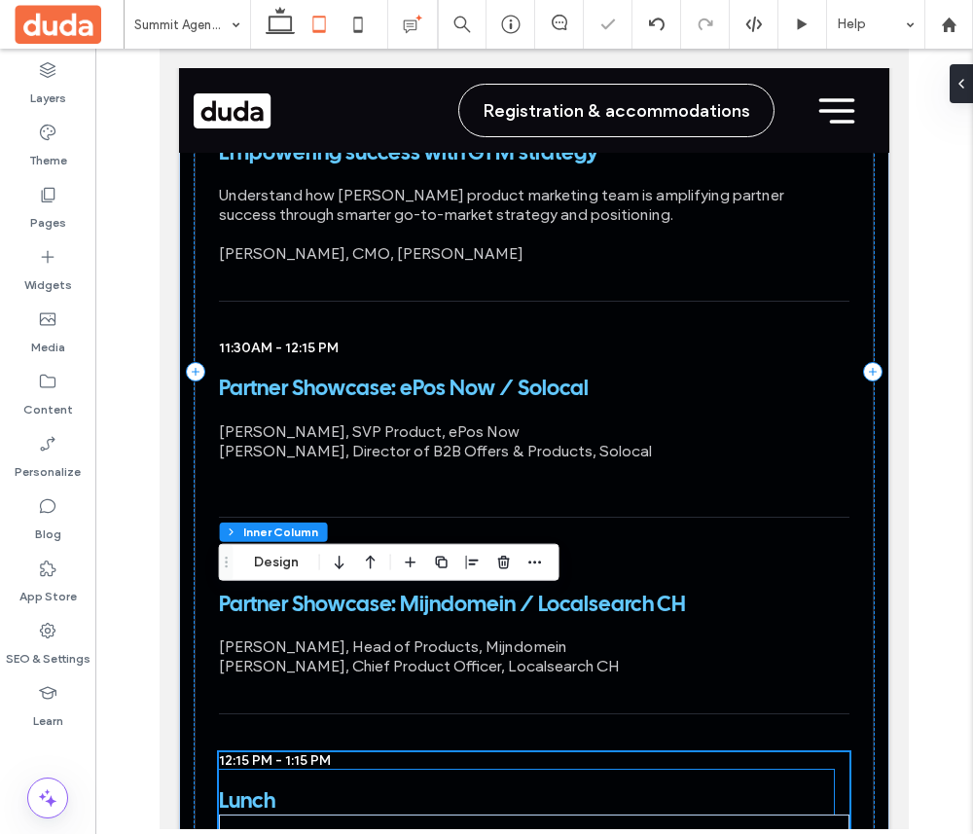
scroll to position [5866, 0]
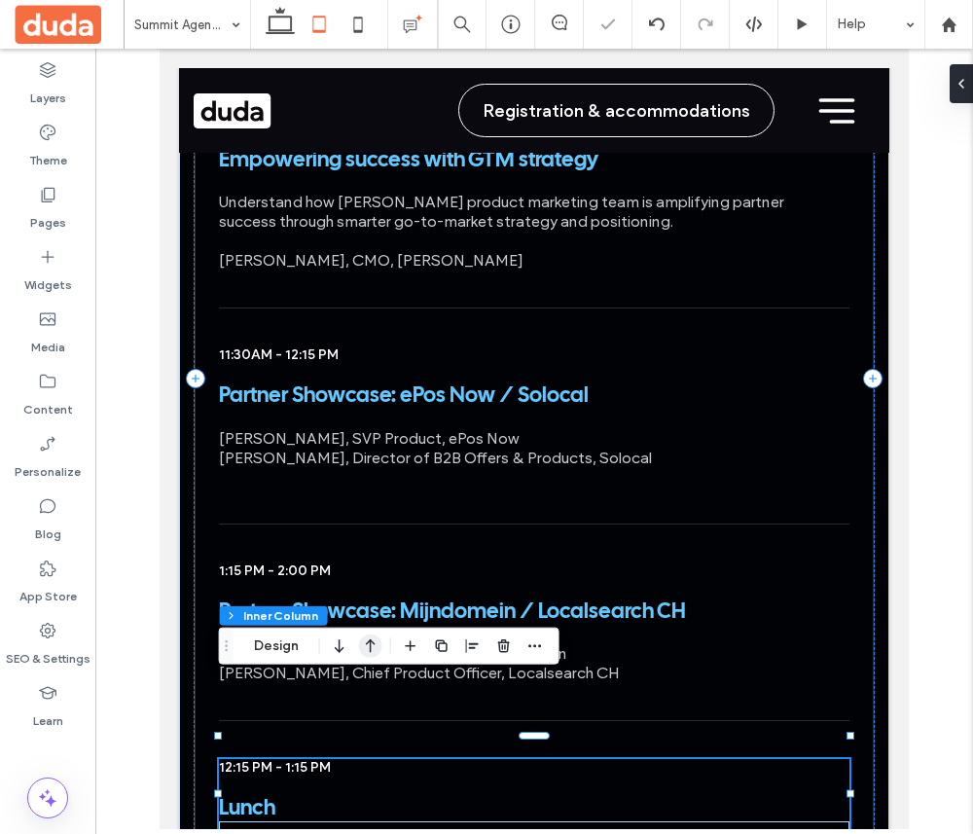
click at [372, 653] on icon "button" at bounding box center [370, 646] width 23 height 35
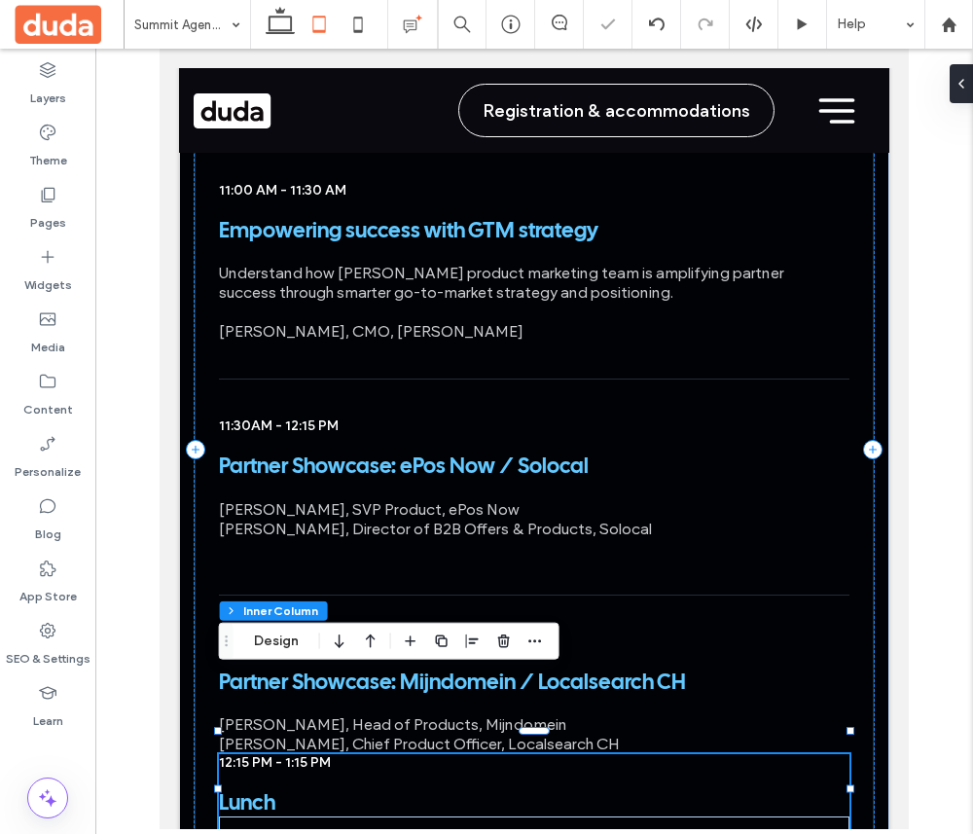
click at [372, 653] on icon "button" at bounding box center [370, 641] width 23 height 35
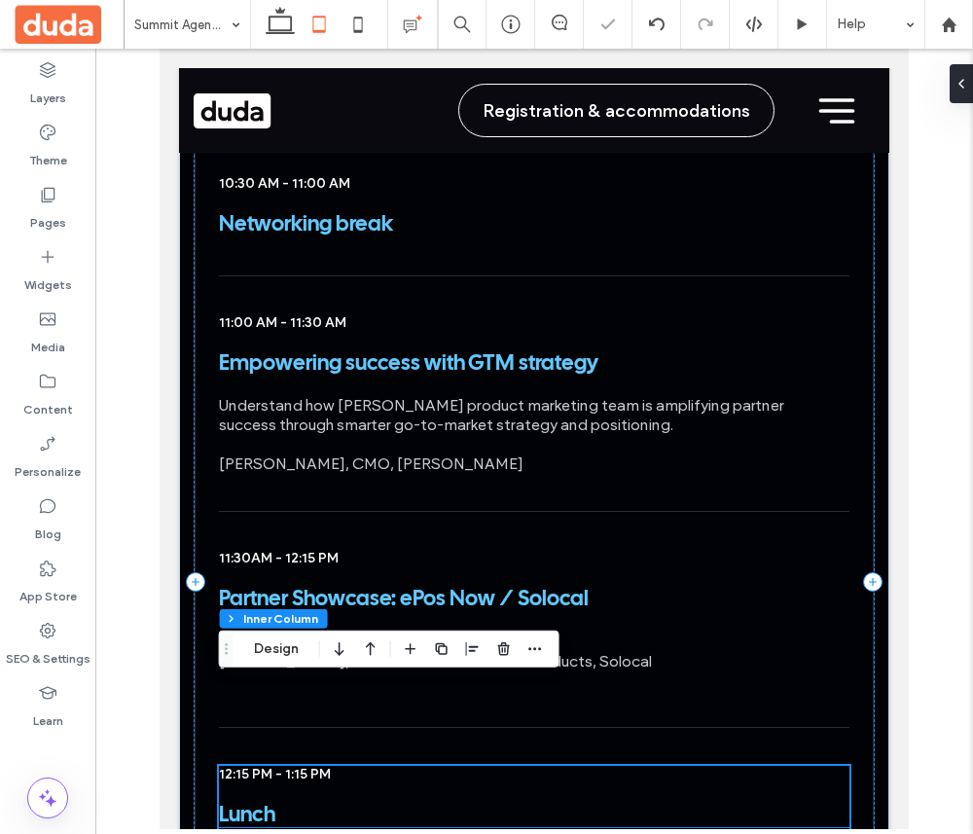
scroll to position [5657, 0]
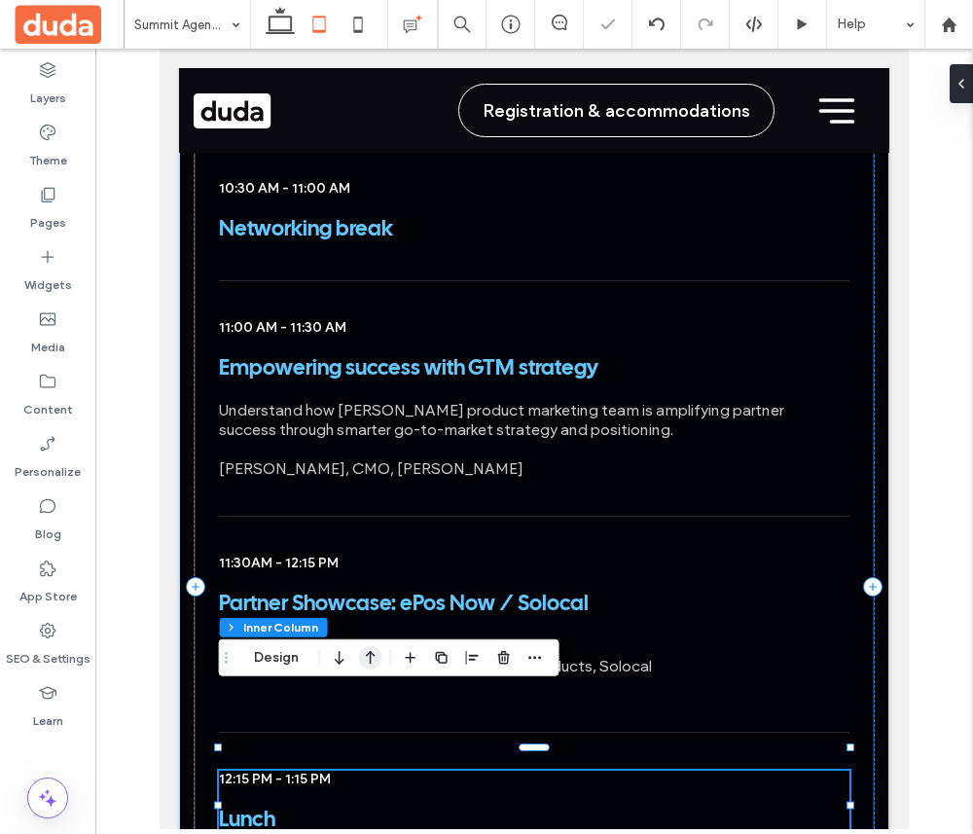
click at [371, 668] on icon "button" at bounding box center [370, 658] width 23 height 35
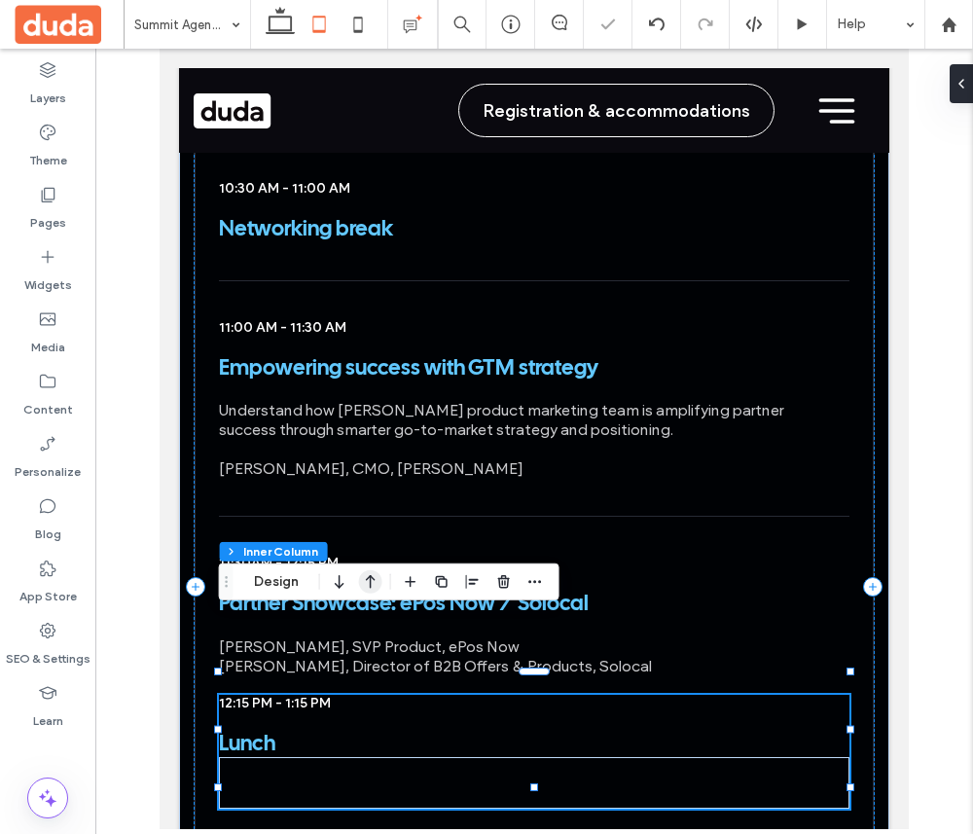
click at [370, 587] on use "button" at bounding box center [371, 582] width 10 height 14
type input "**"
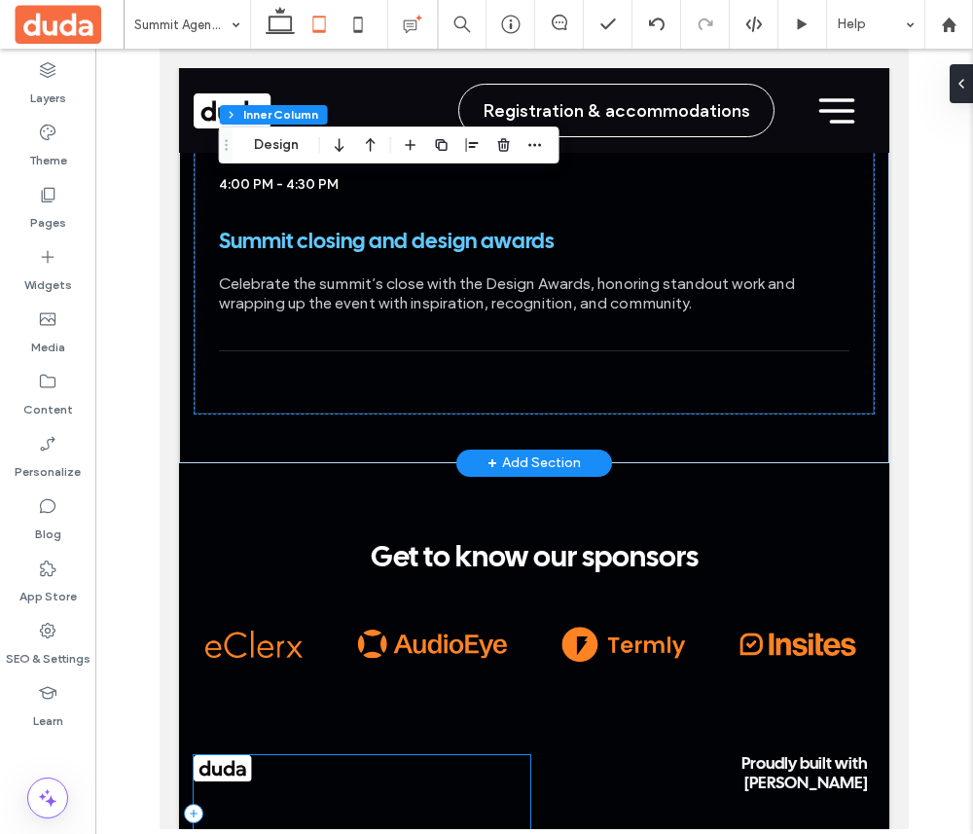
scroll to position [7405, 0]
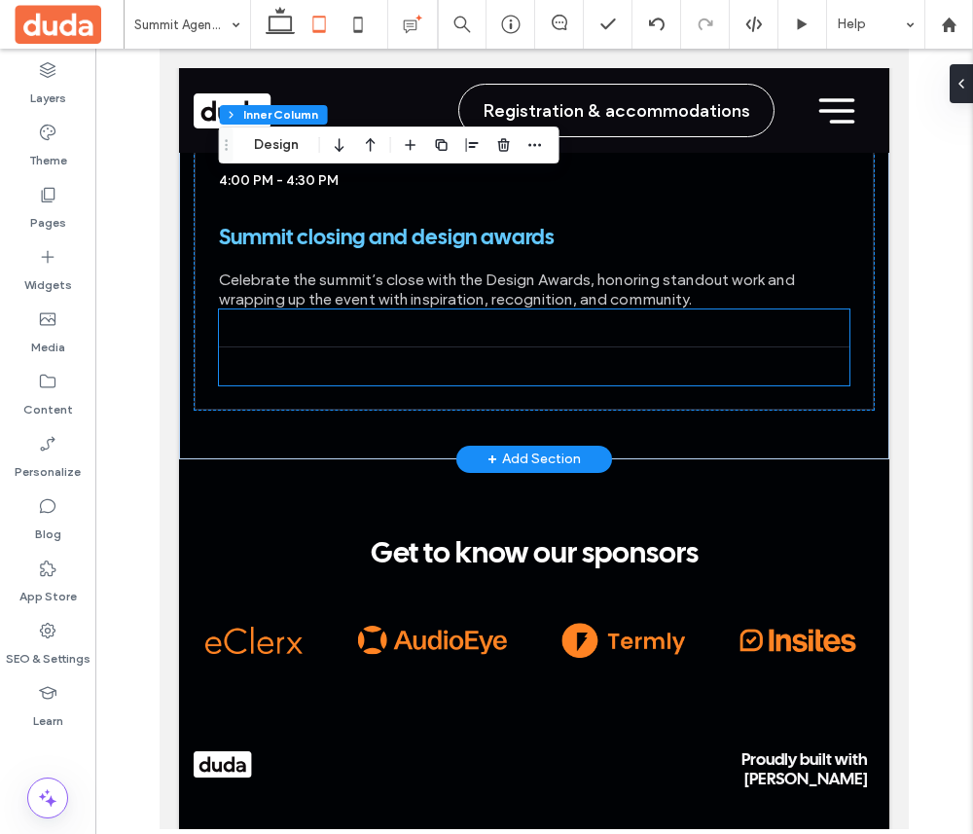
click at [318, 310] on div at bounding box center [535, 348] width 632 height 76
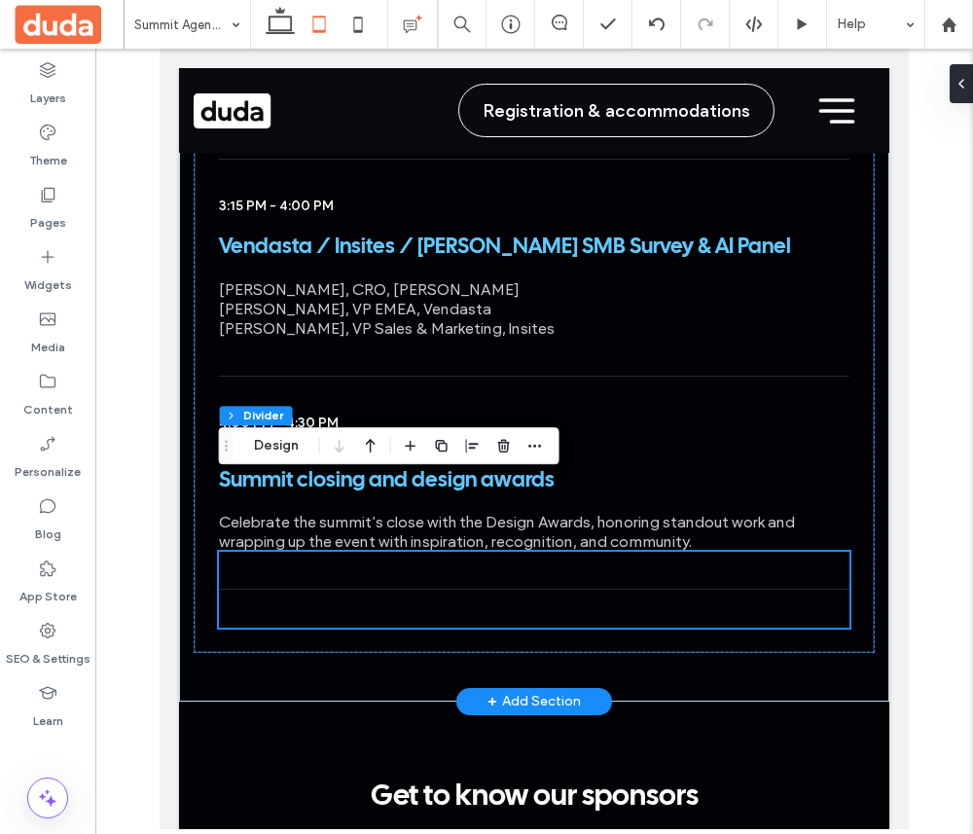
scroll to position [7154, 0]
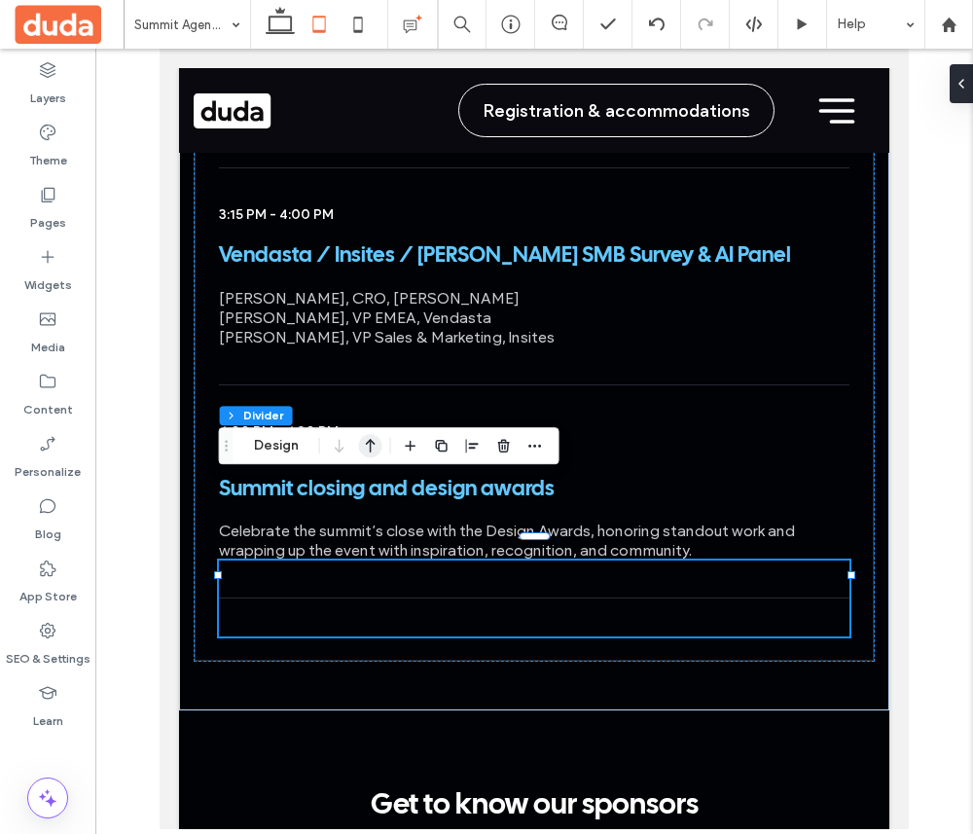
click at [371, 443] on icon "button" at bounding box center [370, 445] width 23 height 35
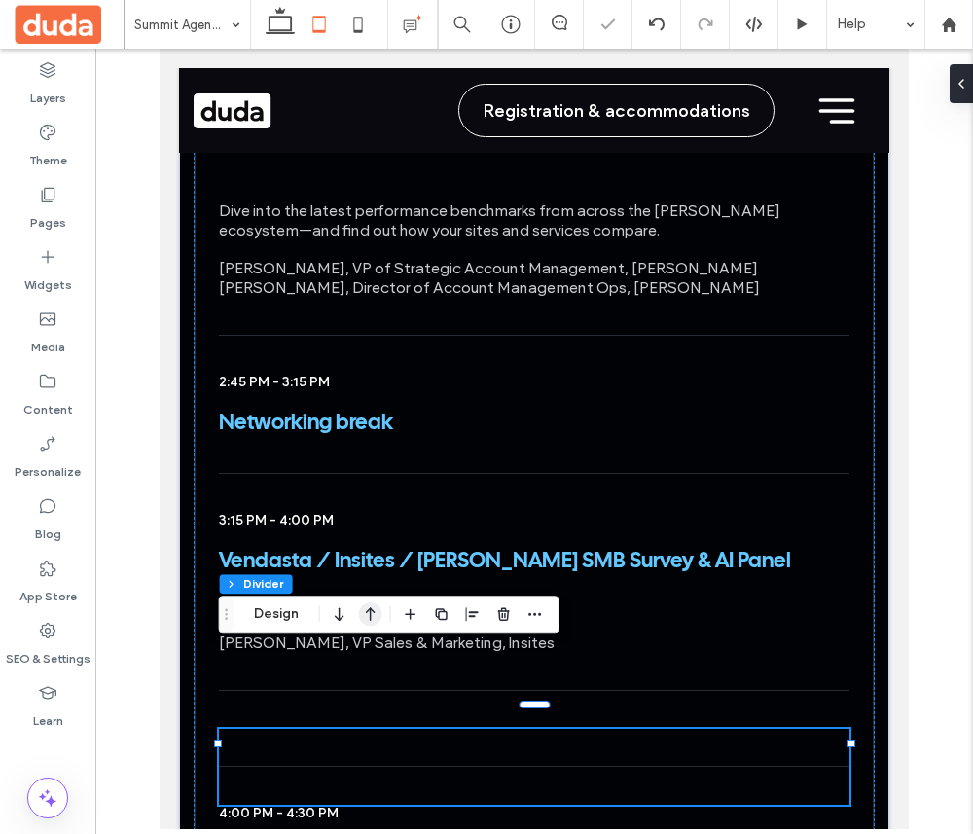
click at [375, 618] on icon "button" at bounding box center [370, 614] width 23 height 35
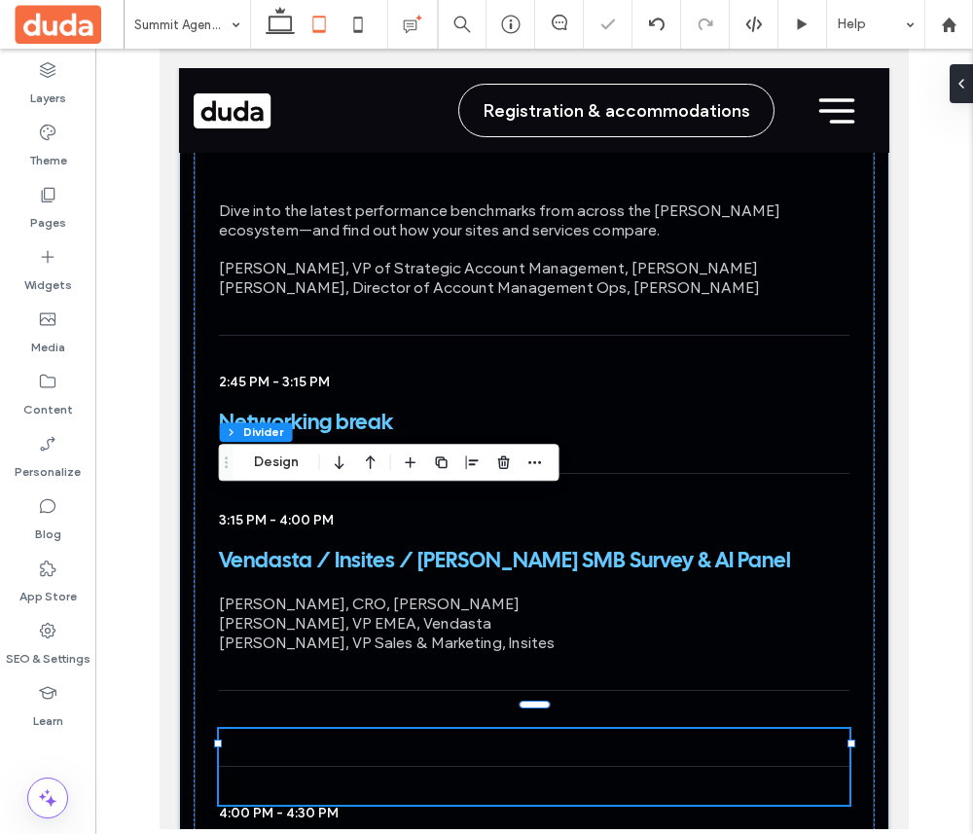
scroll to position [6924, 0]
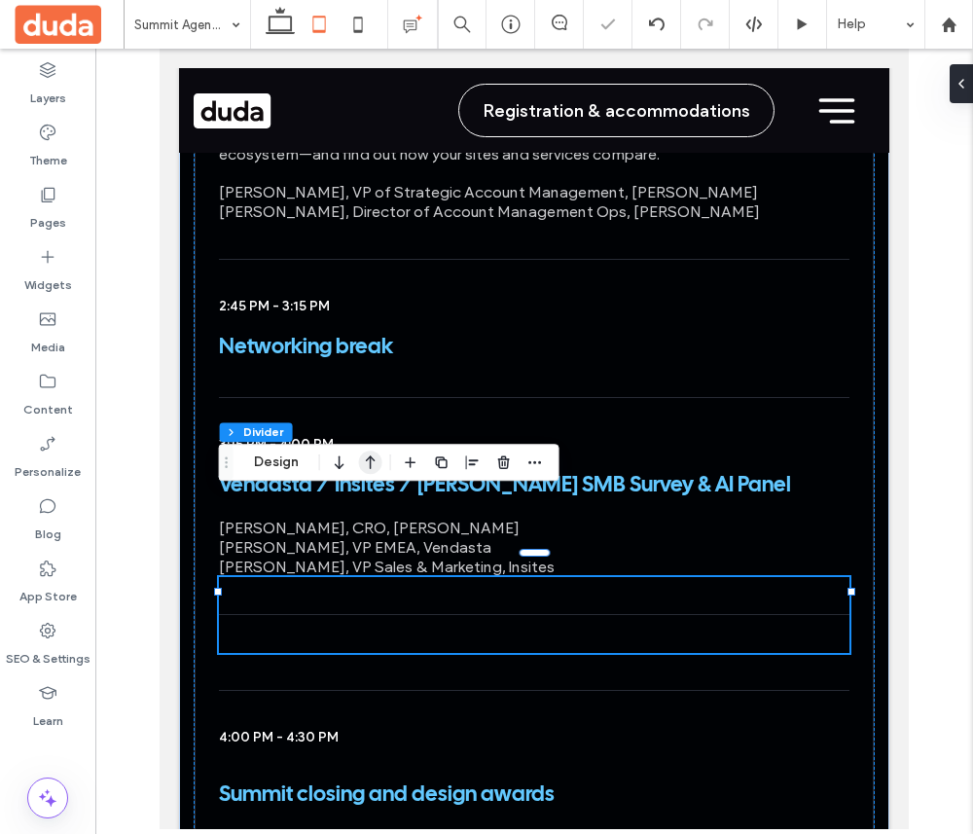
click at [373, 462] on icon "button" at bounding box center [370, 462] width 23 height 35
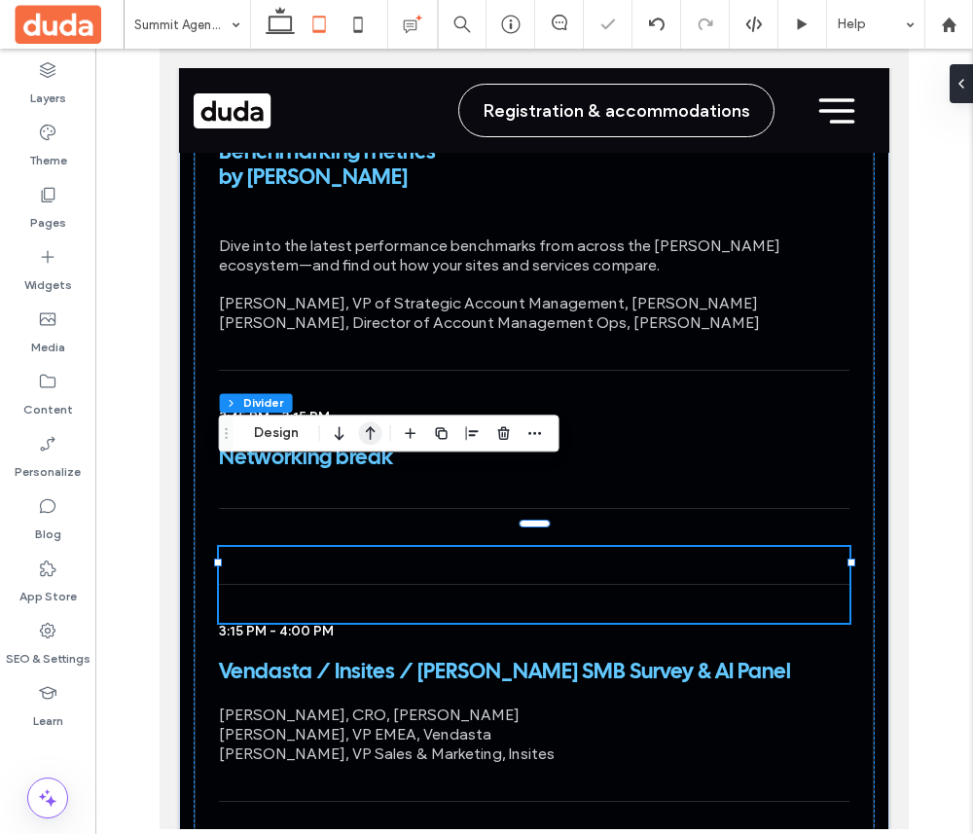
click at [371, 436] on icon "button" at bounding box center [370, 433] width 23 height 35
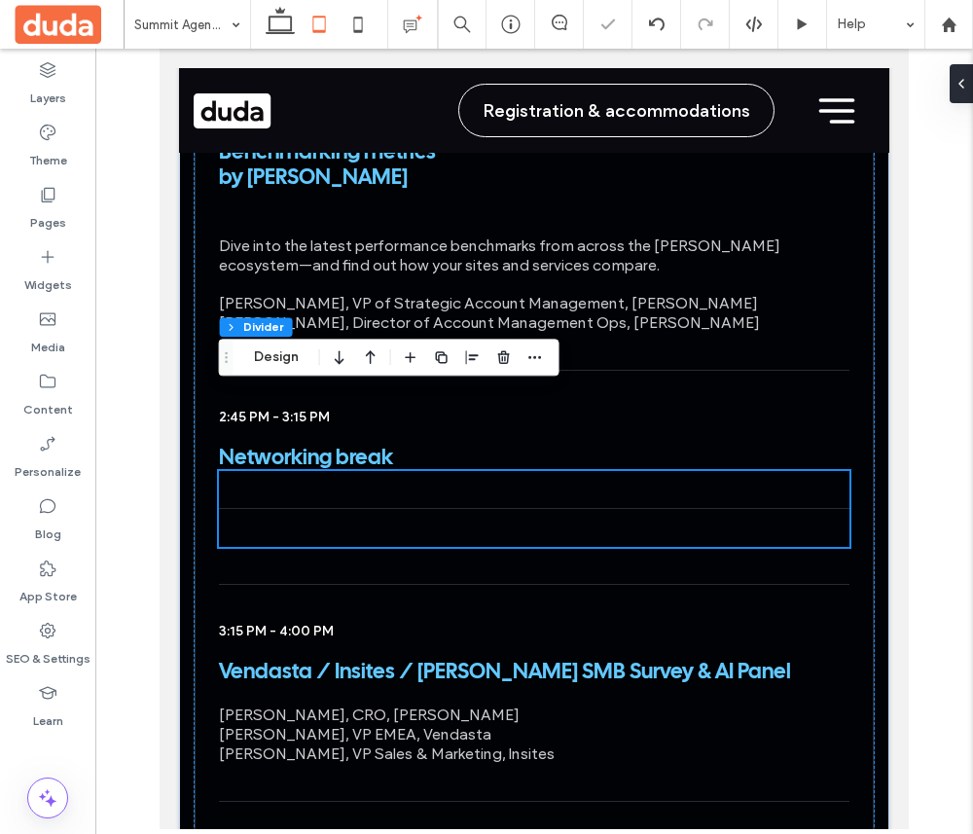
scroll to position [6742, 0]
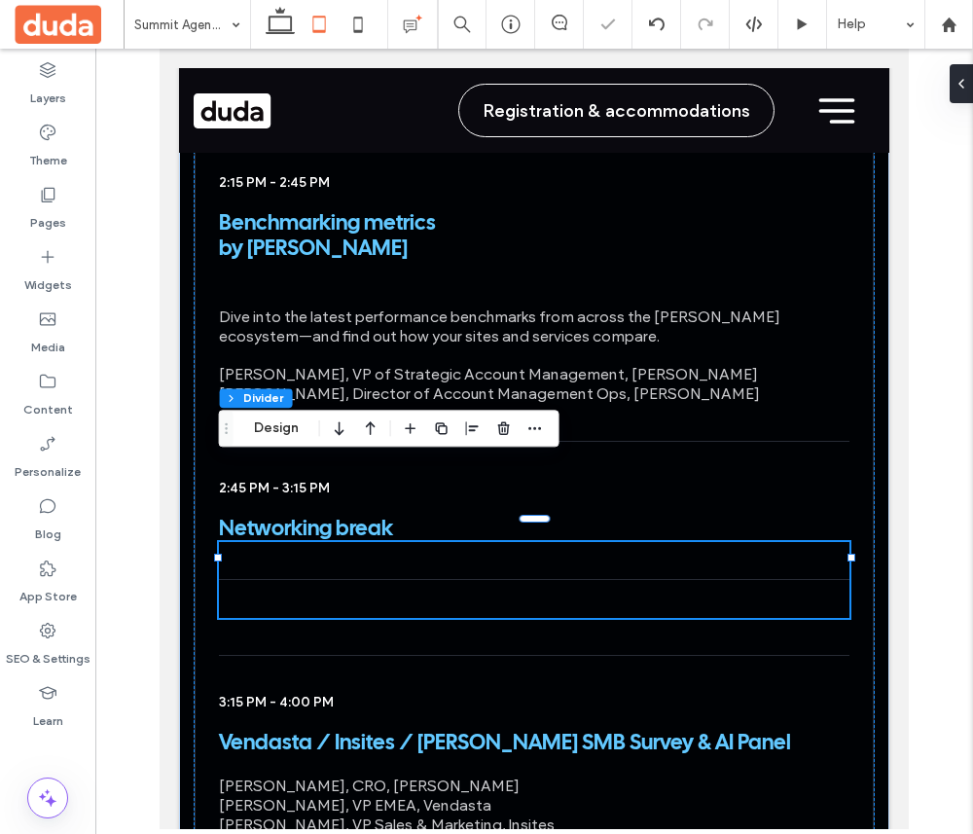
click at [371, 436] on icon "button" at bounding box center [370, 428] width 23 height 35
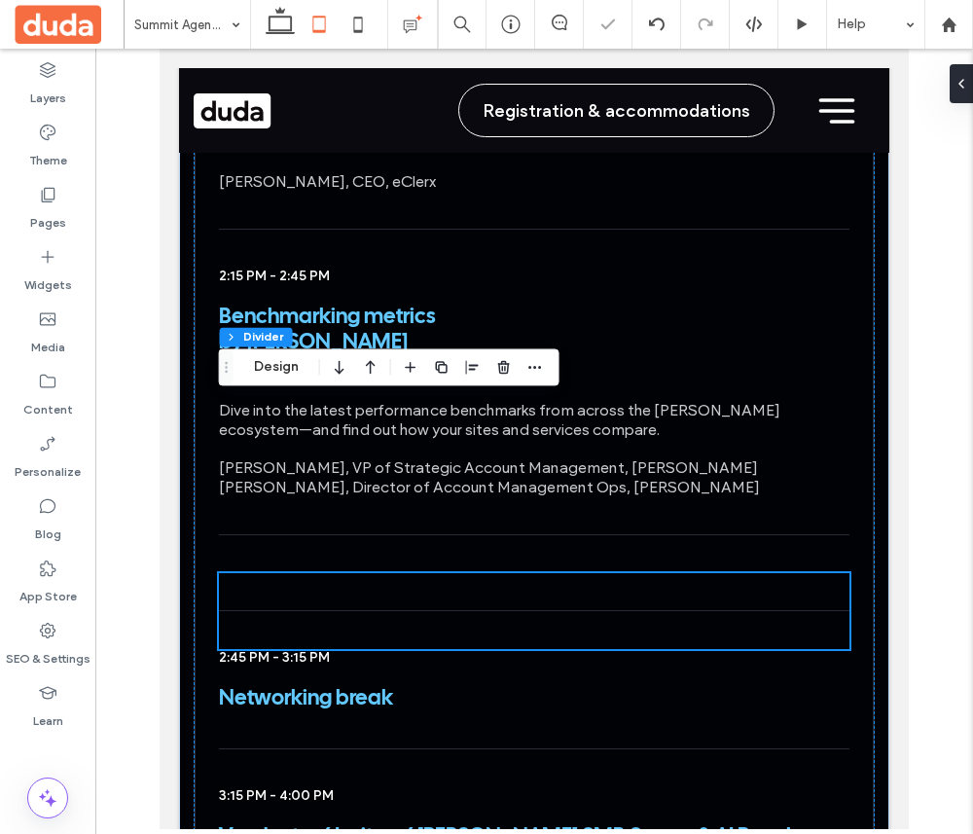
scroll to position [6642, 0]
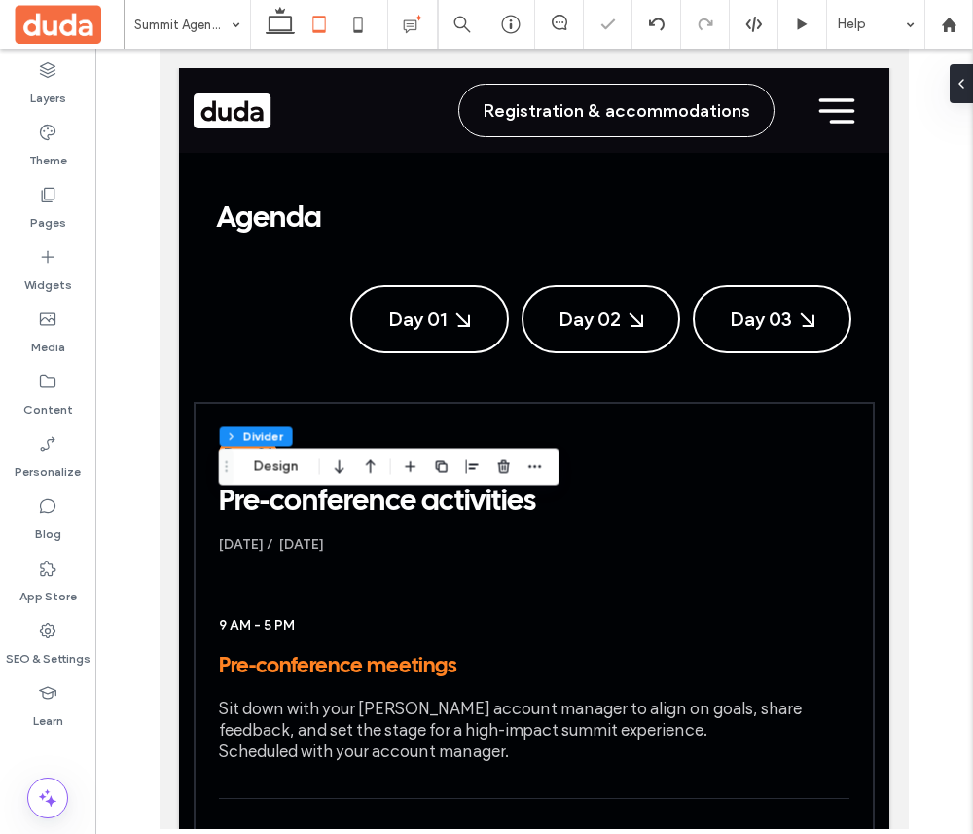
click at [368, 472] on icon "button" at bounding box center [370, 466] width 23 height 35
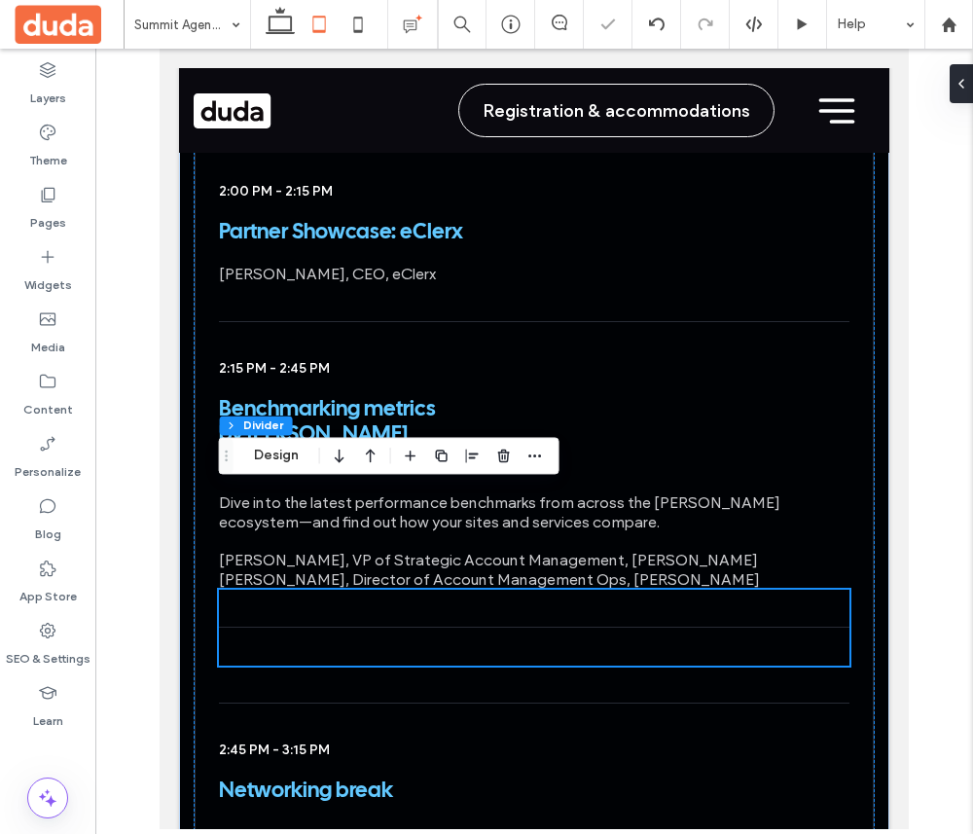
scroll to position [6554, 0]
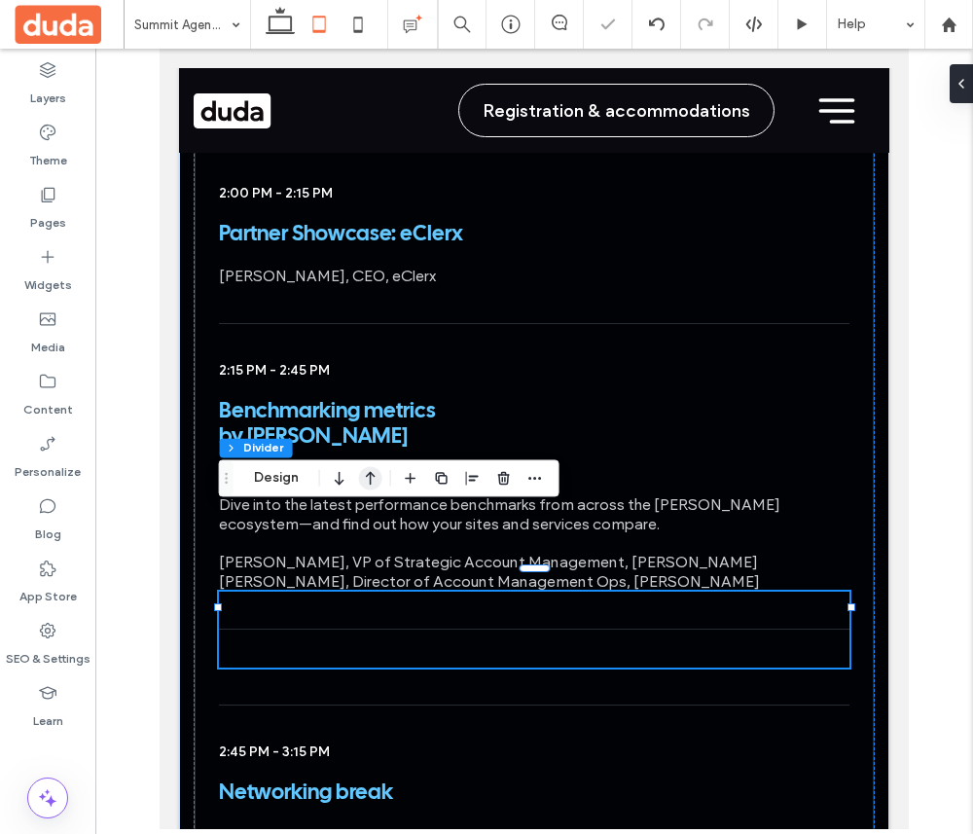
click at [367, 473] on icon "button" at bounding box center [370, 477] width 23 height 35
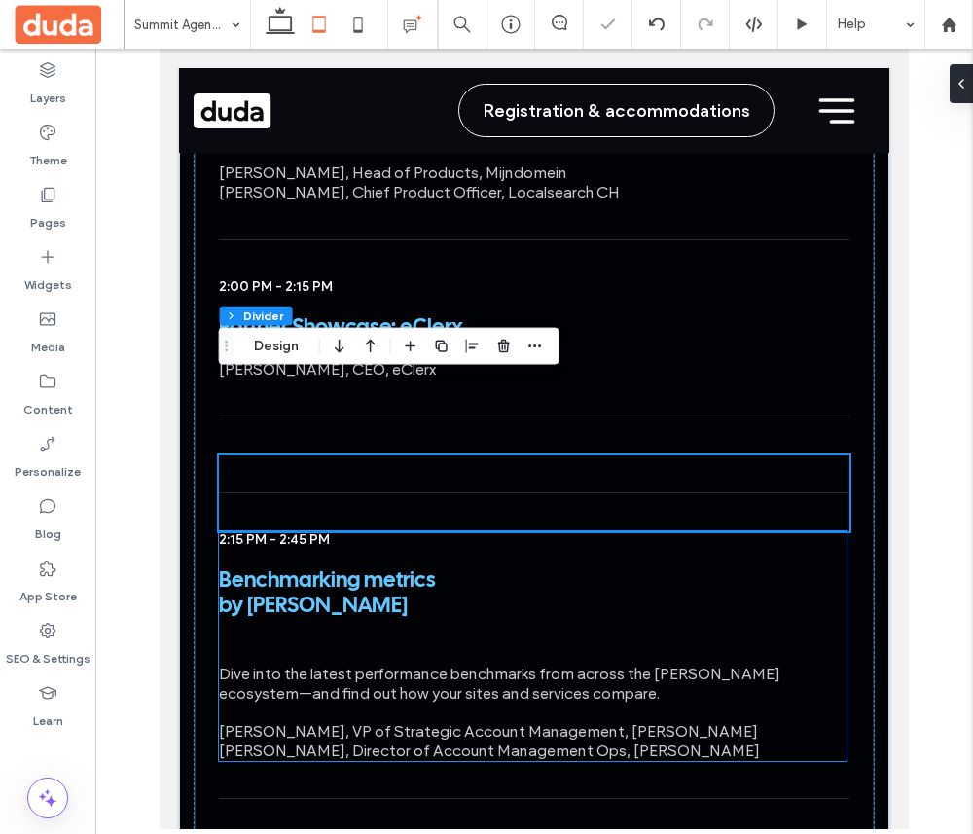
scroll to position [6464, 0]
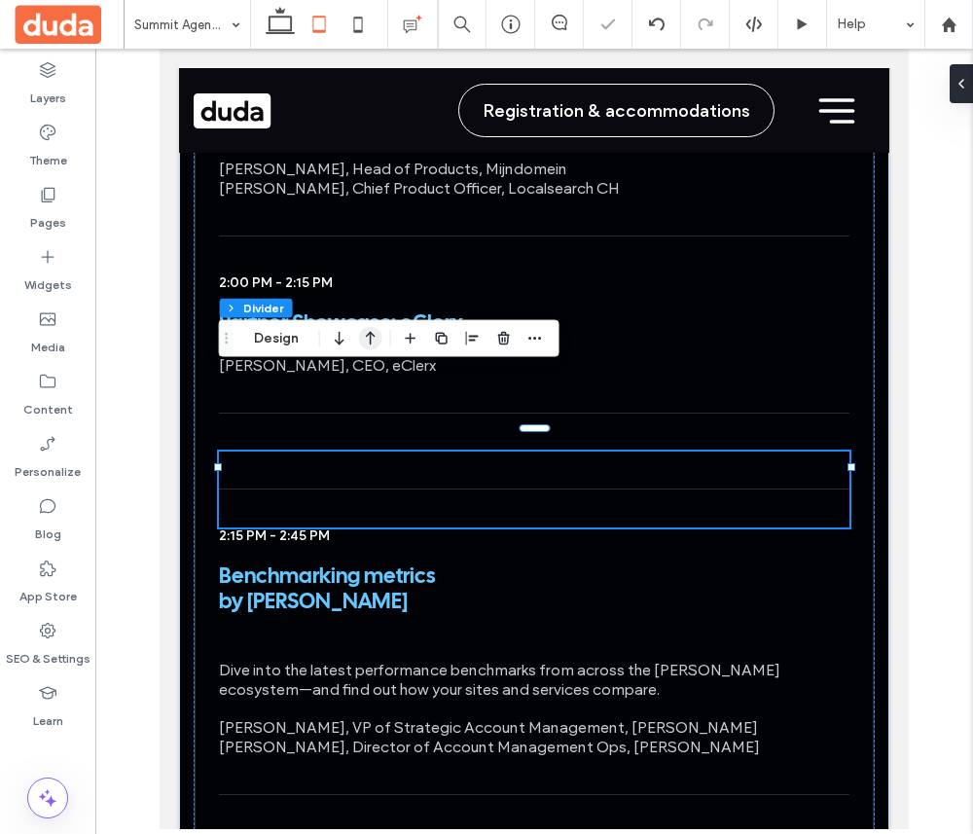
click at [373, 338] on icon "button" at bounding box center [370, 338] width 23 height 35
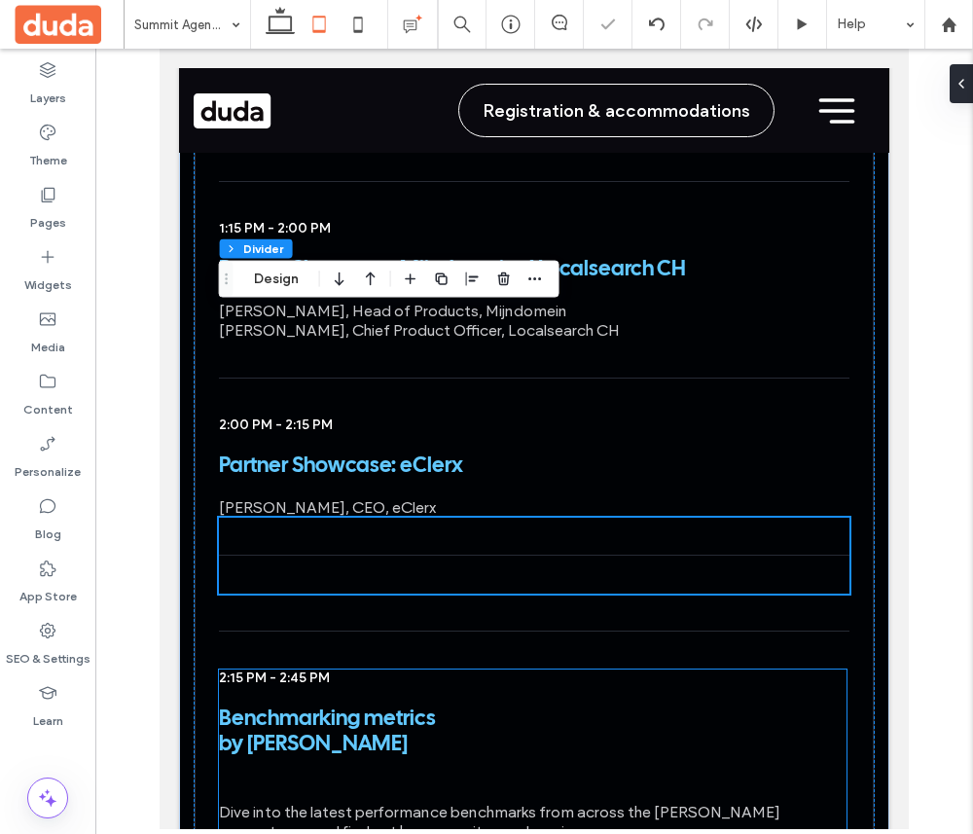
scroll to position [6320, 0]
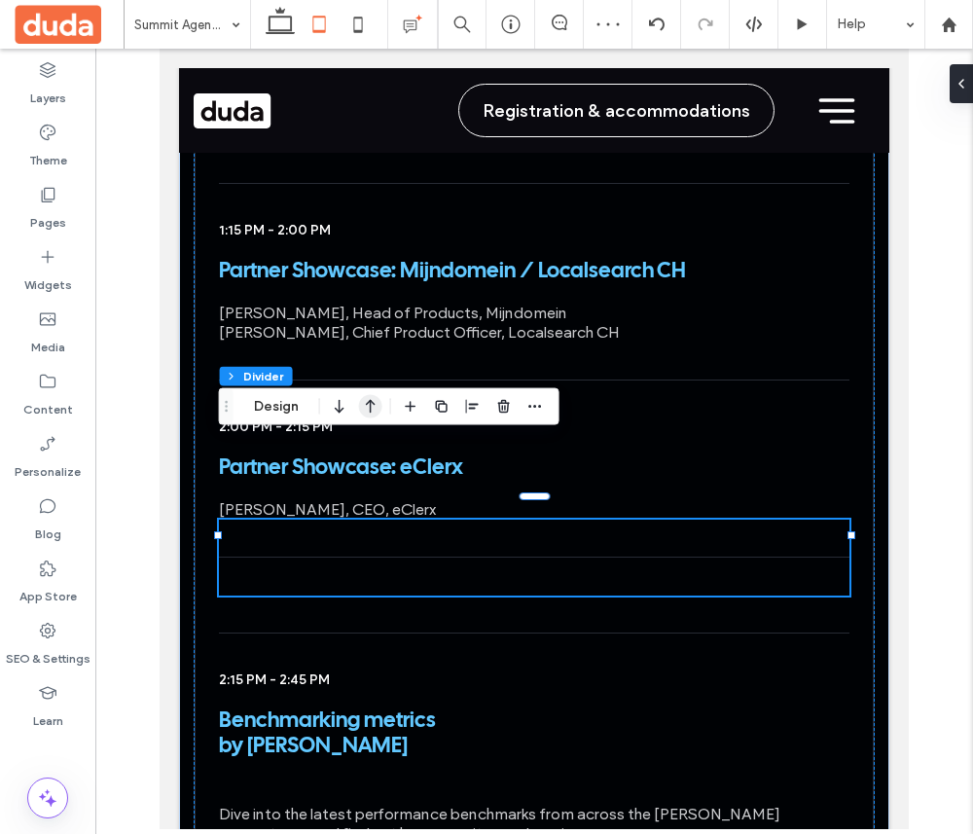
click at [372, 401] on icon "button" at bounding box center [370, 406] width 23 height 35
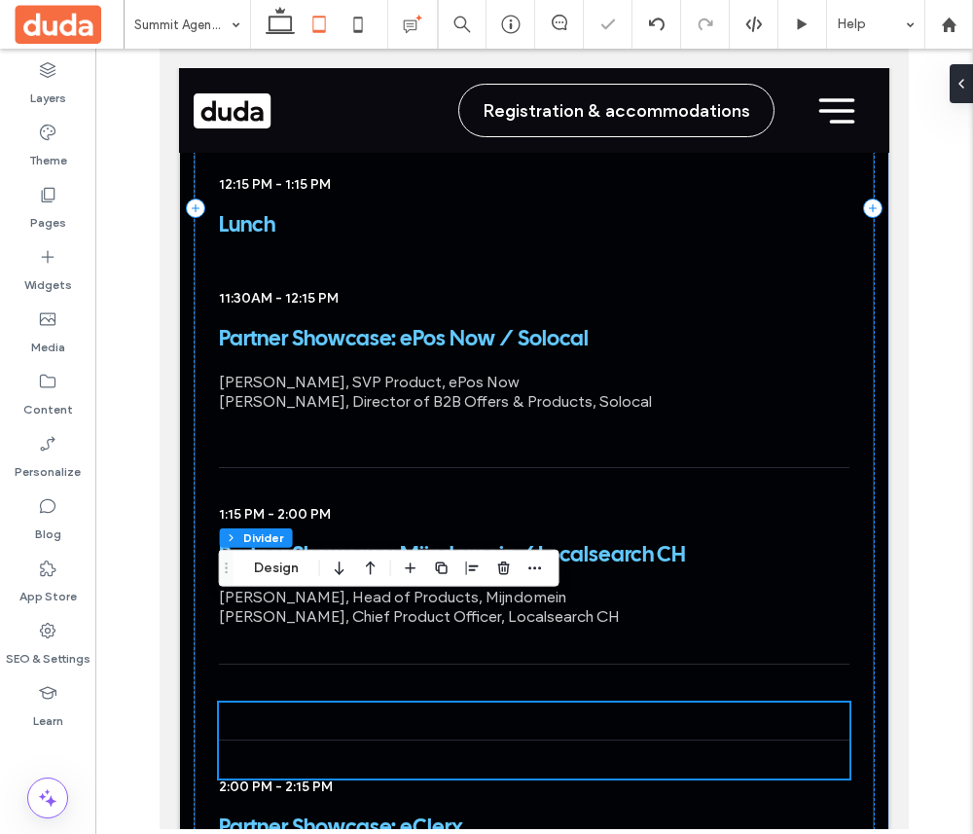
scroll to position [6037, 0]
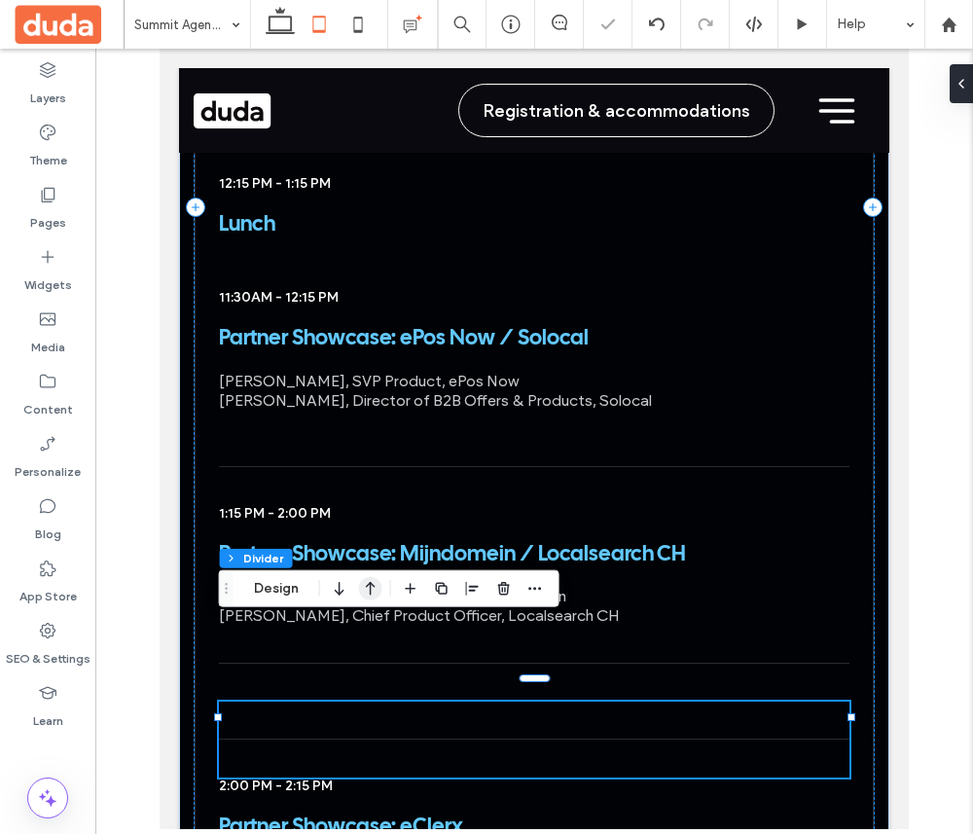
click at [368, 580] on icon "button" at bounding box center [370, 588] width 23 height 35
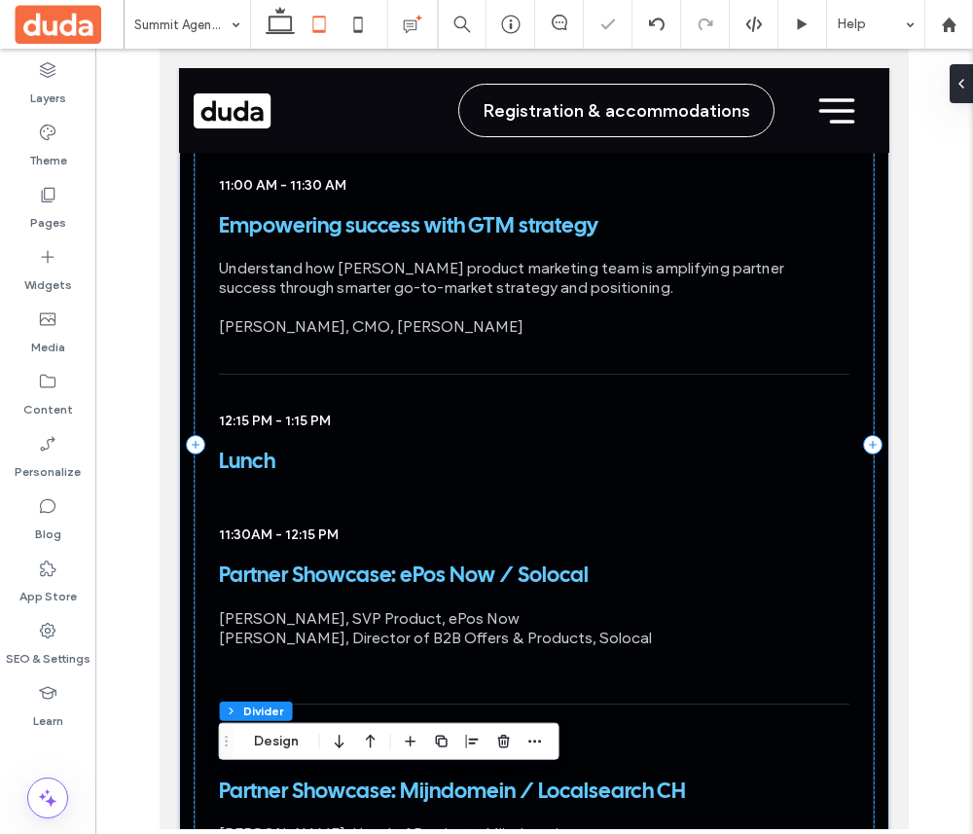
scroll to position [5803, 0]
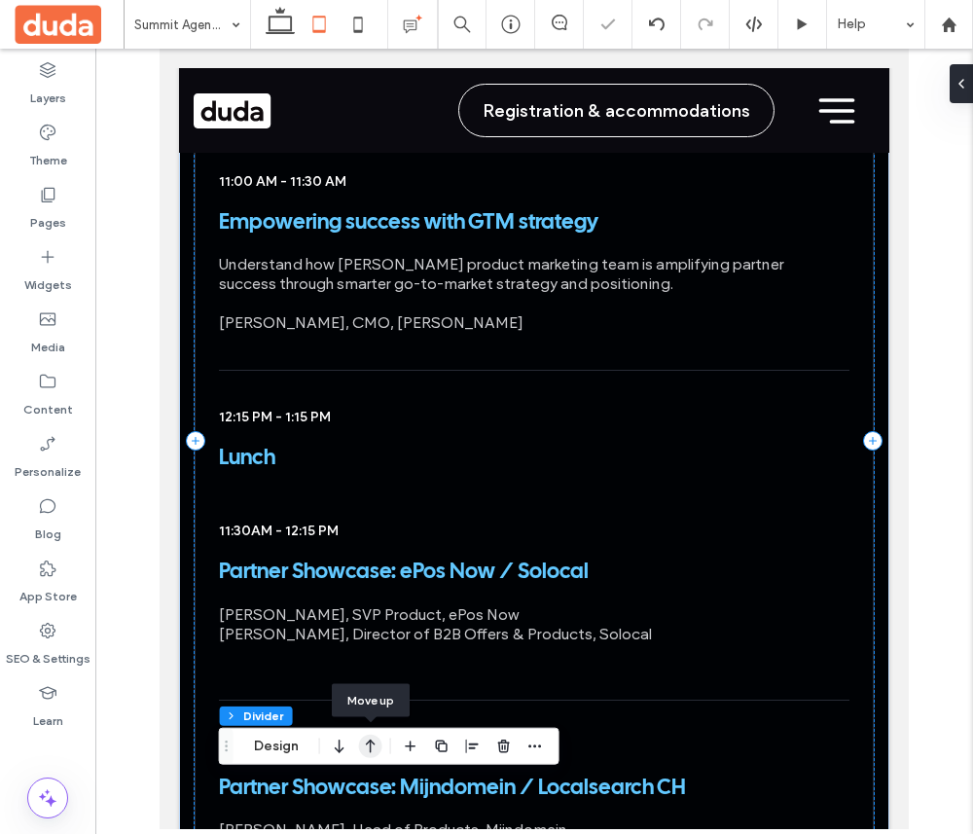
click at [369, 738] on icon "button" at bounding box center [370, 746] width 23 height 35
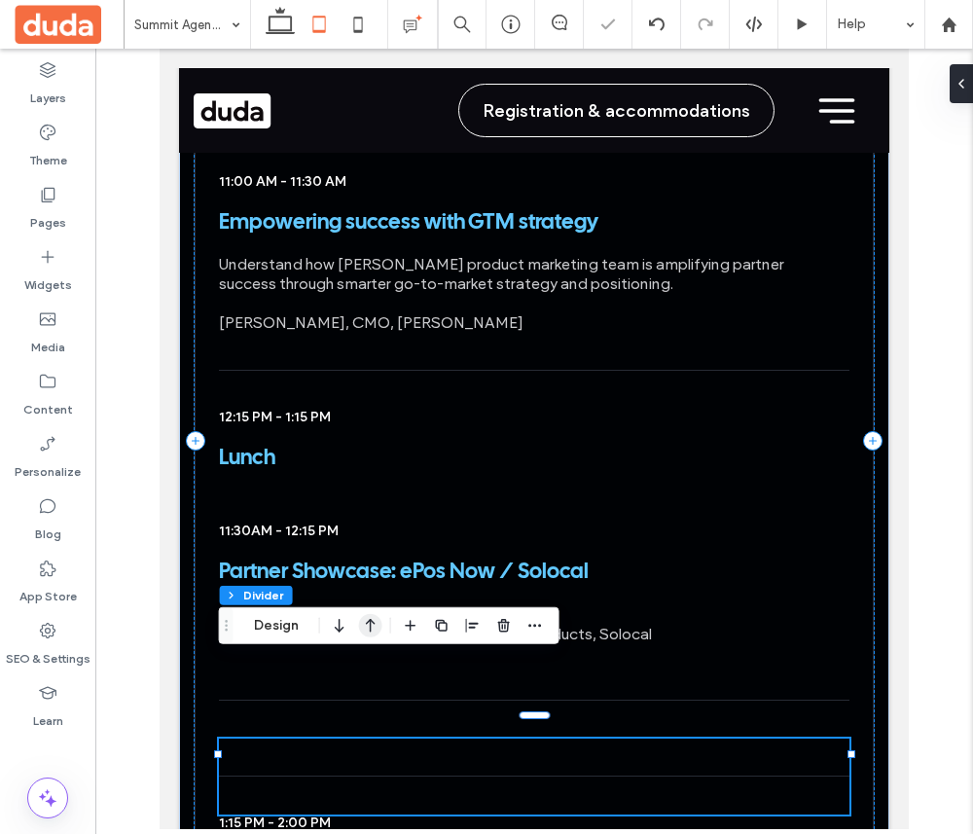
click at [370, 631] on use "button" at bounding box center [371, 626] width 10 height 14
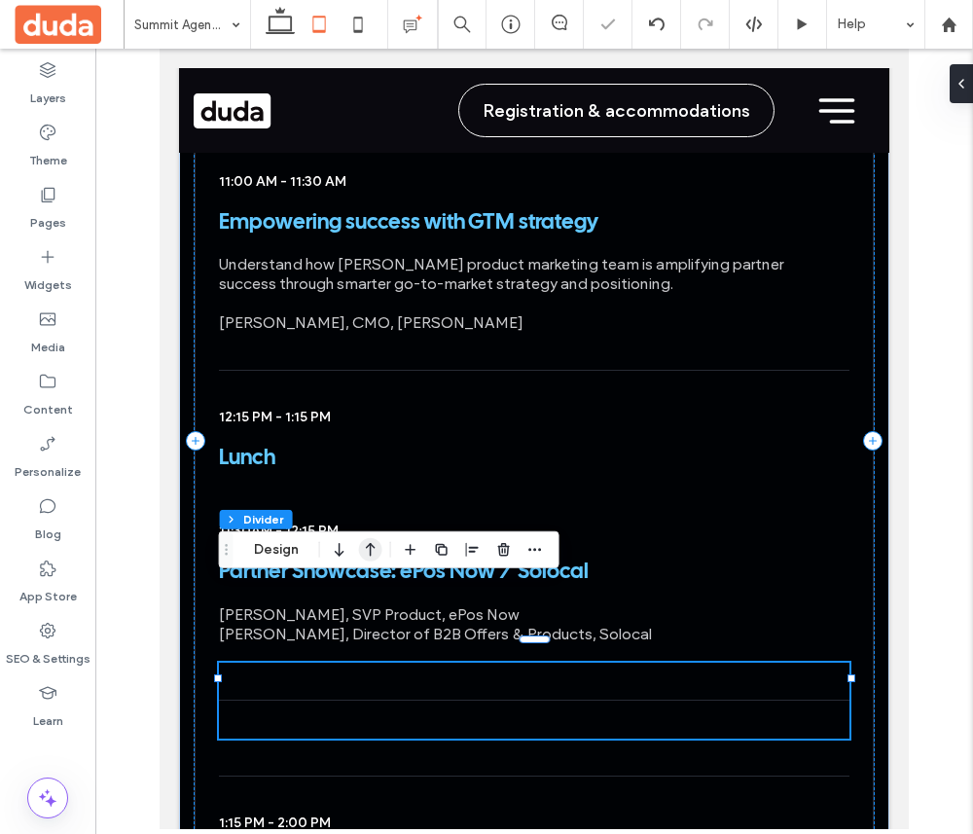
click at [369, 550] on icon "button" at bounding box center [370, 549] width 23 height 35
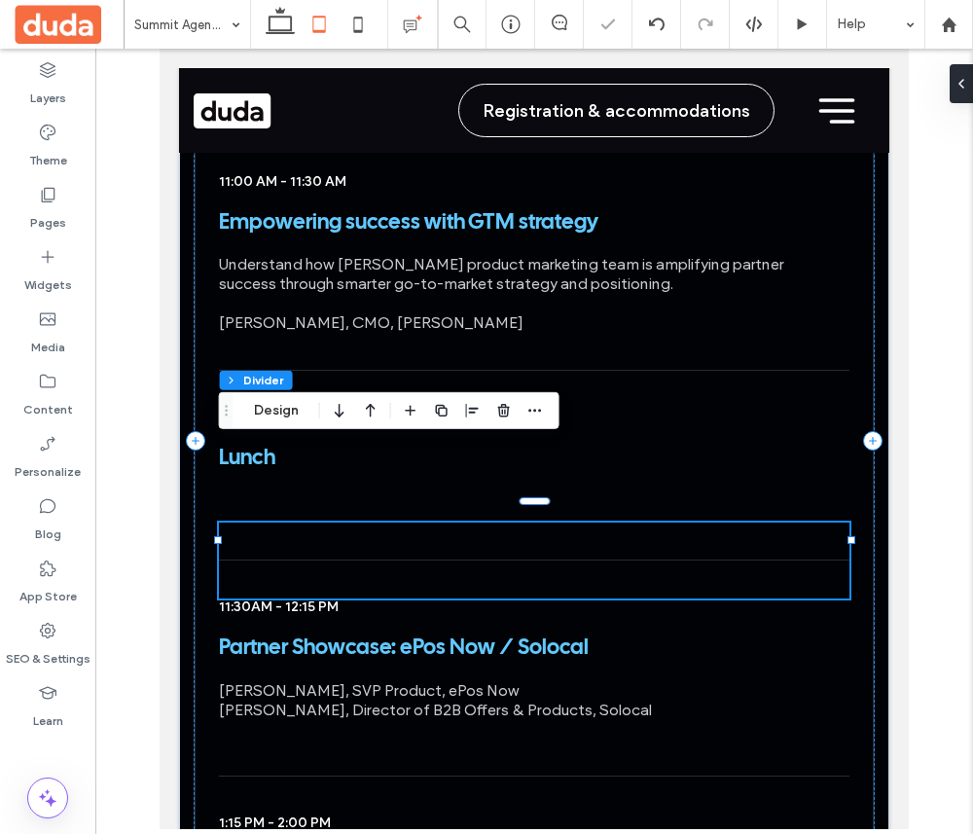
click at [937, 410] on div at bounding box center [534, 439] width 878 height 781
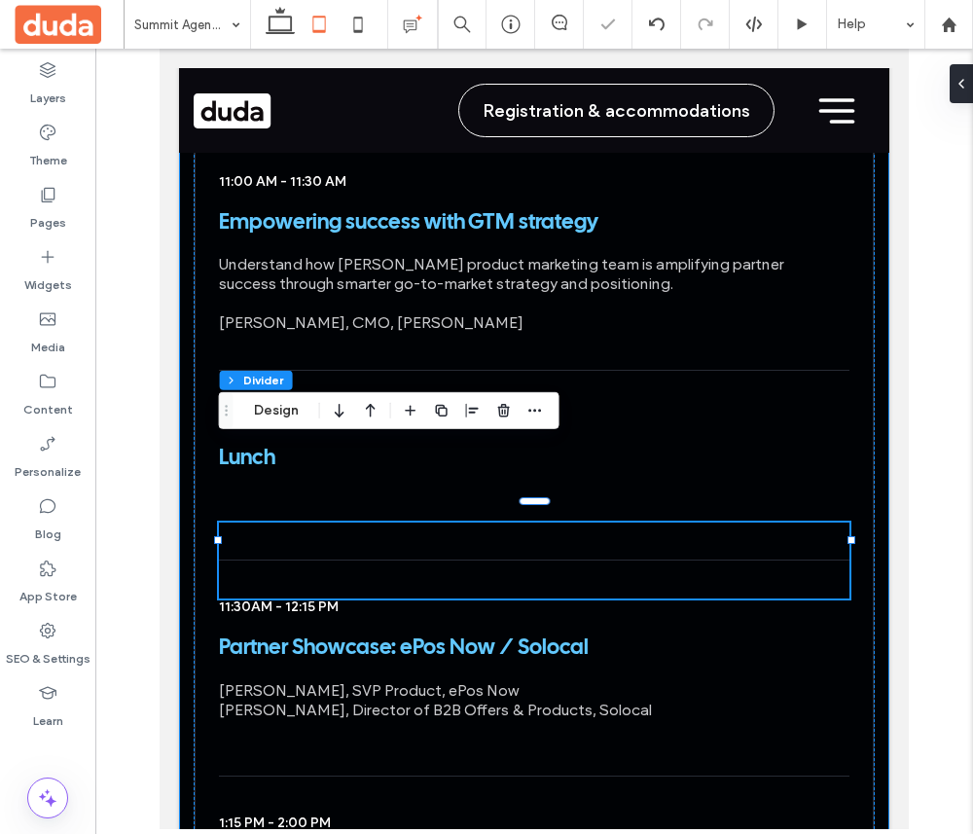
click at [182, 268] on div "Day 03 Customer stories and strategies to win Sept 17 / Wednesday 7:00 AM - 7:4…" at bounding box center [534, 465] width 711 height 3191
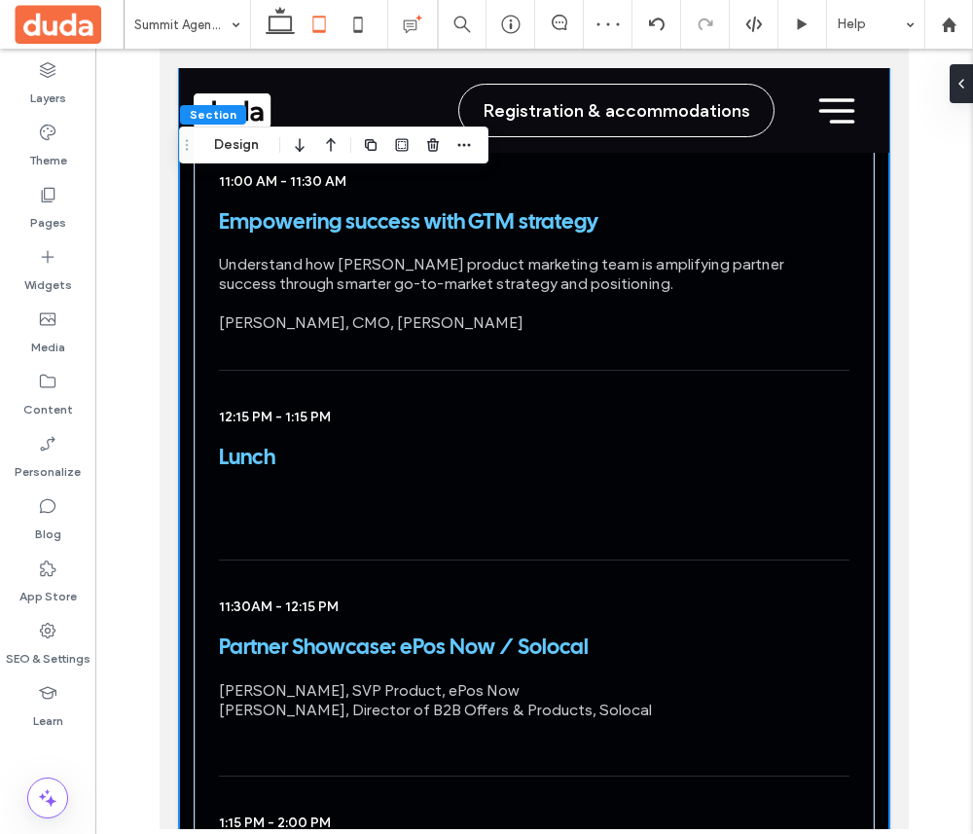
click at [930, 188] on div at bounding box center [534, 439] width 878 height 781
click at [798, 18] on use at bounding box center [803, 23] width 10 height 11
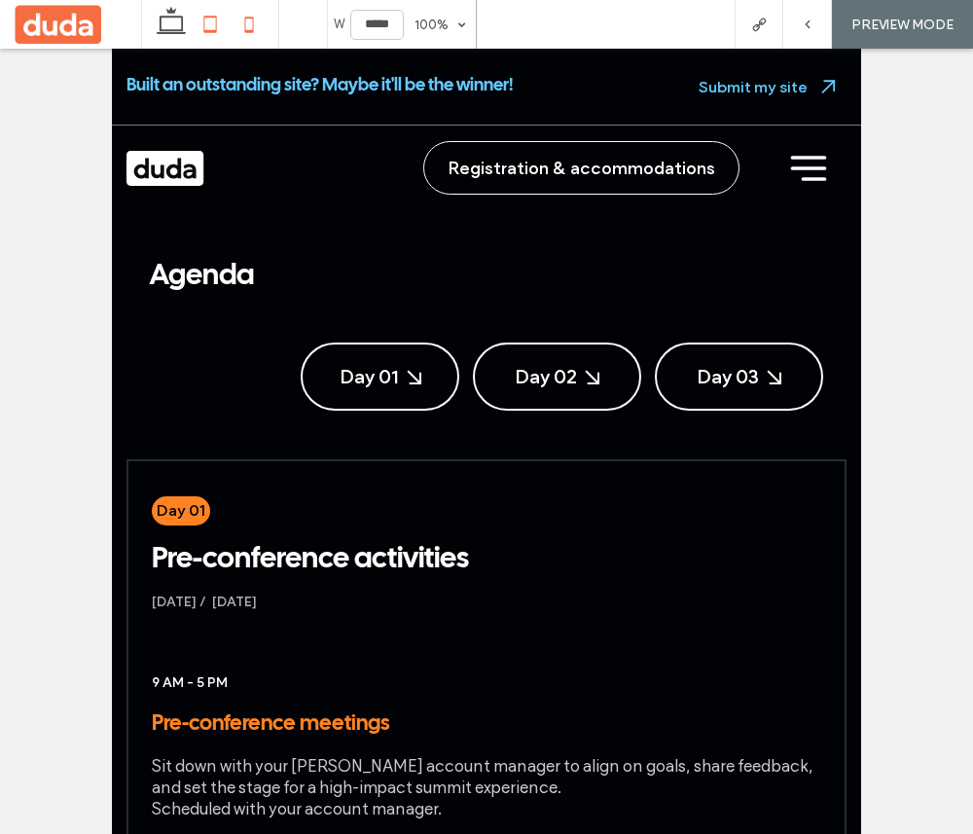
click at [246, 23] on icon at bounding box center [249, 24] width 39 height 39
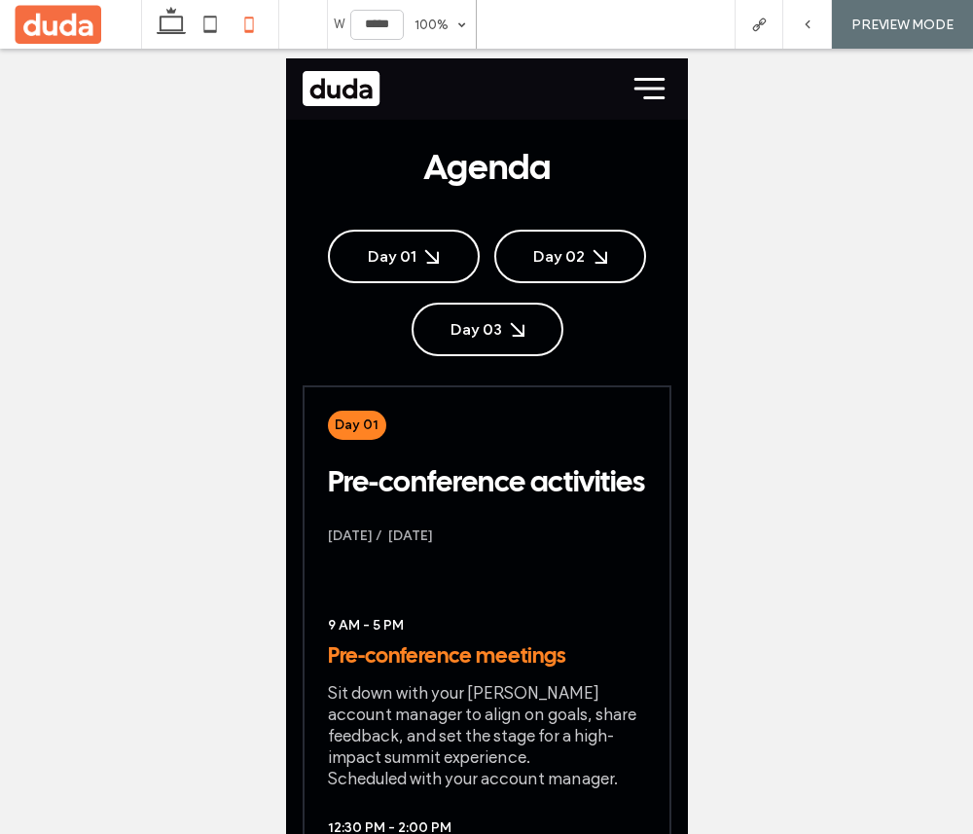
type input "*****"
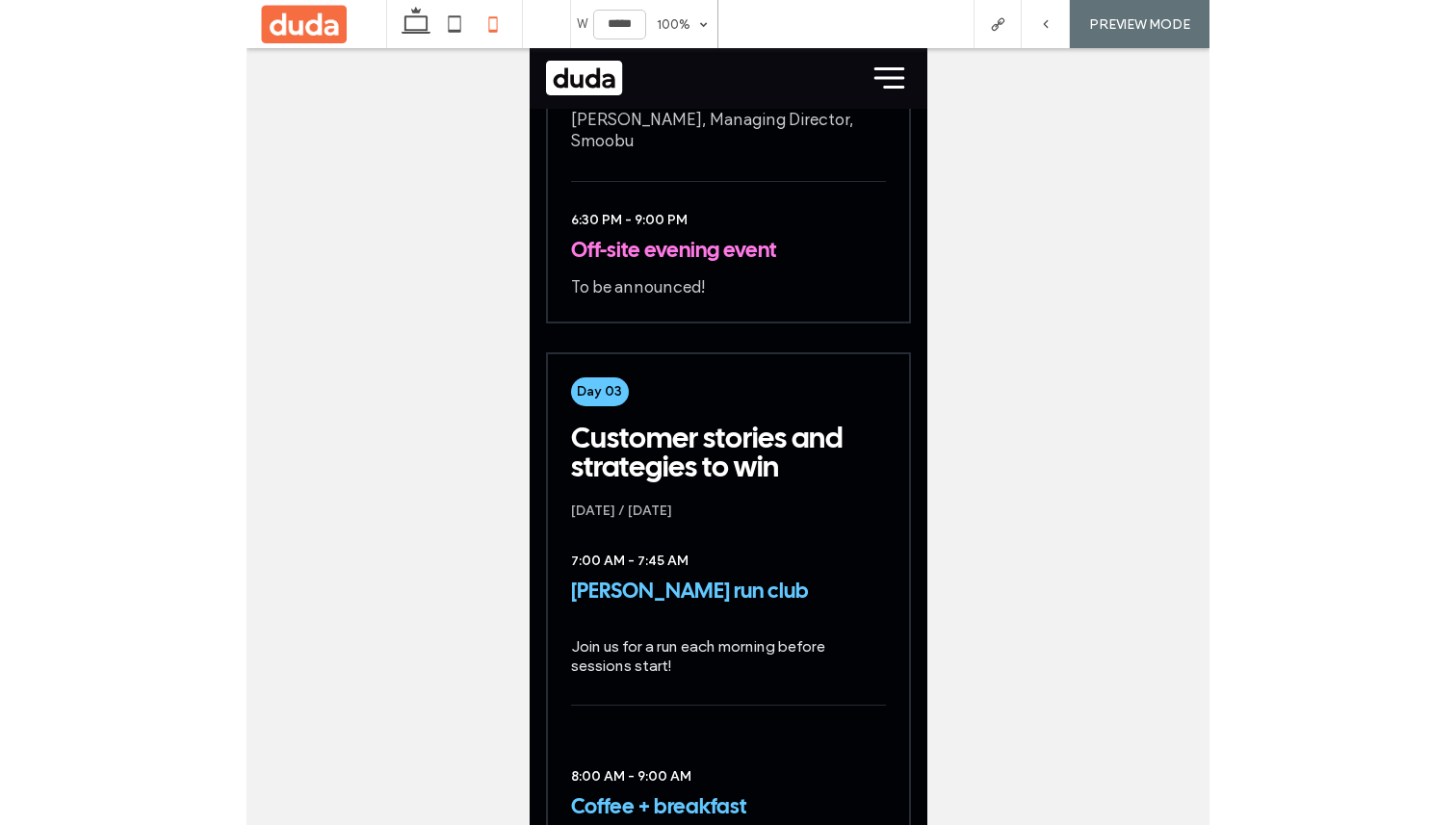
scroll to position [4233, 0]
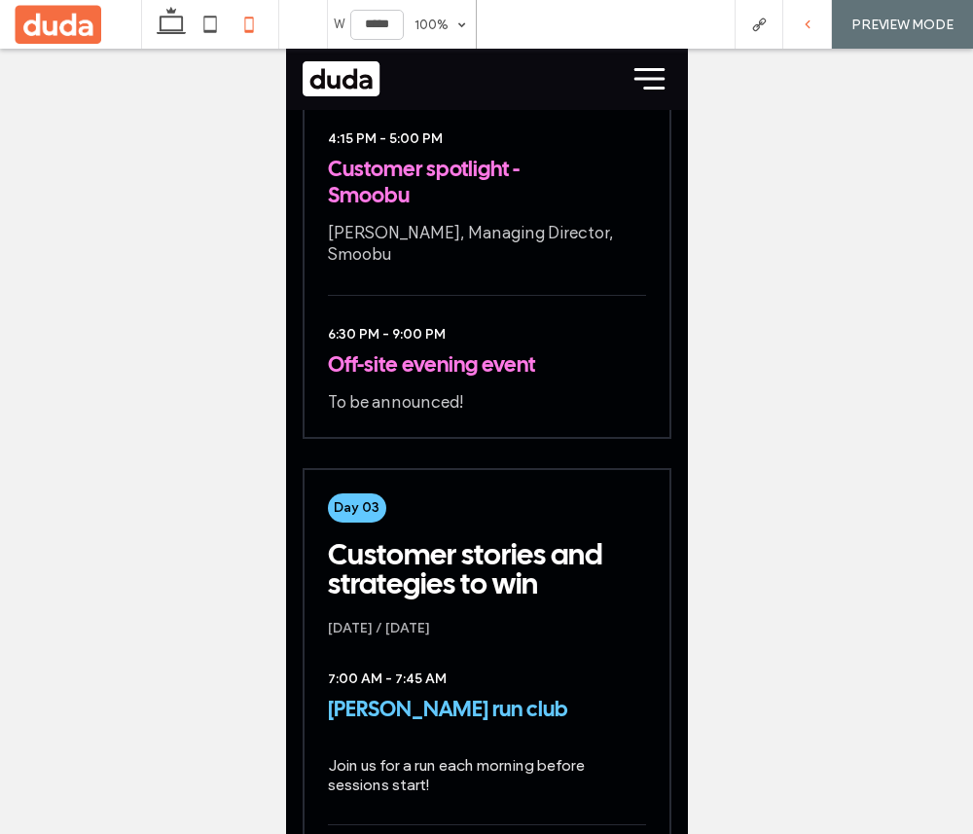
click at [804, 21] on icon at bounding box center [808, 25] width 14 height 14
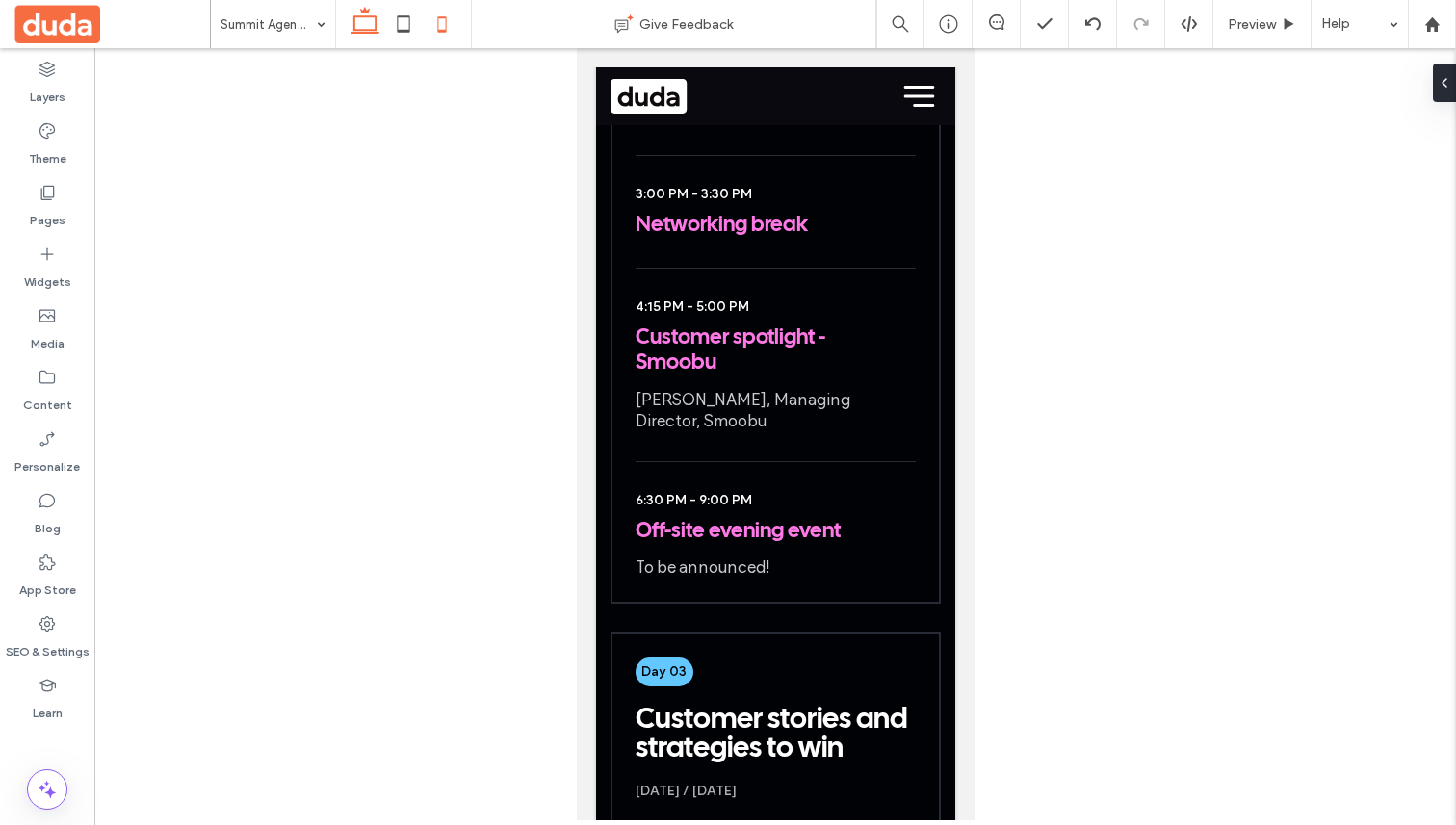
click at [351, 17] on icon at bounding box center [364, 24] width 39 height 39
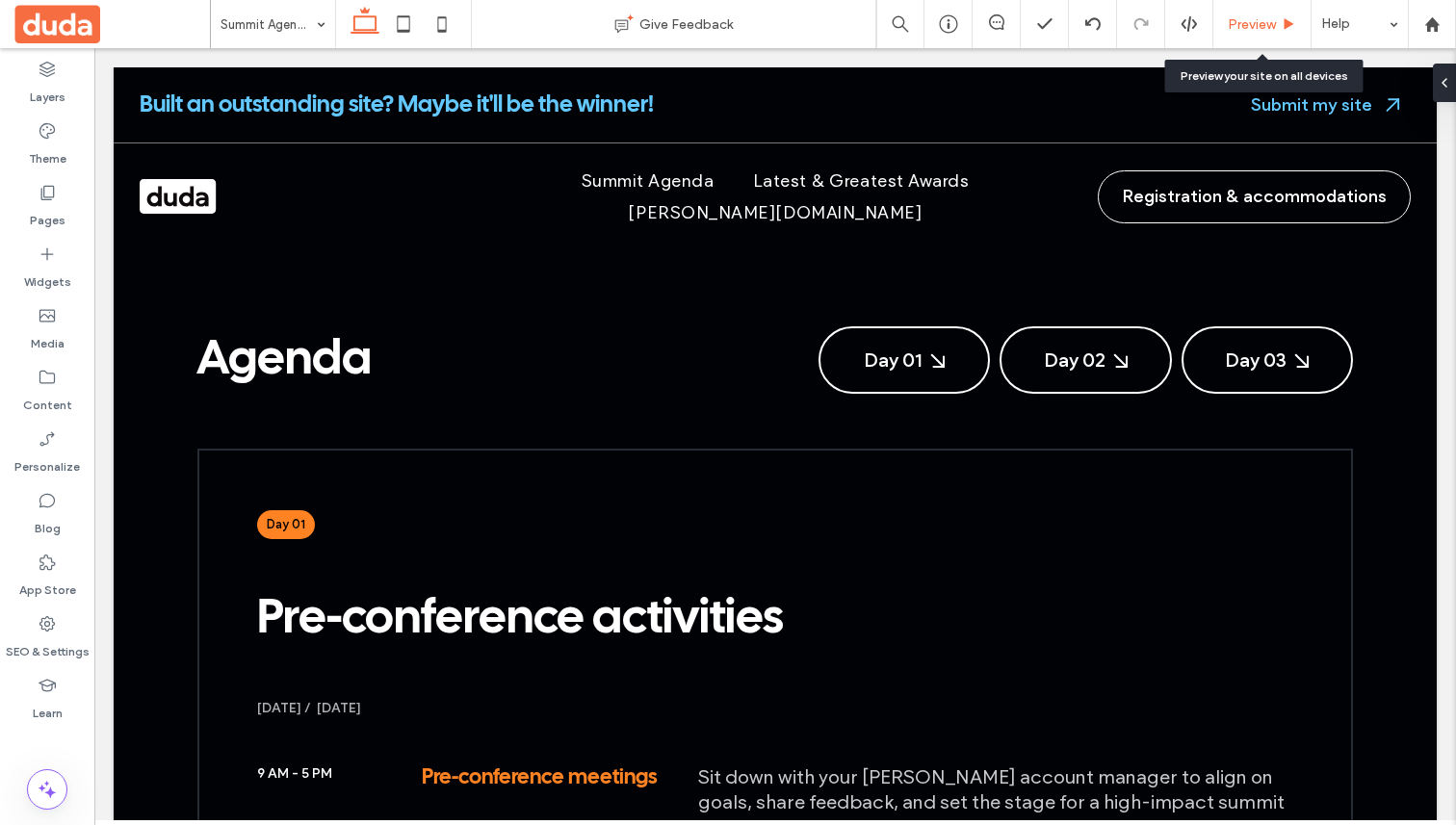
click at [961, 29] on span "Preview" at bounding box center [1251, 25] width 48 height 17
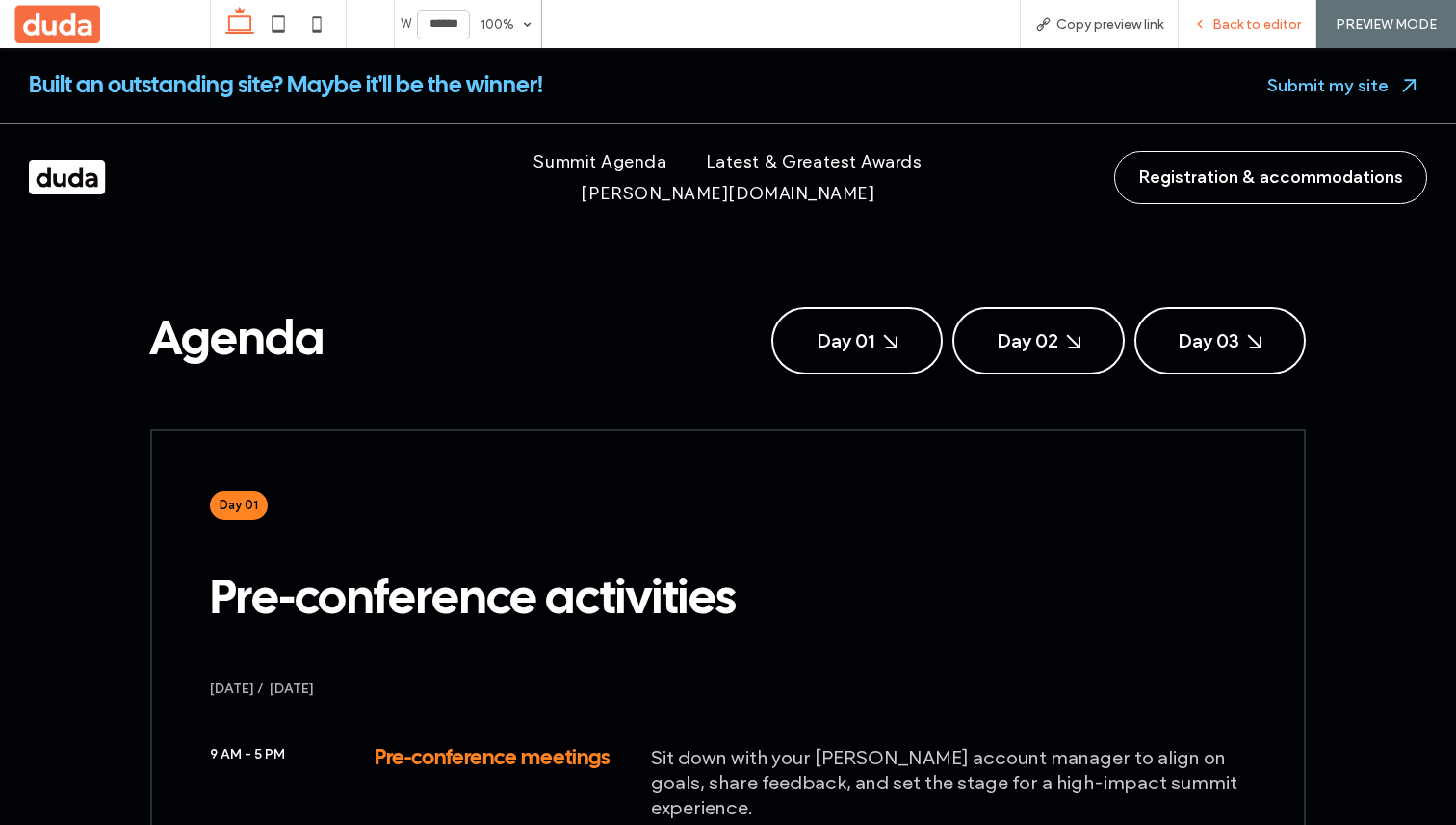
click at [961, 14] on div "Back to editor" at bounding box center [1246, 24] width 137 height 48
click at [961, 24] on span "Back to editor" at bounding box center [1257, 25] width 89 height 17
